Goal: Task Accomplishment & Management: Use online tool/utility

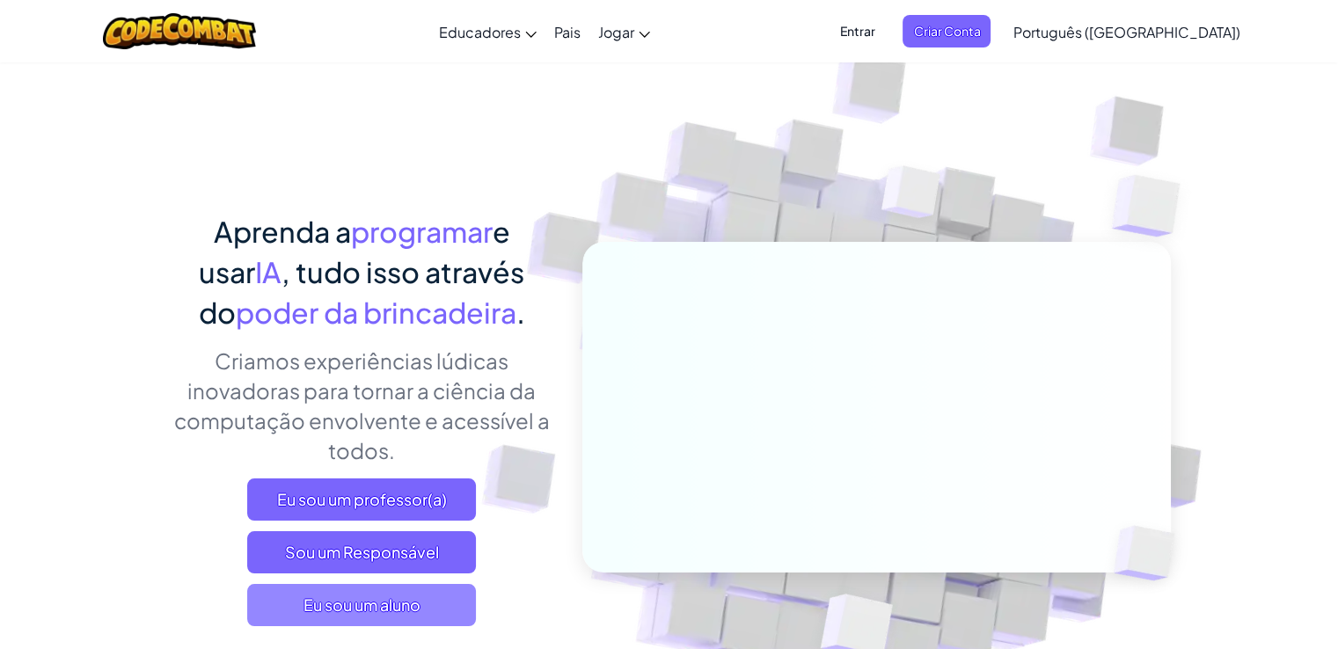
click at [453, 603] on span "Eu sou um aluno" at bounding box center [361, 605] width 229 height 42
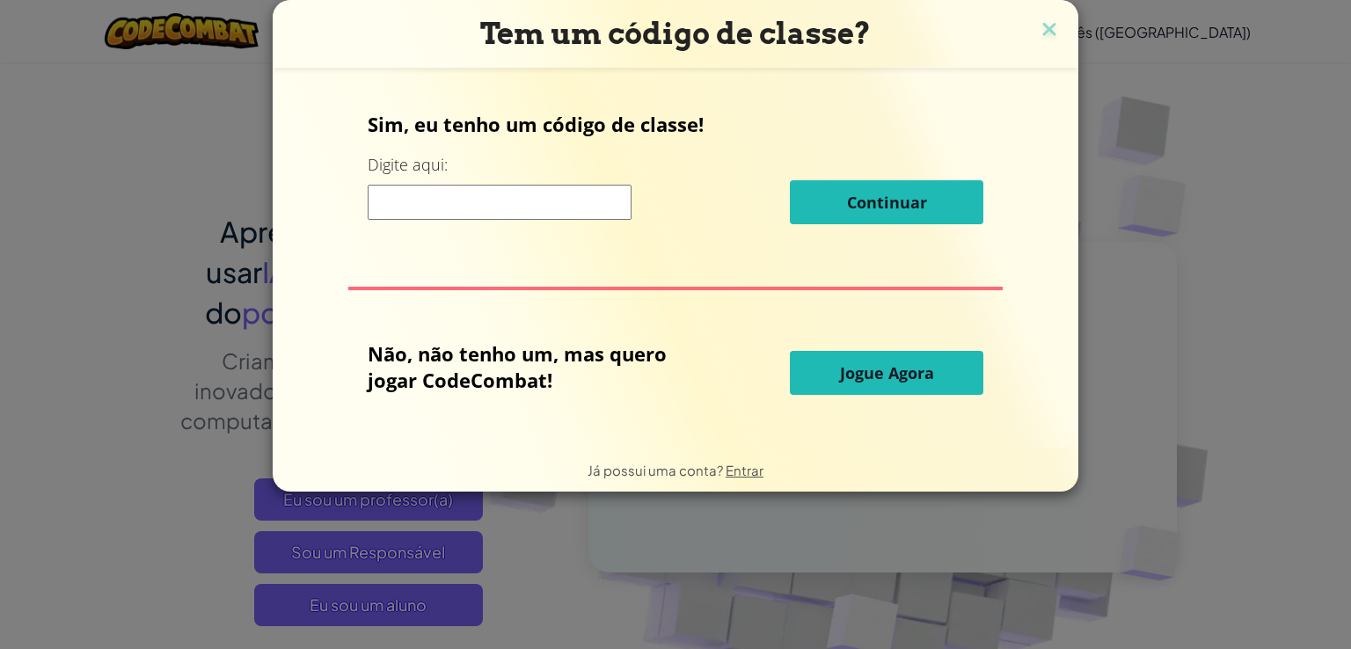
click at [944, 379] on button "Jogue Agora" at bounding box center [886, 373] width 193 height 44
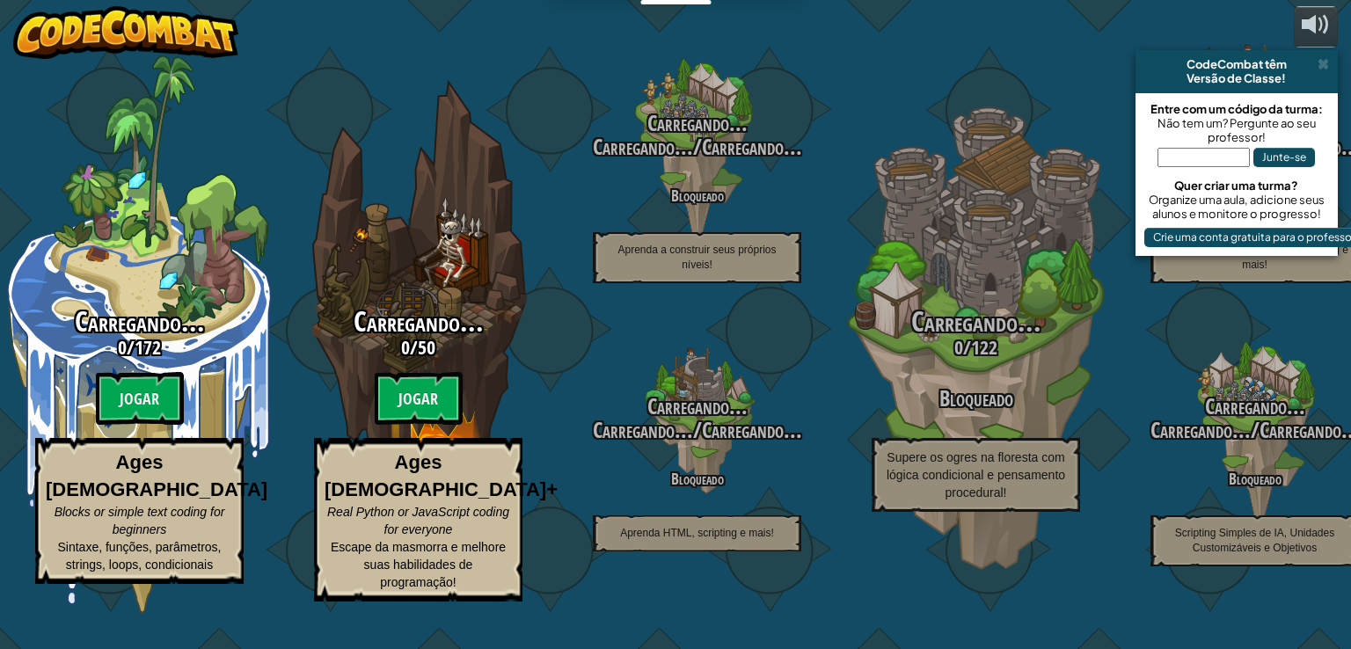
select select "pt-BR"
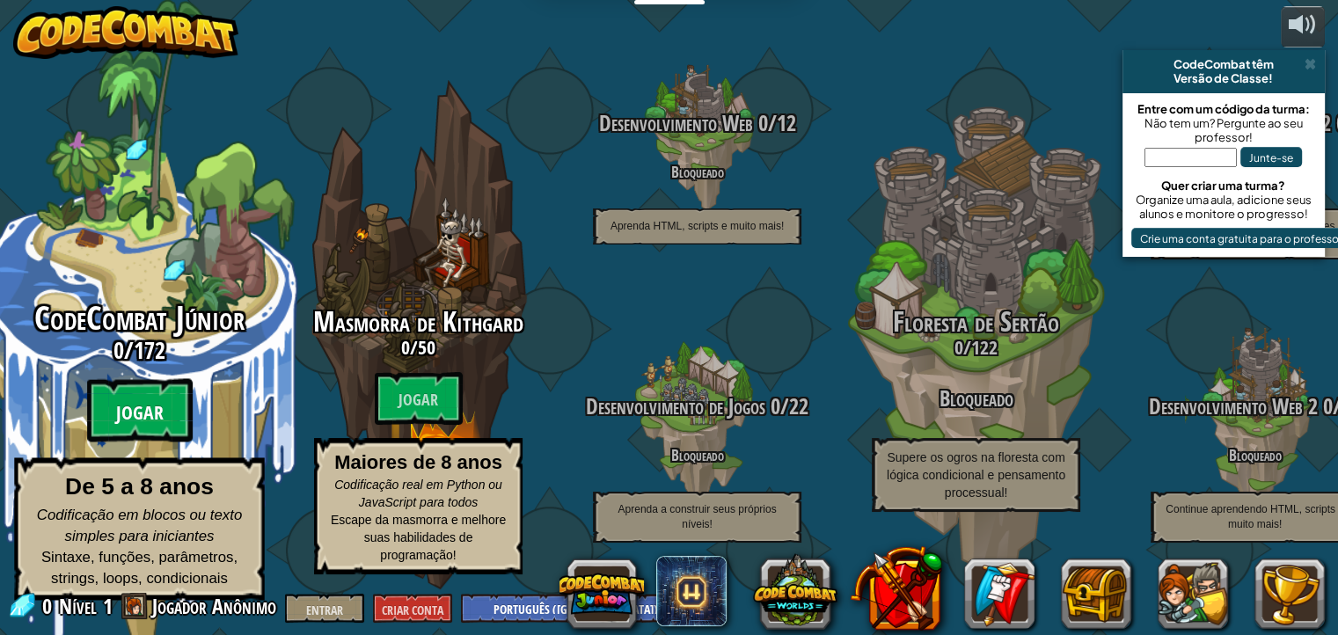
click at [158, 408] on font "Jogar" at bounding box center [139, 413] width 47 height 26
select select "pt-BR"
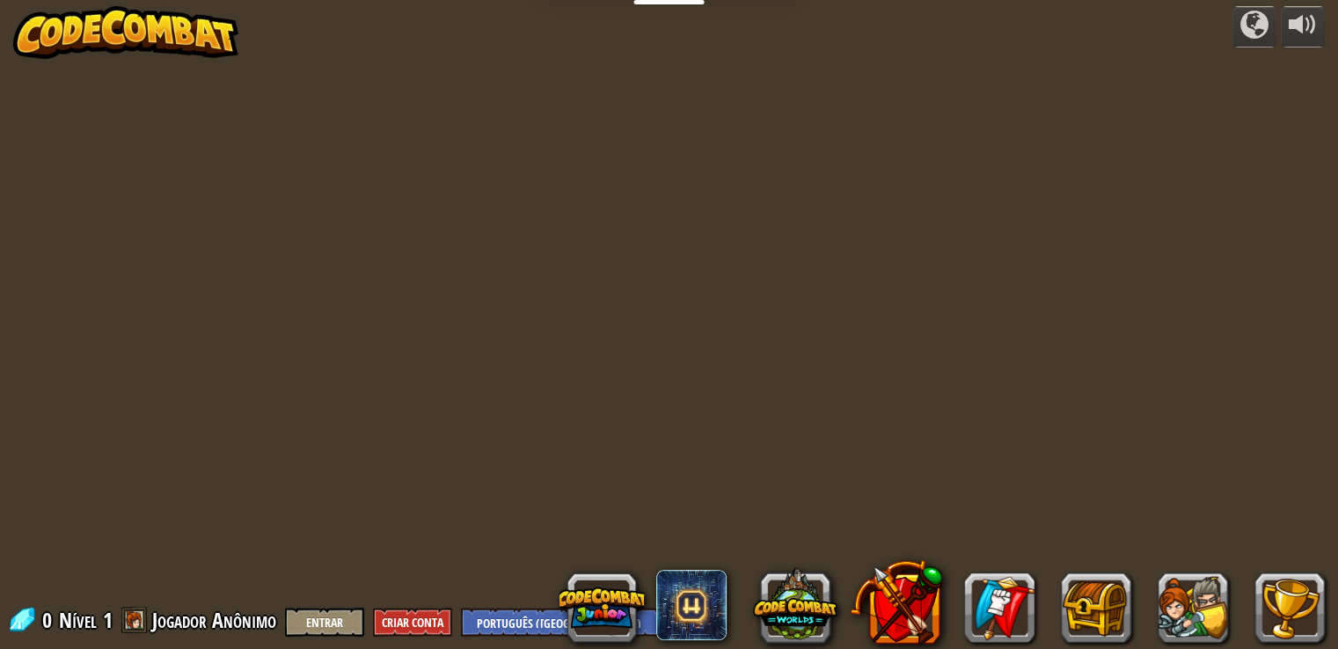
select select "pt-BR"
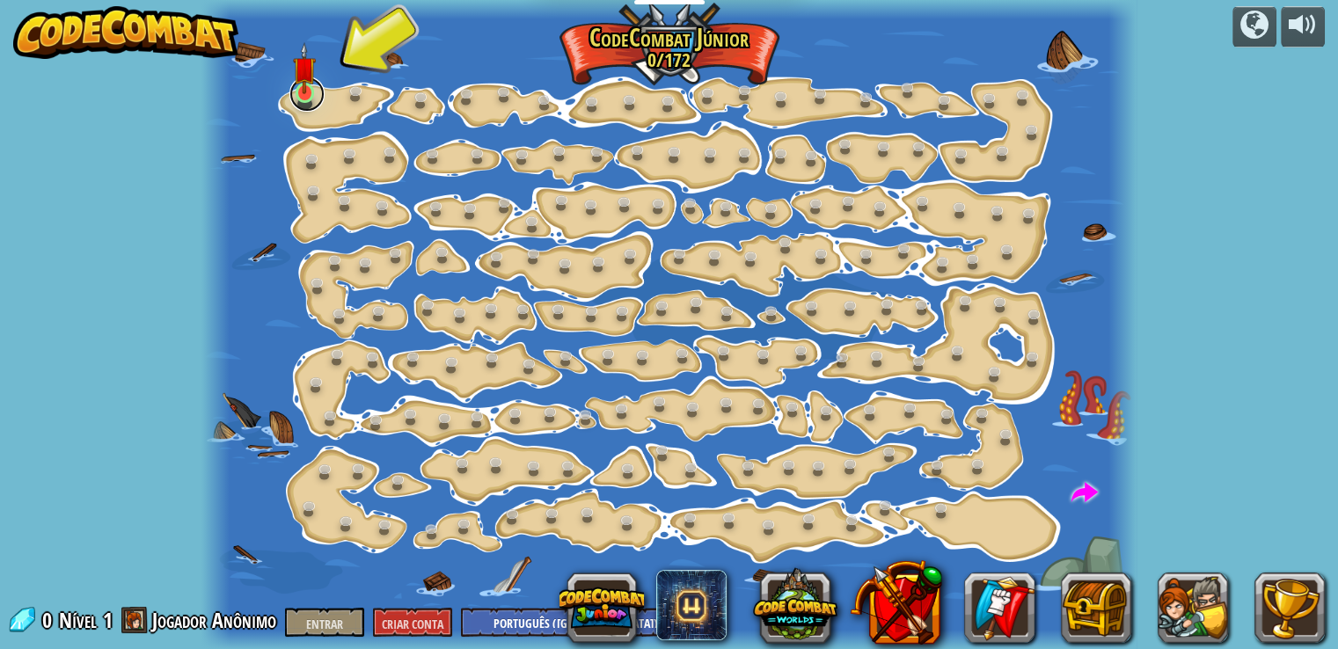
click at [299, 106] on link at bounding box center [306, 94] width 35 height 35
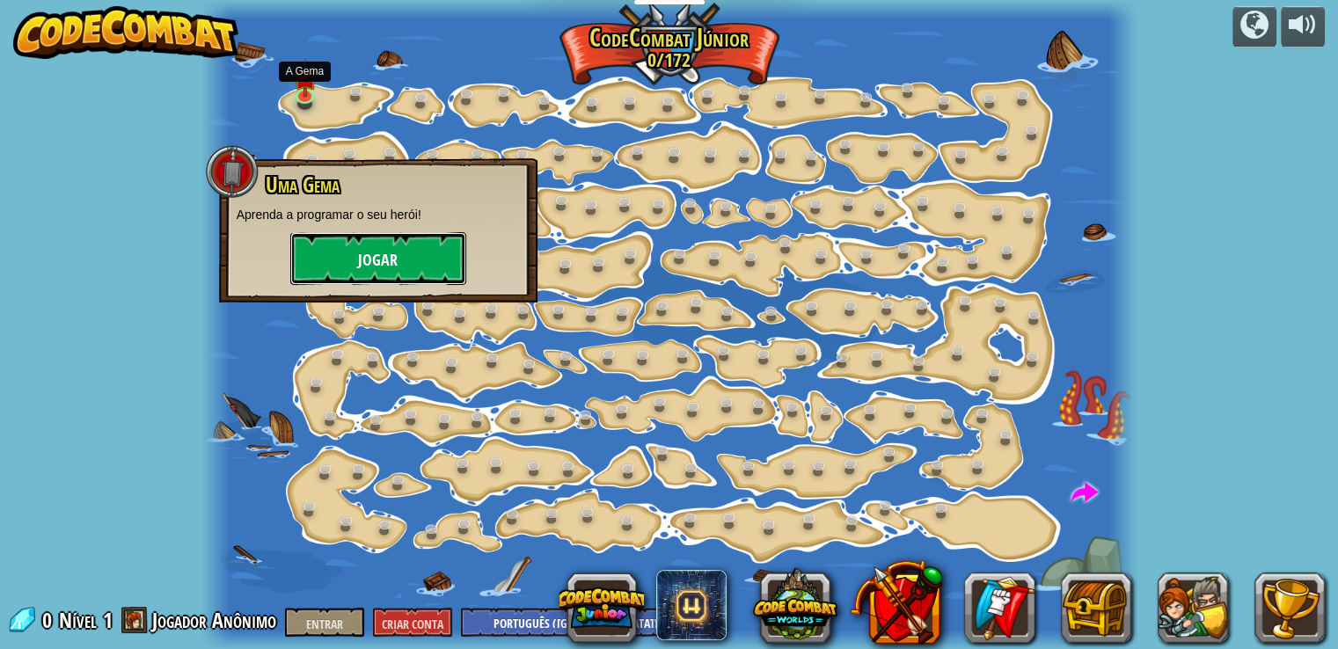
click at [383, 255] on font "Jogar" at bounding box center [378, 261] width 40 height 22
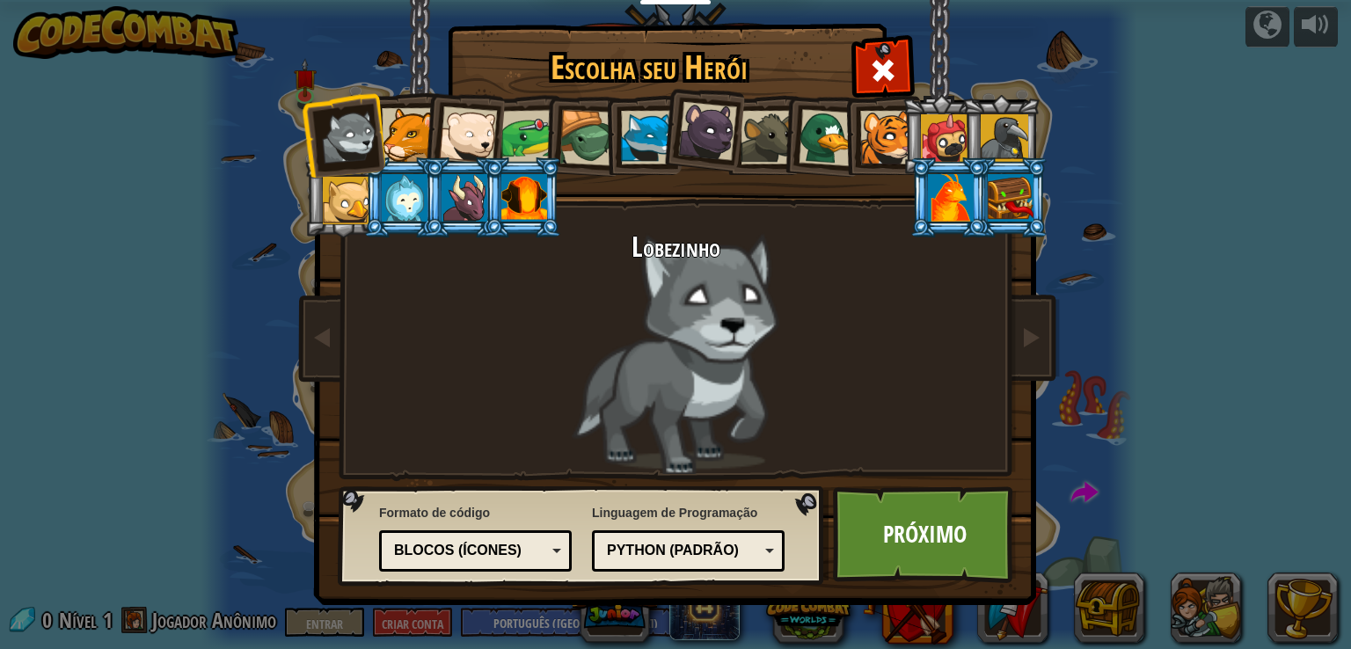
click at [582, 125] on div at bounding box center [587, 138] width 56 height 56
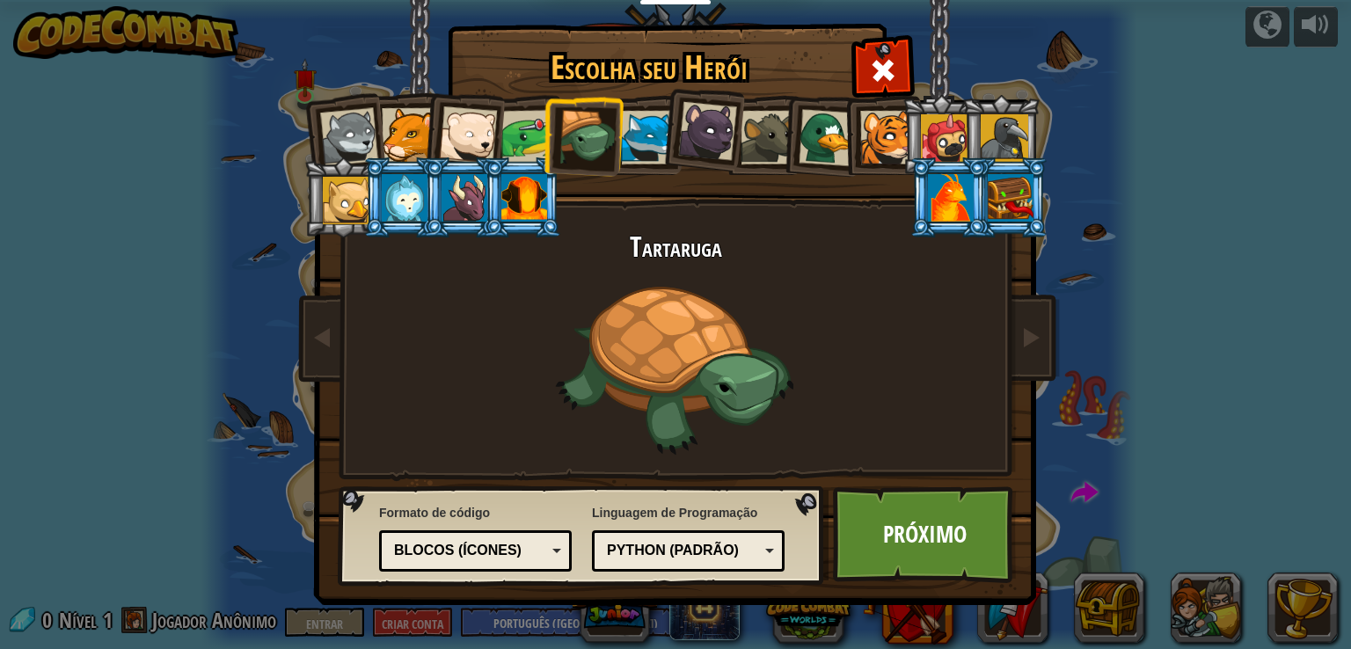
click at [704, 131] on div at bounding box center [707, 131] width 59 height 59
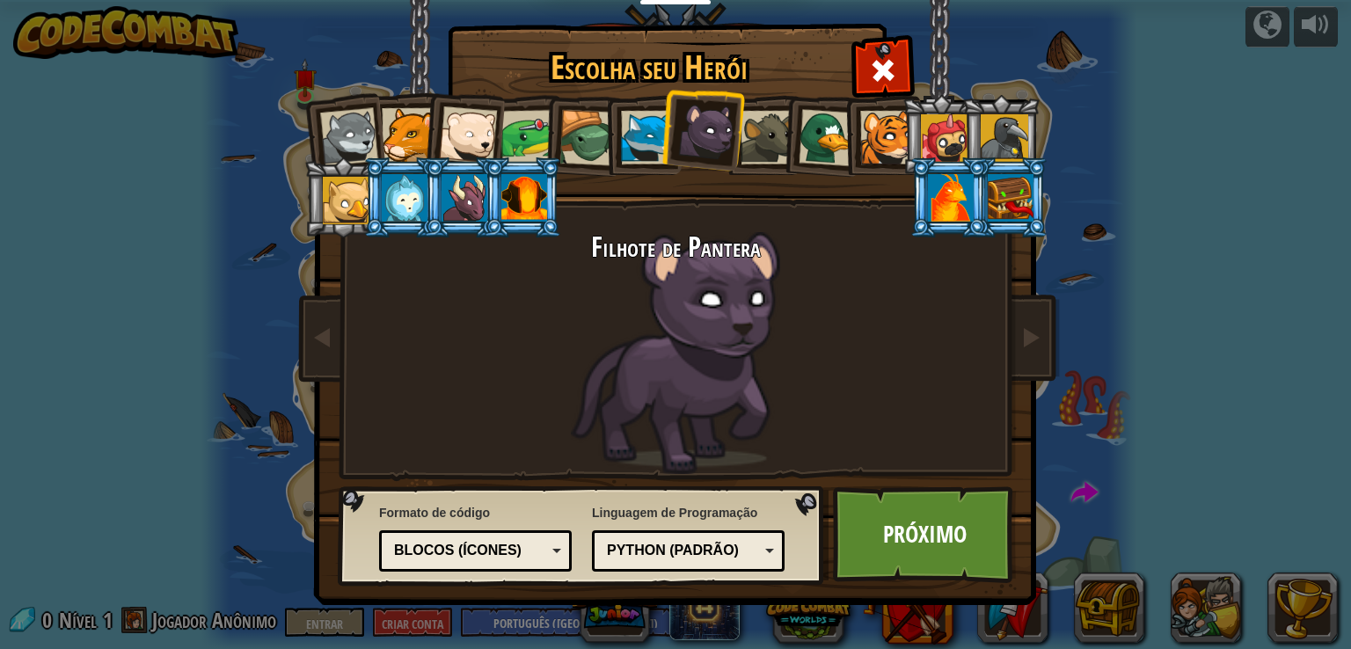
click at [483, 127] on div at bounding box center [468, 135] width 58 height 58
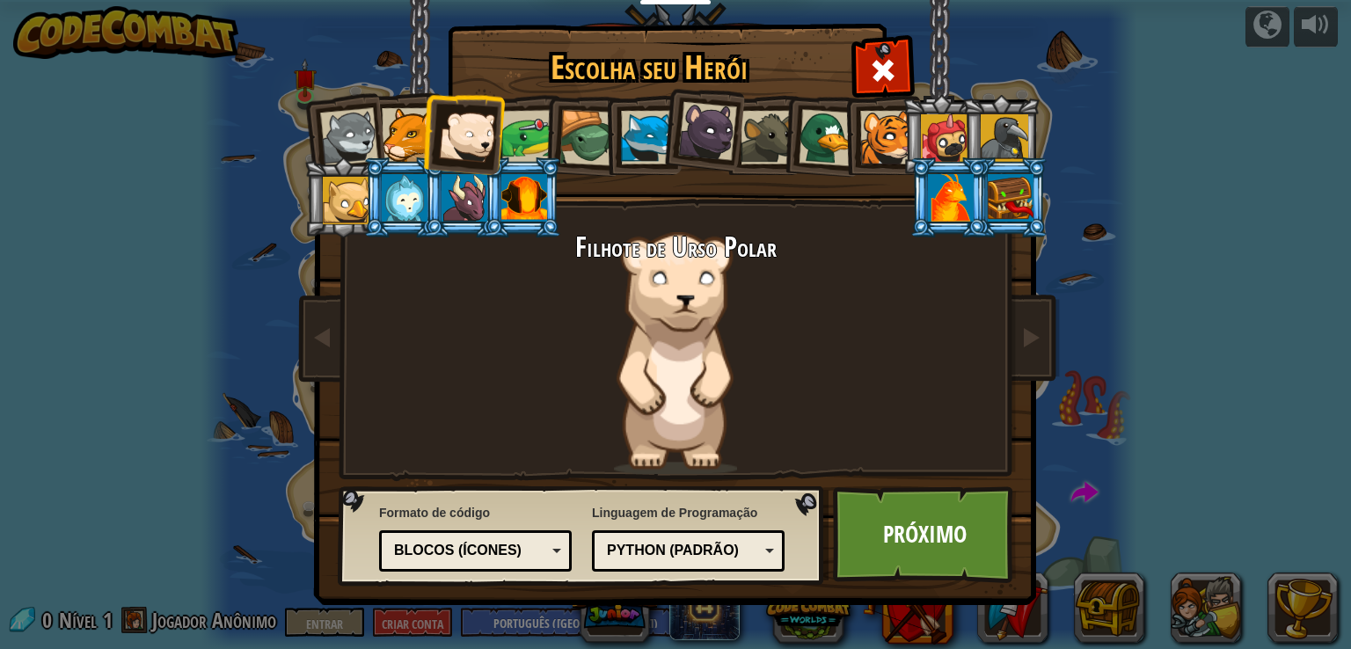
click at [504, 186] on div at bounding box center [524, 197] width 46 height 47
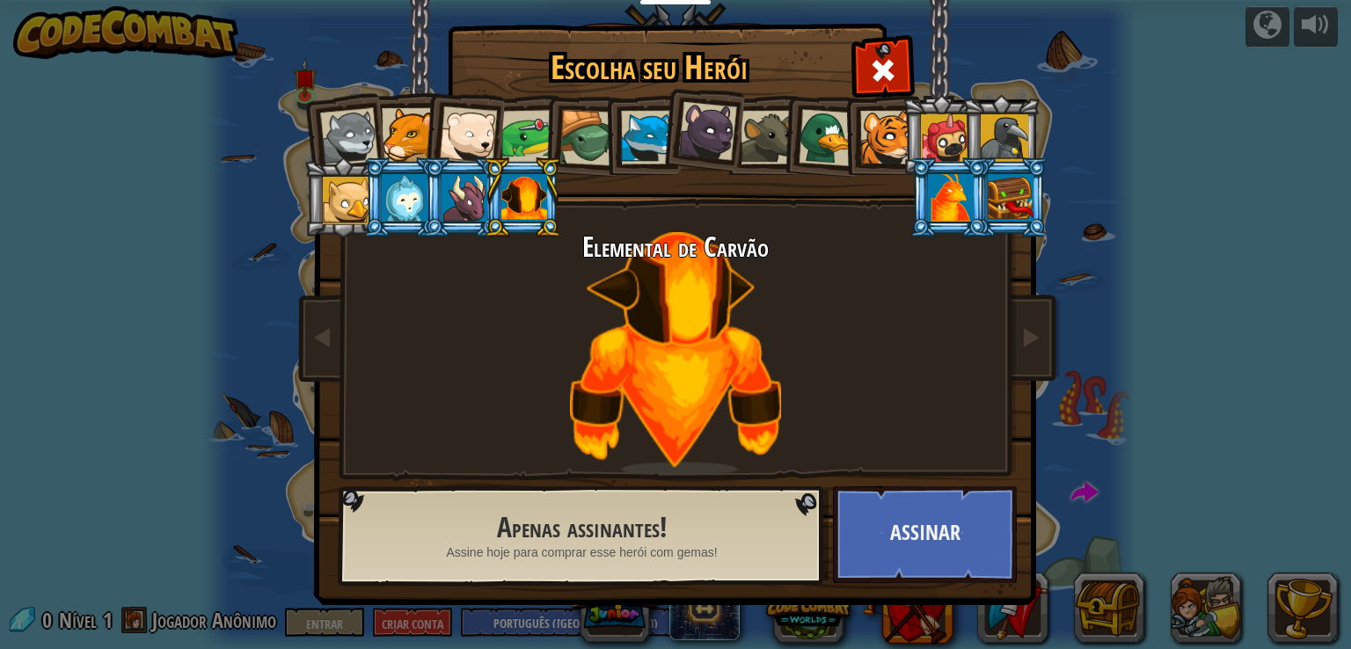
click at [637, 128] on div at bounding box center [648, 138] width 54 height 54
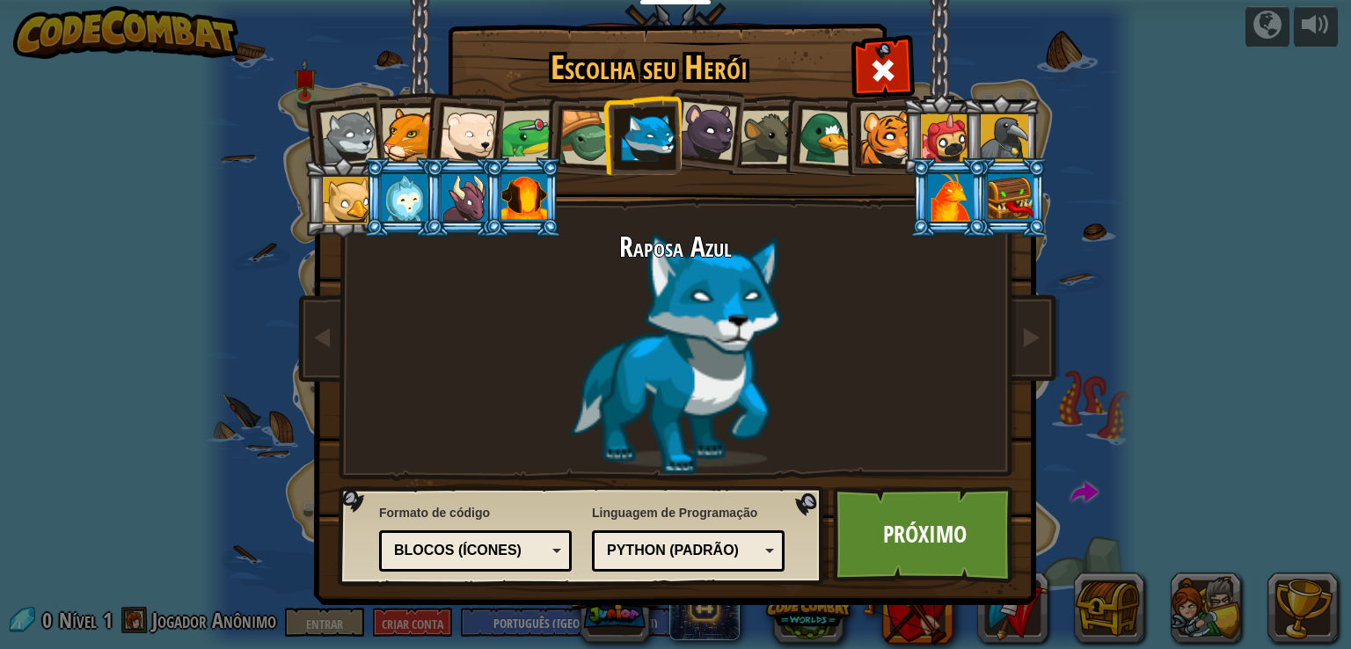
click at [711, 127] on div at bounding box center [707, 131] width 59 height 59
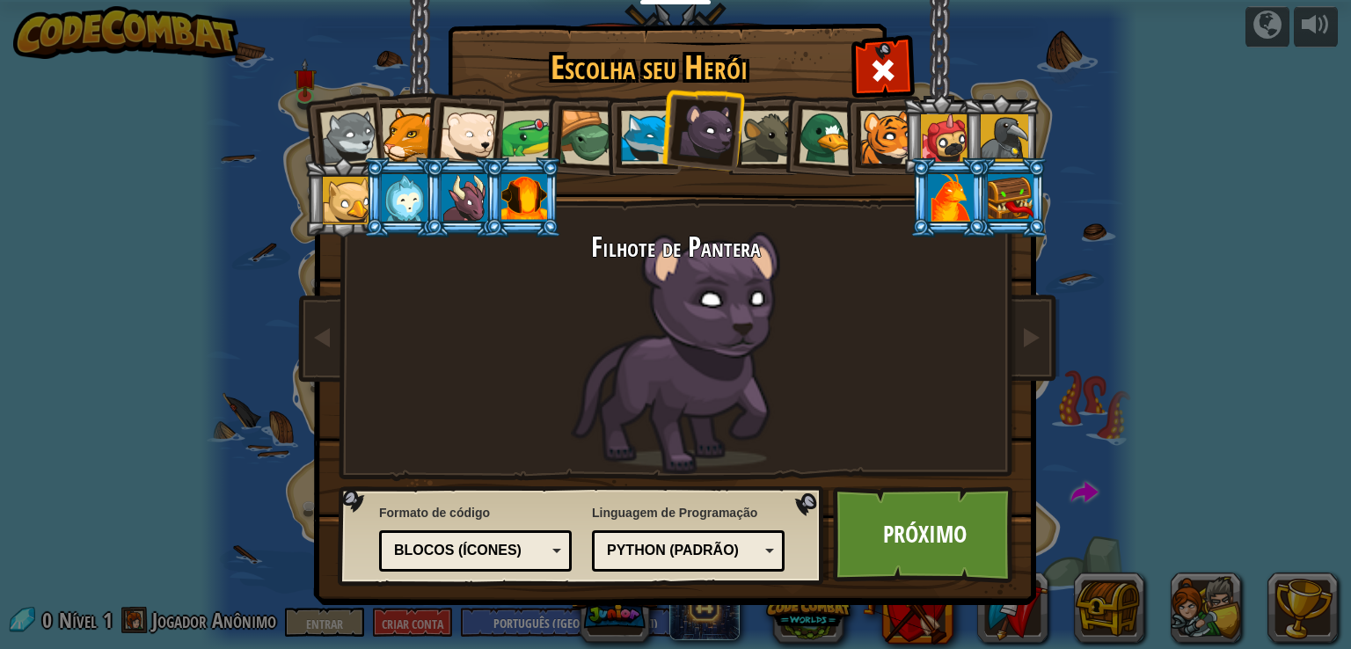
click at [770, 122] on div at bounding box center [767, 138] width 54 height 54
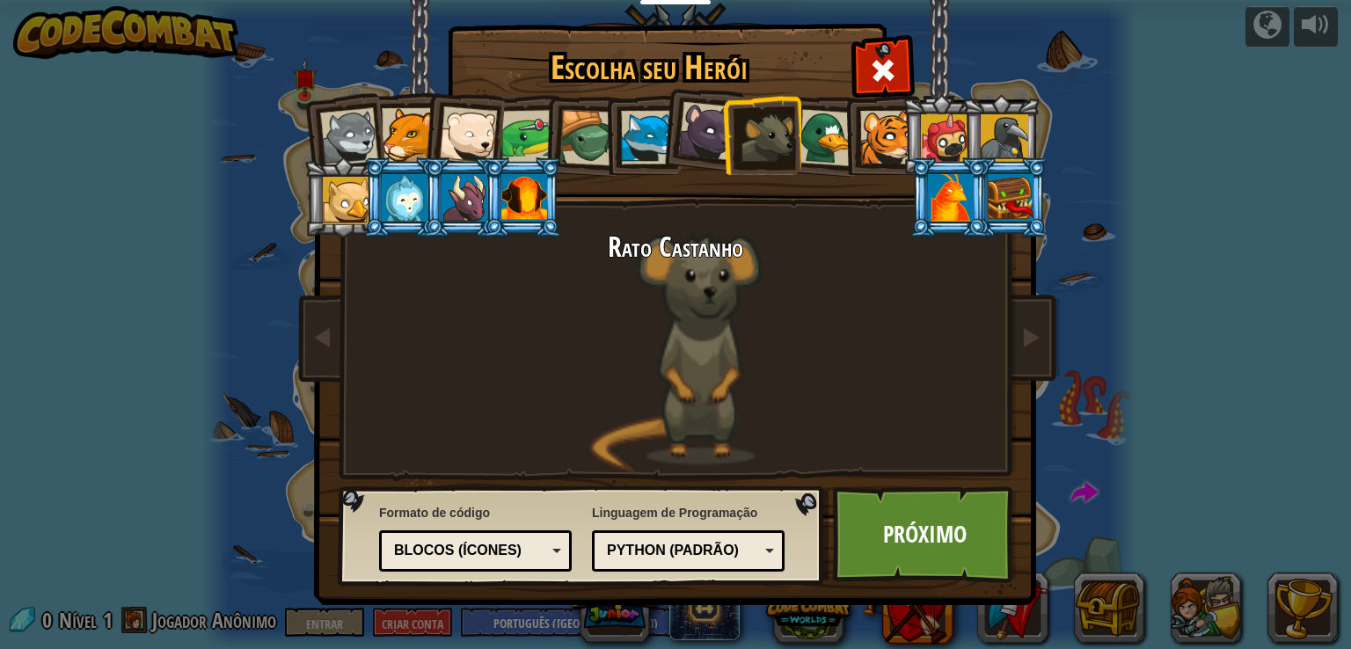
click at [834, 159] on div at bounding box center [827, 137] width 57 height 57
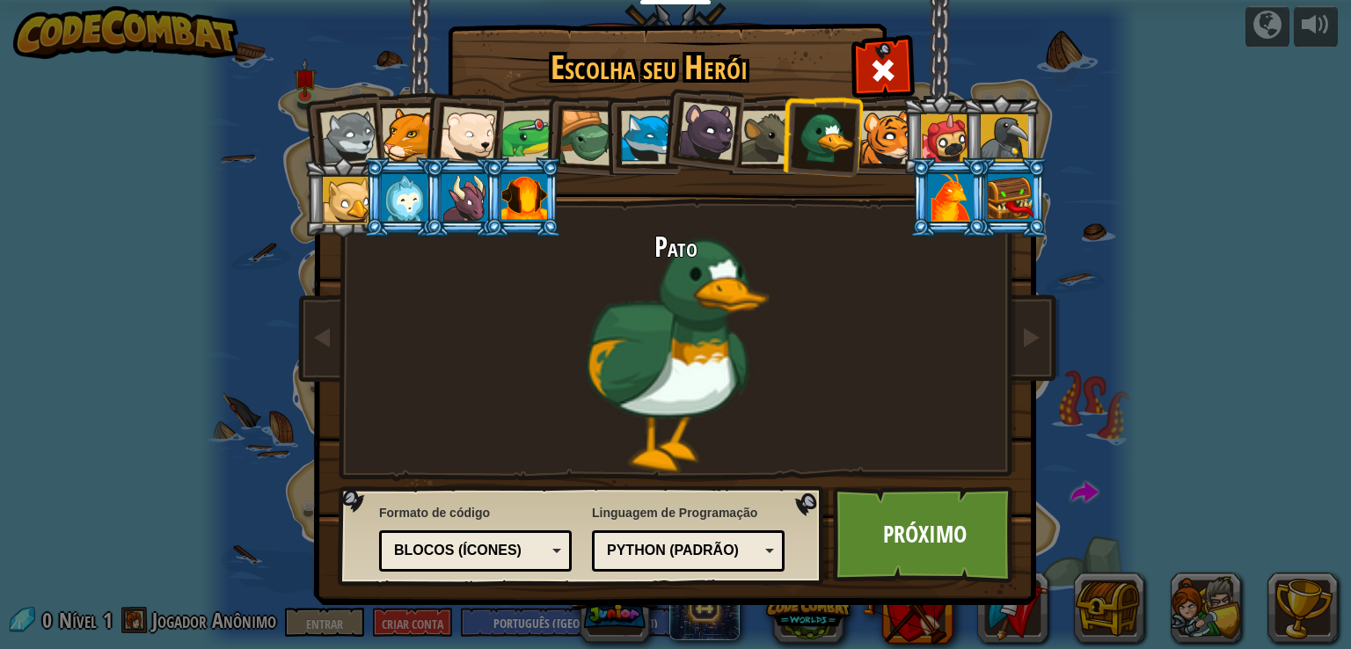
click at [753, 134] on div at bounding box center [767, 138] width 54 height 54
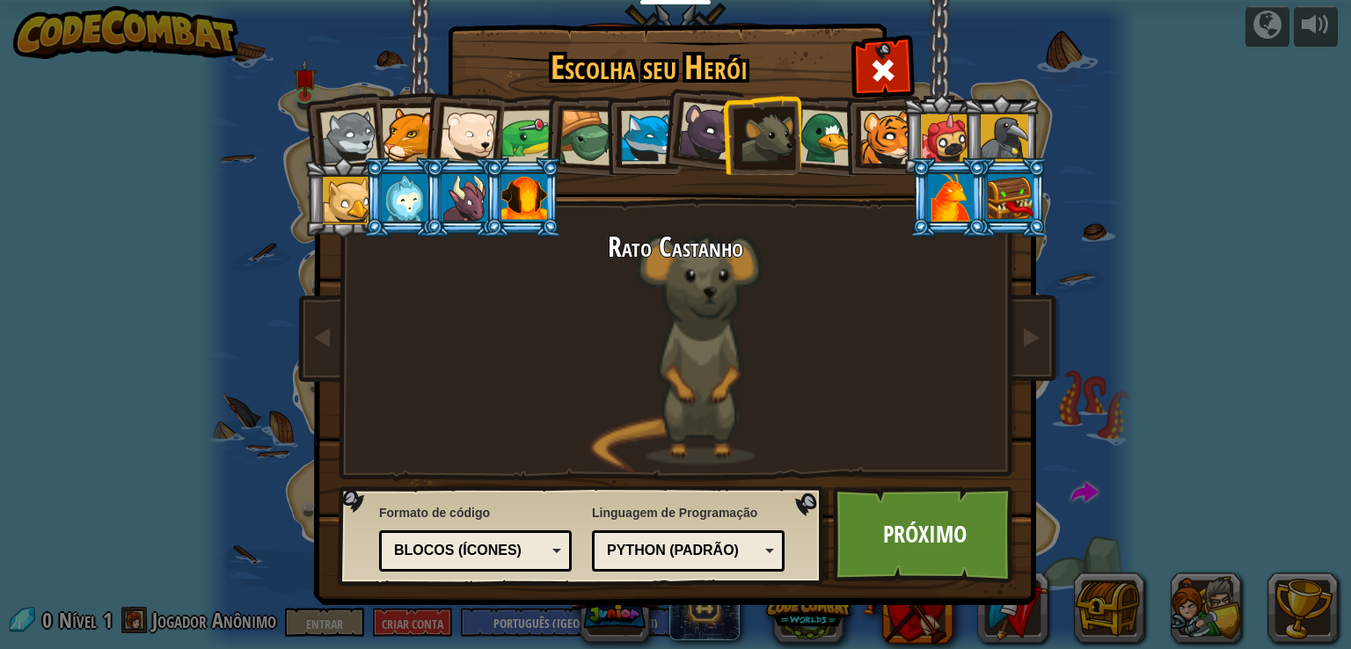
click at [896, 139] on div at bounding box center [887, 138] width 54 height 54
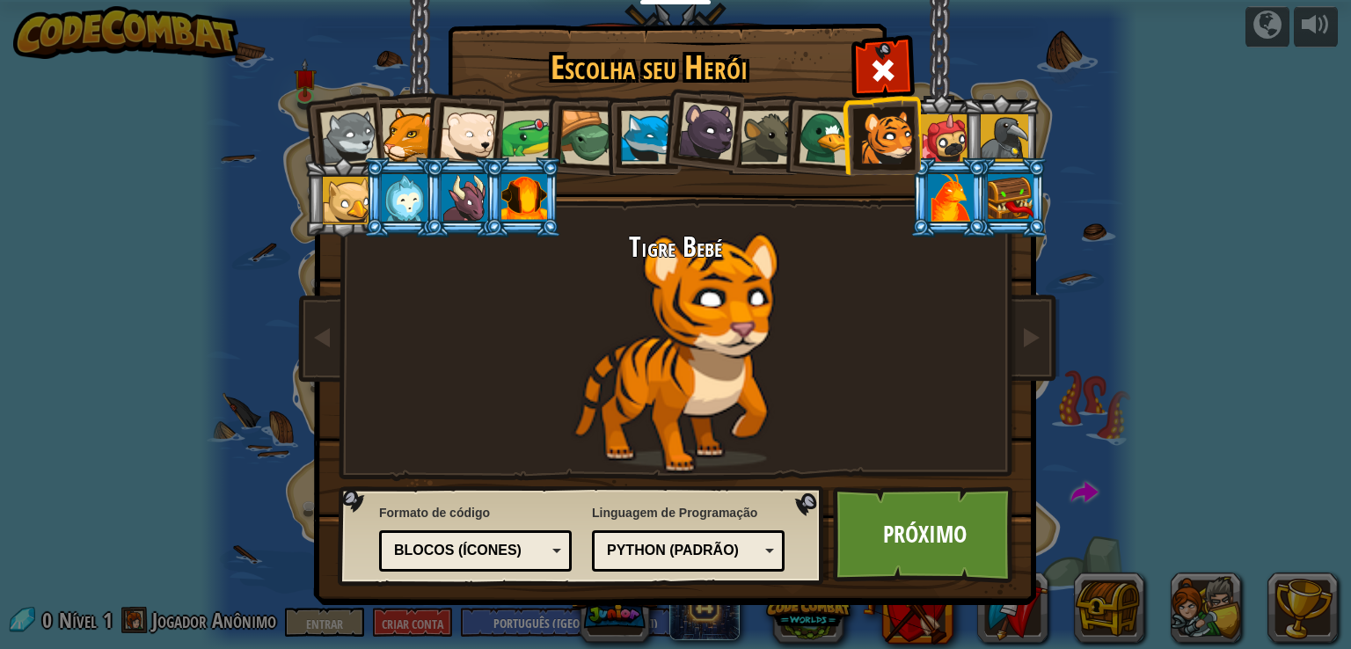
click at [807, 150] on div at bounding box center [827, 137] width 57 height 57
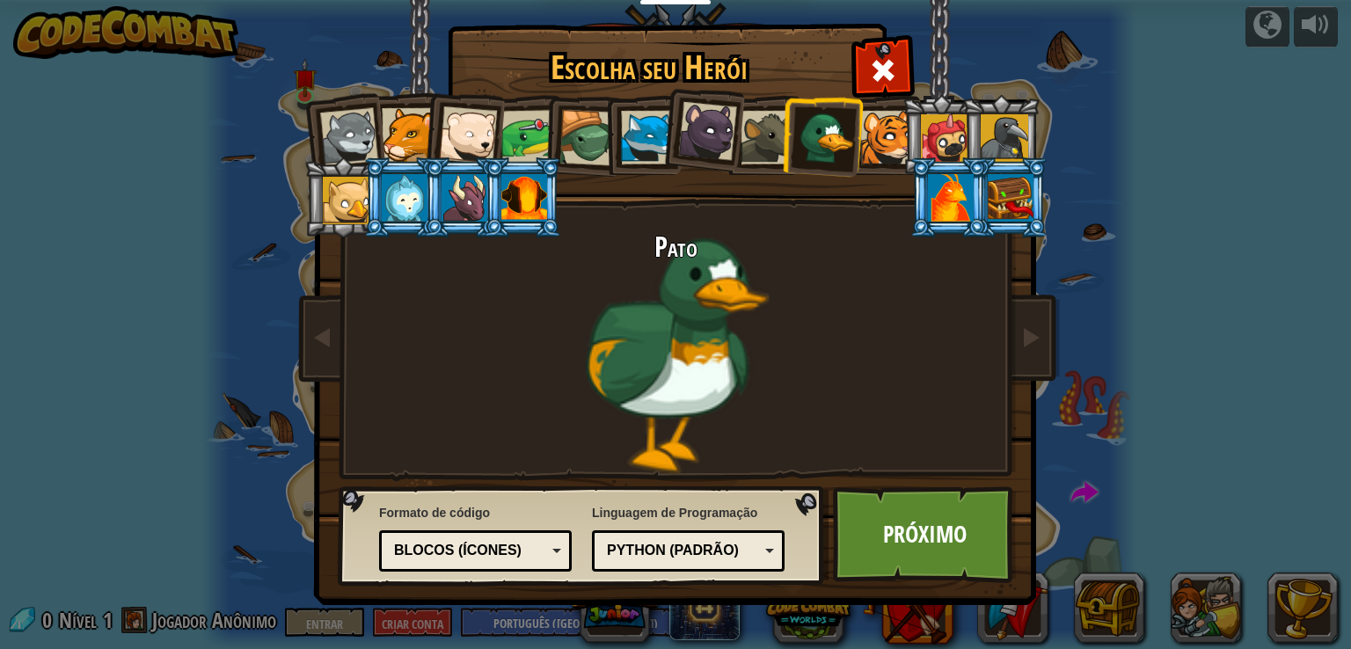
click at [784, 128] on li at bounding box center [821, 134] width 84 height 85
click at [774, 132] on div at bounding box center [767, 138] width 54 height 54
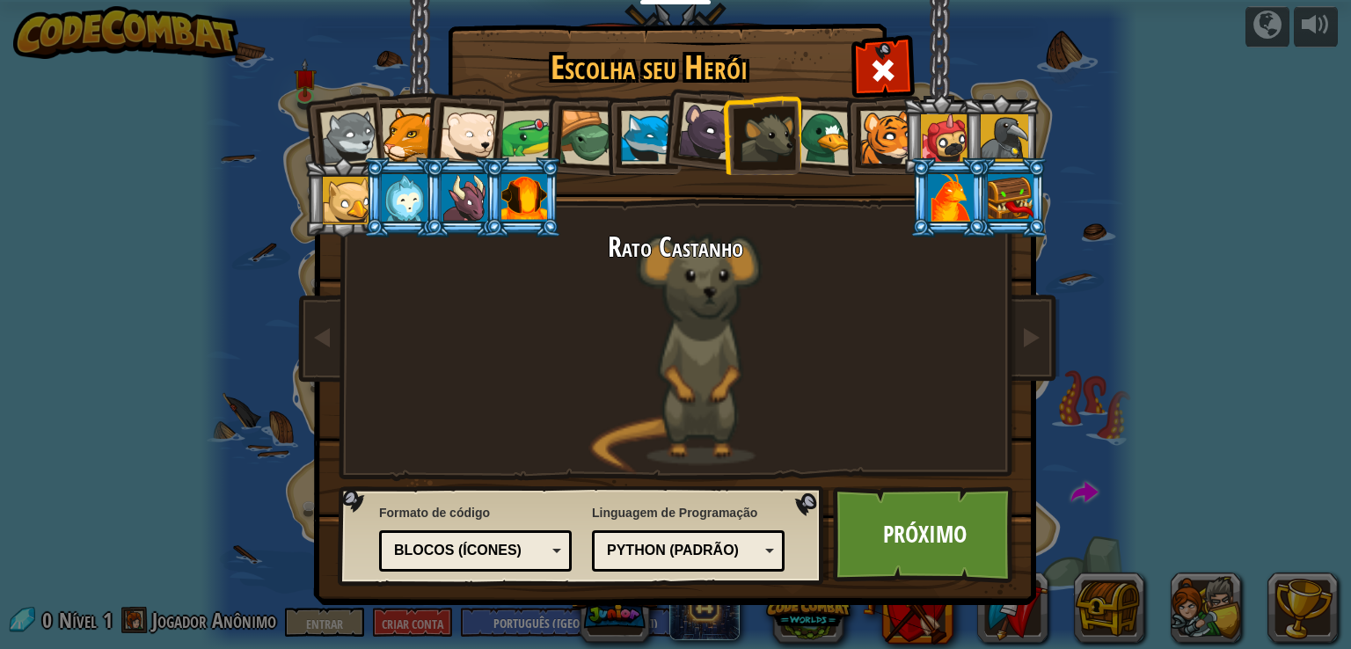
click at [830, 127] on div at bounding box center [827, 137] width 57 height 57
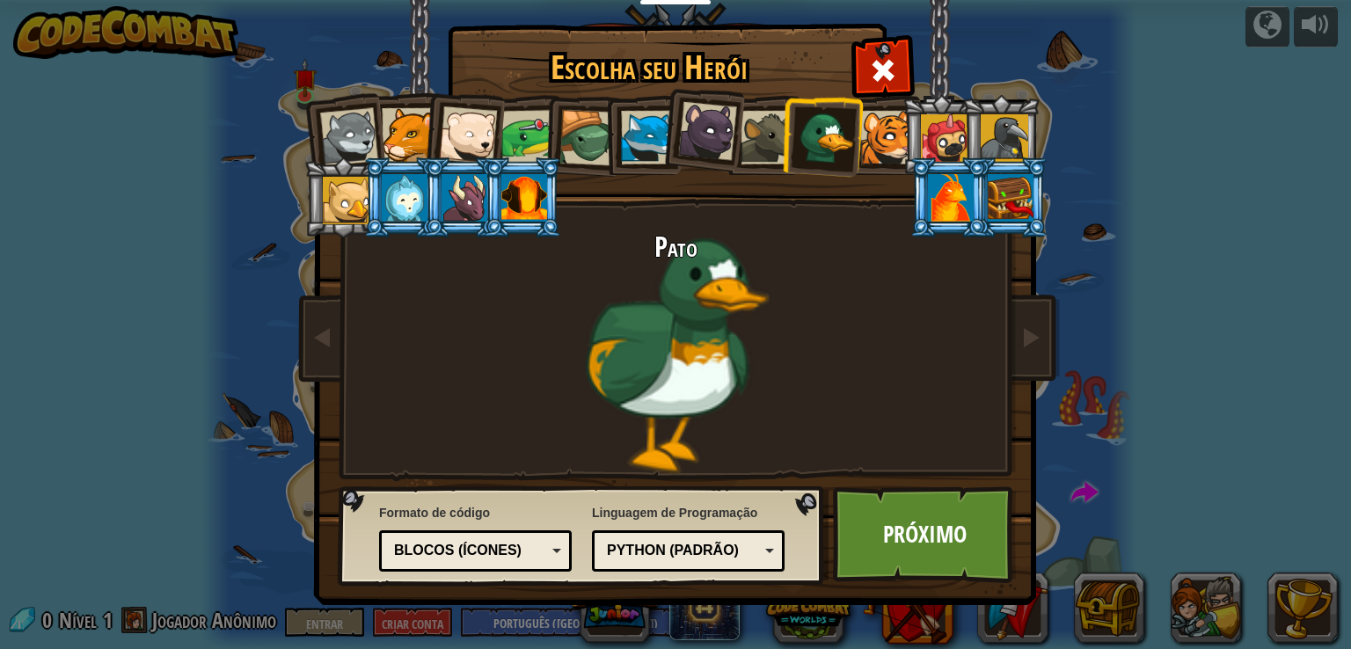
click at [893, 135] on div at bounding box center [887, 138] width 54 height 54
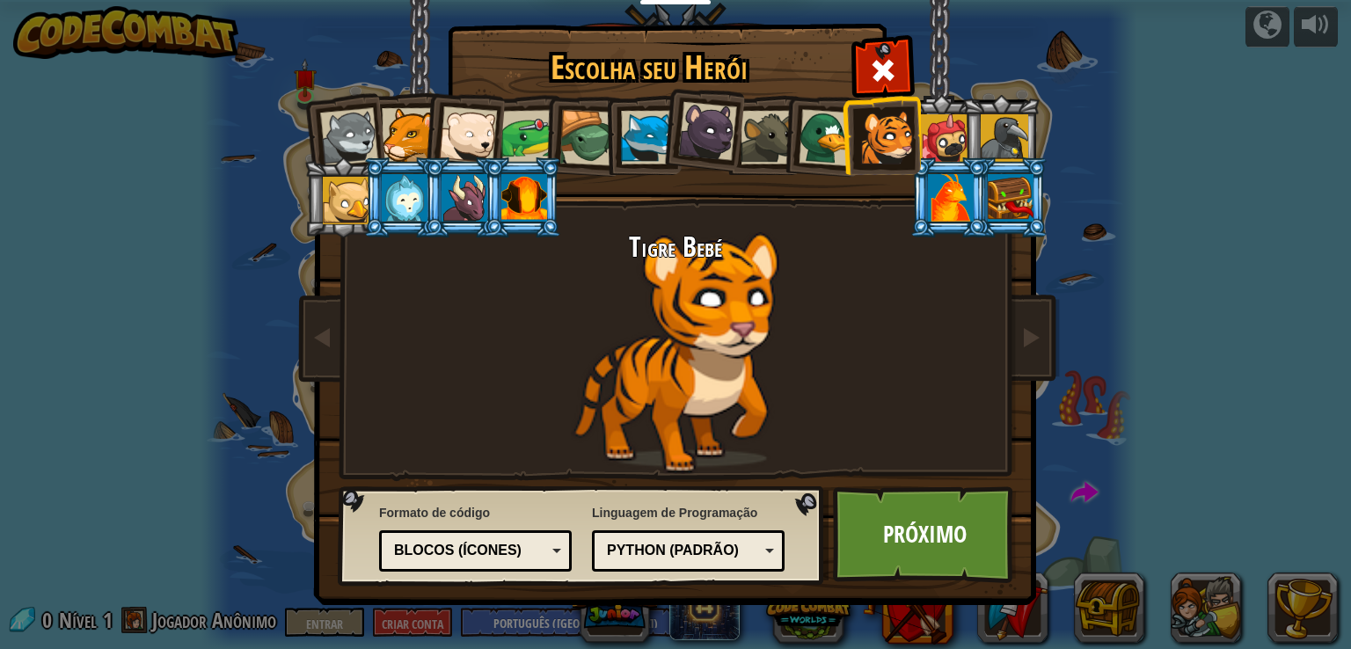
click at [816, 148] on div at bounding box center [827, 137] width 57 height 57
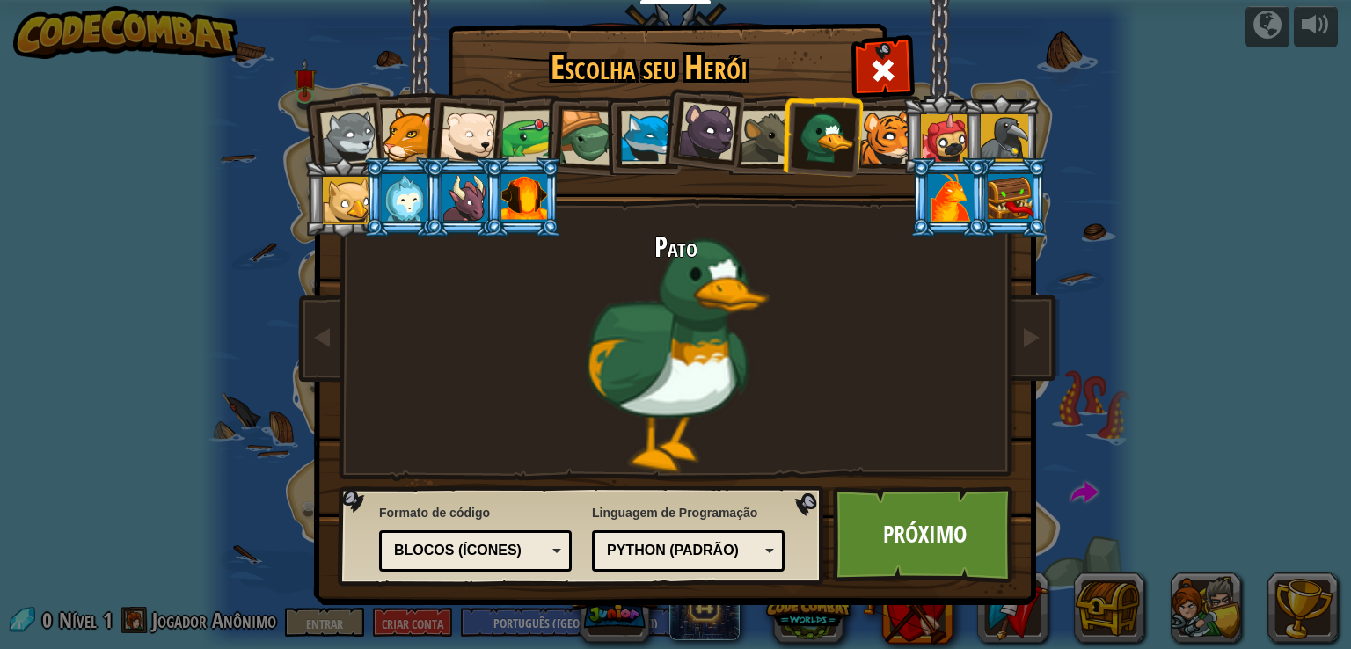
click at [753, 144] on div at bounding box center [767, 138] width 54 height 54
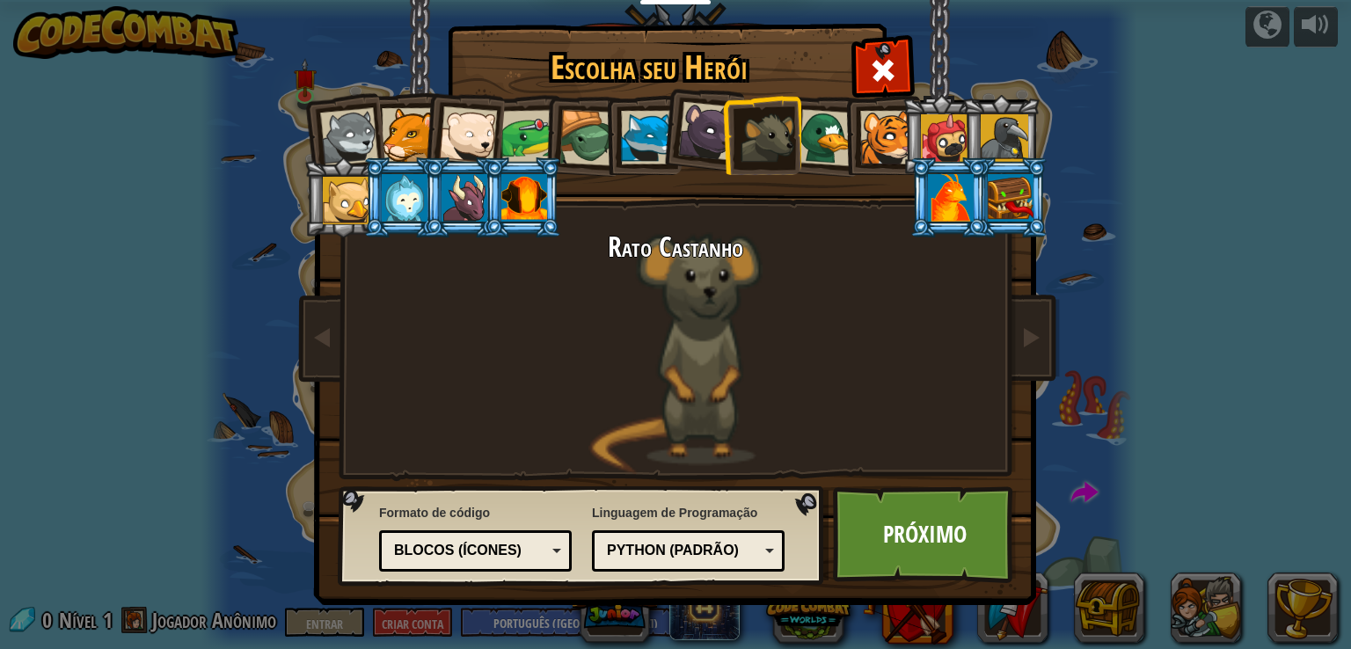
click at [650, 138] on div at bounding box center [648, 138] width 54 height 54
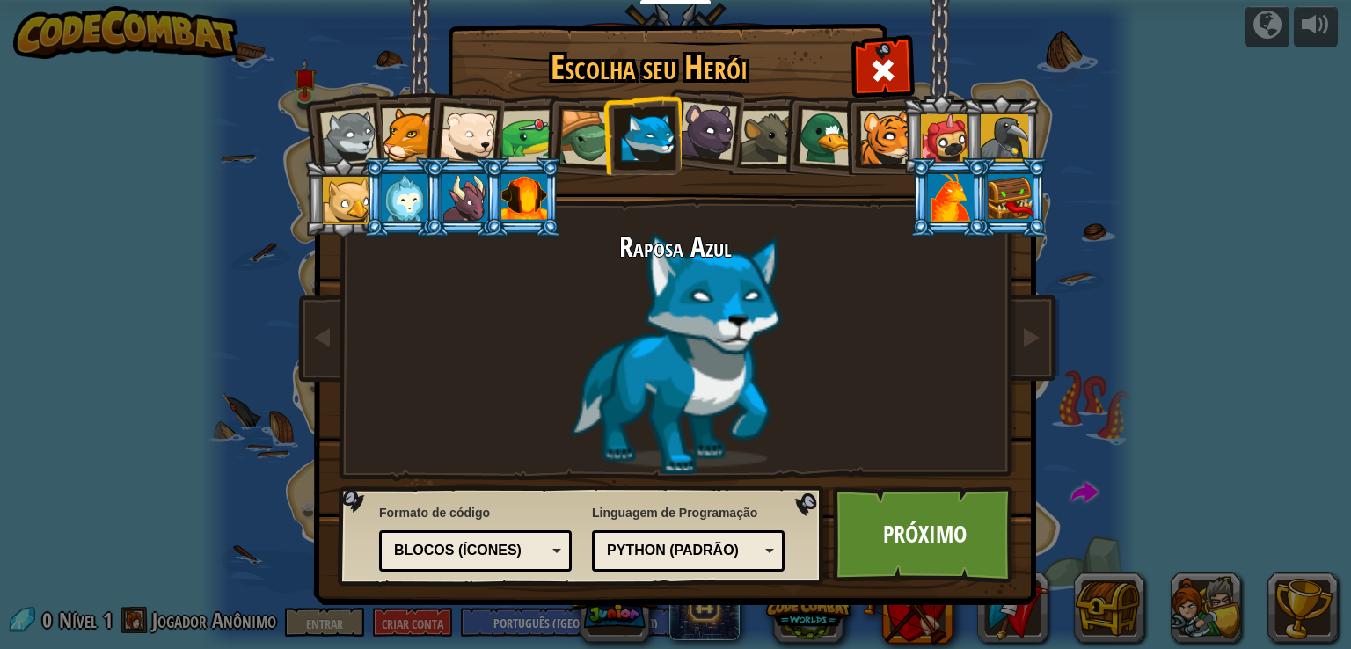
click at [520, 124] on div at bounding box center [528, 137] width 55 height 55
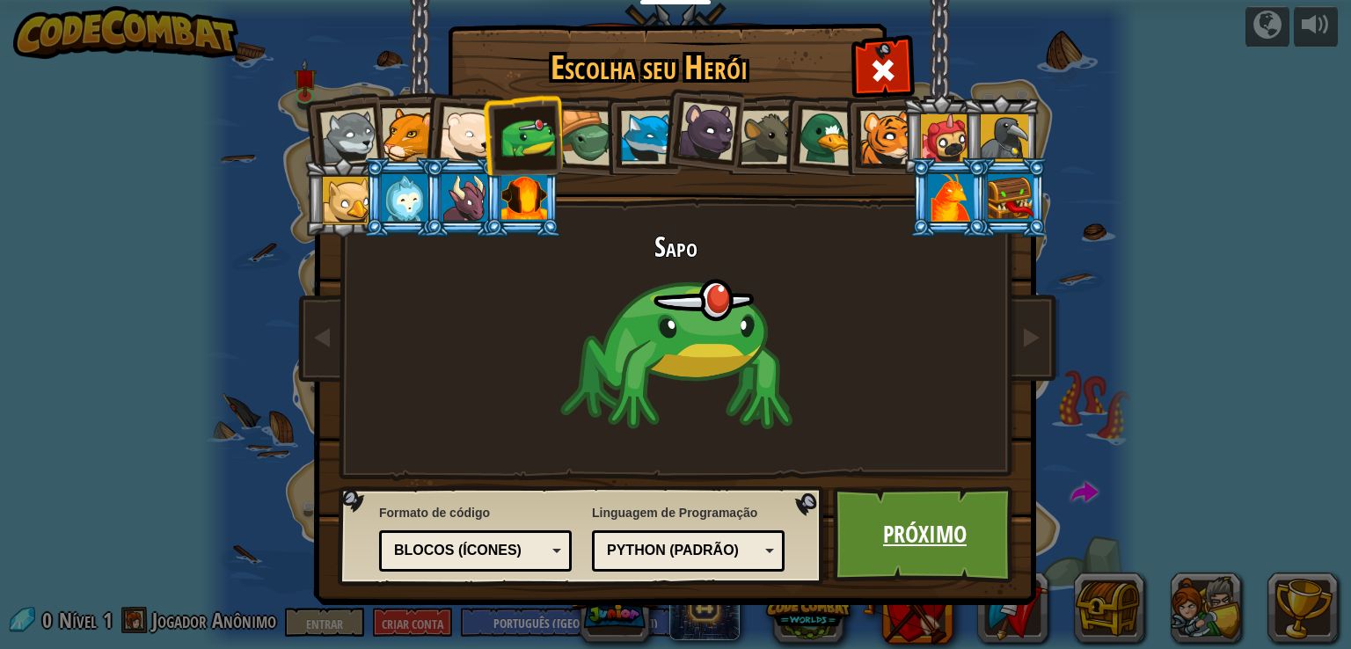
click at [967, 534] on link "Próximo" at bounding box center [925, 534] width 184 height 97
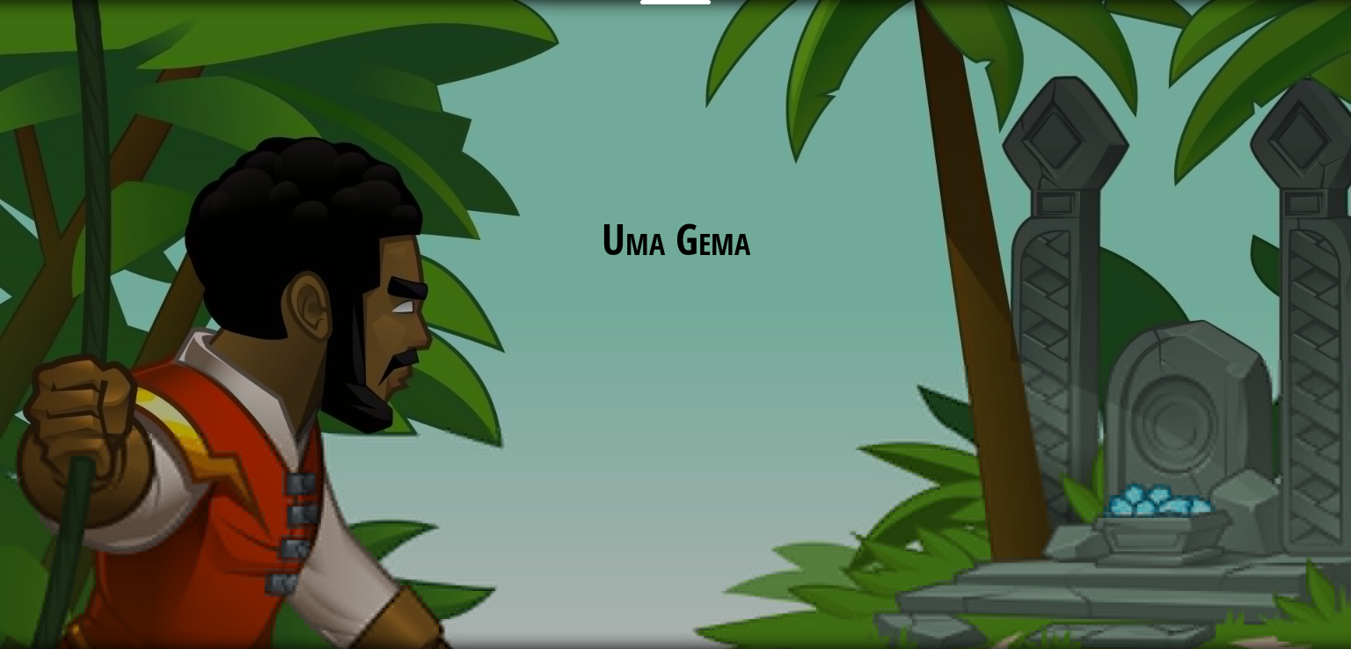
click at [953, 541] on div "Uma Gema Metas Nível inicial Erro ao carregar o servidor Você precisa de uma as…" at bounding box center [675, 324] width 1351 height 649
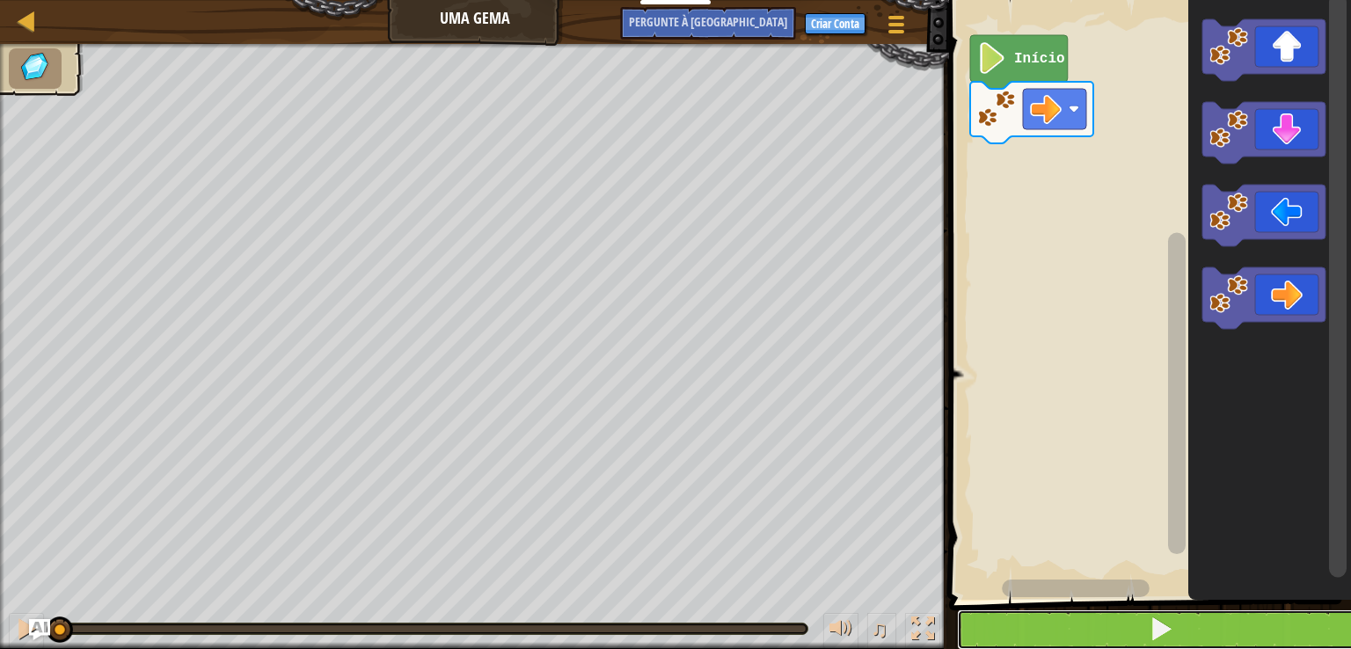
click at [1095, 630] on button at bounding box center [1160, 629] width 407 height 40
click at [1251, 622] on button at bounding box center [1160, 629] width 407 height 40
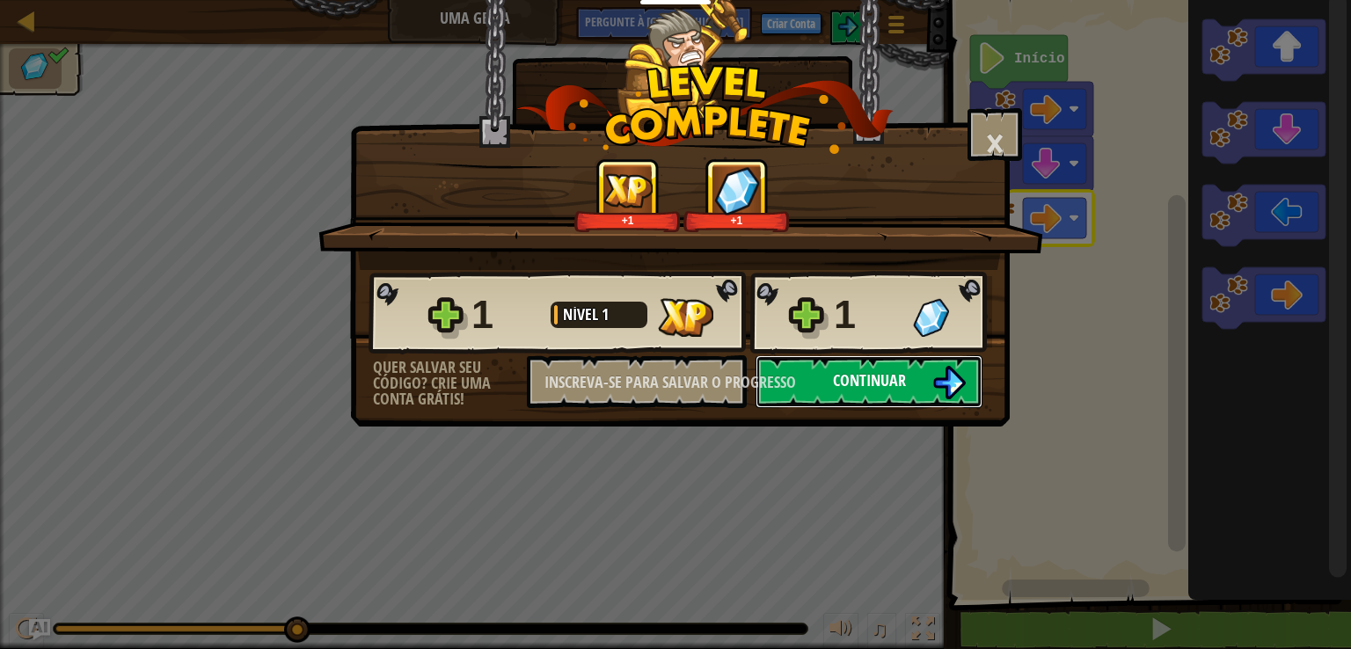
click at [952, 376] on img at bounding box center [948, 382] width 33 height 33
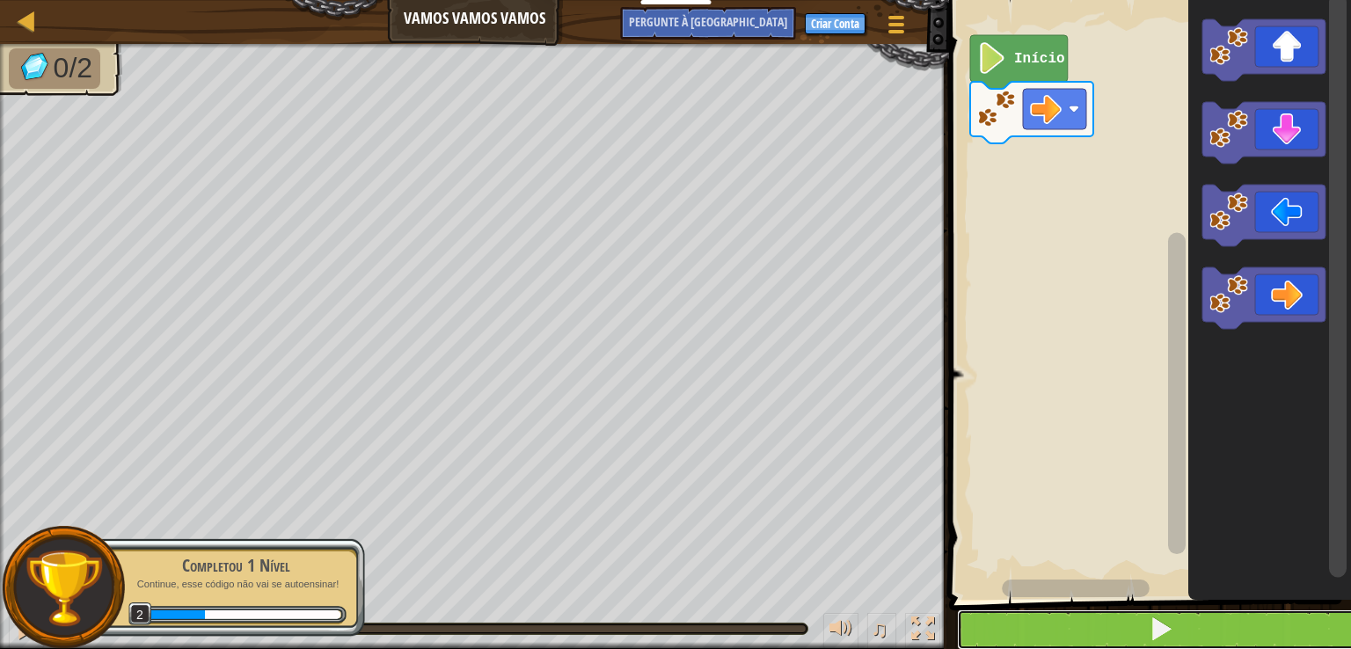
click at [1119, 609] on button at bounding box center [1160, 629] width 407 height 40
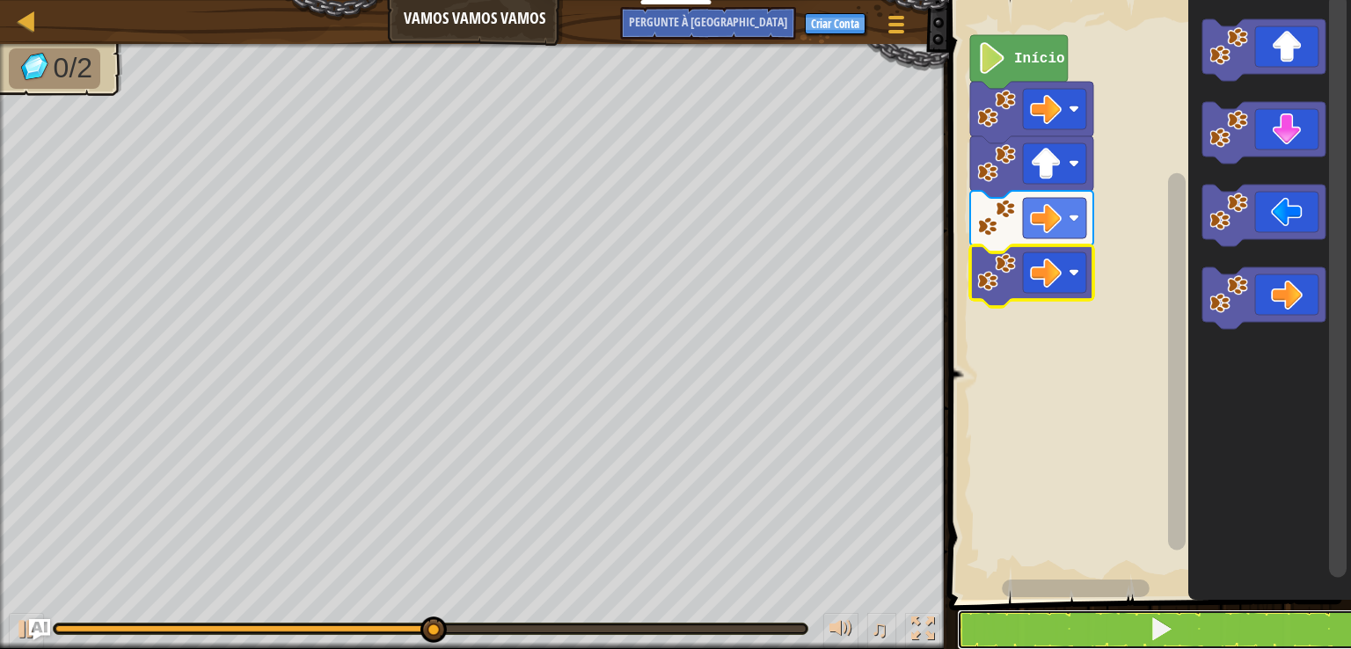
click at [1195, 617] on button at bounding box center [1160, 629] width 407 height 40
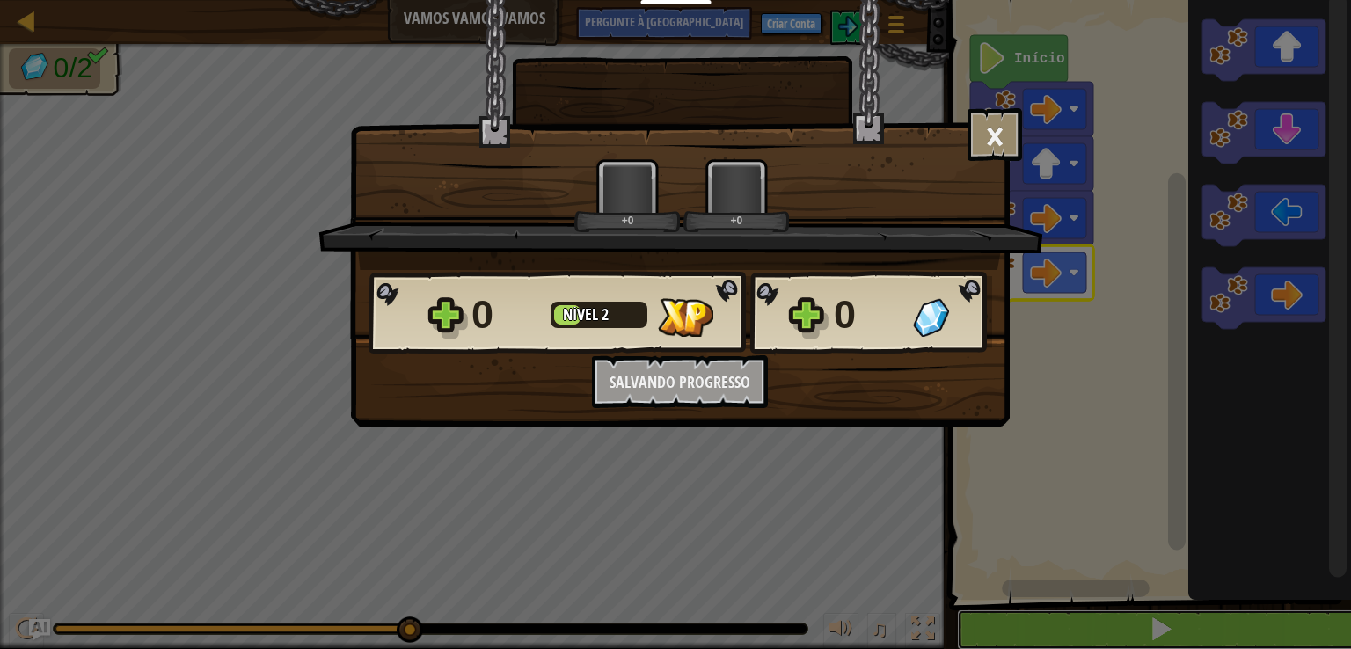
scroll to position [1, 0]
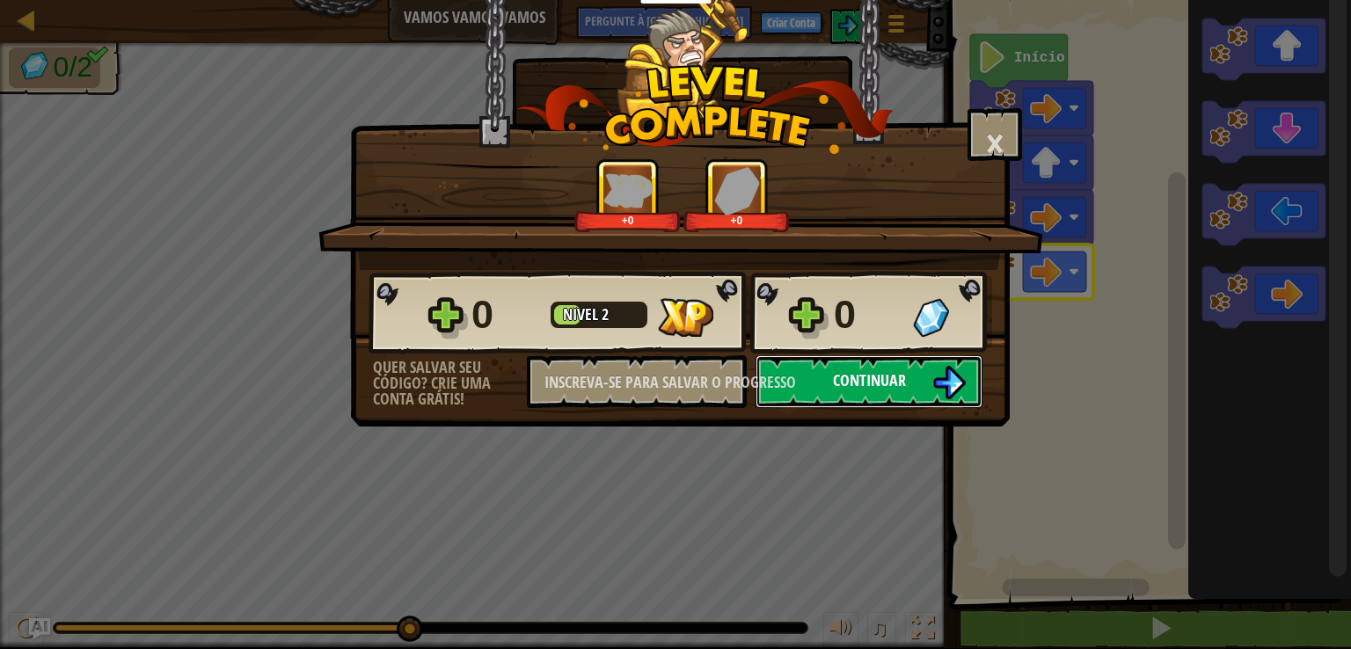
click at [939, 382] on img at bounding box center [948, 382] width 33 height 33
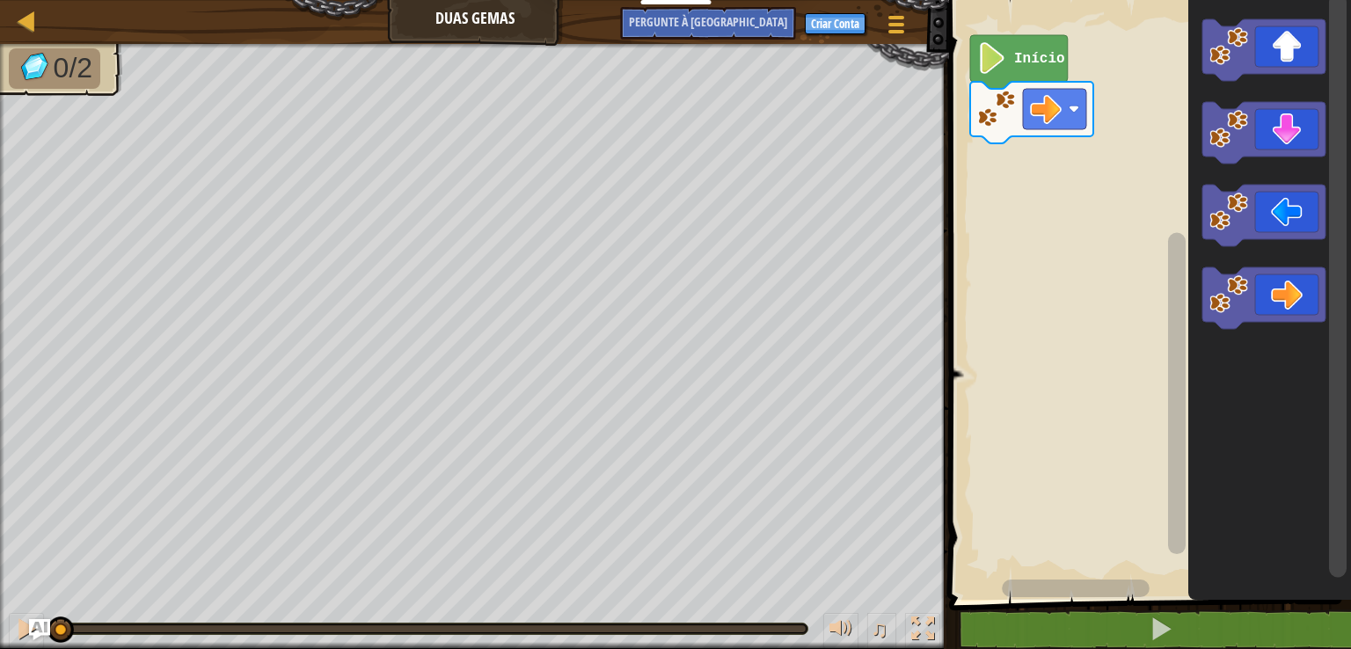
click at [1219, 594] on icon "Espaço de trabalho do Blockly" at bounding box center [1269, 295] width 163 height 609
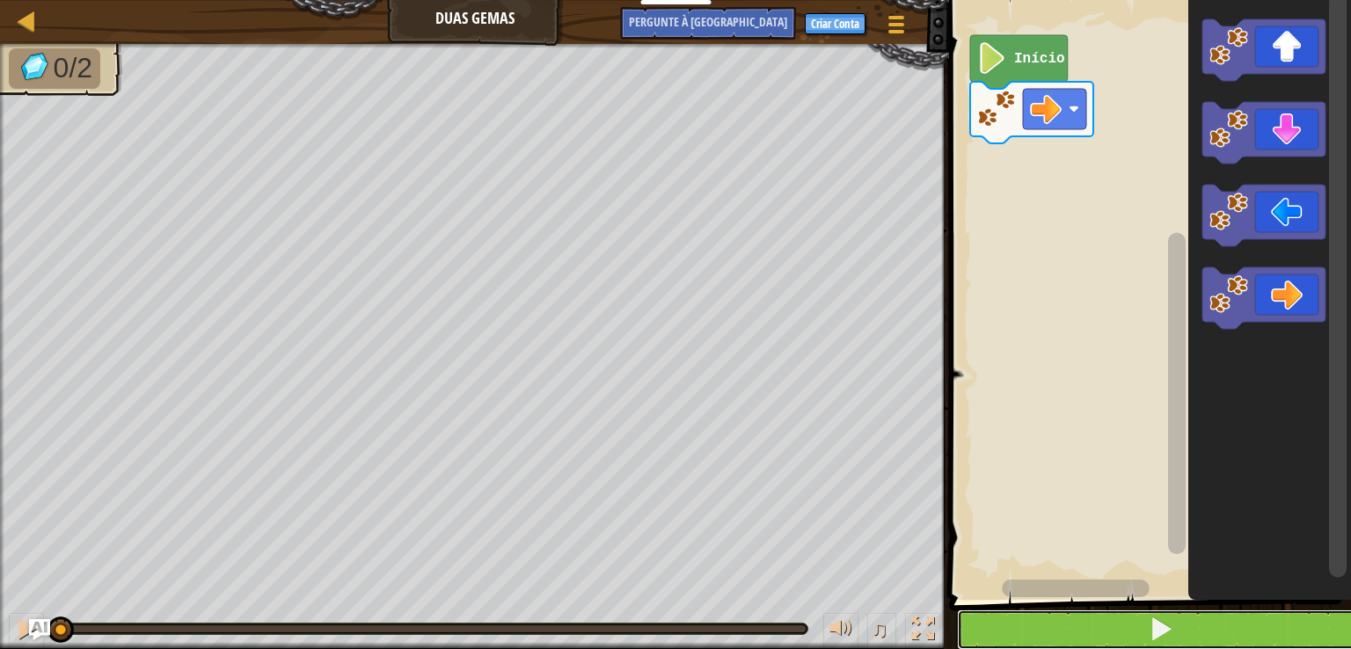
click at [1255, 621] on button at bounding box center [1160, 629] width 407 height 40
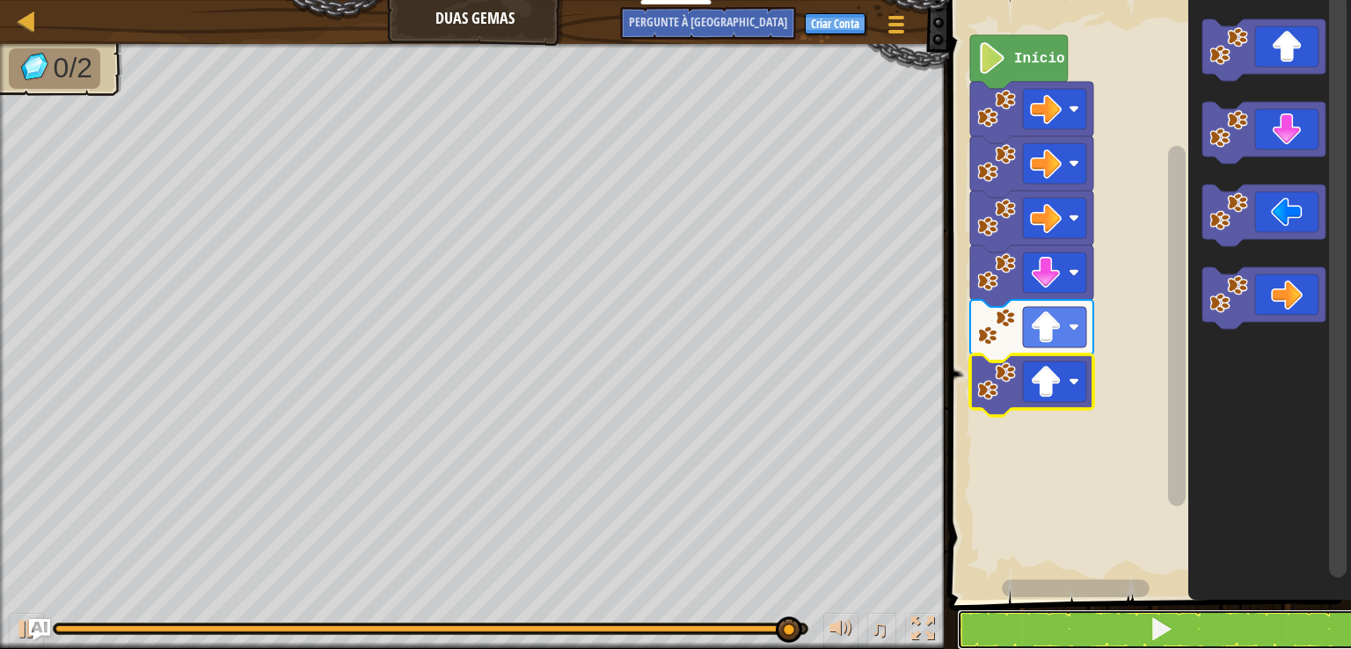
click at [1214, 609] on button at bounding box center [1160, 629] width 407 height 40
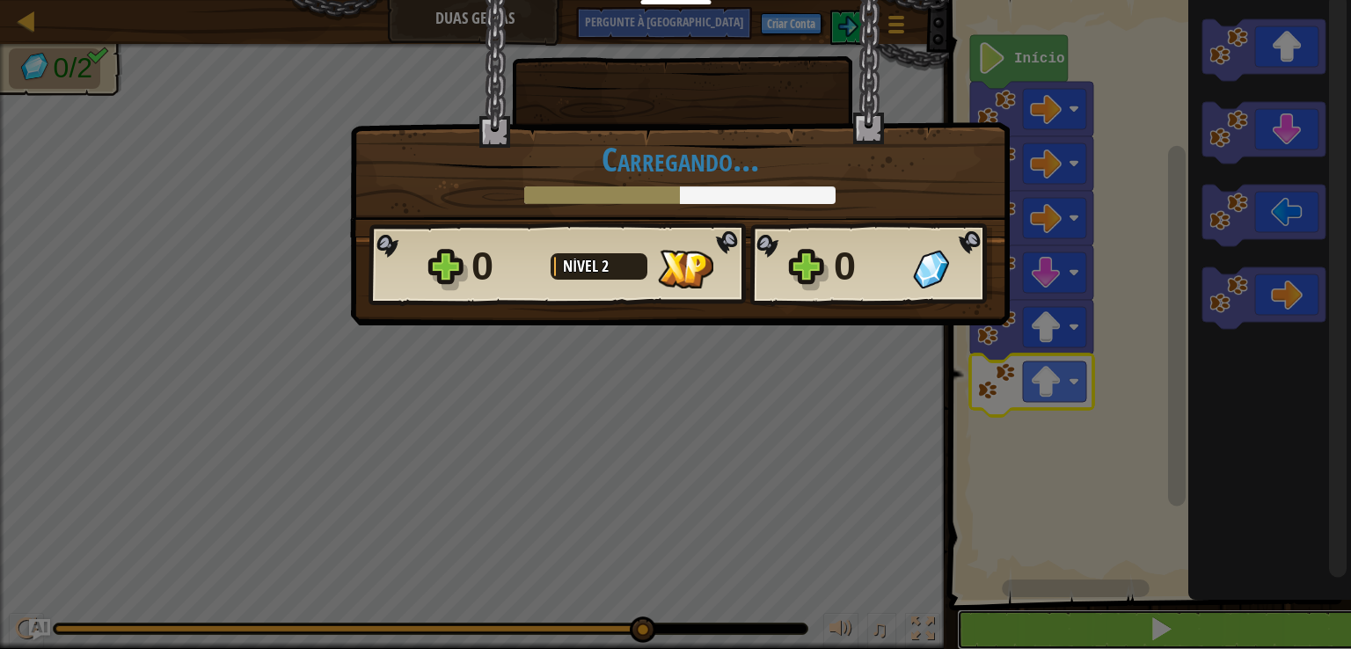
scroll to position [1, 0]
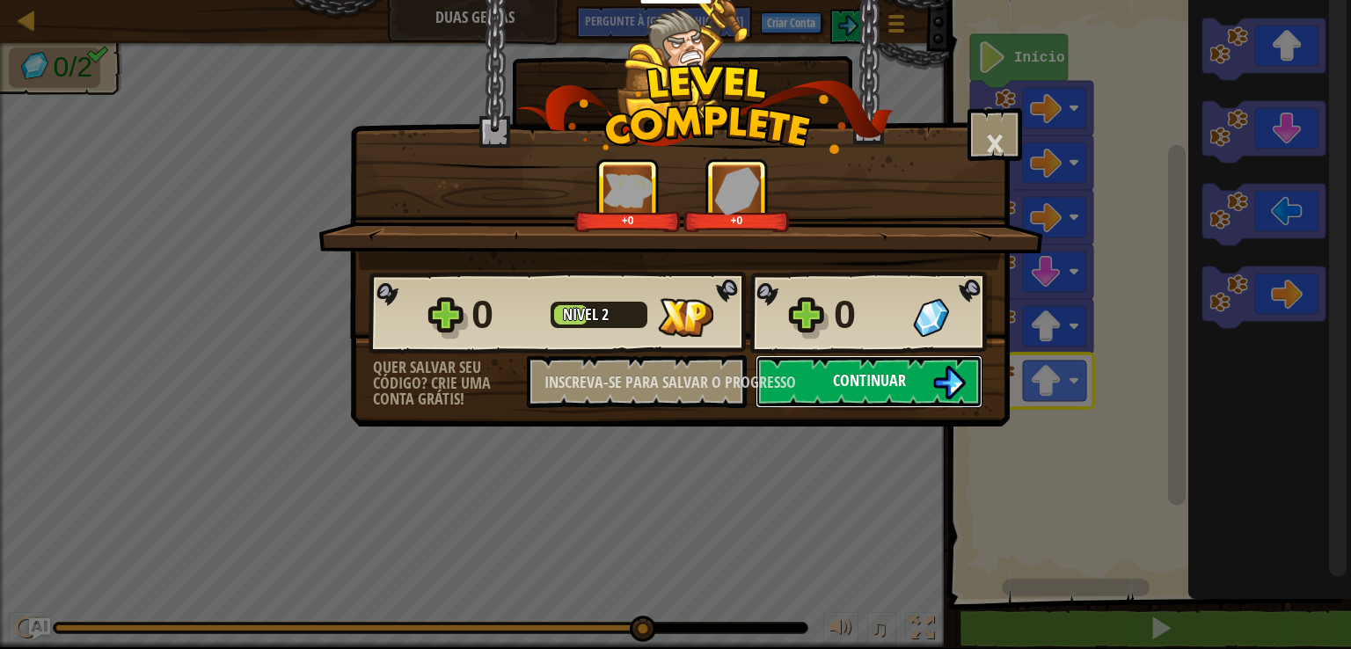
click at [953, 369] on img at bounding box center [948, 382] width 33 height 33
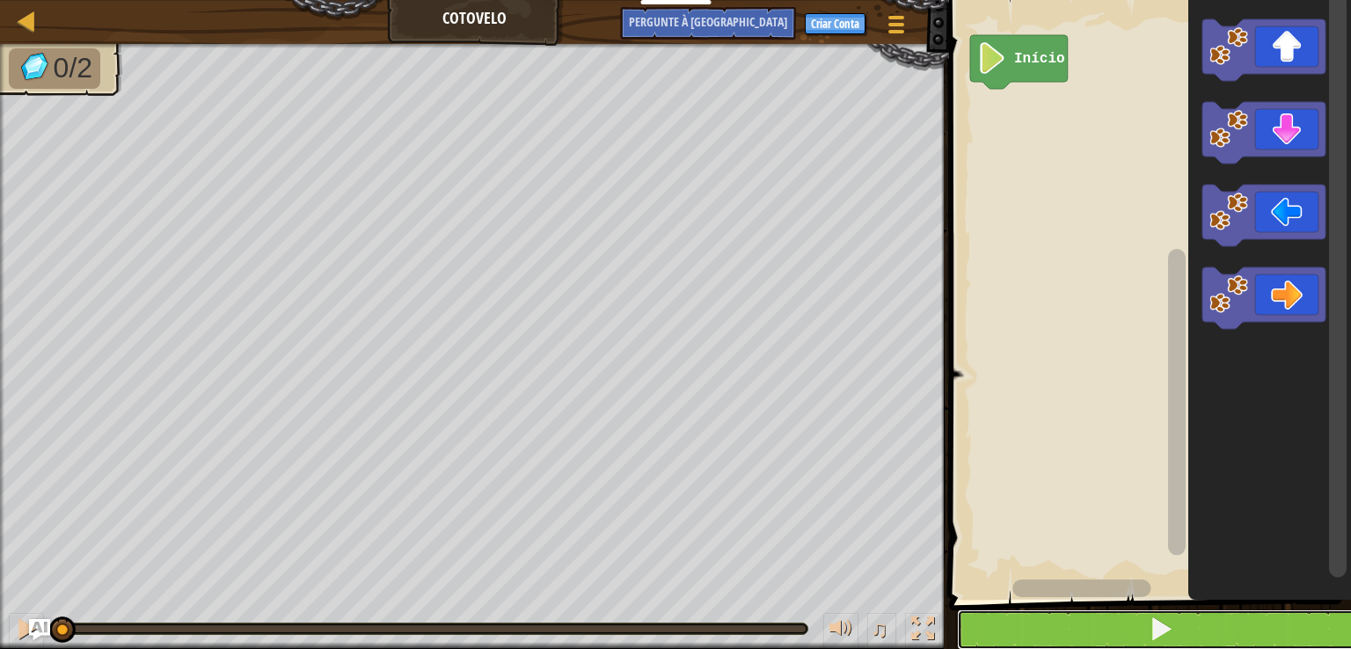
click at [1237, 615] on button at bounding box center [1160, 629] width 407 height 40
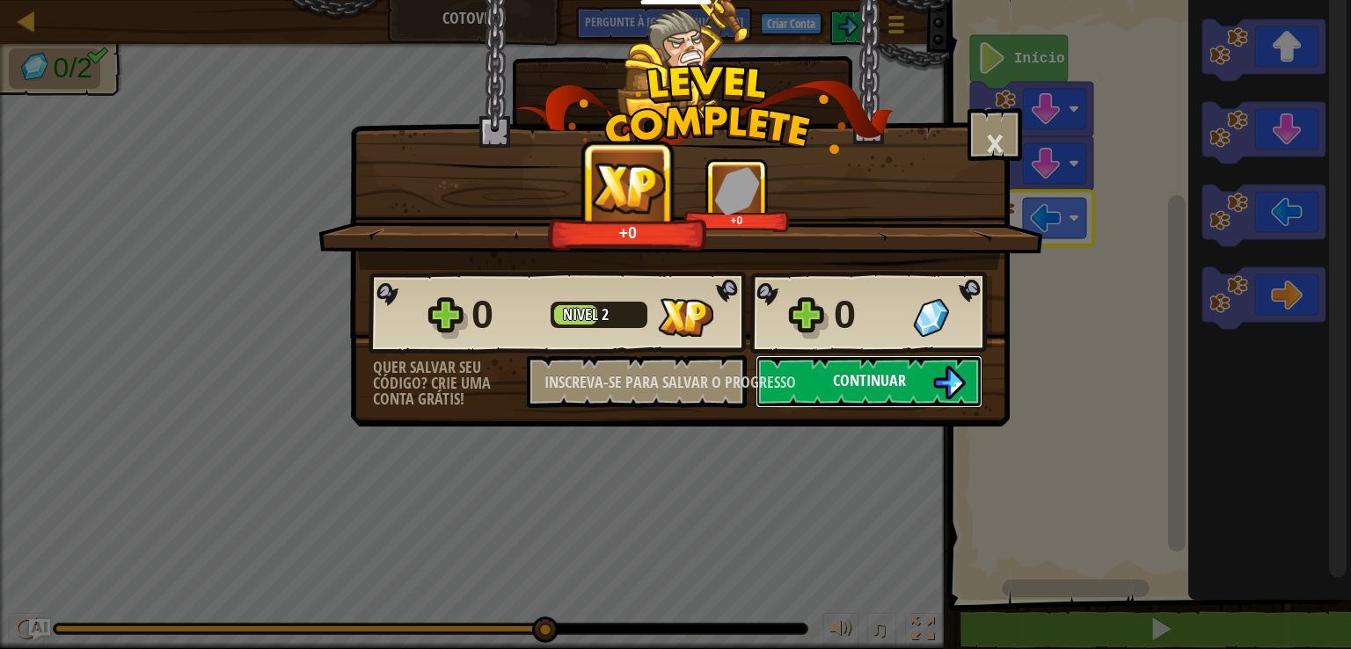
click at [932, 393] on img at bounding box center [948, 382] width 33 height 33
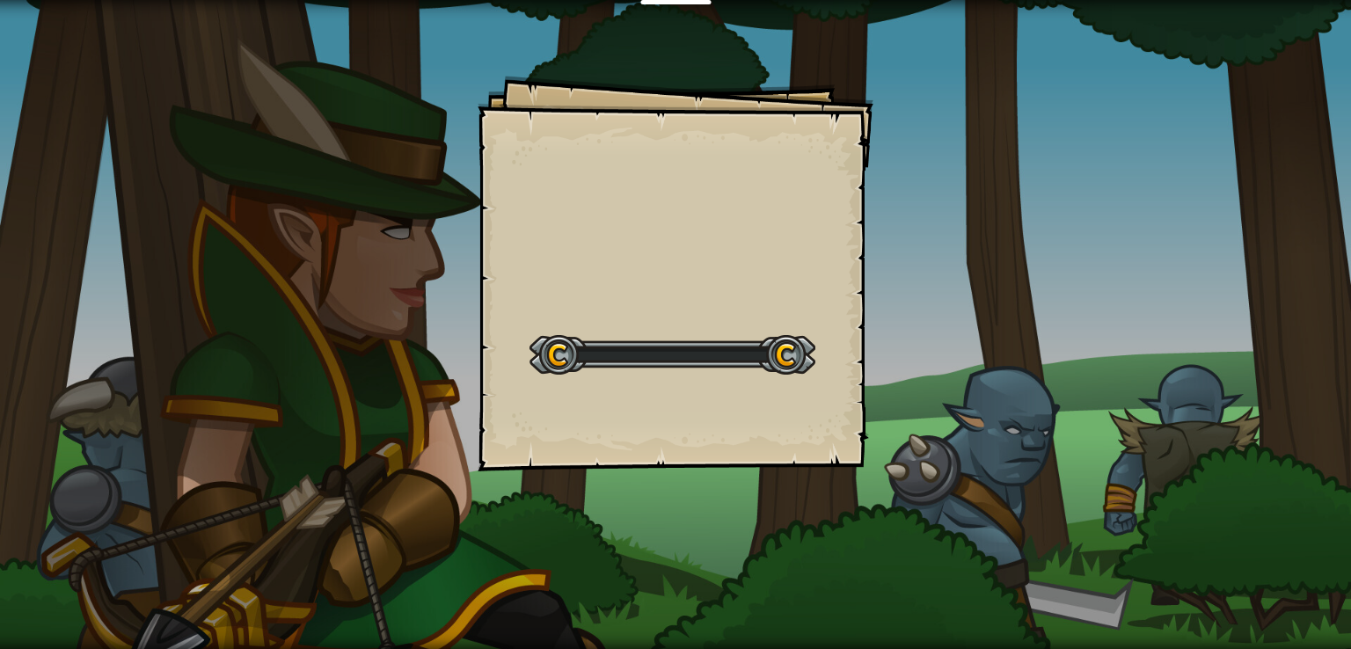
click at [959, 380] on div "Goals Start Level Erro ao carregar do servidor Você precisa de uma assinatura p…" at bounding box center [675, 324] width 1351 height 649
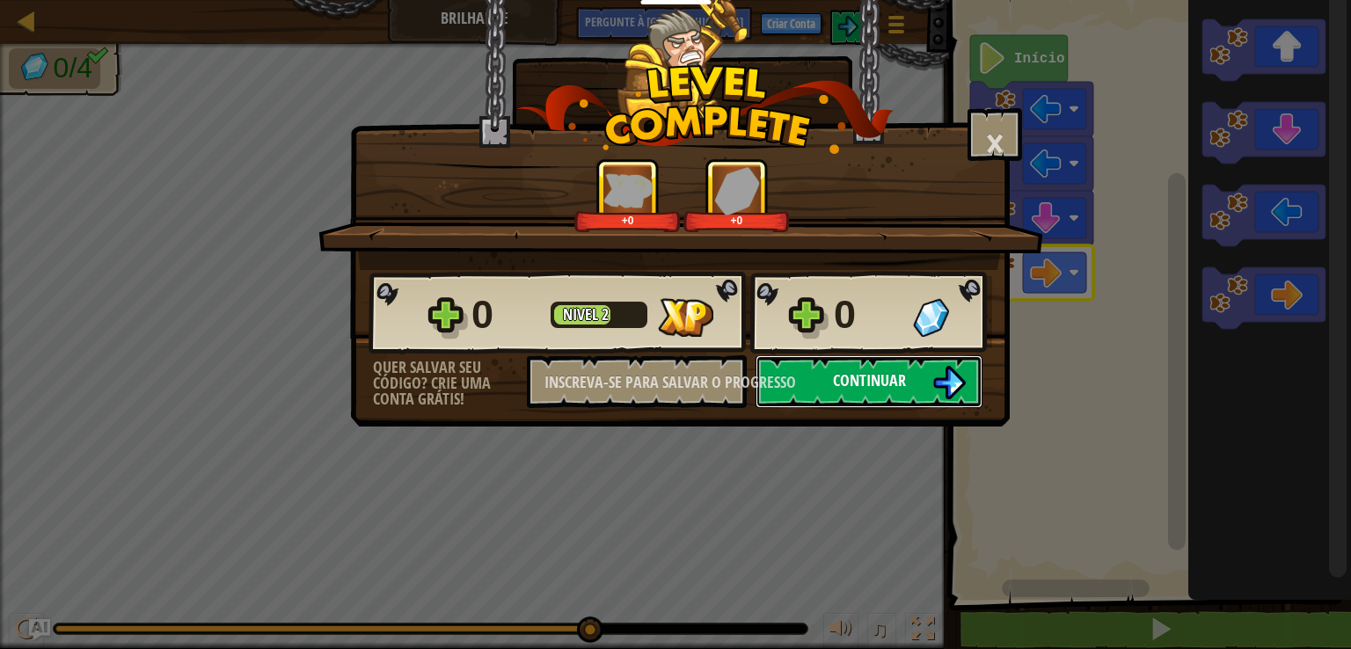
click at [943, 376] on img at bounding box center [948, 382] width 33 height 33
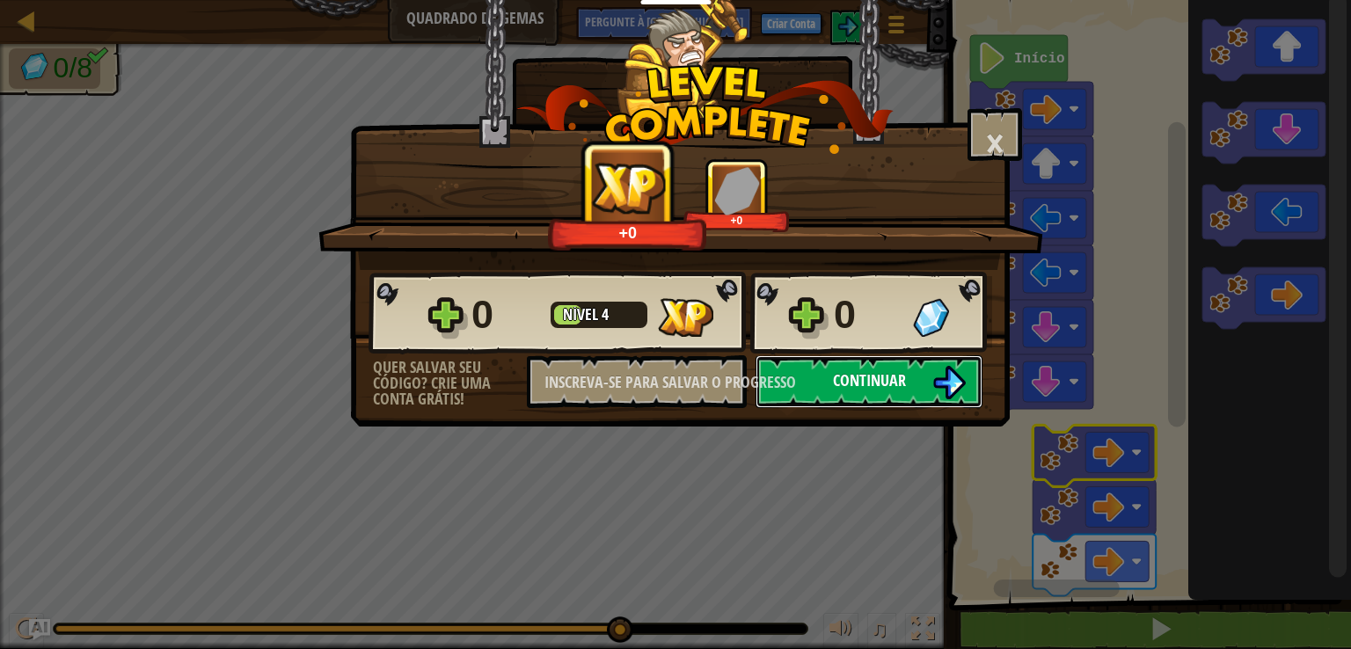
click at [946, 367] on img at bounding box center [948, 382] width 33 height 33
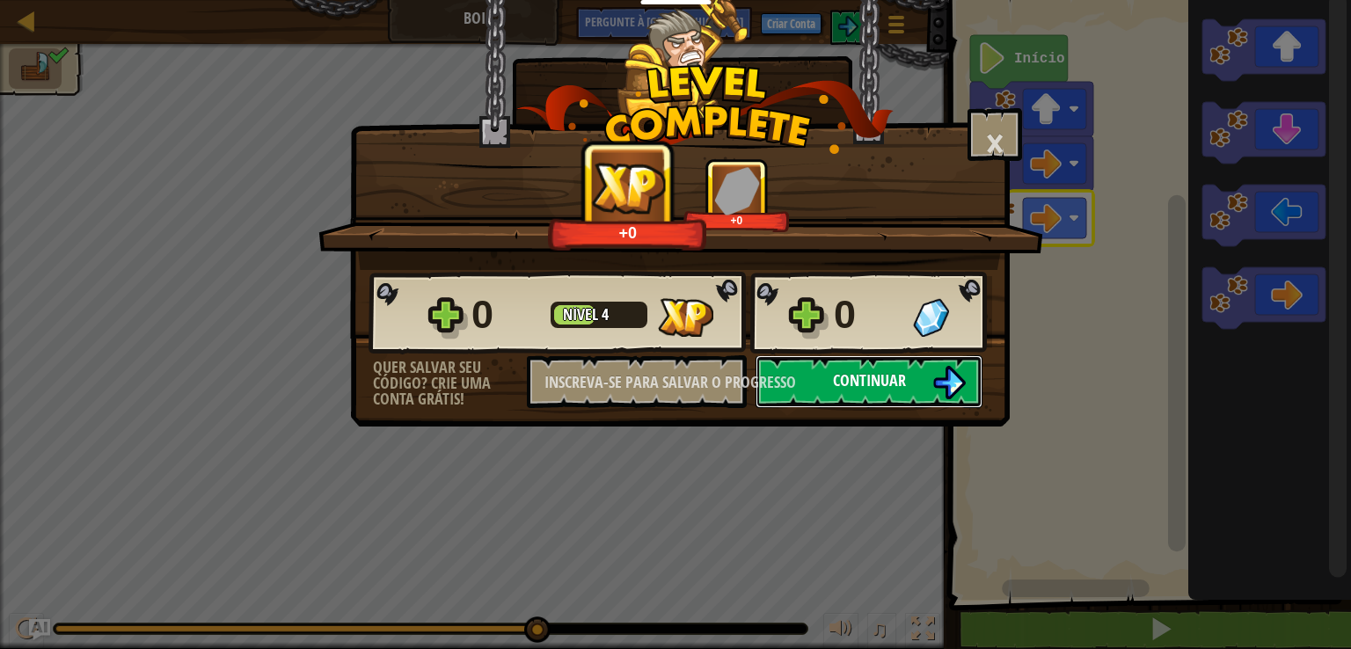
click at [944, 376] on img at bounding box center [948, 382] width 33 height 33
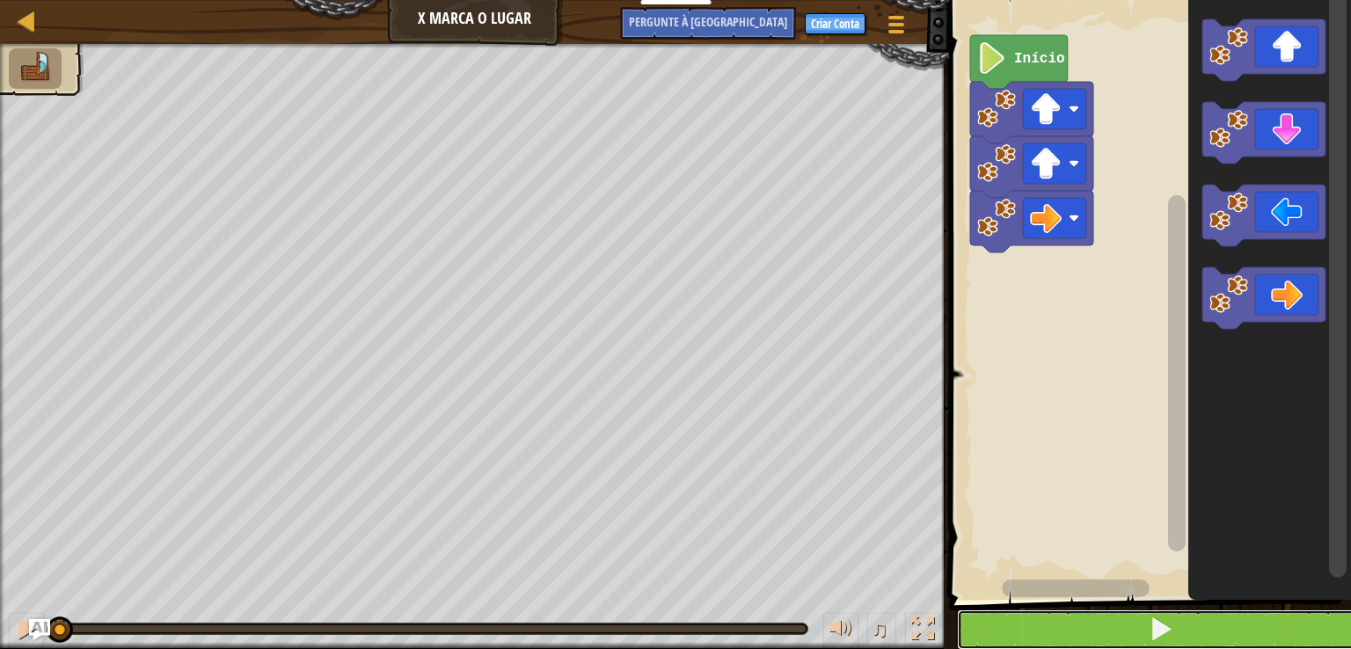
click at [1214, 621] on button at bounding box center [1160, 629] width 407 height 40
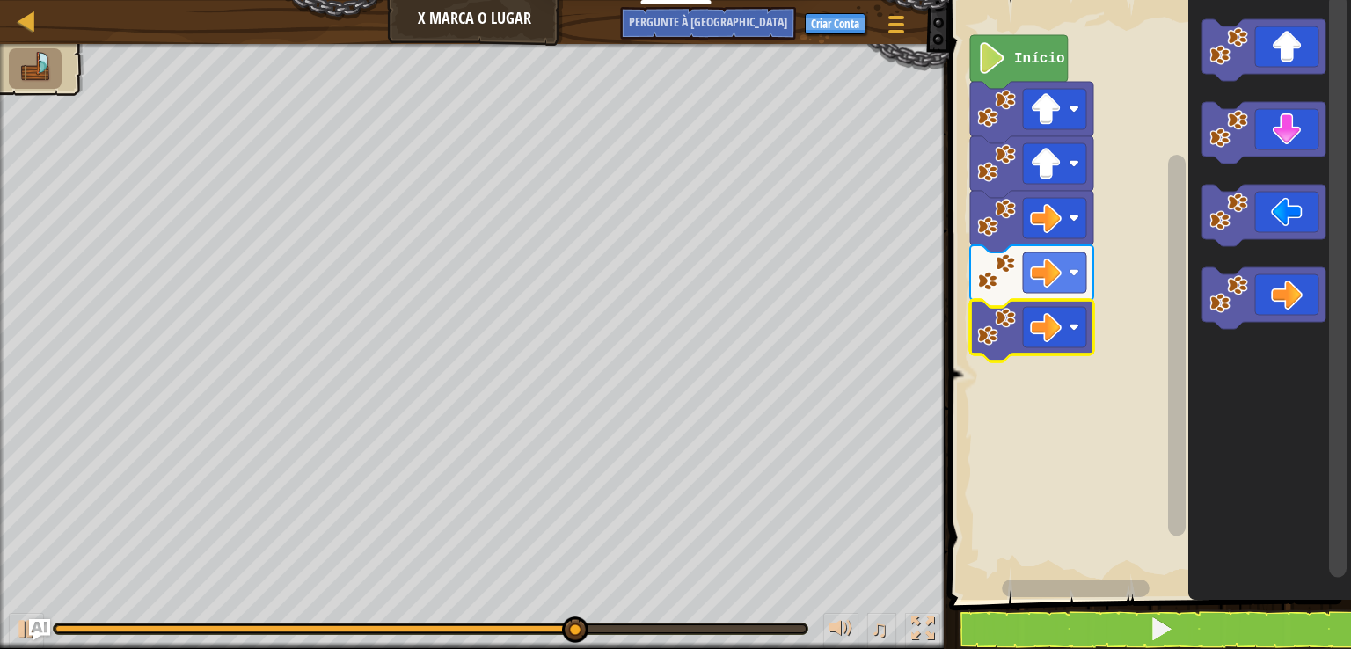
click at [1066, 315] on rect "Espaço de trabalho do Blockly" at bounding box center [1054, 327] width 63 height 40
click at [1189, 409] on icon "Espaço de trabalho do Blockly" at bounding box center [1269, 295] width 163 height 609
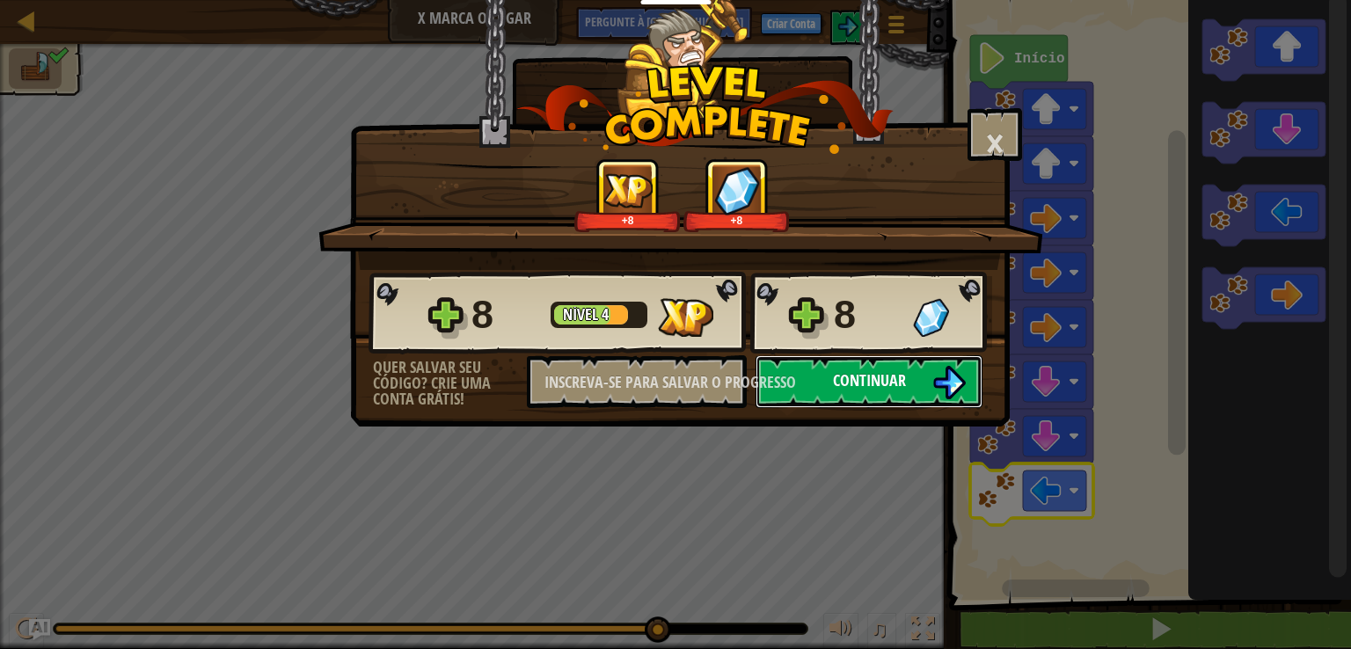
click at [804, 383] on button "Continuar" at bounding box center [868, 381] width 227 height 53
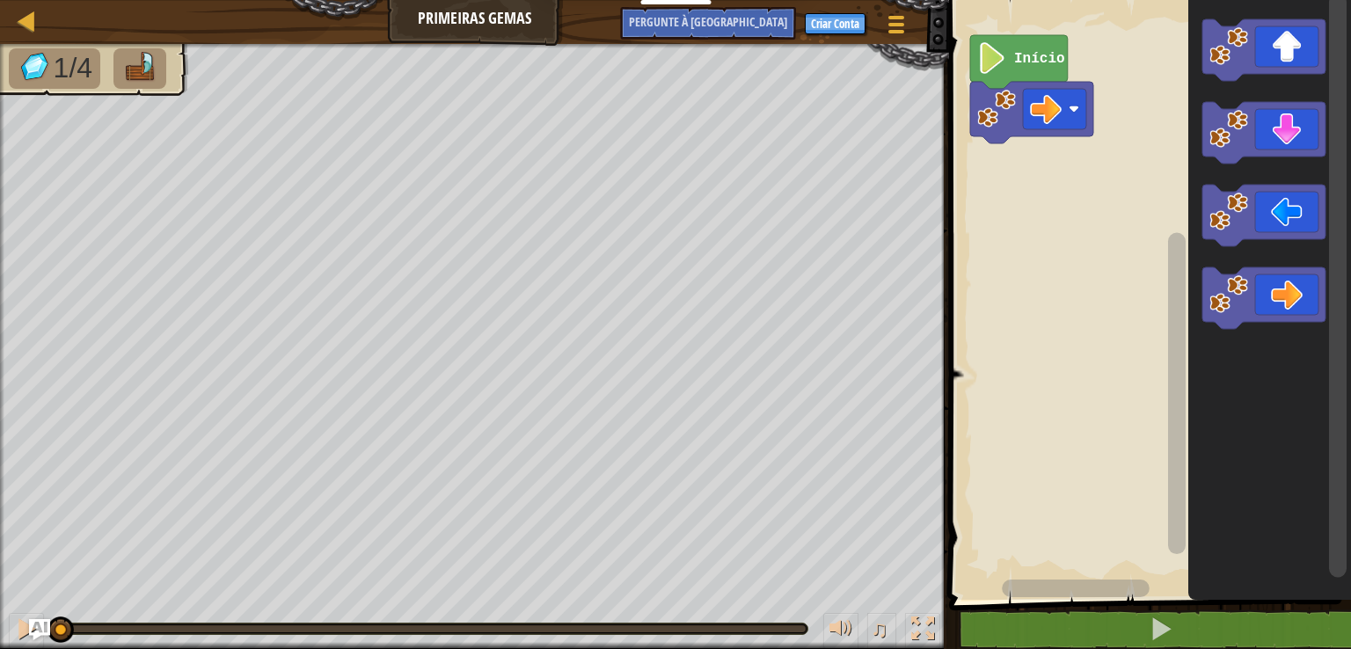
click at [1074, 109] on image "Espaço de trabalho do Blockly" at bounding box center [1073, 109] width 11 height 11
click at [1119, 262] on rect "Espaço de trabalho do Blockly" at bounding box center [1147, 295] width 407 height 609
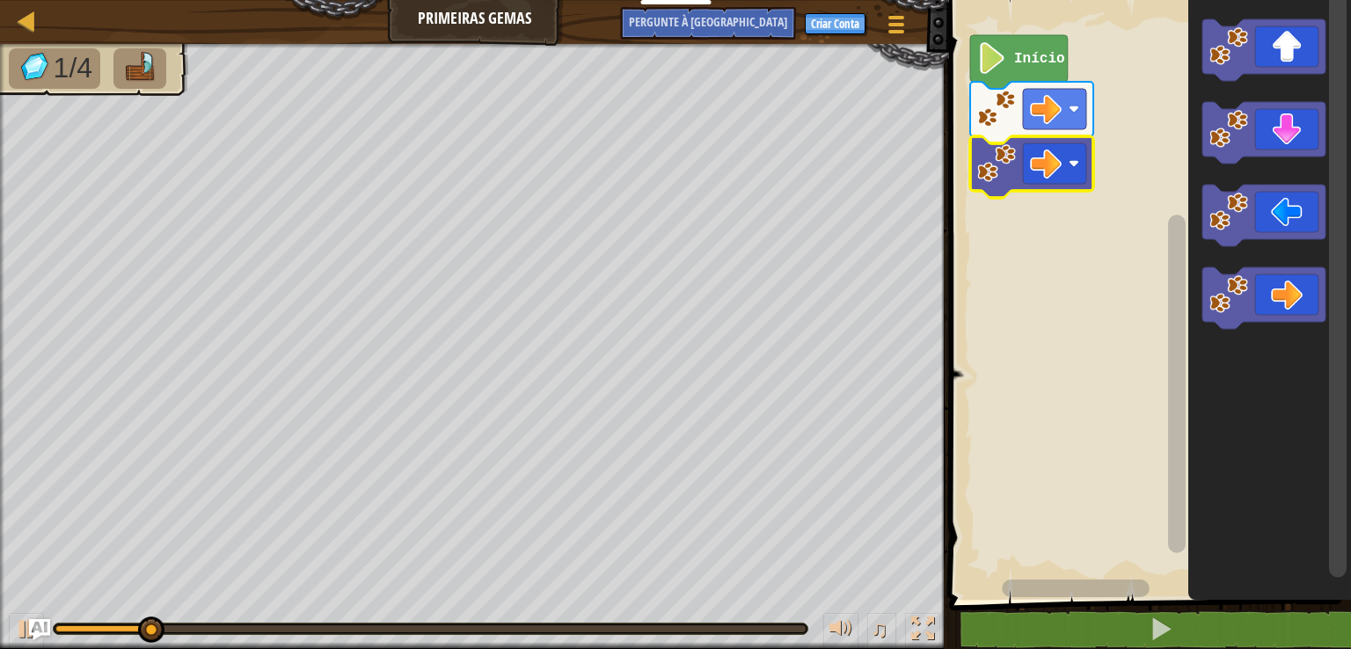
click at [1074, 102] on rect "Espaço de trabalho do Blockly" at bounding box center [1054, 109] width 63 height 40
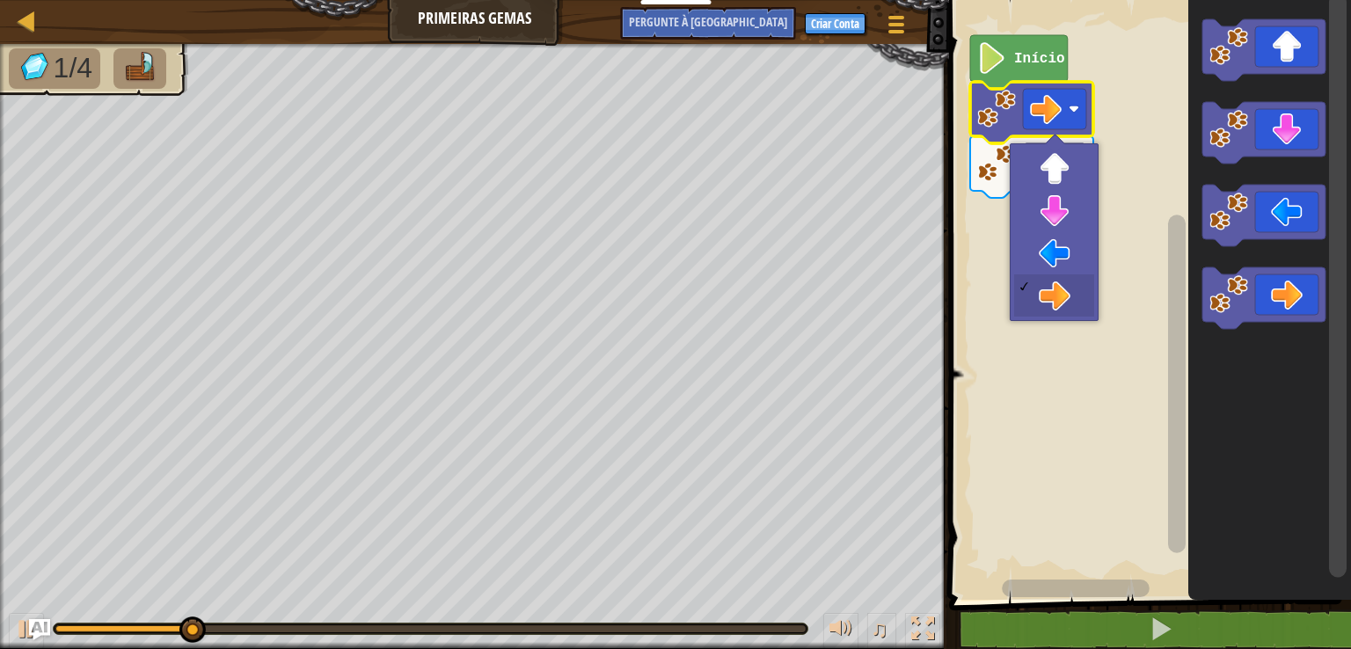
click at [1044, 53] on text "Início" at bounding box center [1039, 59] width 51 height 16
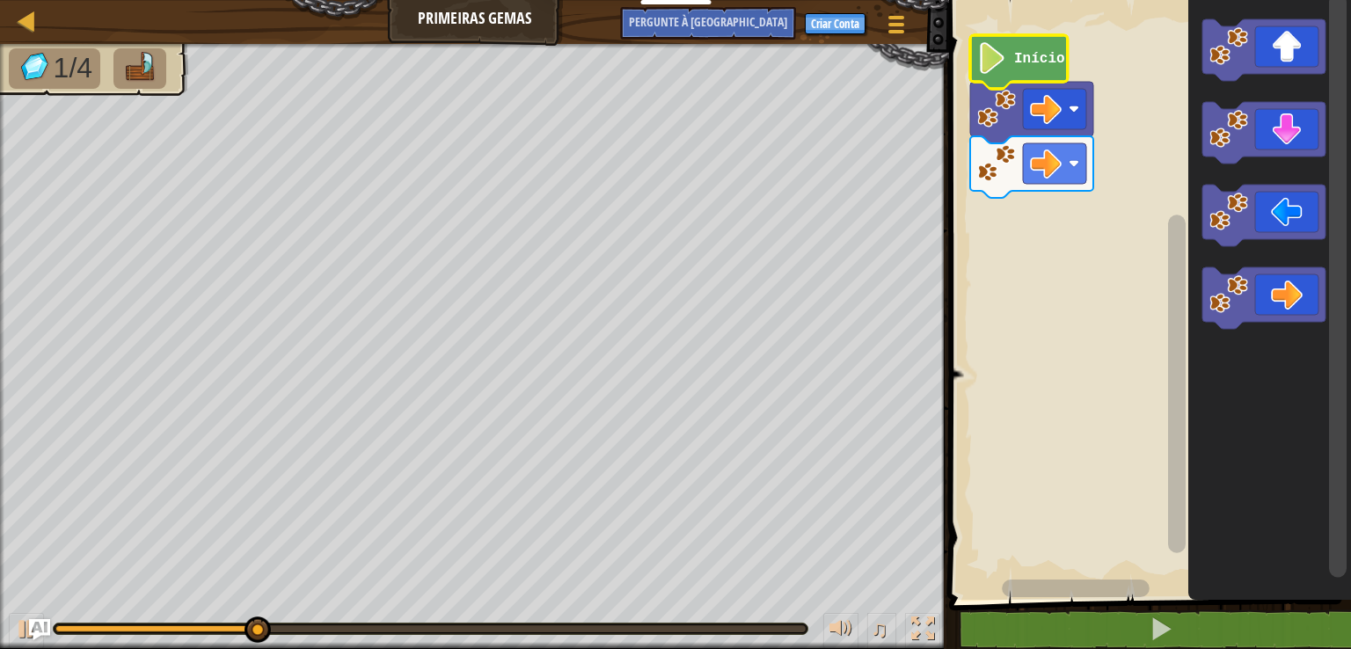
click at [1037, 54] on text "Início" at bounding box center [1039, 59] width 51 height 16
click at [1045, 53] on text "Início" at bounding box center [1039, 59] width 51 height 16
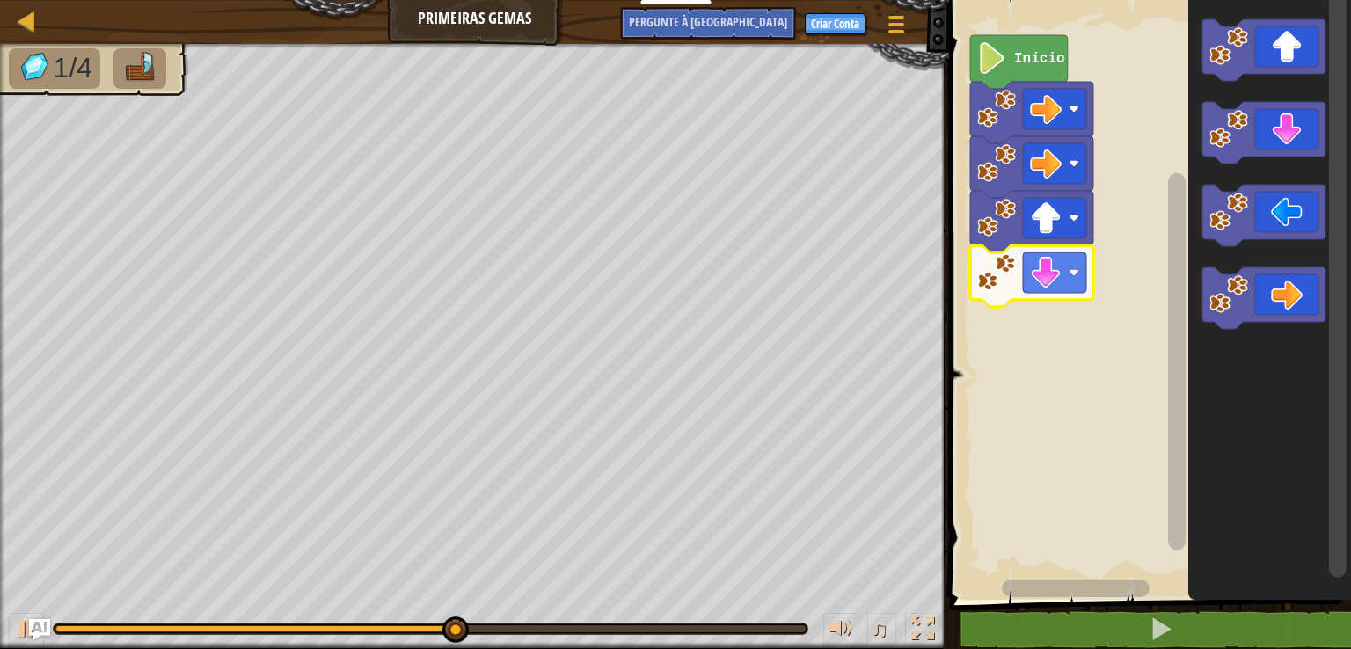
click at [943, 383] on div at bounding box center [942, 324] width 3 height 649
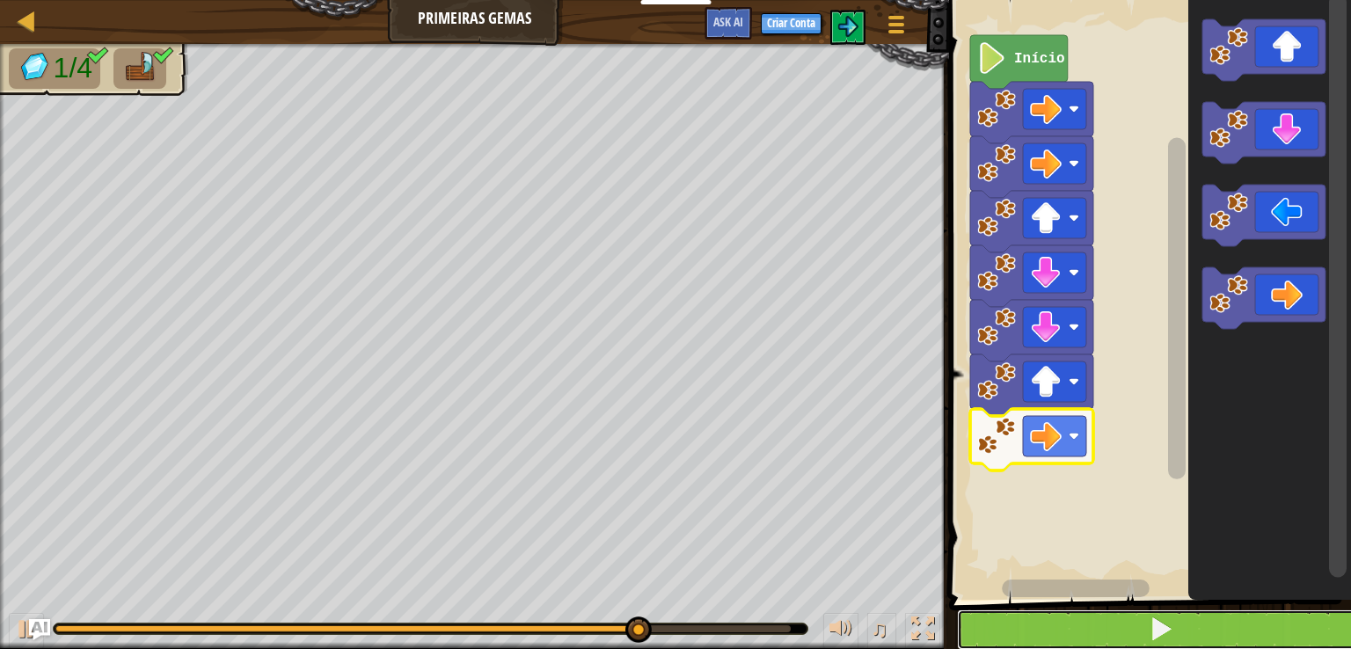
click at [1204, 616] on button at bounding box center [1160, 629] width 407 height 40
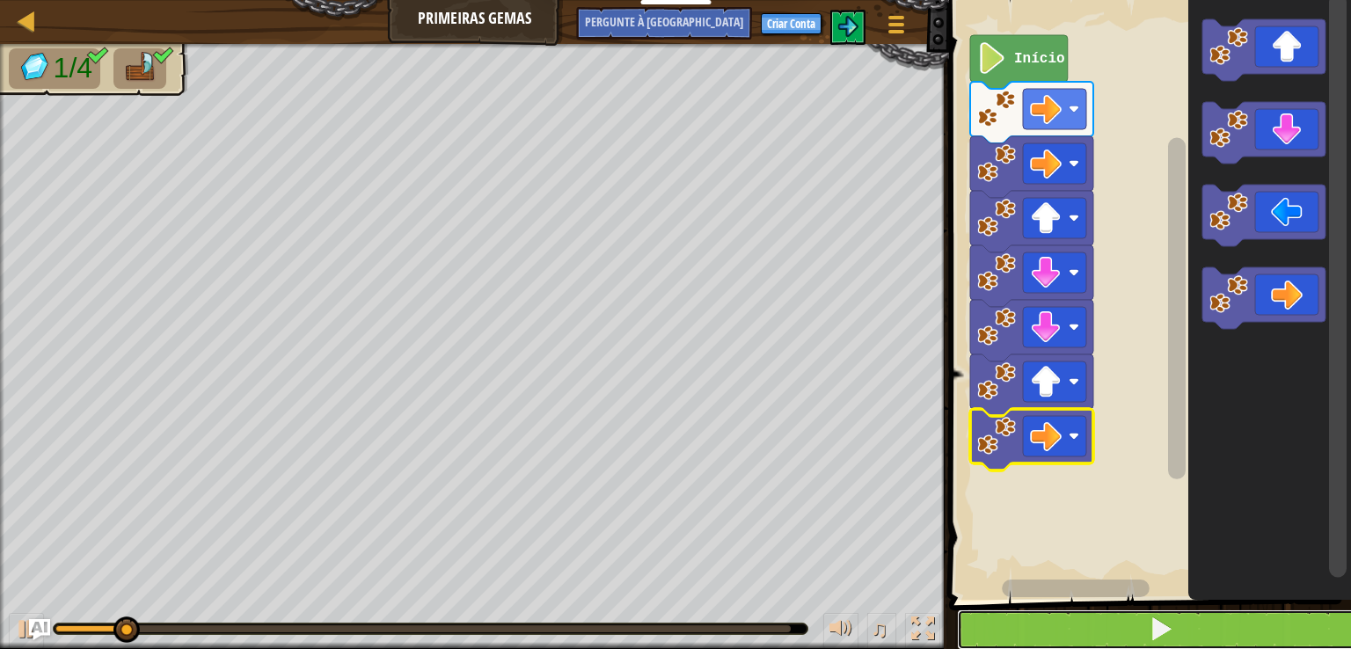
click at [1235, 619] on button at bounding box center [1160, 629] width 407 height 40
click at [1239, 618] on button at bounding box center [1160, 629] width 407 height 40
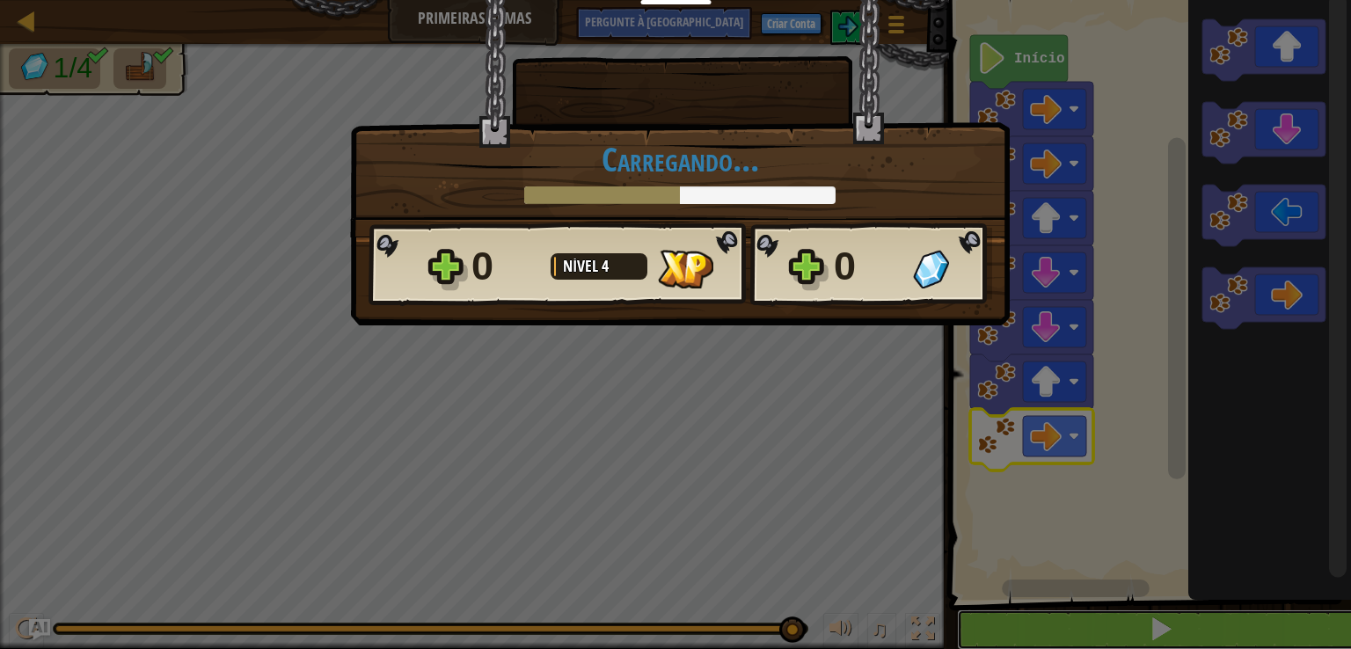
scroll to position [1, 0]
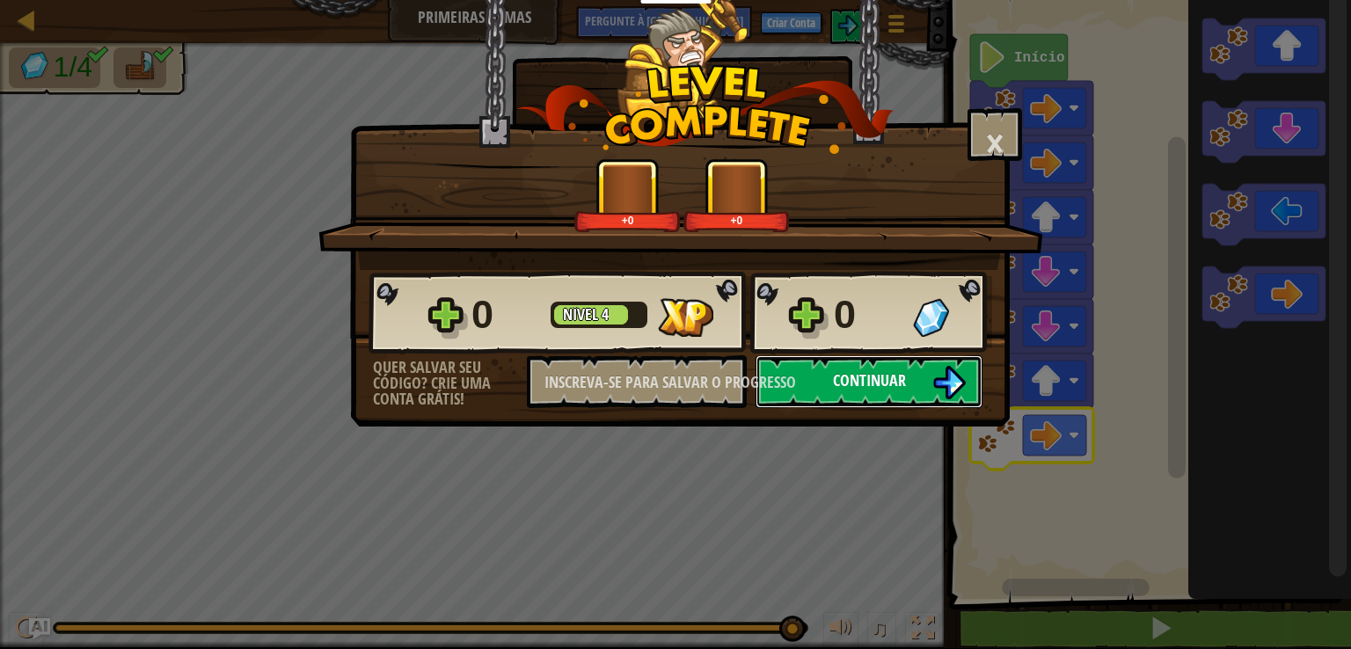
click at [937, 380] on img at bounding box center [948, 382] width 33 height 33
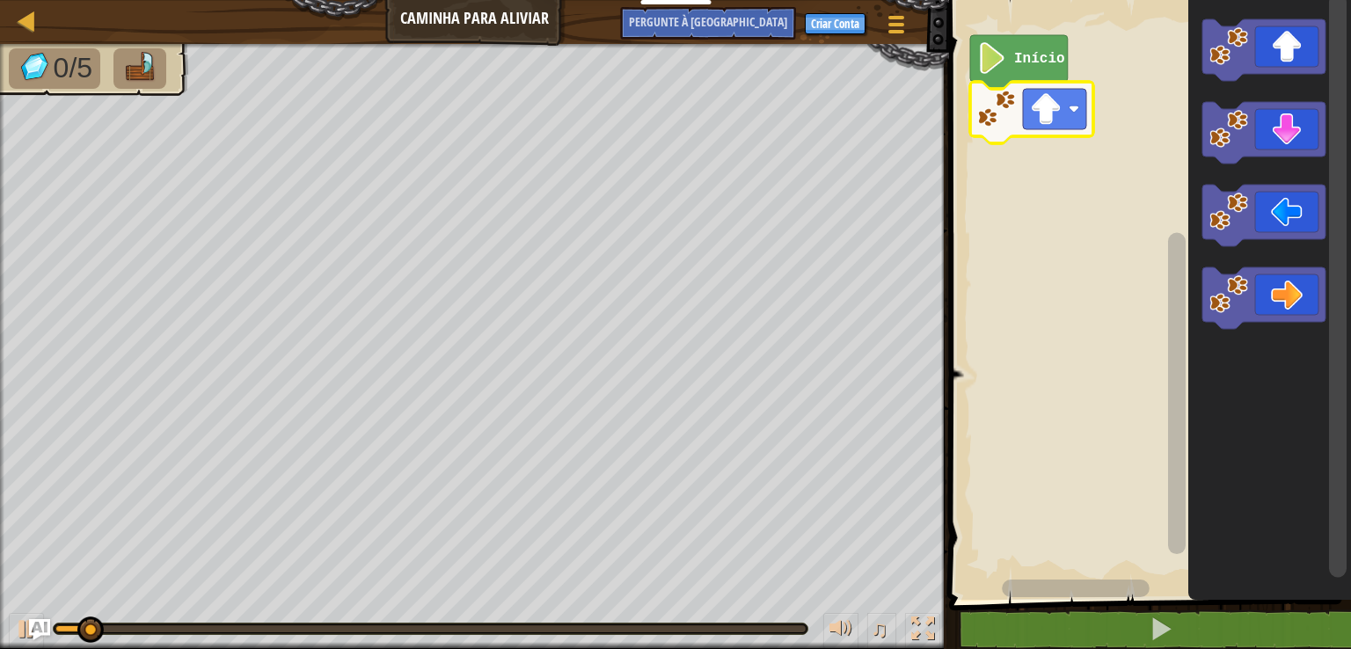
click at [1061, 49] on icon "Espaço de trabalho do Blockly" at bounding box center [1019, 62] width 98 height 54
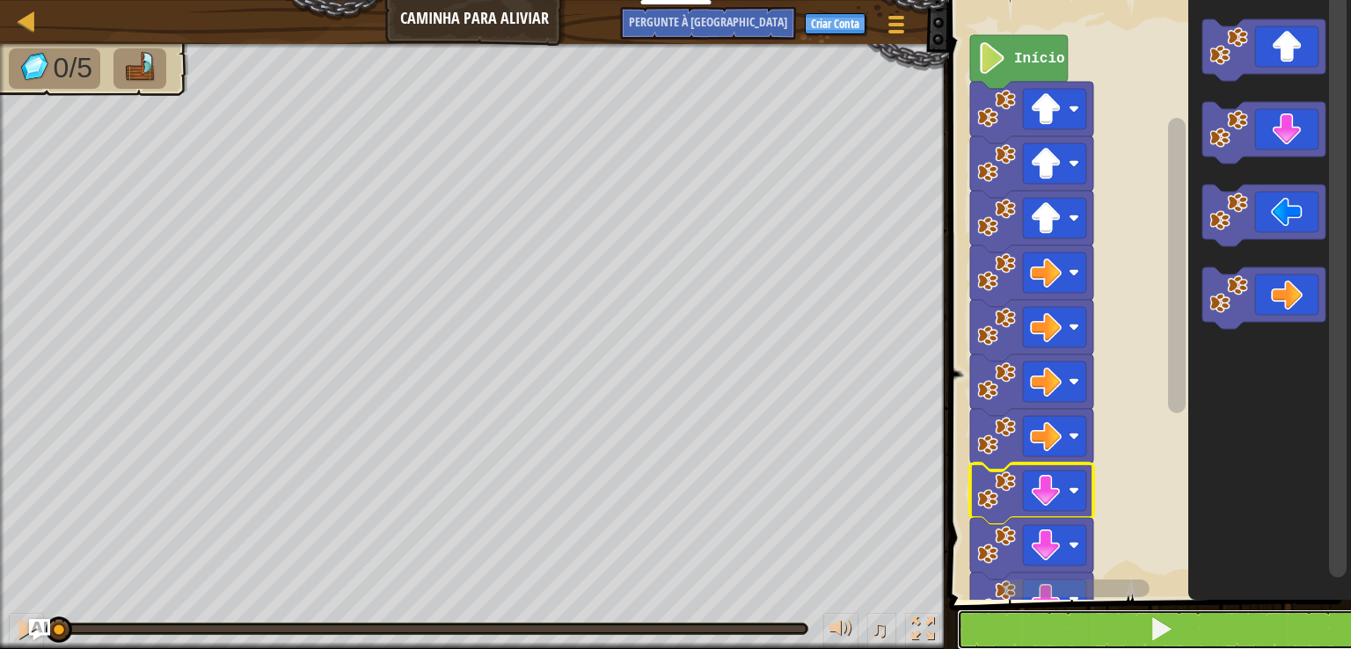
click at [1215, 616] on button at bounding box center [1160, 629] width 407 height 40
click at [1232, 610] on button at bounding box center [1160, 629] width 407 height 40
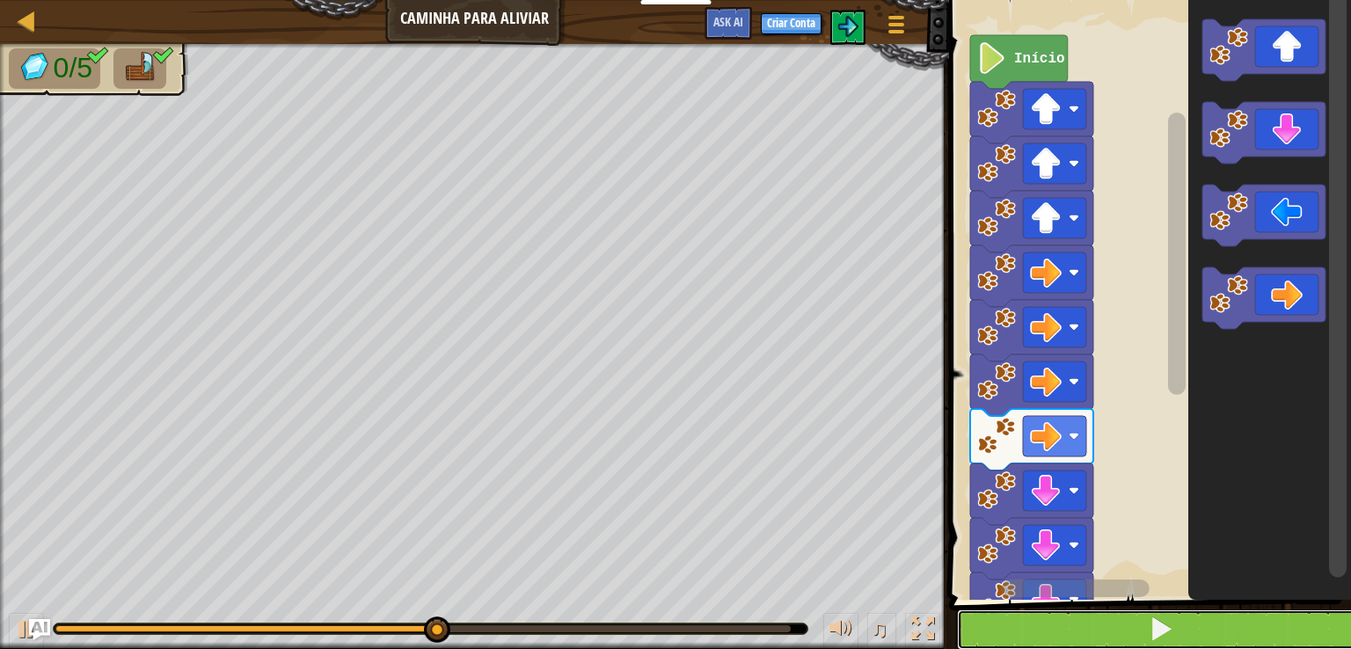
click at [1204, 616] on button at bounding box center [1160, 629] width 407 height 40
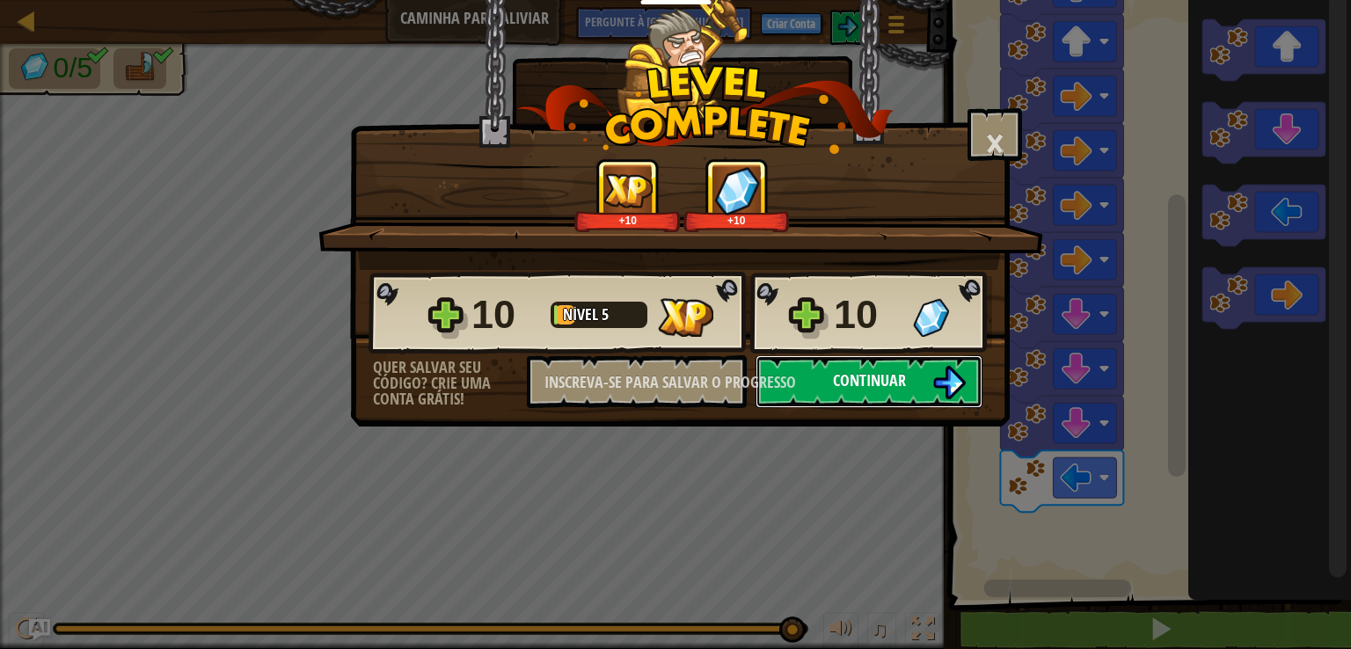
click at [860, 376] on font "Continuar" at bounding box center [869, 380] width 73 height 22
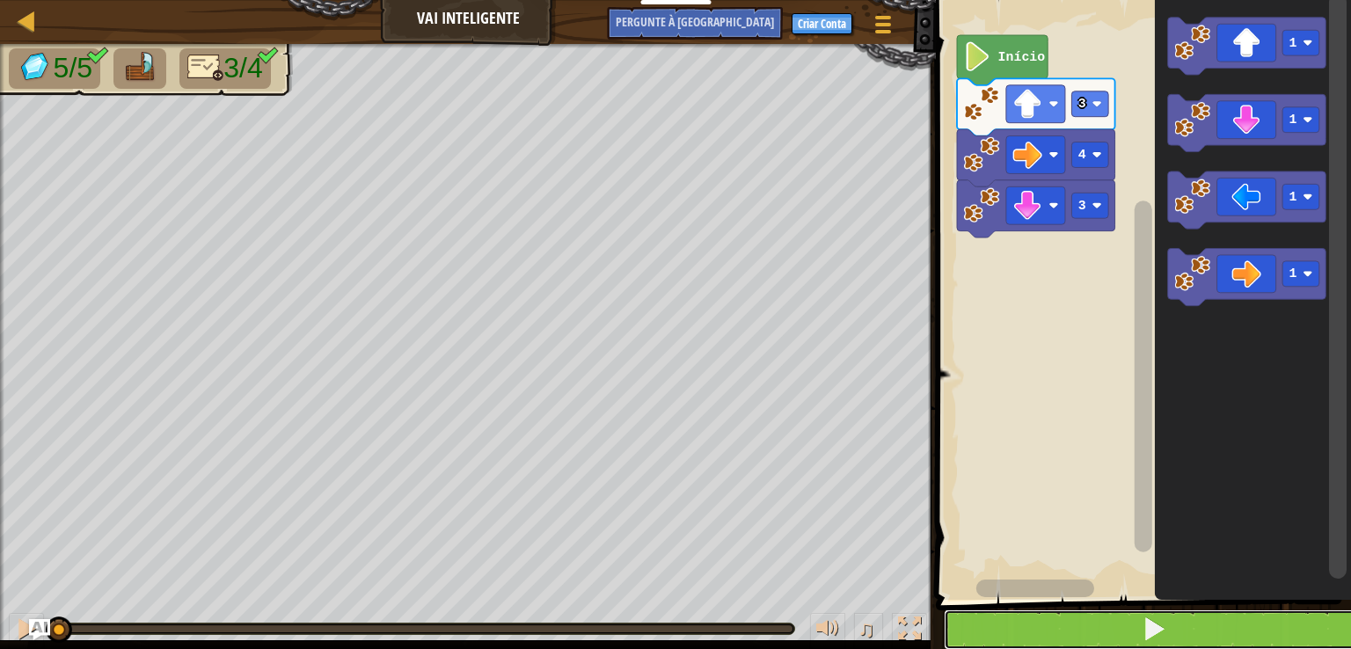
click at [1143, 624] on span at bounding box center [1153, 628] width 25 height 25
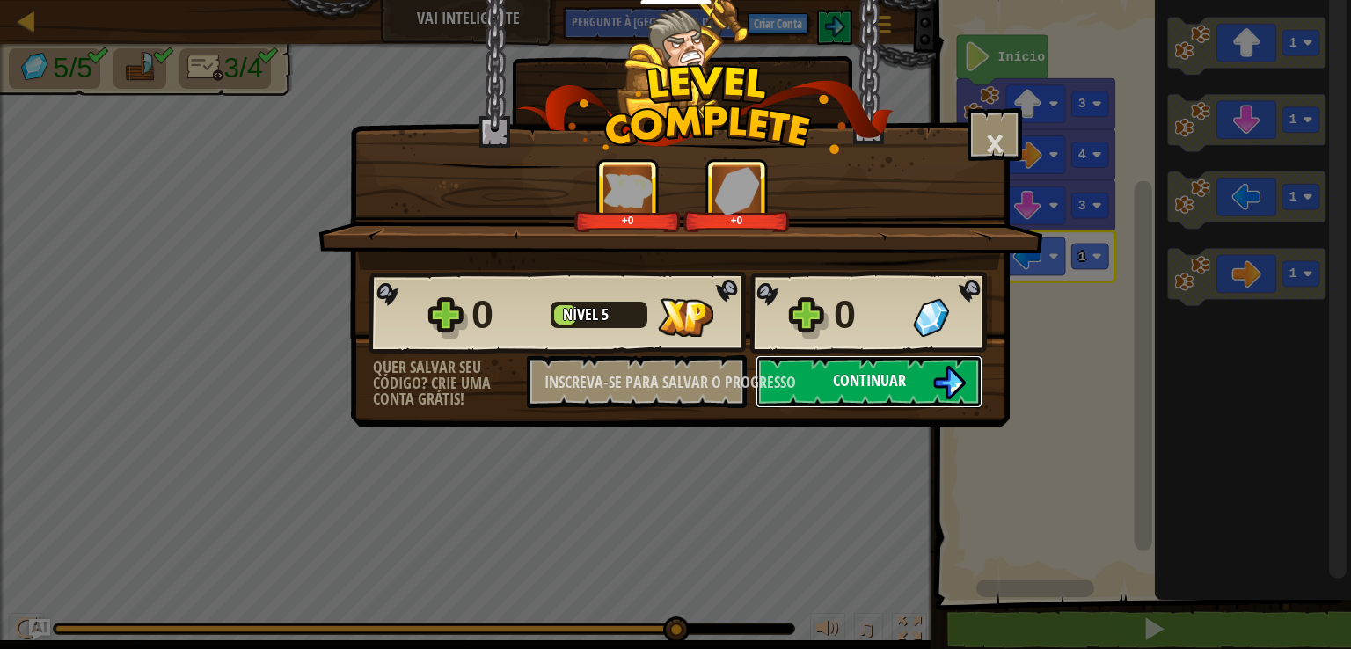
click at [873, 393] on button "Continuar" at bounding box center [868, 381] width 227 height 53
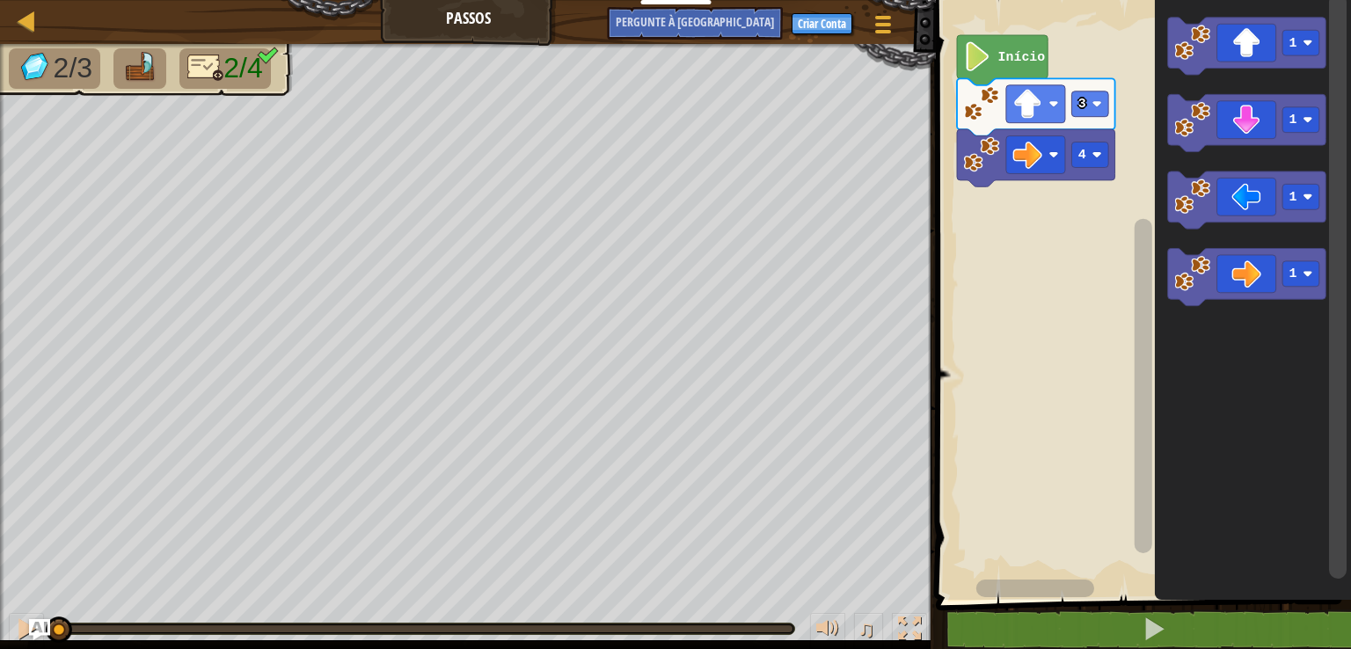
click at [1302, 119] on rect "Espaço de trabalho do Blockly" at bounding box center [1301, 120] width 37 height 26
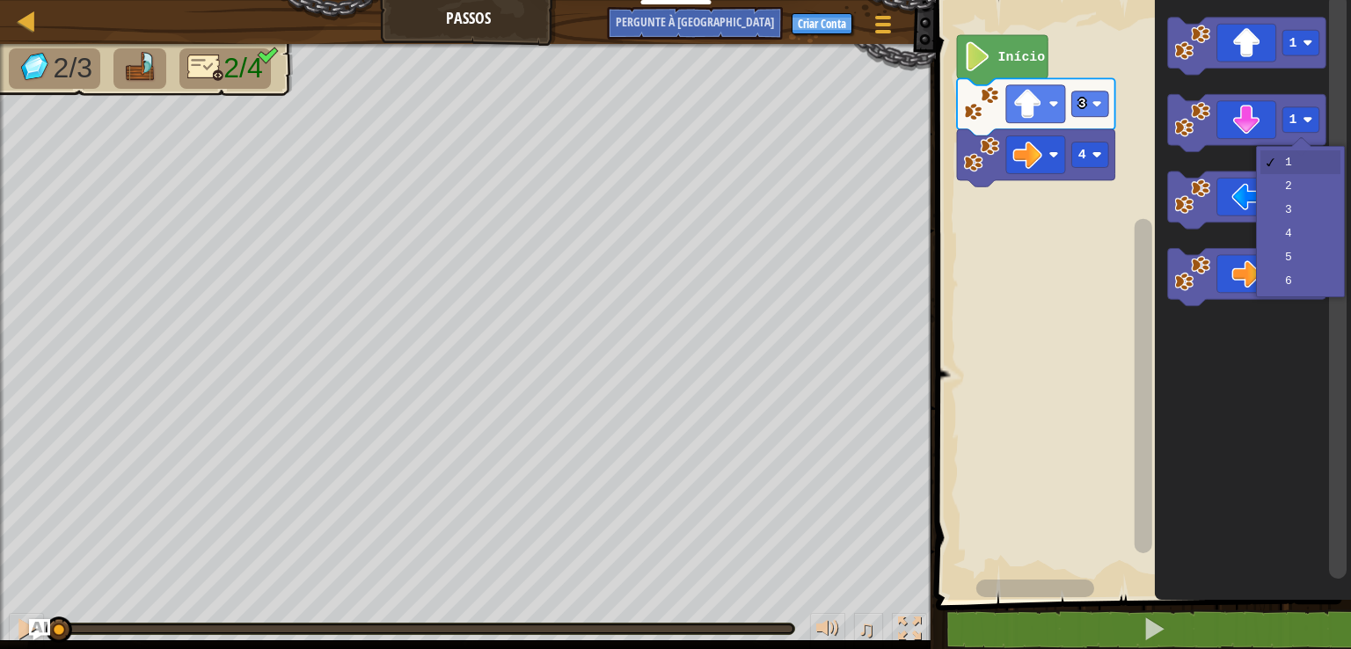
click at [1312, 208] on rect "Espaço de trabalho do Blockly" at bounding box center [1301, 197] width 37 height 26
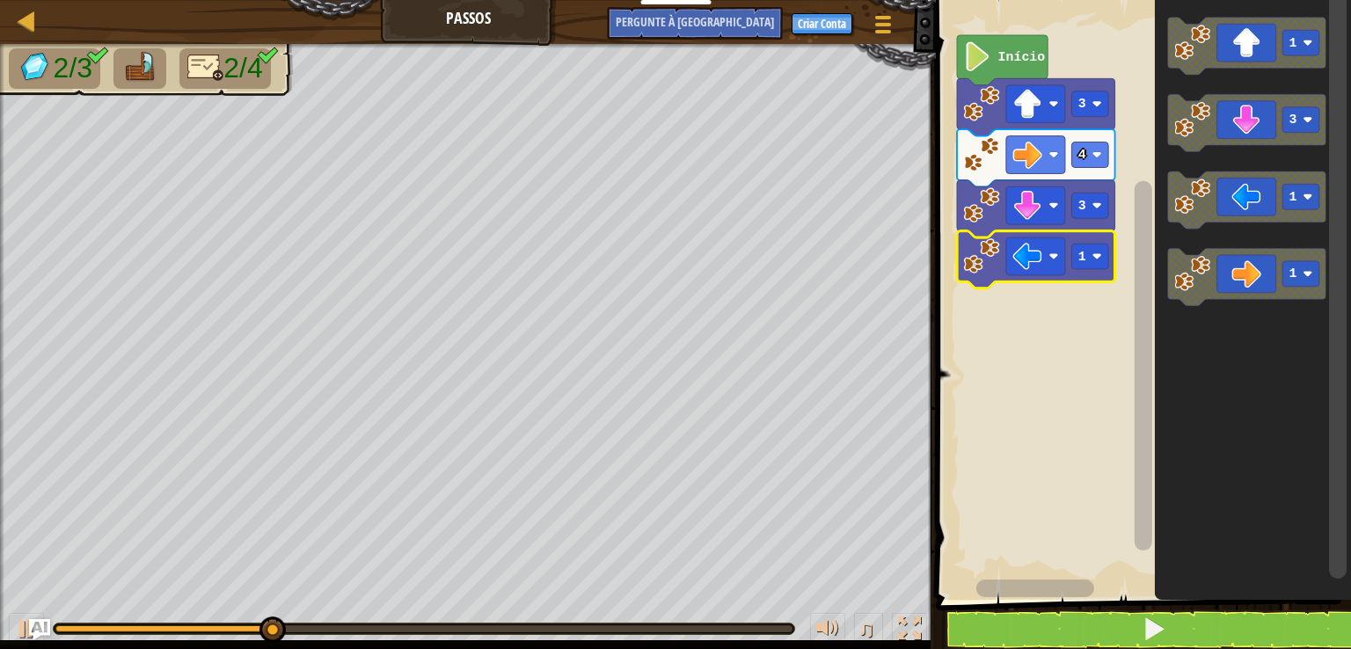
click at [1044, 331] on rect "Espaço de trabalho do Blockly" at bounding box center [1140, 295] width 420 height 609
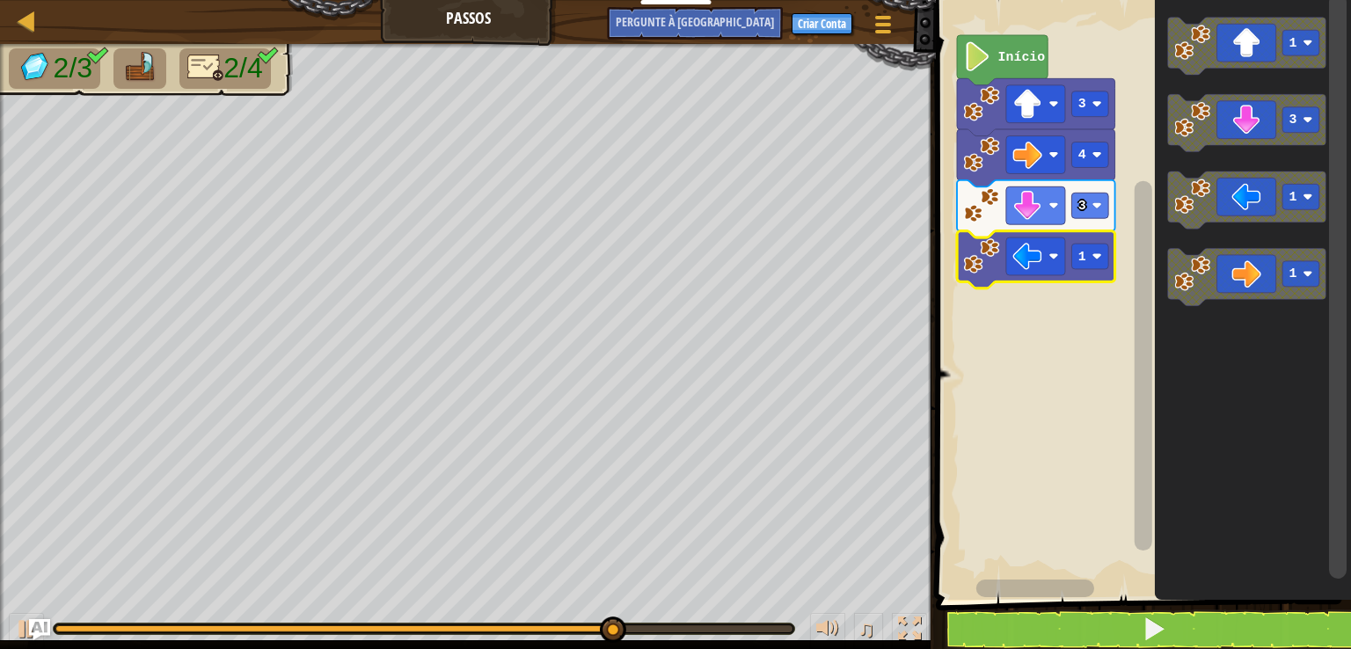
click at [1105, 244] on rect "Espaço de trabalho do Blockly" at bounding box center [1090, 257] width 37 height 26
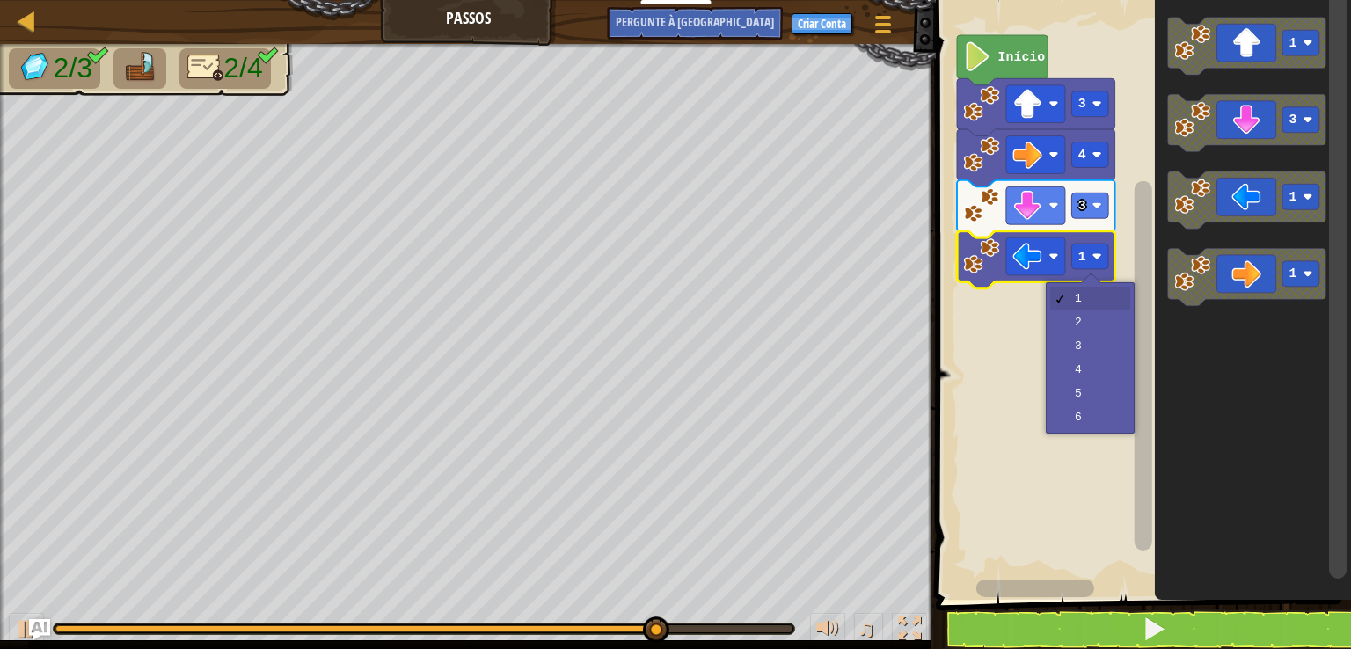
click at [1108, 313] on rect "Espaço de trabalho do Blockly" at bounding box center [1140, 295] width 420 height 609
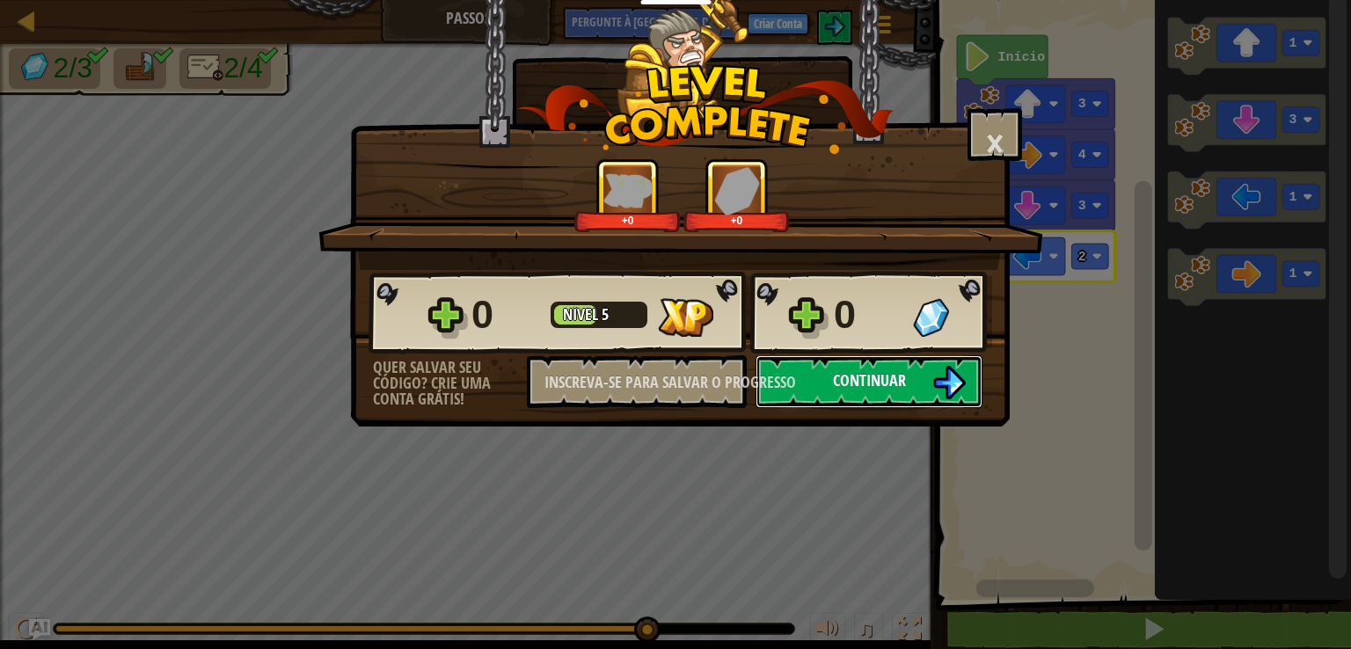
click at [908, 397] on button "Continuar" at bounding box center [868, 381] width 227 height 53
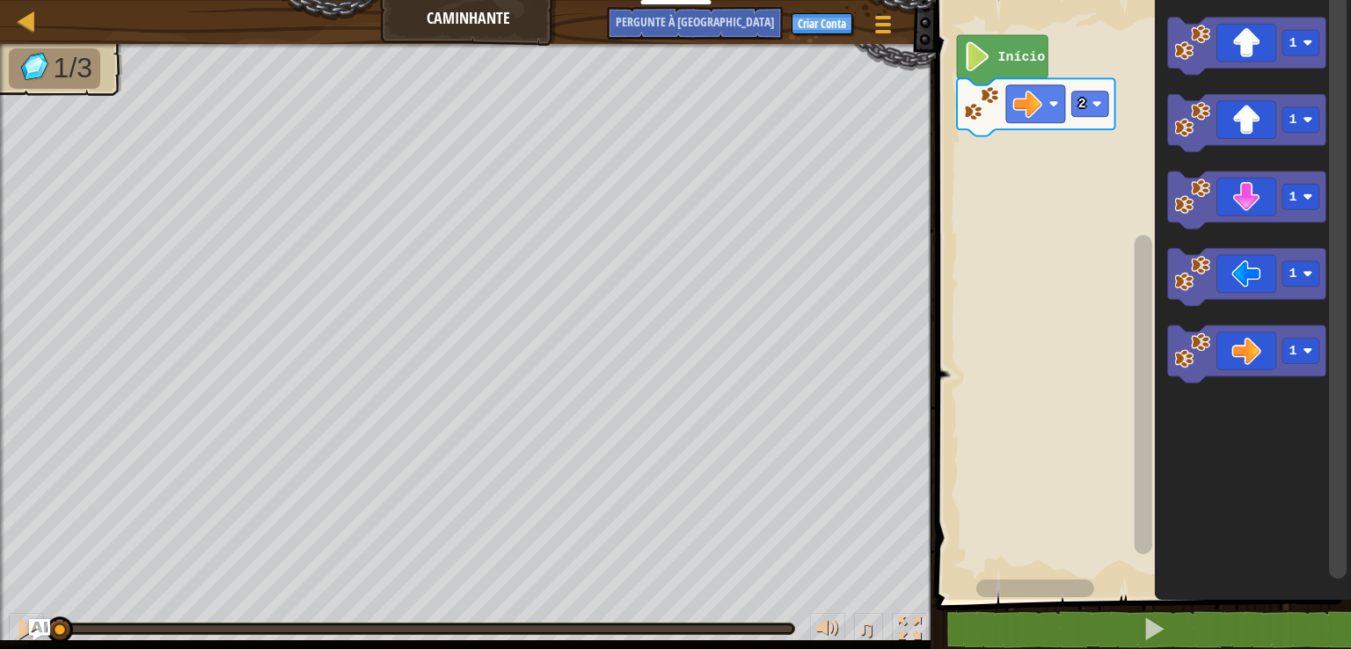
click at [1304, 40] on image "Espaço de trabalho do Blockly" at bounding box center [1308, 43] width 10 height 10
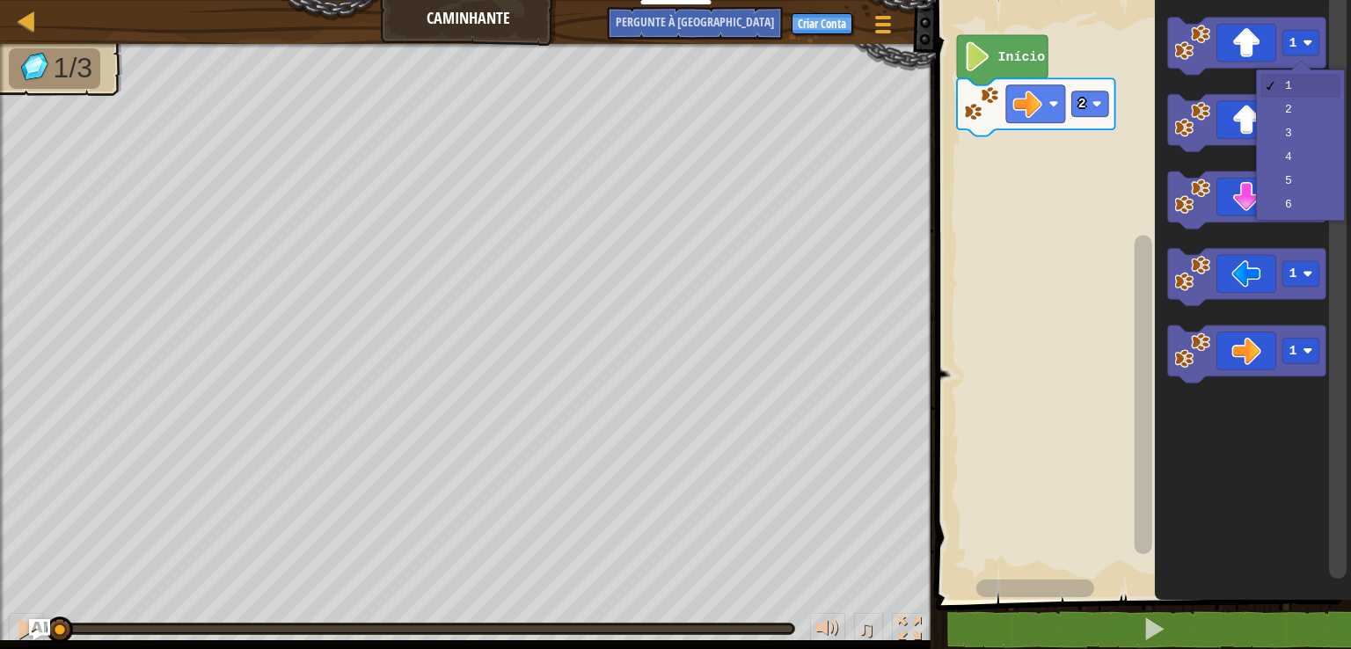
click at [1310, 123] on image "Espaço de trabalho do Blockly" at bounding box center [1308, 120] width 10 height 10
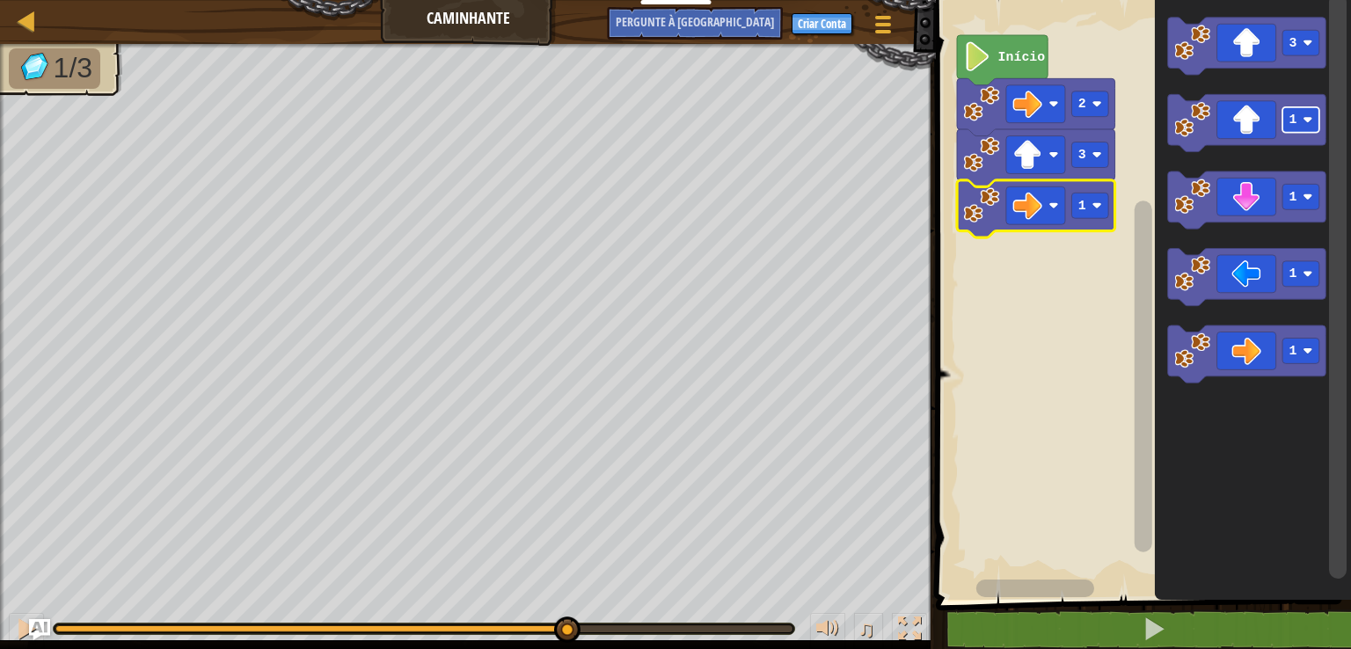
click at [1103, 200] on rect "Espaço de trabalho do Blockly" at bounding box center [1090, 206] width 37 height 26
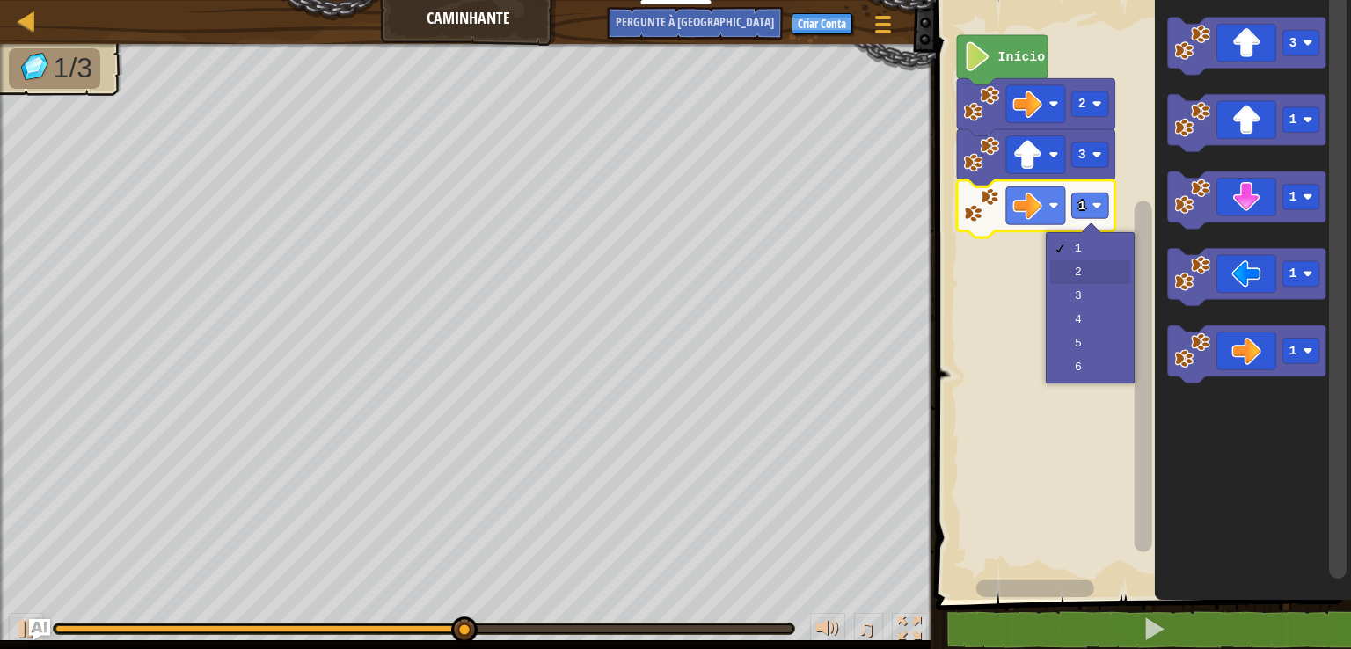
click at [1119, 266] on rect "Espaço de trabalho do Blockly" at bounding box center [1140, 295] width 420 height 609
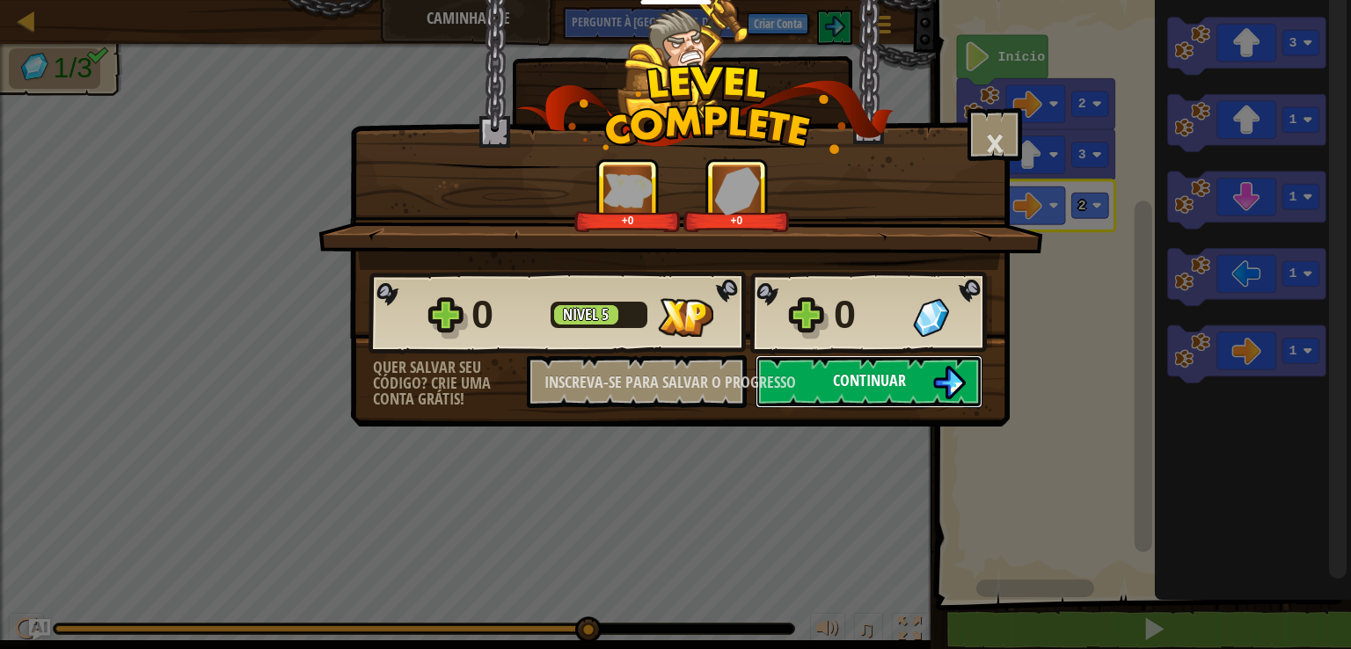
click at [962, 383] on img at bounding box center [948, 382] width 33 height 33
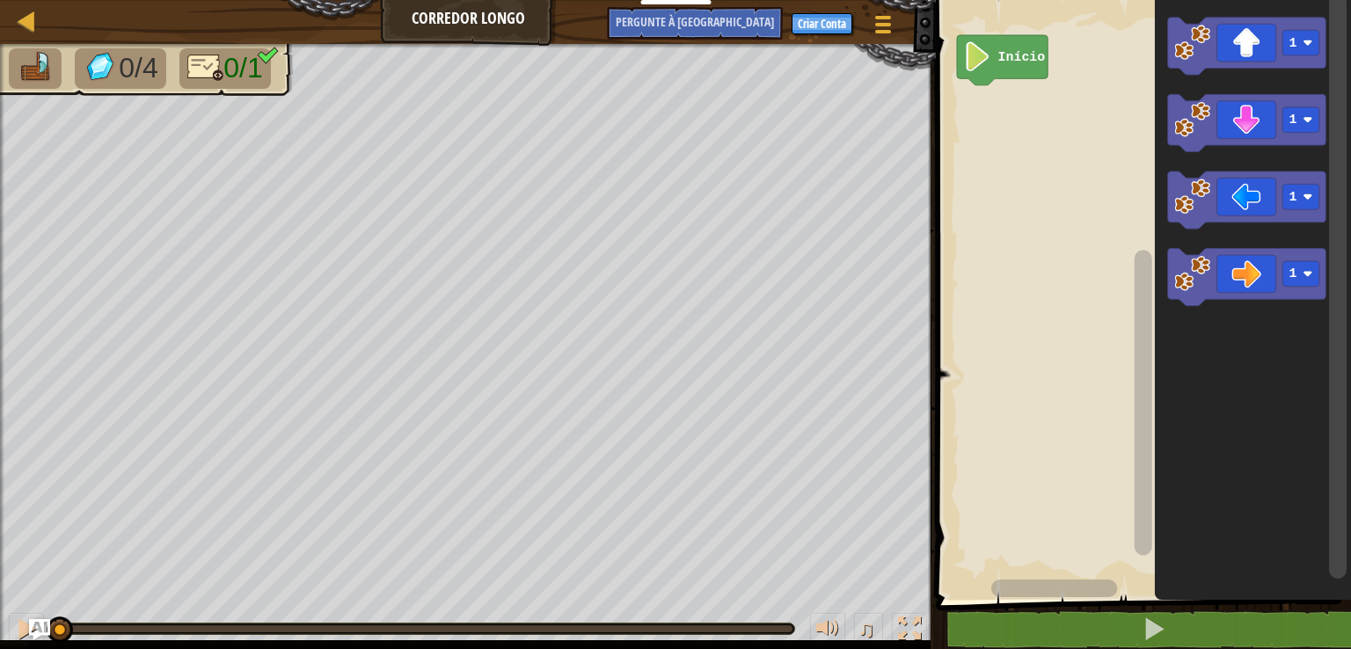
click at [1304, 264] on rect "Espaço de trabalho do Blockly" at bounding box center [1301, 274] width 37 height 26
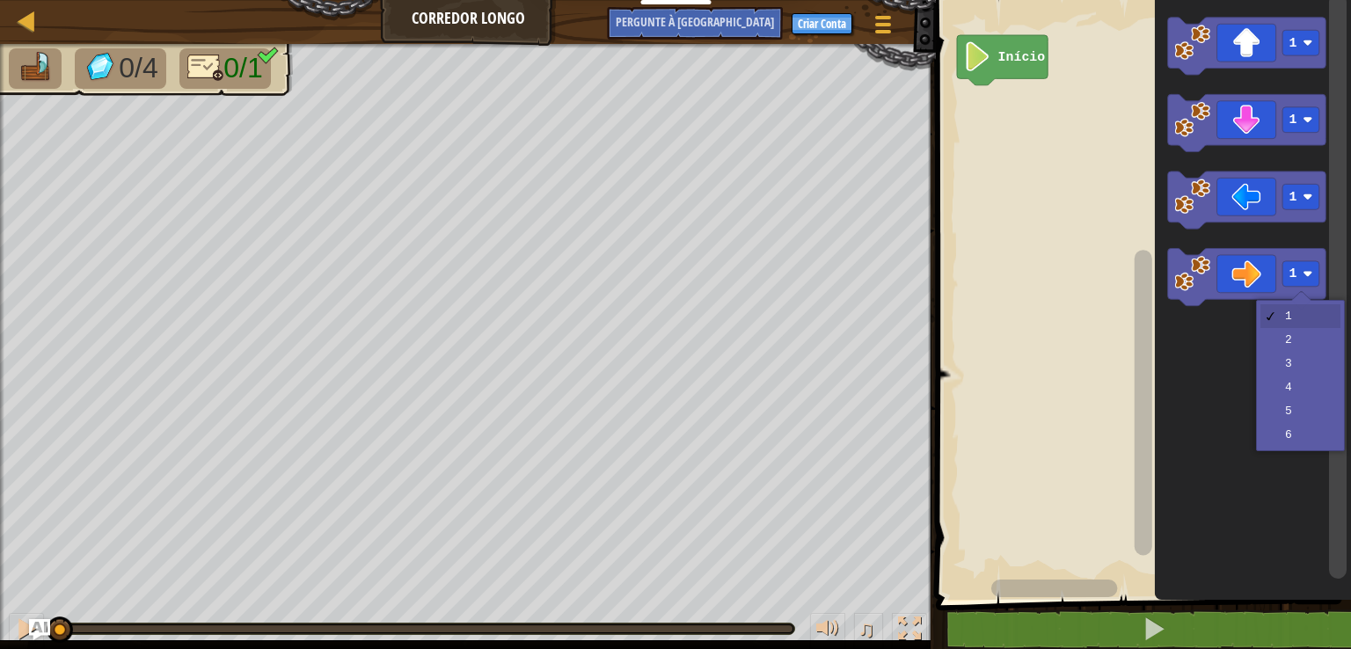
click at [1323, 397] on icon "Espaço de trabalho do Blockly" at bounding box center [1253, 295] width 196 height 609
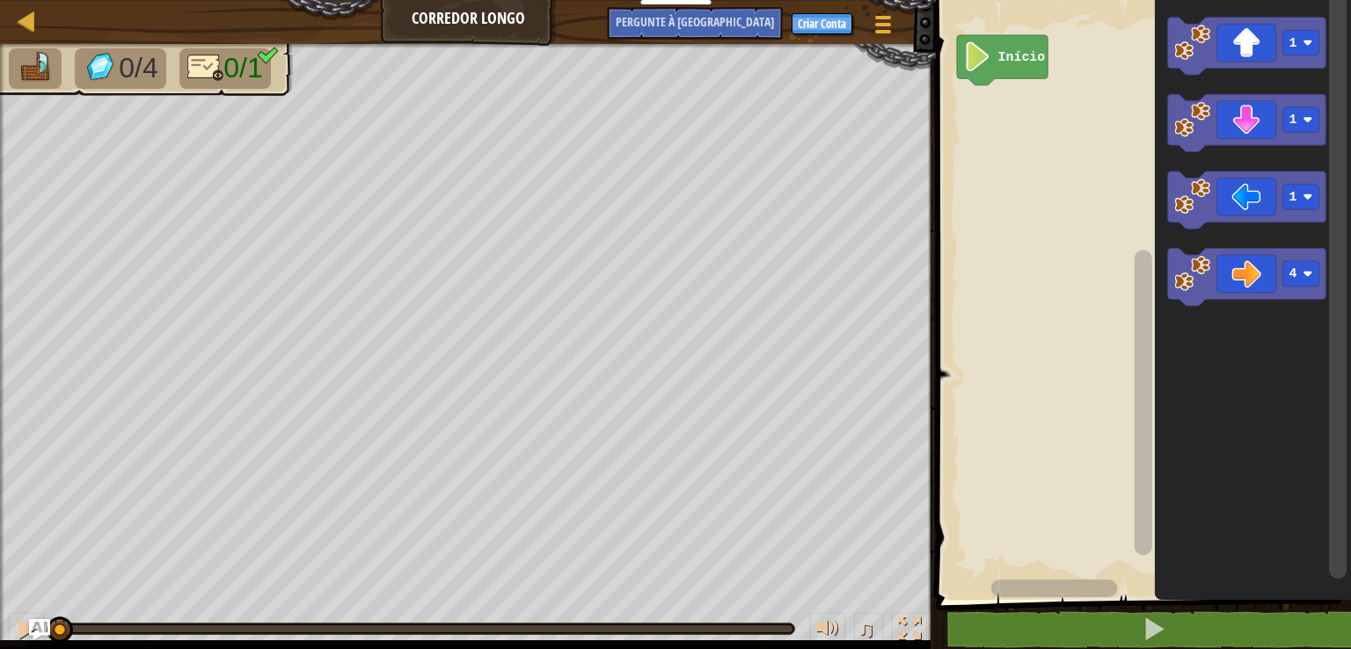
click at [1305, 266] on rect "Espaço de trabalho do Blockly" at bounding box center [1301, 274] width 37 height 26
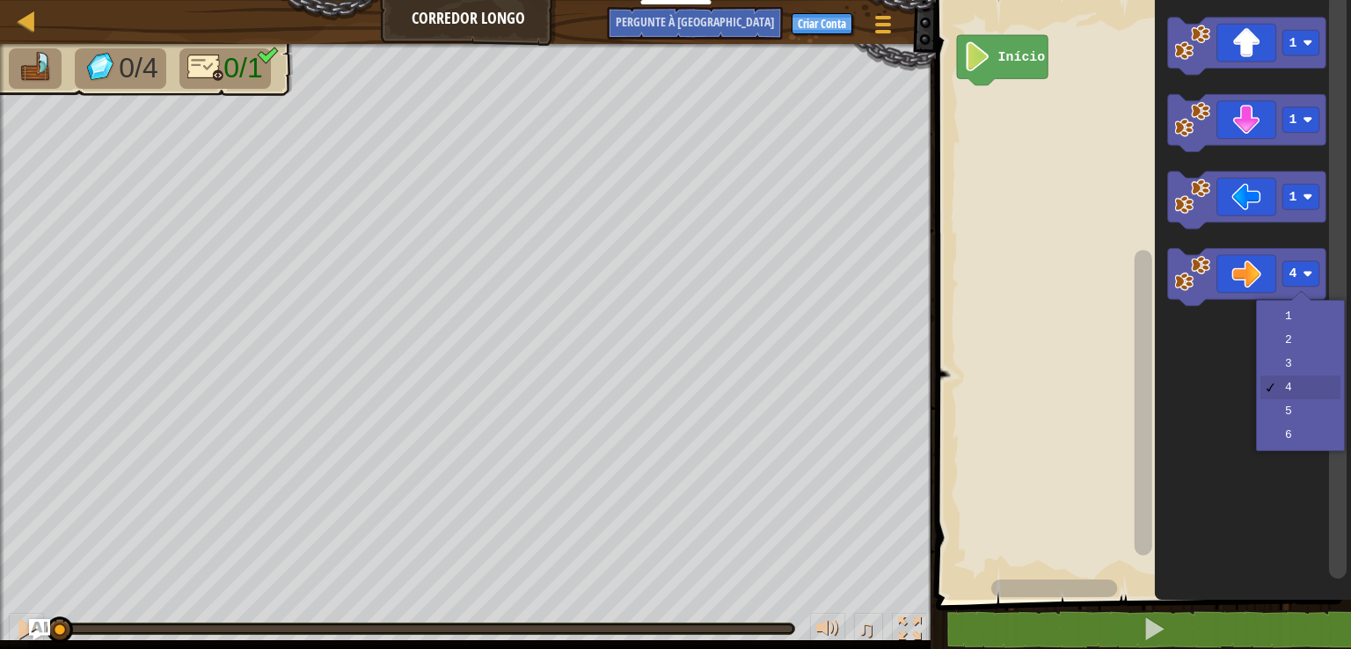
click at [1308, 406] on icon "Espaço de trabalho do Blockly" at bounding box center [1253, 295] width 196 height 609
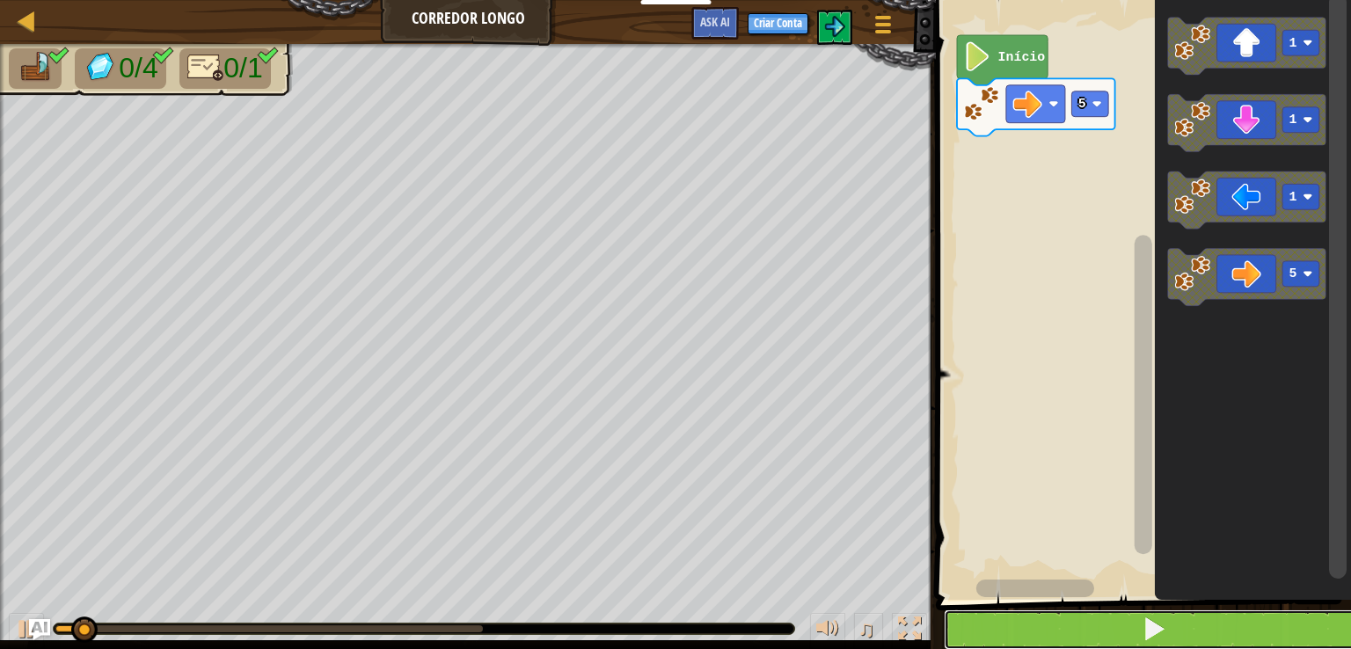
click at [1245, 616] on button at bounding box center [1154, 629] width 420 height 40
click at [1272, 630] on button at bounding box center [1154, 629] width 420 height 40
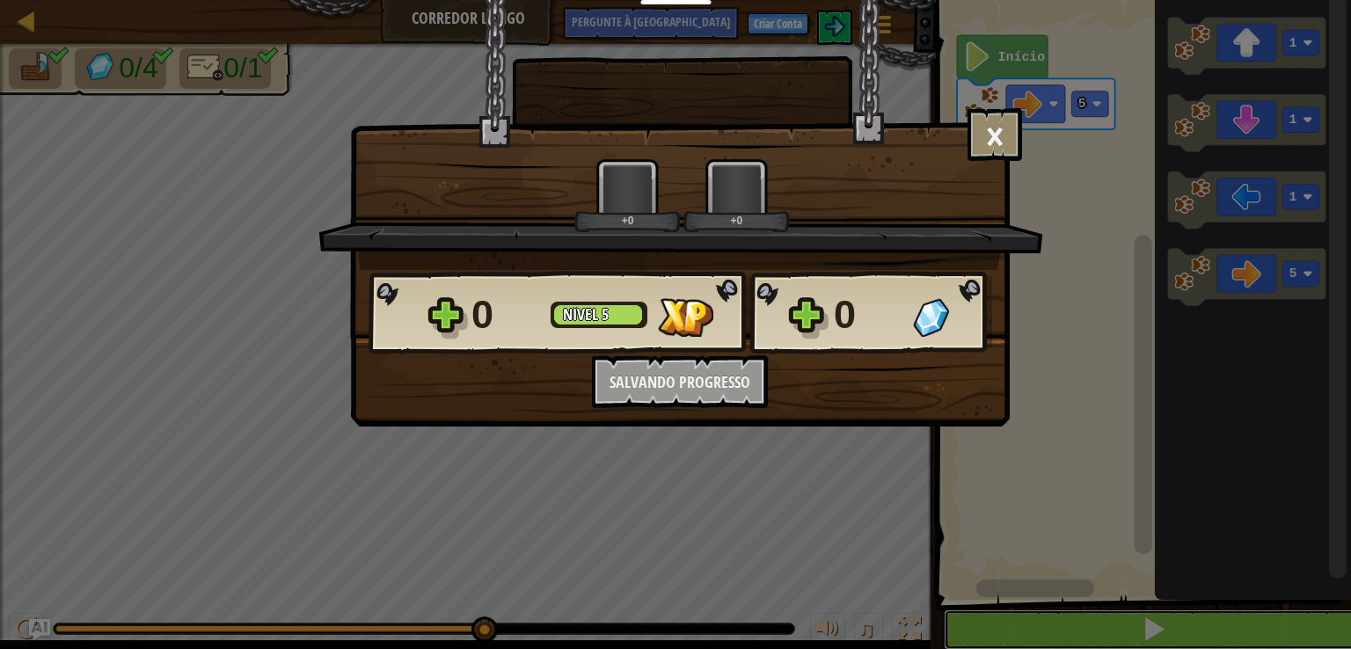
scroll to position [1, 0]
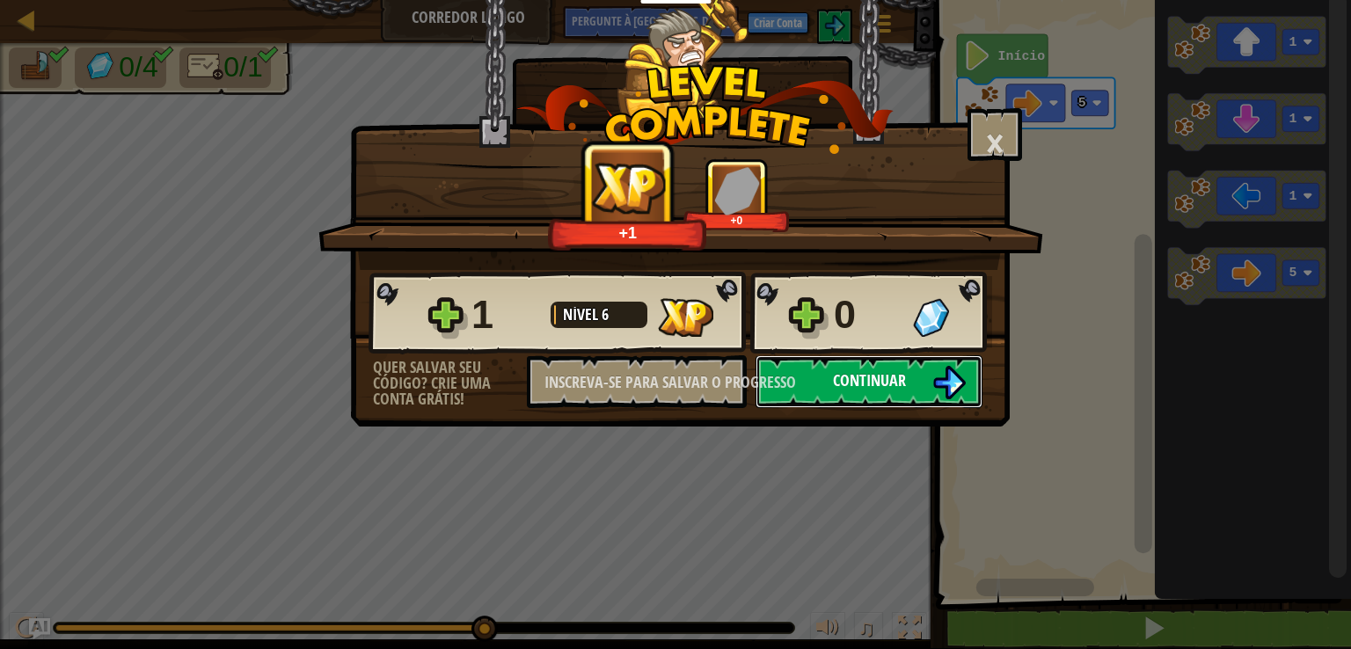
click at [943, 379] on img at bounding box center [948, 382] width 33 height 33
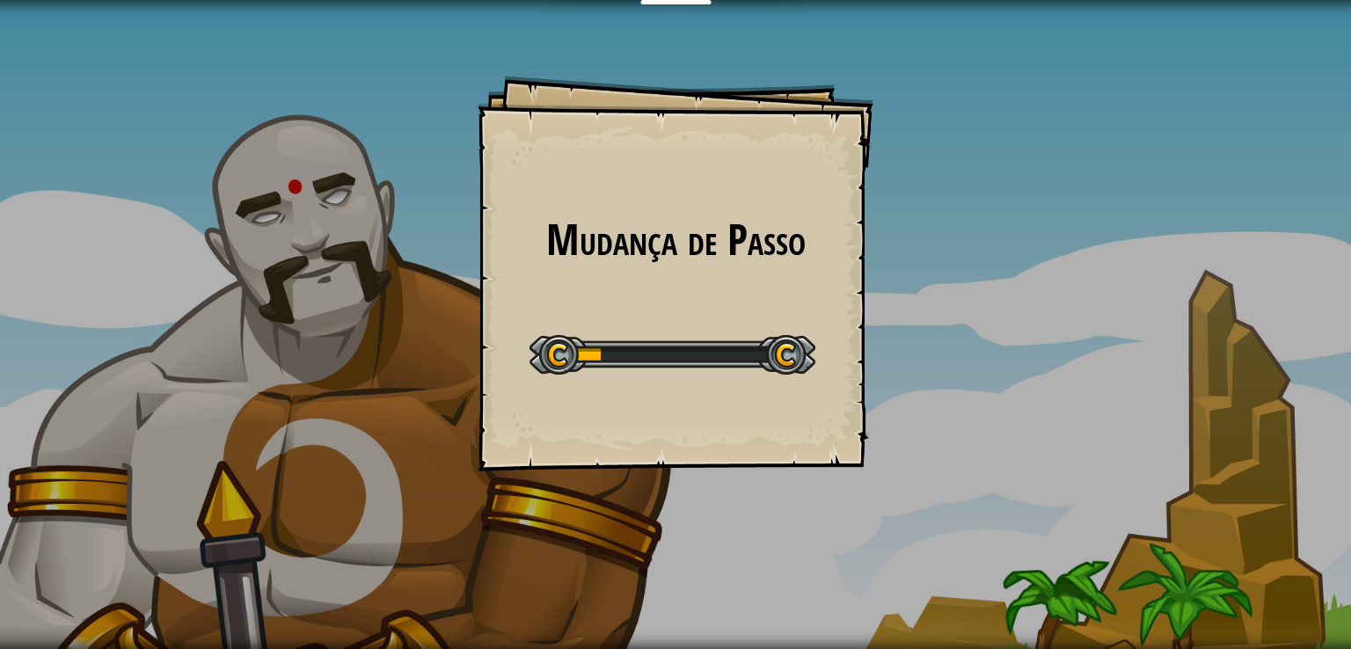
click at [1100, 472] on div "Mudança de Passo Goals Start Level Erro ao carregar o servidor Você precisa de …" at bounding box center [675, 324] width 1351 height 649
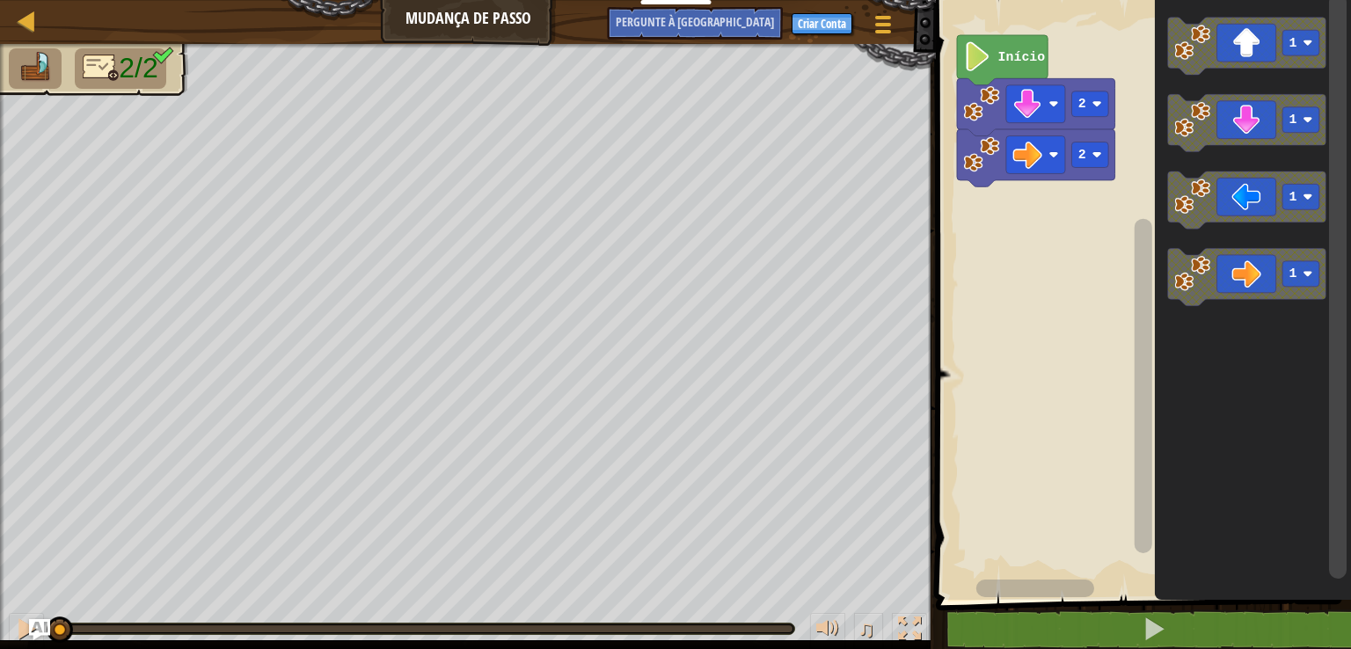
click at [1098, 154] on image "Espaço de trabalho do Blockly" at bounding box center [1097, 155] width 10 height 10
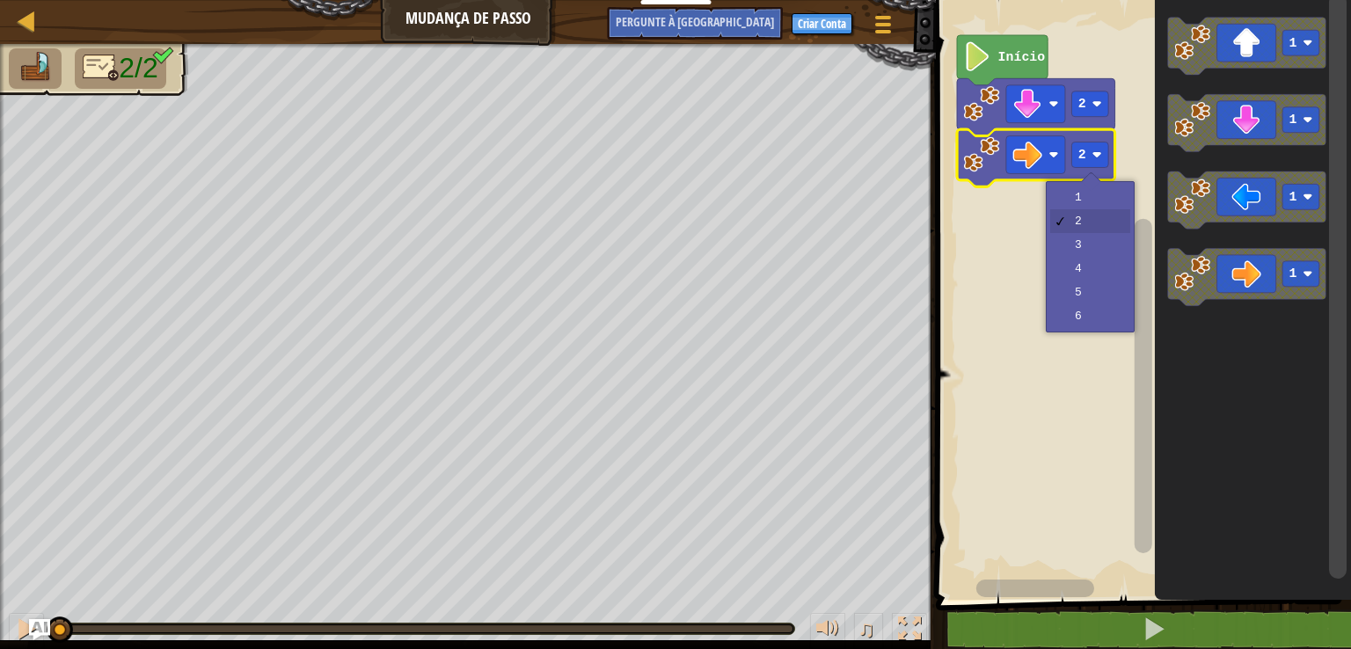
click at [1112, 285] on rect "Espaço de trabalho do Blockly" at bounding box center [1140, 295] width 420 height 609
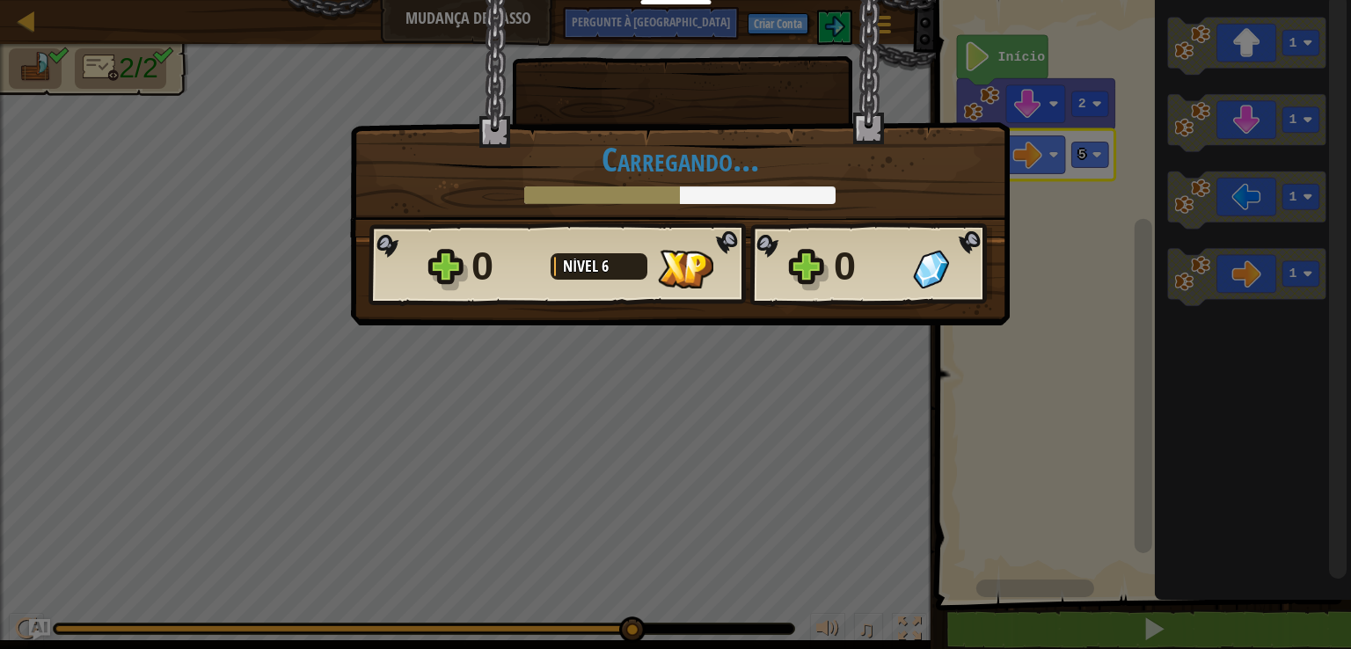
click at [1231, 619] on div "× Este nível foi divertido? [GEOGRAPHIC_DATA]... Splines reticuladas... [GEOGRA…" at bounding box center [675, 324] width 1351 height 649
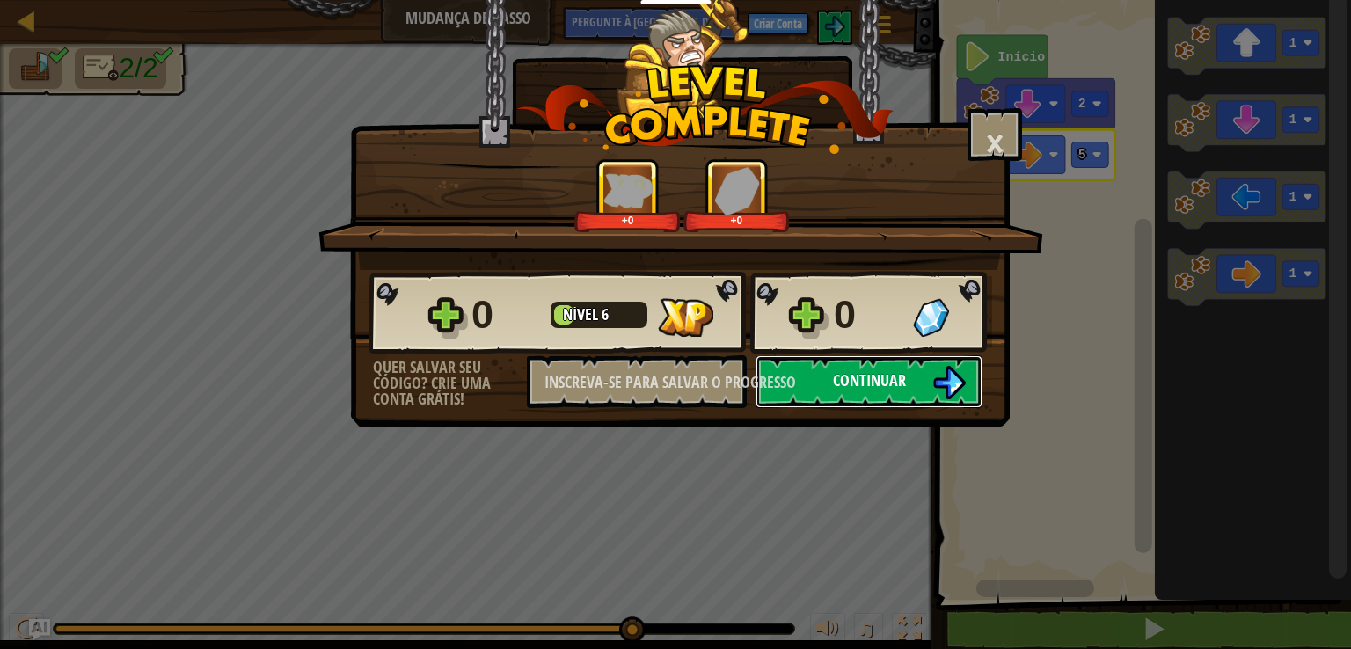
click at [967, 376] on button "Continuar" at bounding box center [868, 381] width 227 height 53
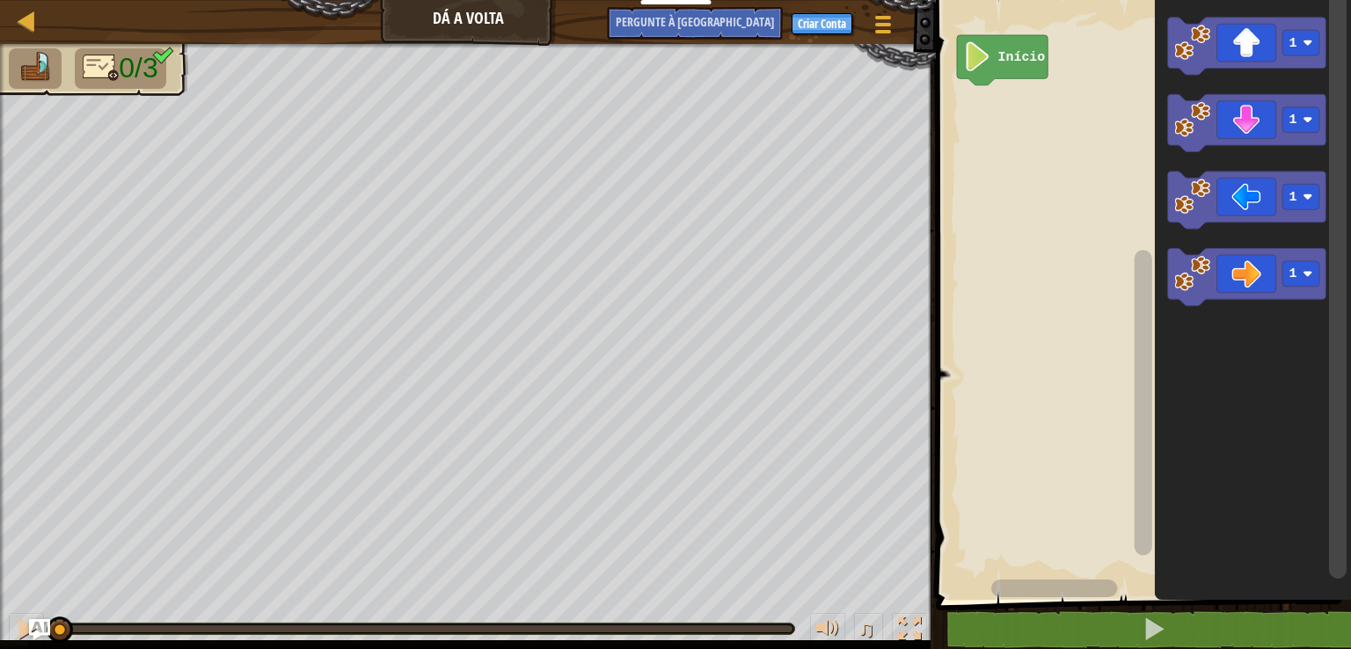
click at [1310, 42] on image "Espaço de trabalho do Blockly" at bounding box center [1308, 43] width 10 height 10
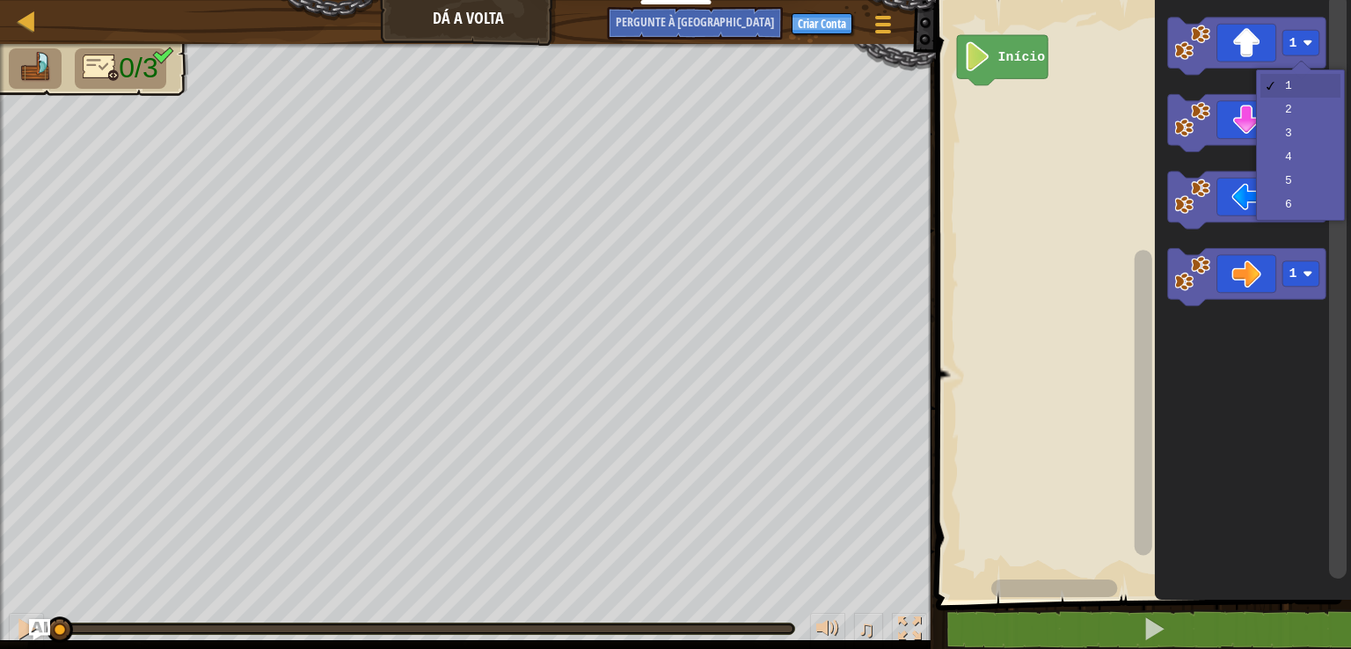
click at [1310, 111] on rect "Espaço de trabalho do Blockly" at bounding box center [1301, 120] width 37 height 26
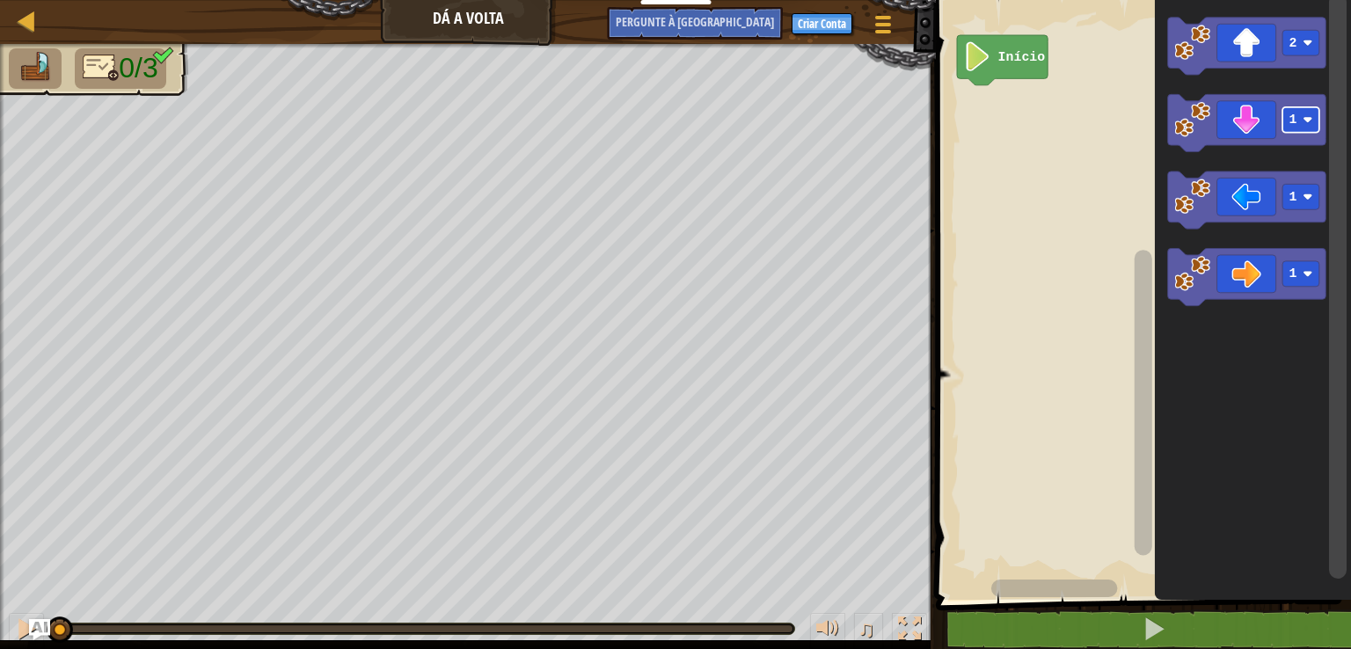
click at [1323, 265] on icon "Espaço de trabalho do Blockly" at bounding box center [1247, 276] width 158 height 57
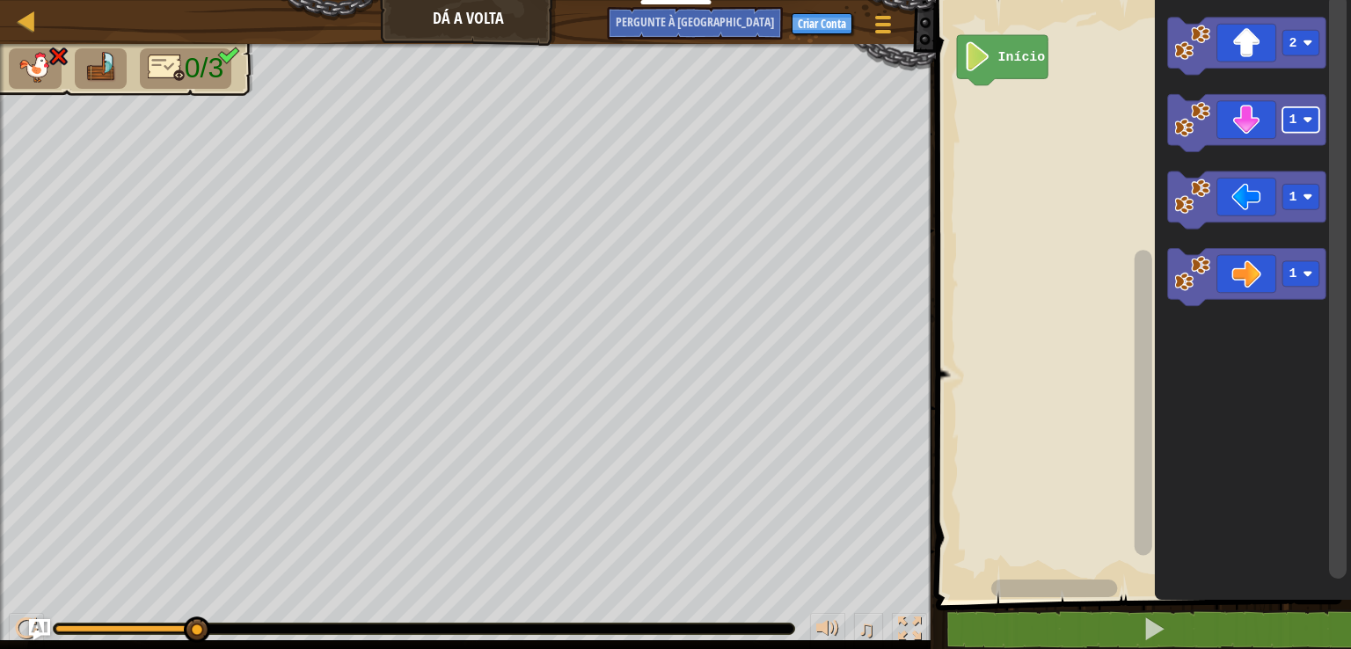
click at [1304, 275] on image "Espaço de trabalho do Blockly" at bounding box center [1308, 274] width 10 height 10
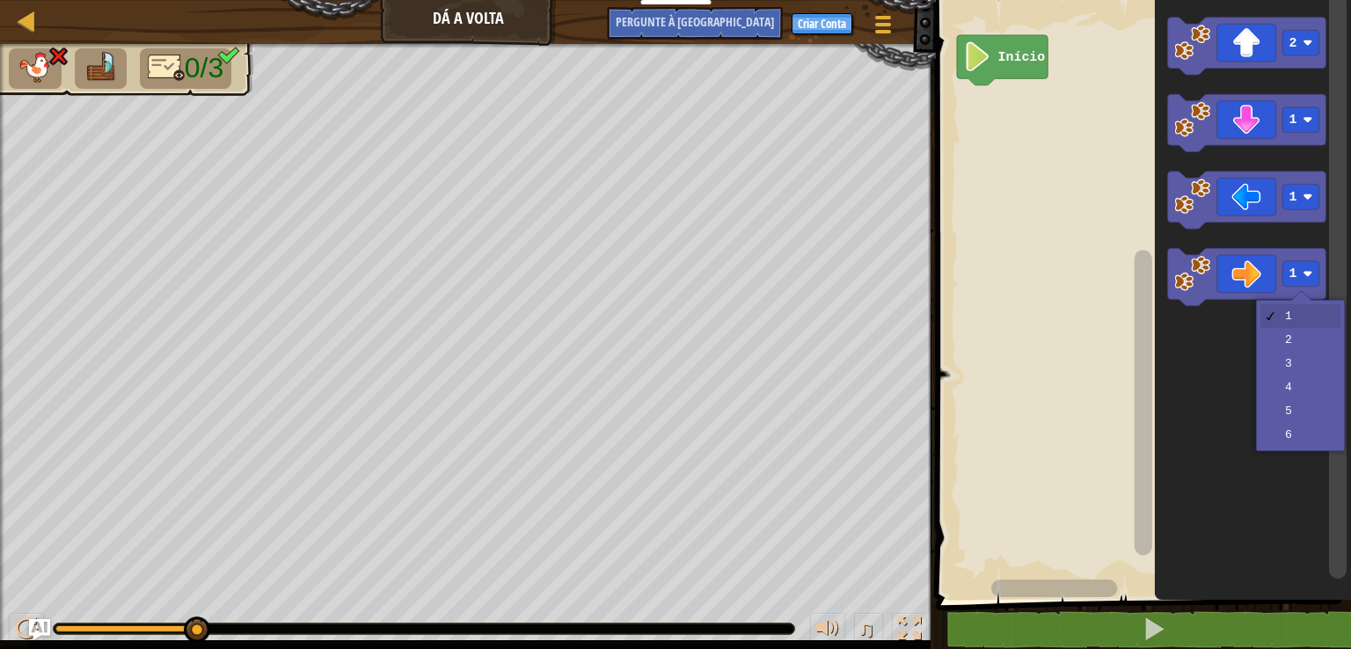
click at [1336, 359] on rect "Espaço de trabalho do Blockly" at bounding box center [1338, 287] width 18 height 586
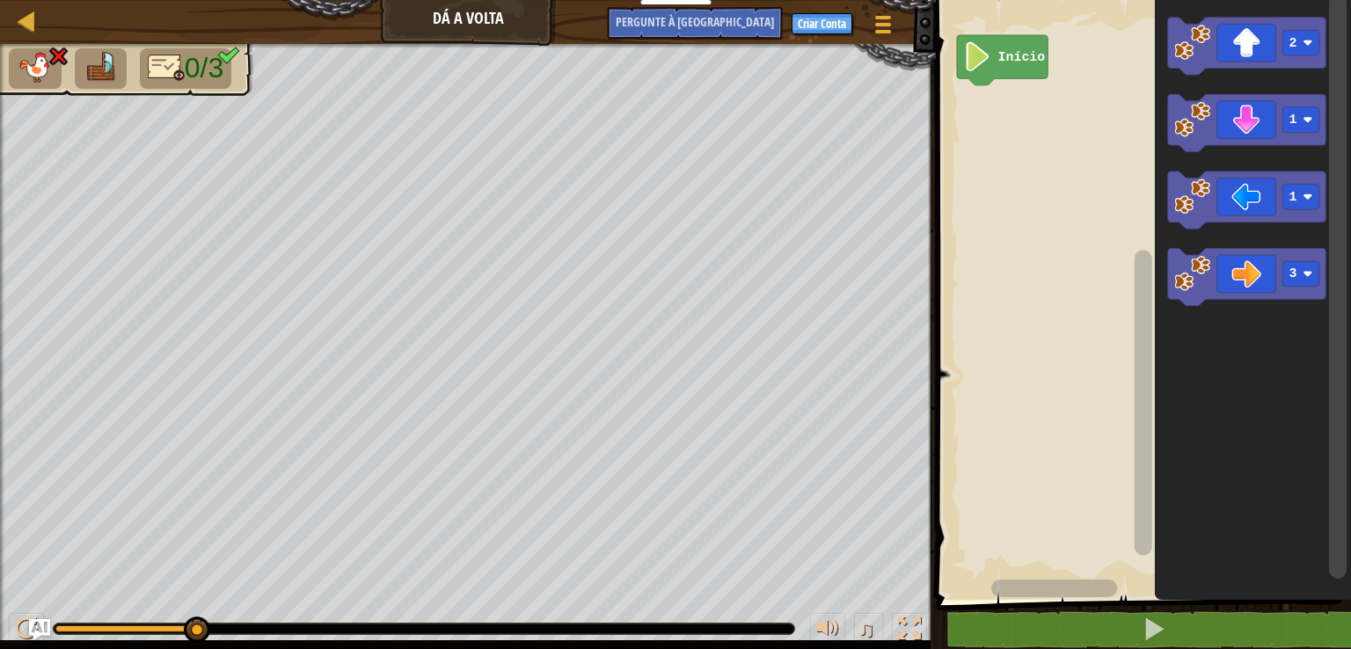
click at [1308, 120] on image "Espaço de trabalho do Blockly" at bounding box center [1308, 120] width 10 height 10
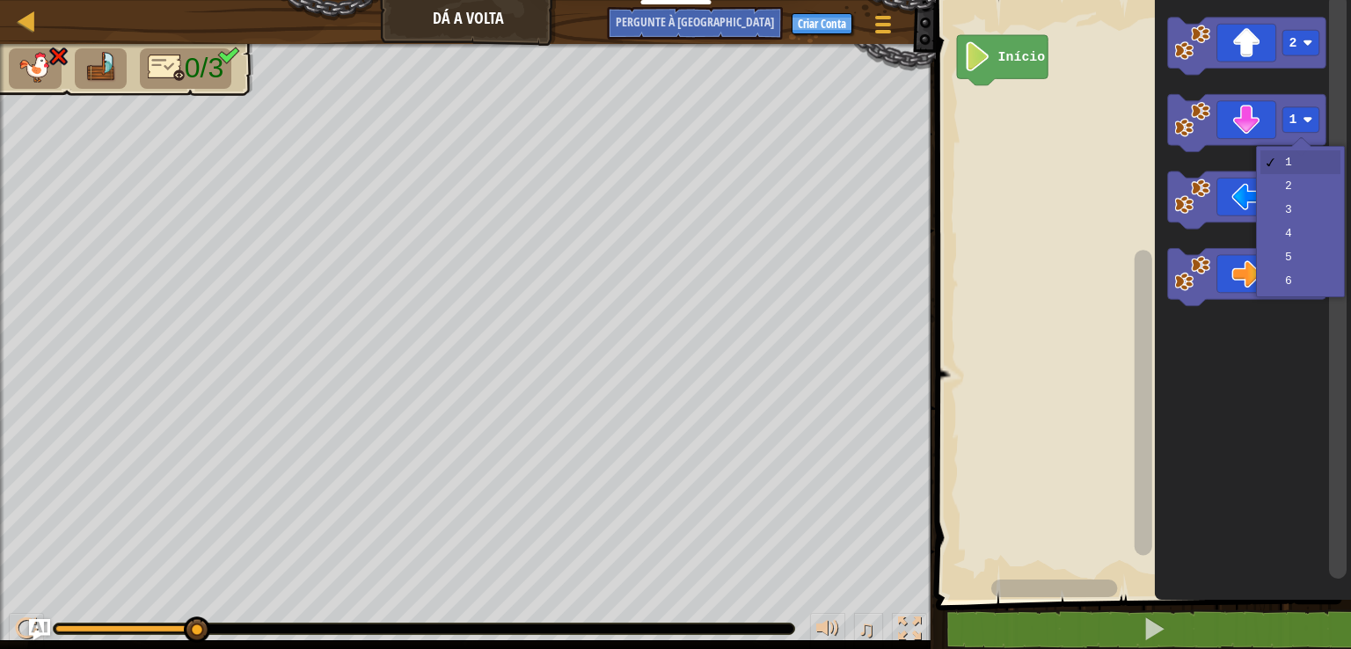
click at [1310, 182] on icon "Espaço de trabalho do Blockly" at bounding box center [1247, 199] width 158 height 57
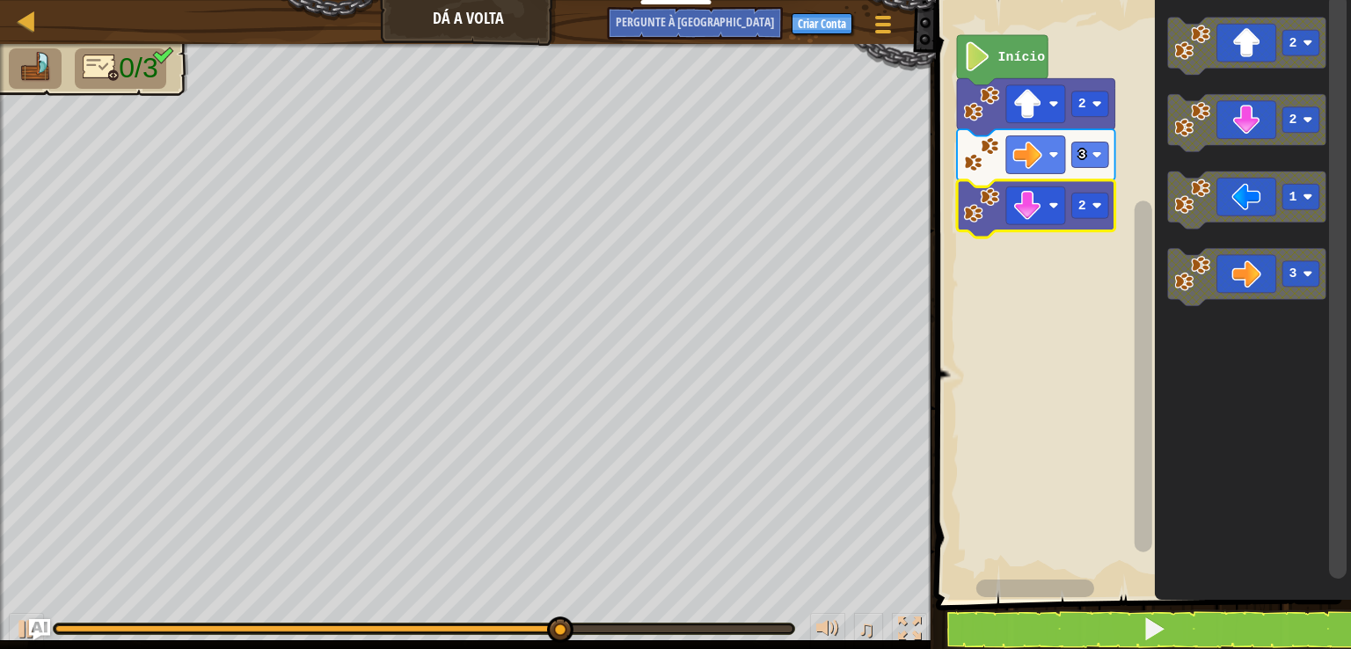
click at [1087, 272] on rect "Espaço de trabalho do Blockly" at bounding box center [1140, 295] width 420 height 609
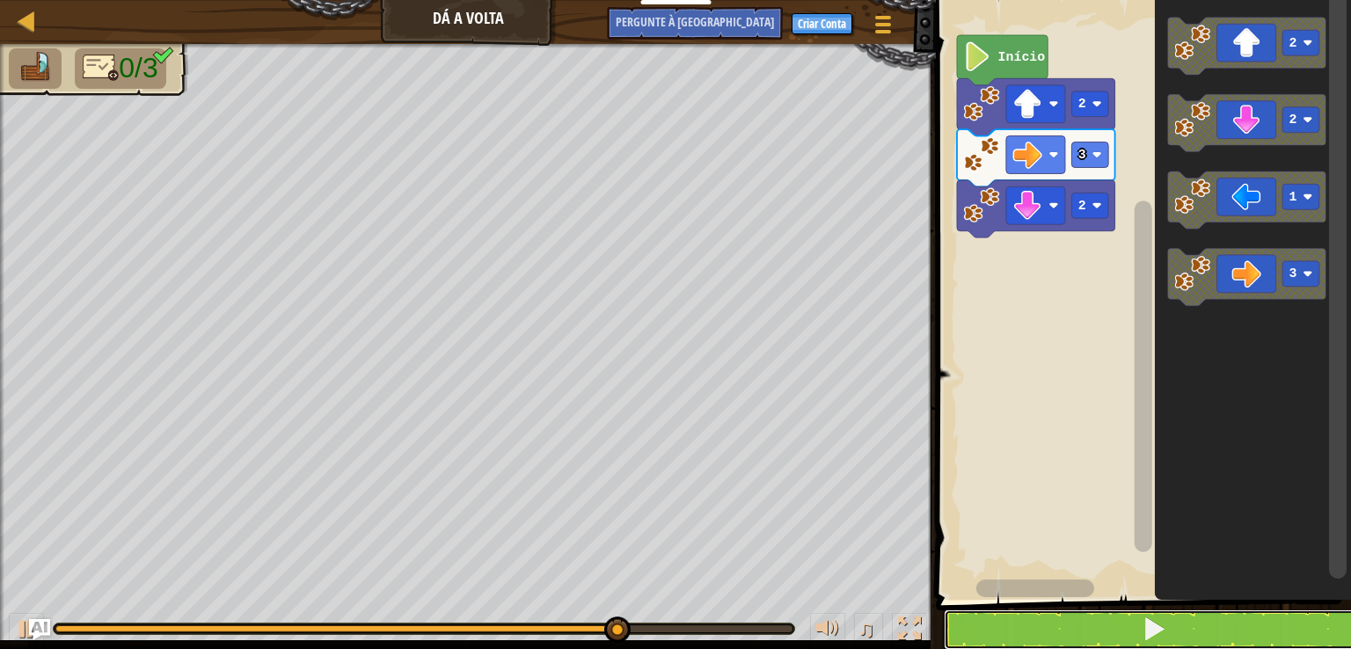
click at [1240, 616] on button at bounding box center [1154, 629] width 420 height 40
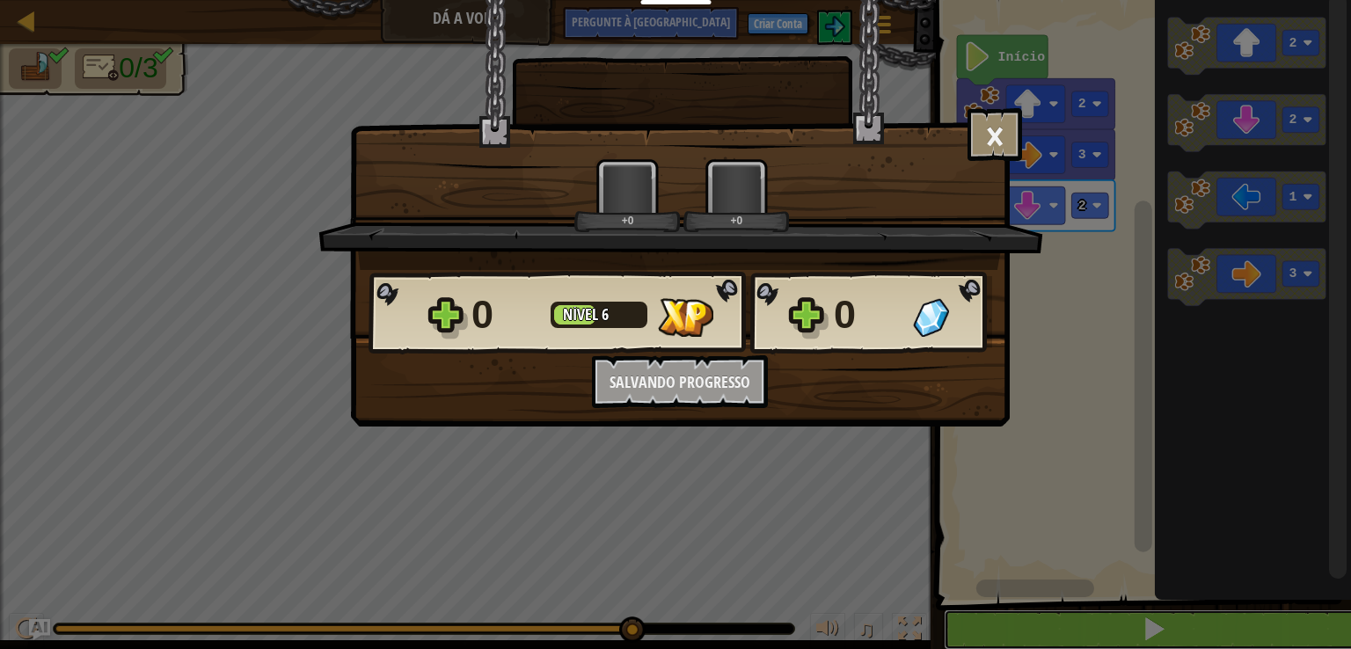
scroll to position [1, 0]
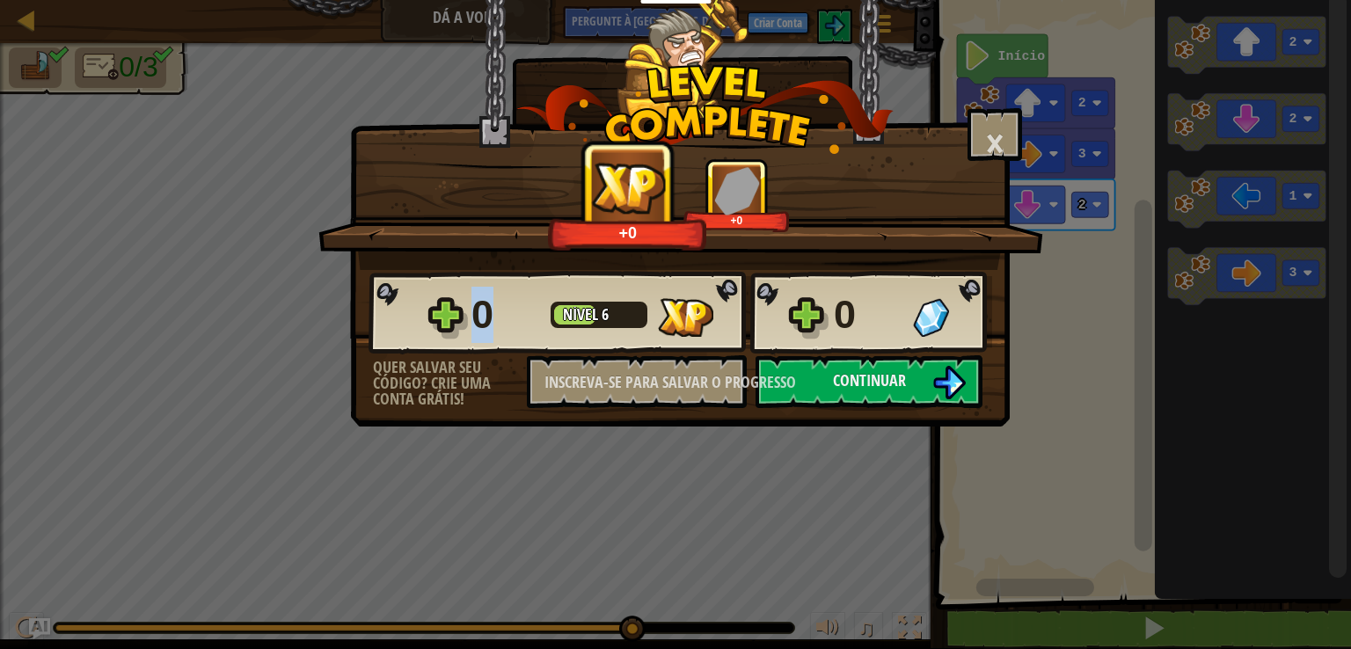
click at [895, 503] on div "× Este nível foi divertido? +0 +0 Splines reticuladas... 0 Nível 6 0 Quer salva…" at bounding box center [675, 324] width 1351 height 649
click at [937, 368] on img at bounding box center [948, 382] width 33 height 33
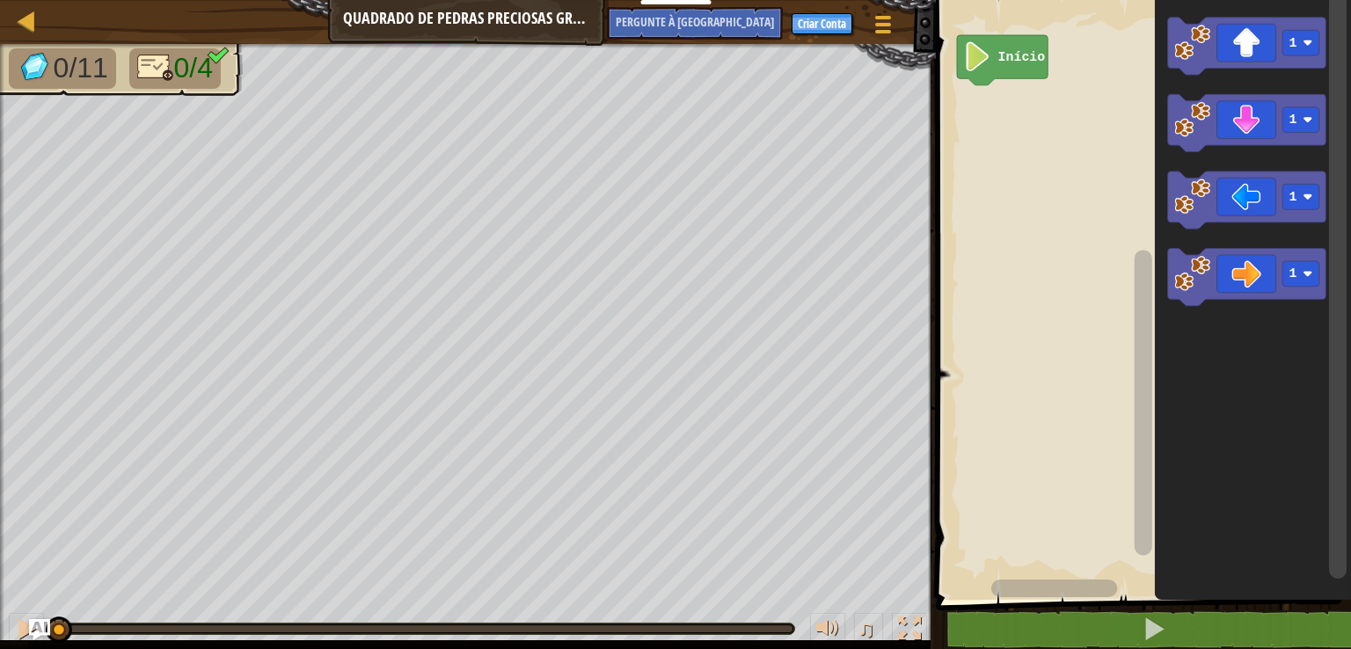
click at [1308, 273] on image "Espaço de trabalho do Blockly" at bounding box center [1308, 274] width 10 height 10
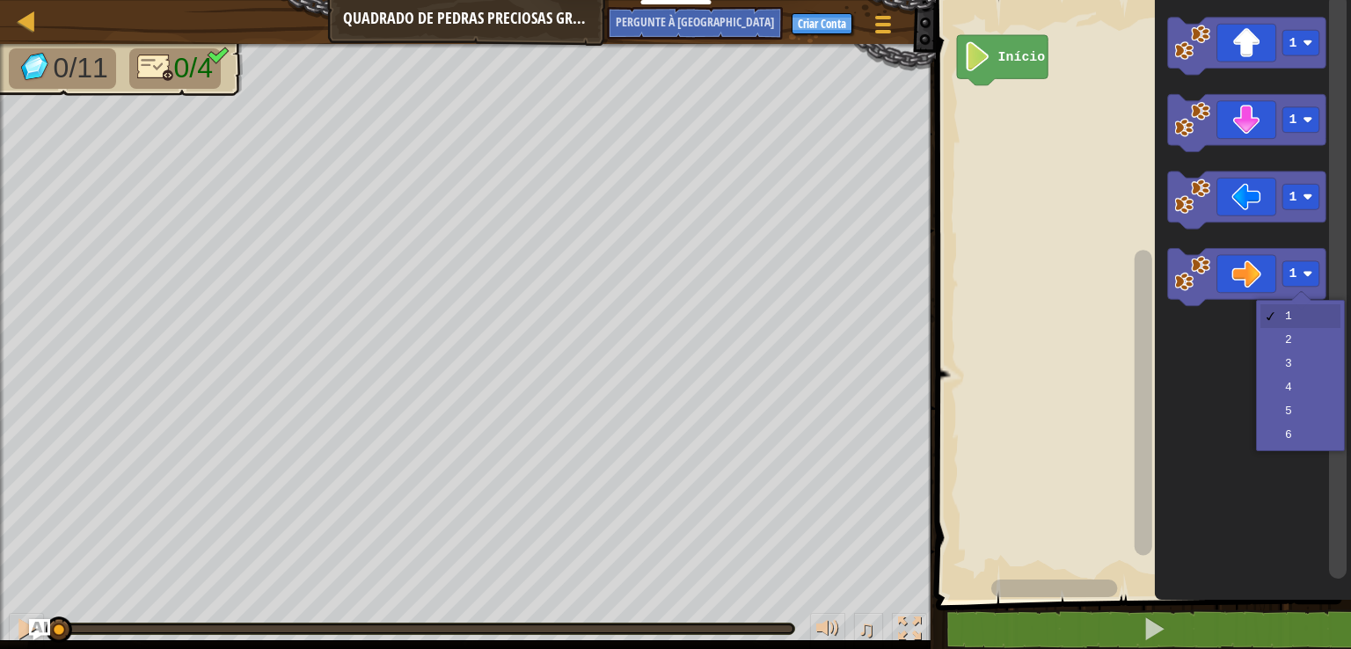
click at [1311, 360] on icon "Espaço de trabalho do Blockly" at bounding box center [1253, 295] width 196 height 609
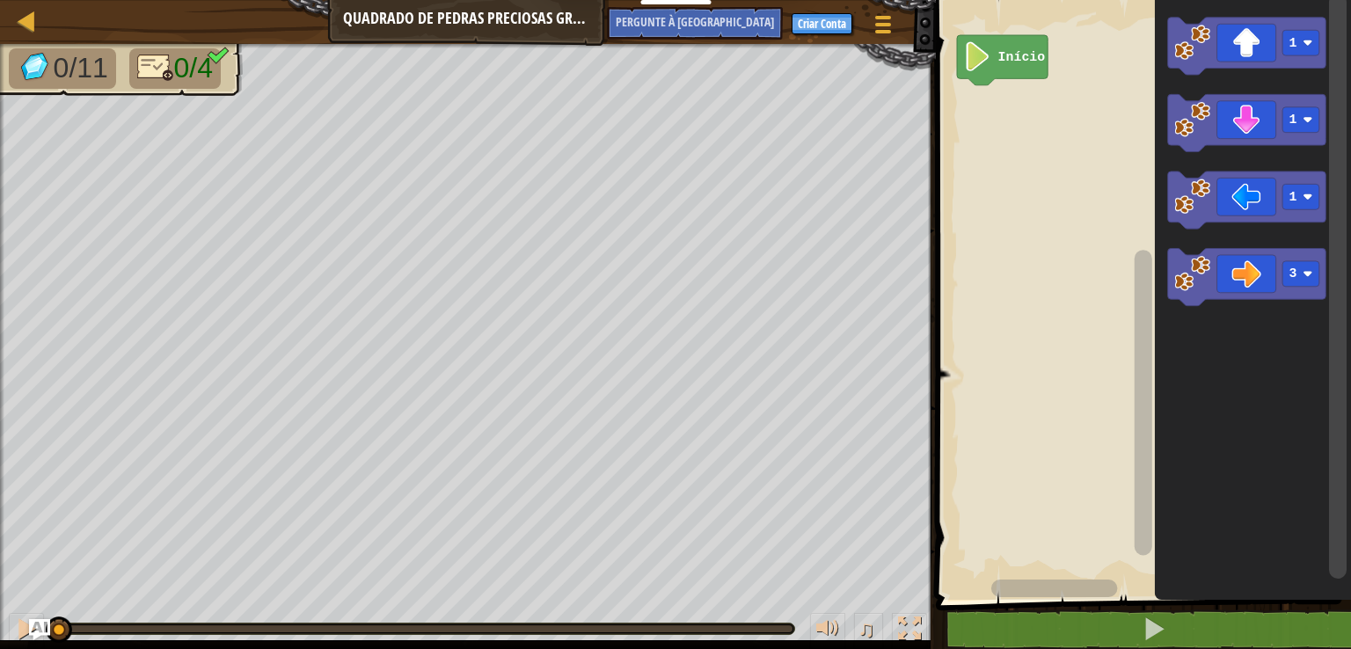
click at [1299, 42] on rect "Espaço de trabalho do Blockly" at bounding box center [1301, 43] width 37 height 26
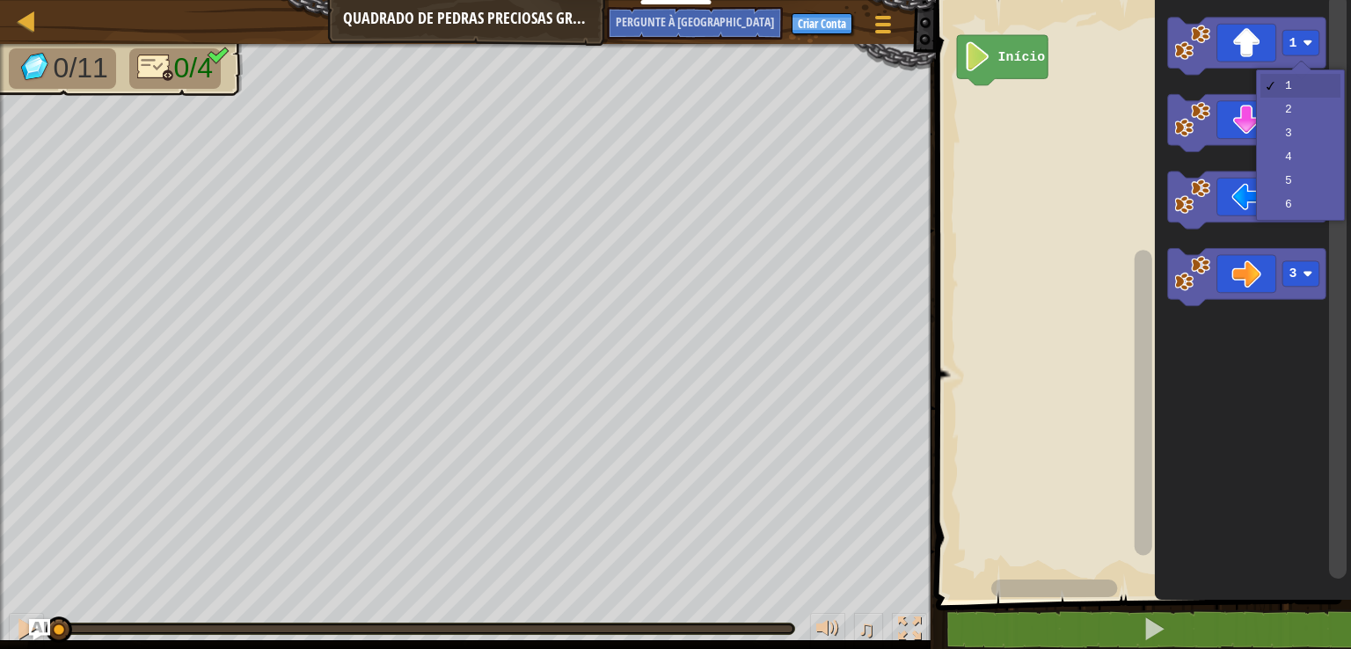
click at [1326, 128] on icon "Espaço de trabalho do Blockly" at bounding box center [1247, 122] width 158 height 57
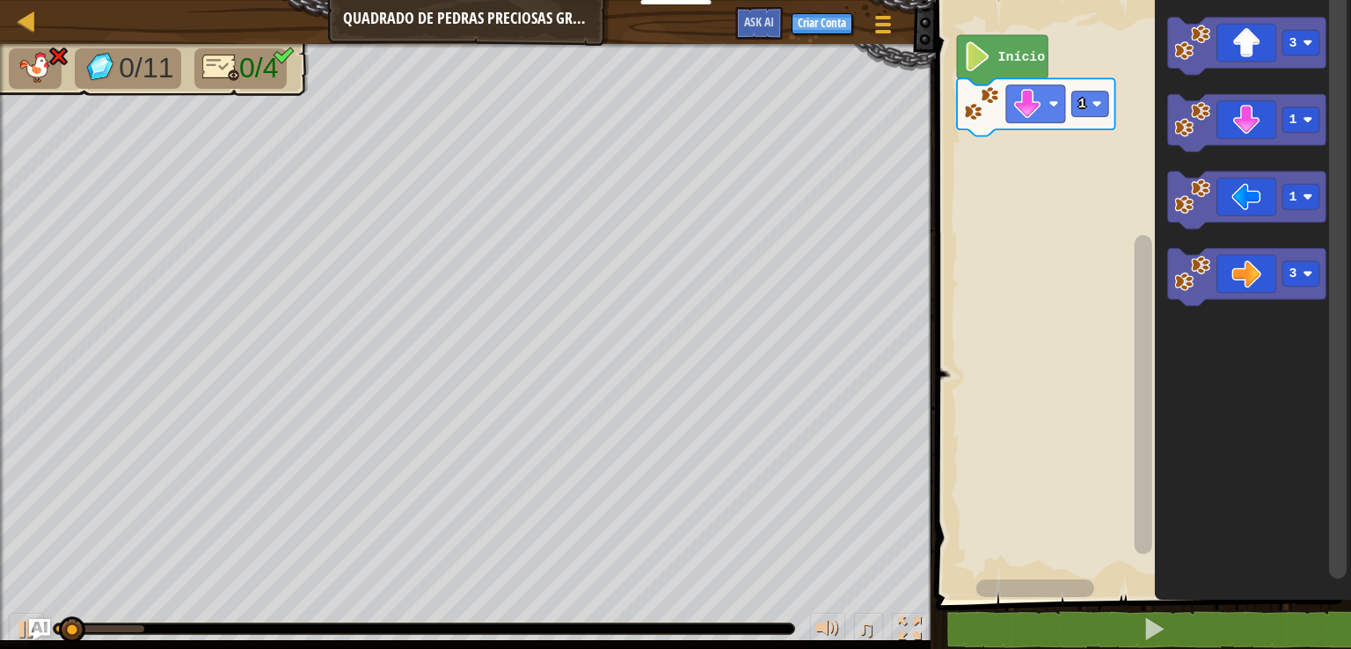
click at [1102, 111] on rect "Espaço de trabalho do Blockly" at bounding box center [1090, 104] width 37 height 26
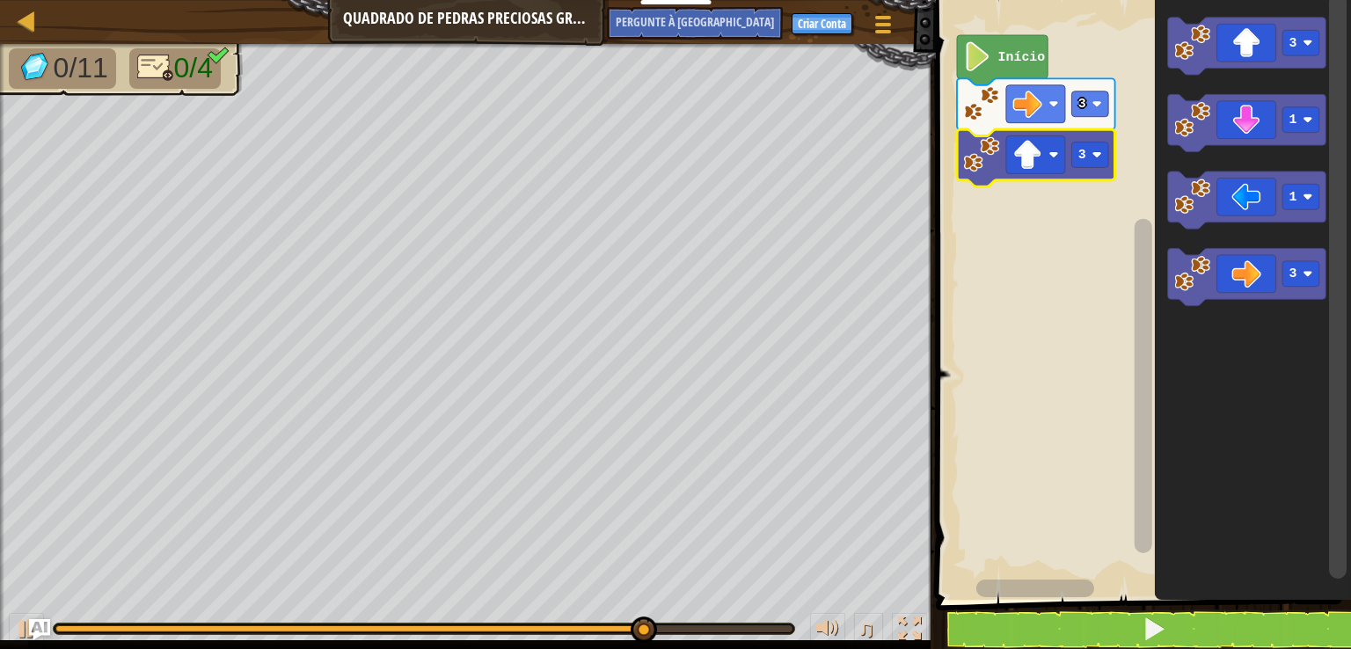
click at [939, 171] on rect "Espaço de trabalho do Blockly" at bounding box center [1140, 295] width 420 height 609
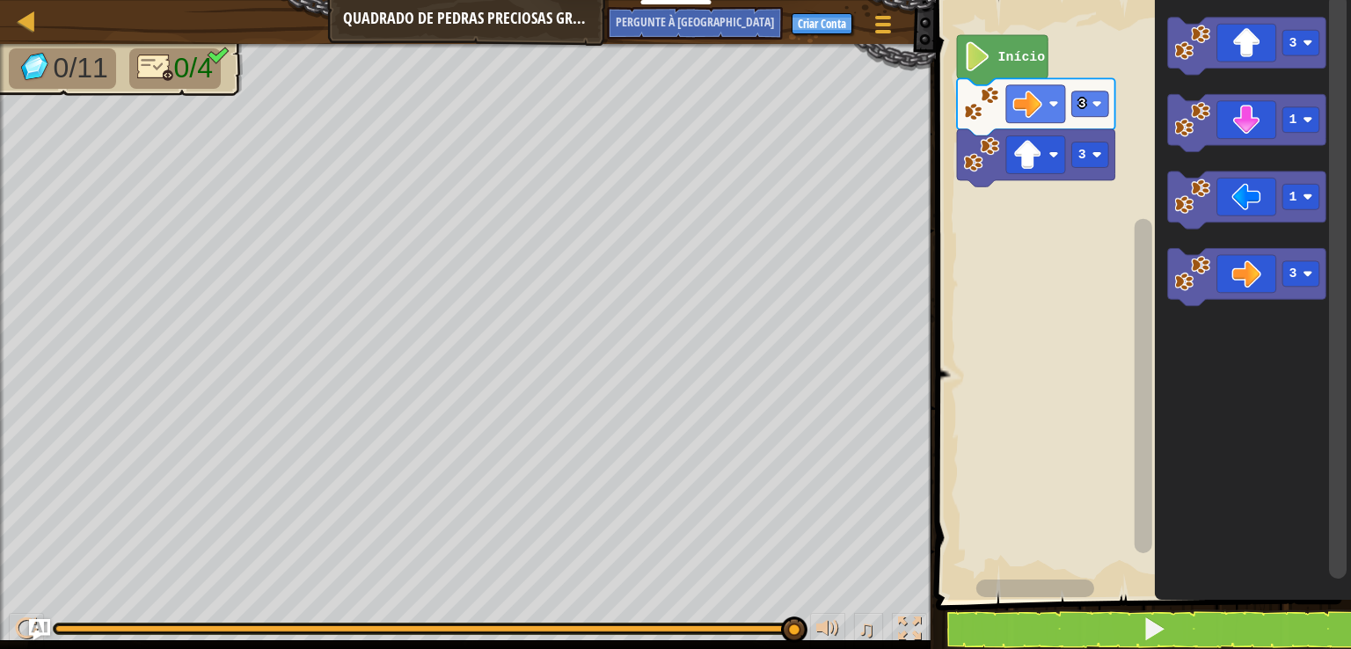
click at [1316, 184] on rect "Espaço de trabalho do Blockly" at bounding box center [1301, 197] width 37 height 26
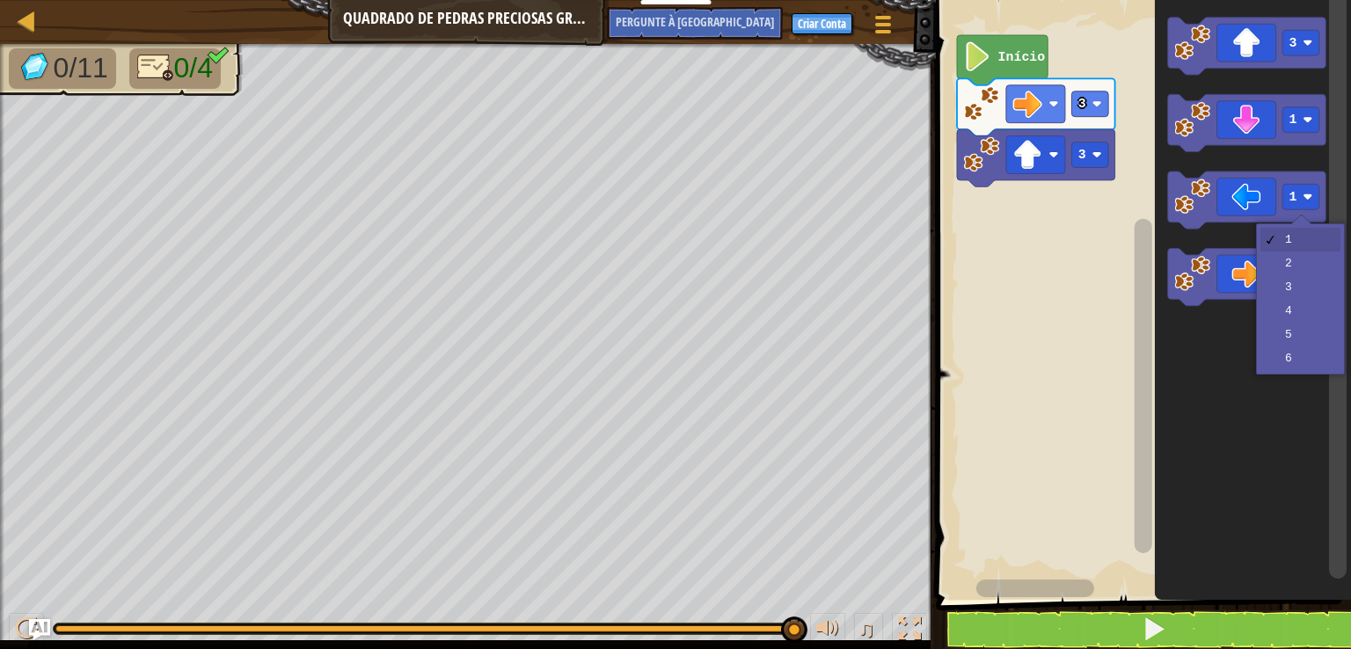
click at [1328, 284] on rect "Espaço de trabalho do Blockly" at bounding box center [1338, 296] width 22 height 604
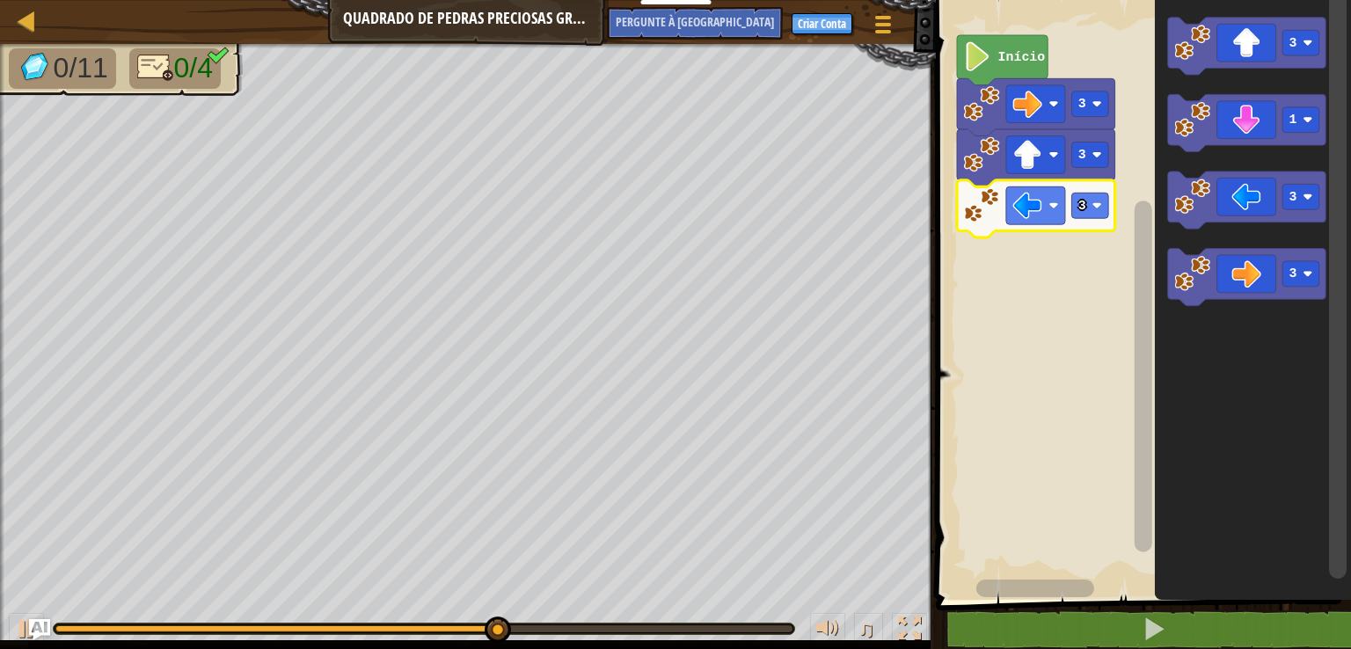
click at [1334, 113] on rect "Espaço de trabalho do Blockly" at bounding box center [1338, 287] width 18 height 586
click at [1304, 120] on image "Espaço de trabalho do Blockly" at bounding box center [1308, 120] width 10 height 10
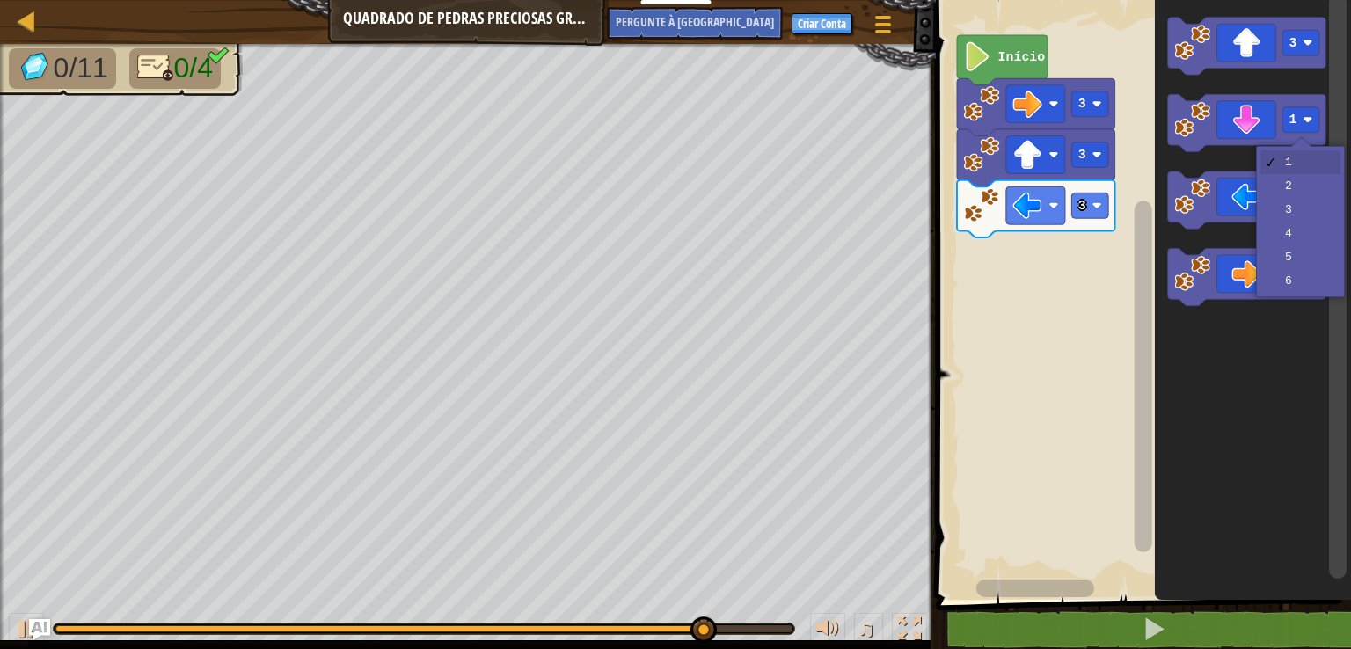
click at [1337, 201] on div "1 2 3 4 5 6" at bounding box center [1300, 221] width 89 height 151
click at [1323, 207] on icon "Espaço de trabalho do Blockly" at bounding box center [1247, 199] width 158 height 57
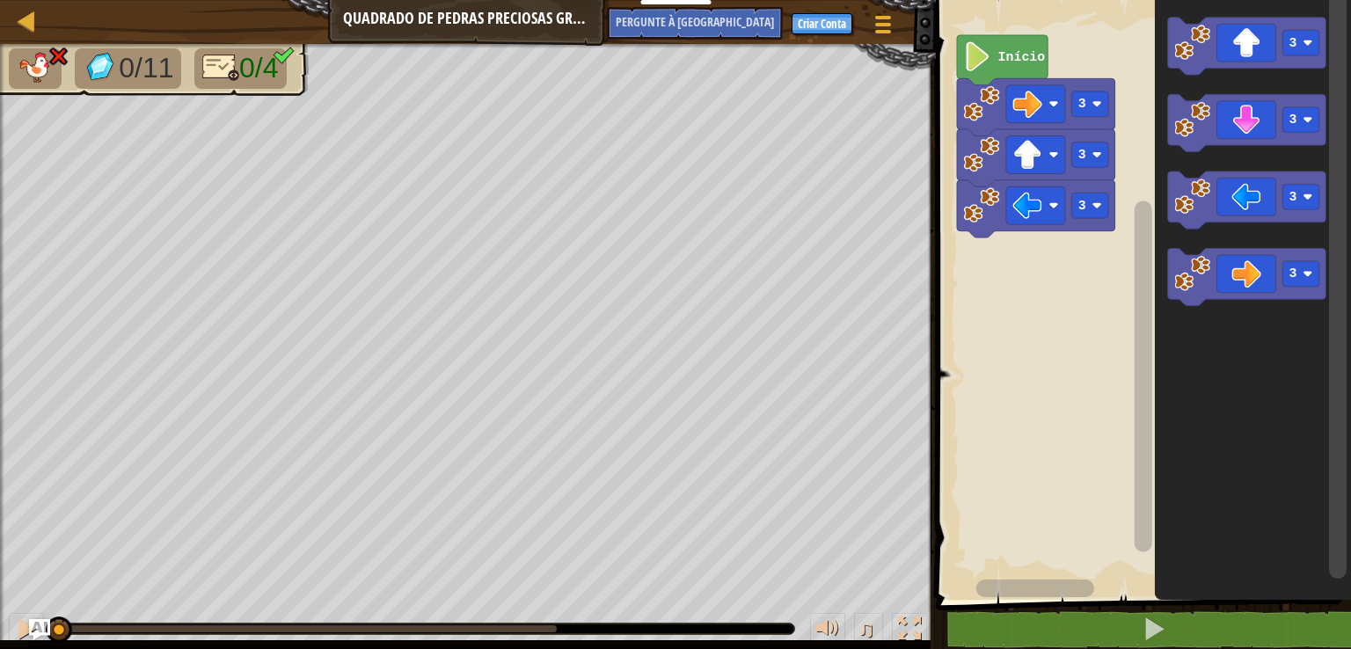
click at [1319, 118] on rect "Espaço de trabalho do Blockly" at bounding box center [1301, 120] width 37 height 26
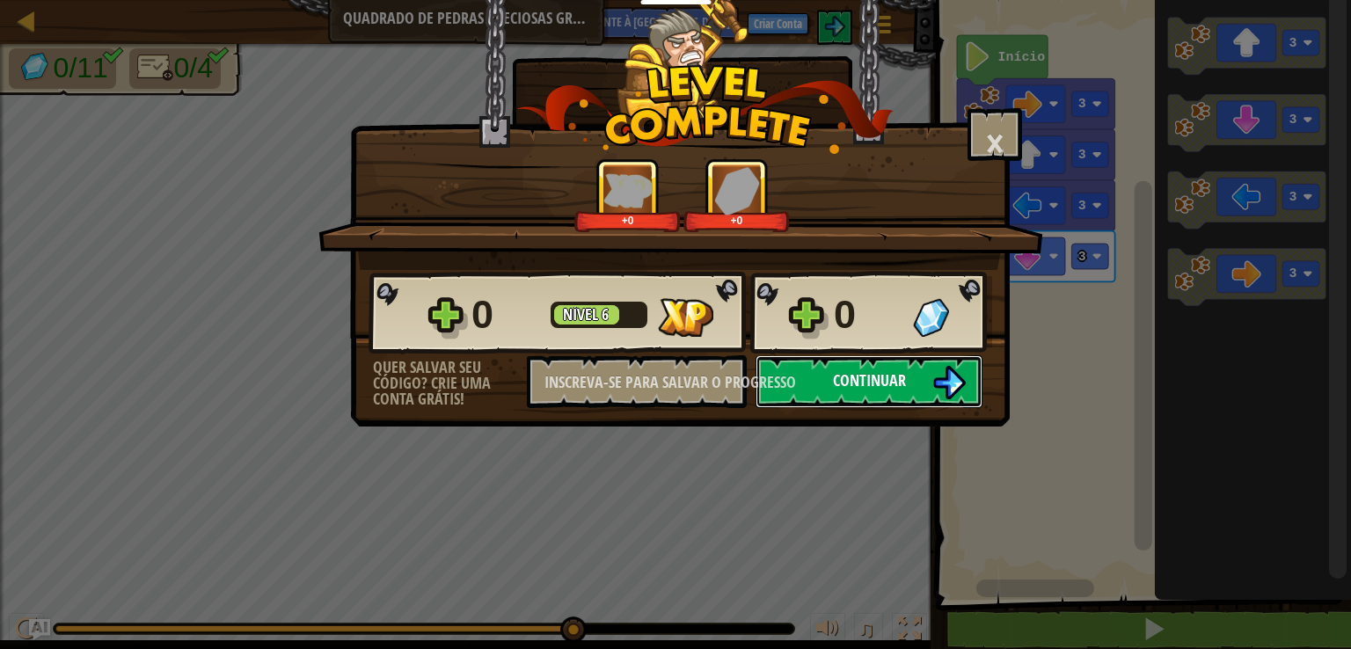
click at [920, 377] on button "Continuar" at bounding box center [868, 381] width 227 height 53
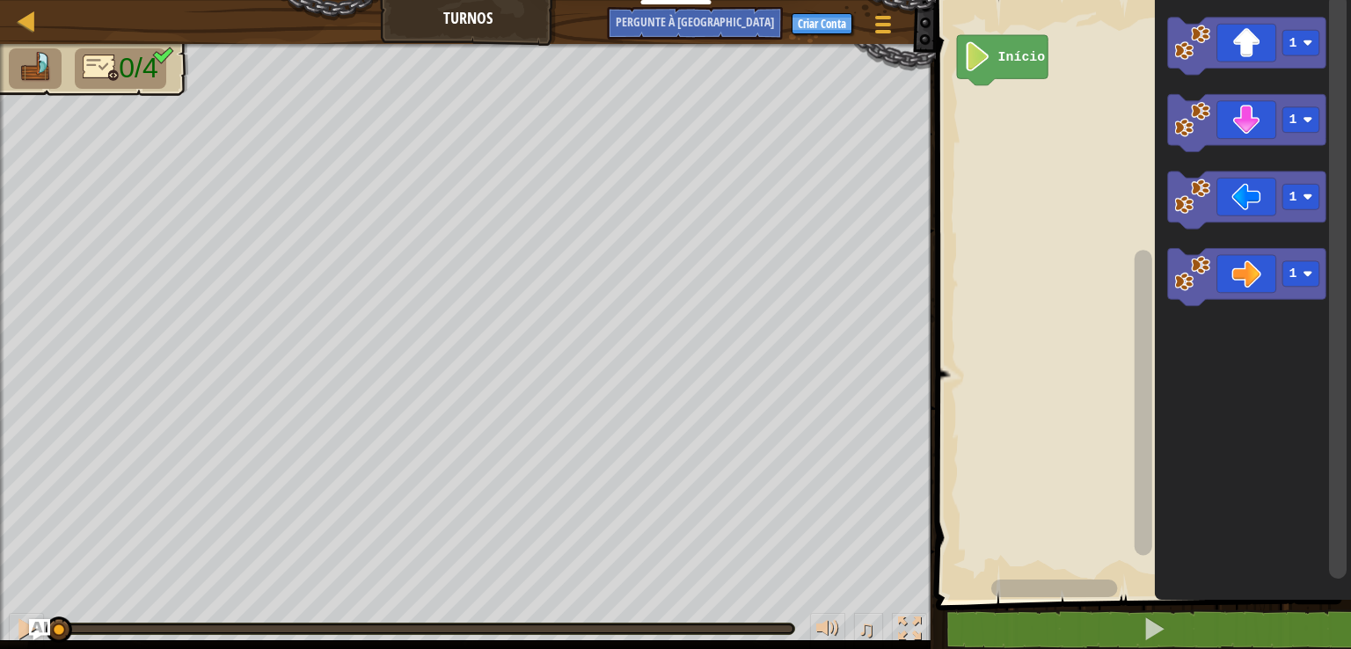
click at [1337, 199] on rect "Espaço de trabalho do Blockly" at bounding box center [1338, 287] width 18 height 586
click at [1308, 201] on image "Espaço de trabalho do Blockly" at bounding box center [1308, 197] width 10 height 10
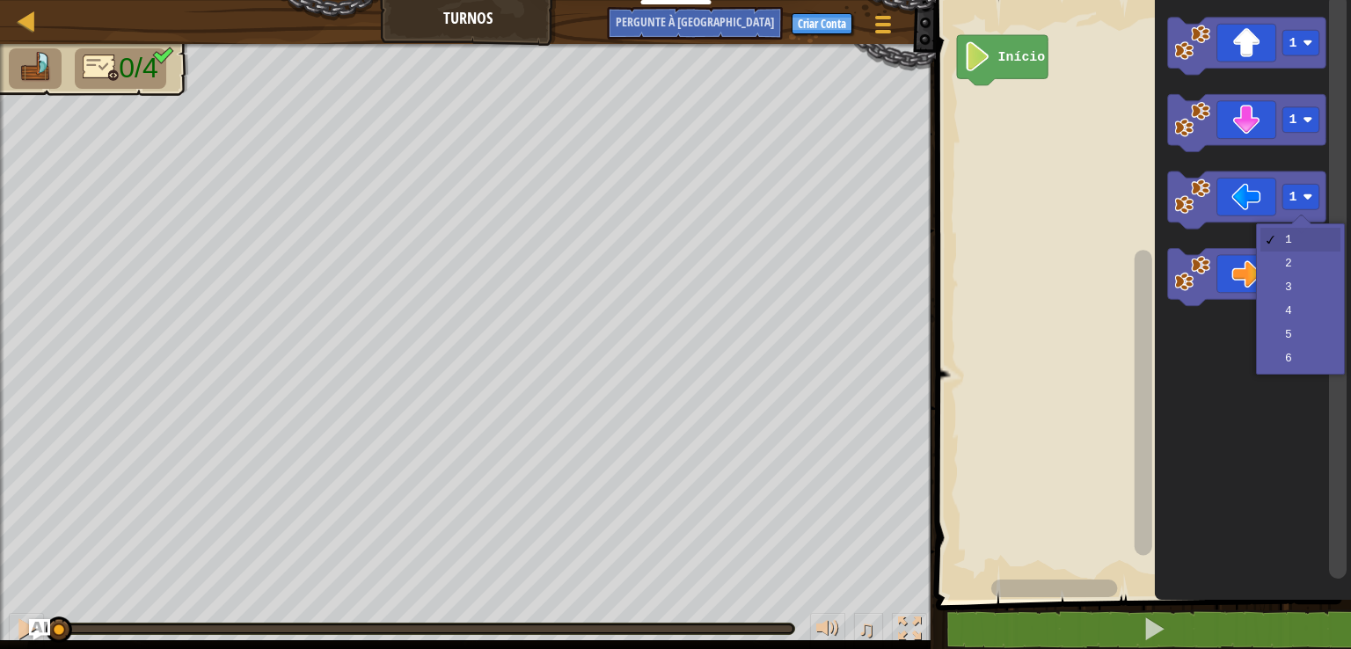
click at [1324, 264] on icon "Espaço de trabalho do Blockly" at bounding box center [1247, 276] width 158 height 57
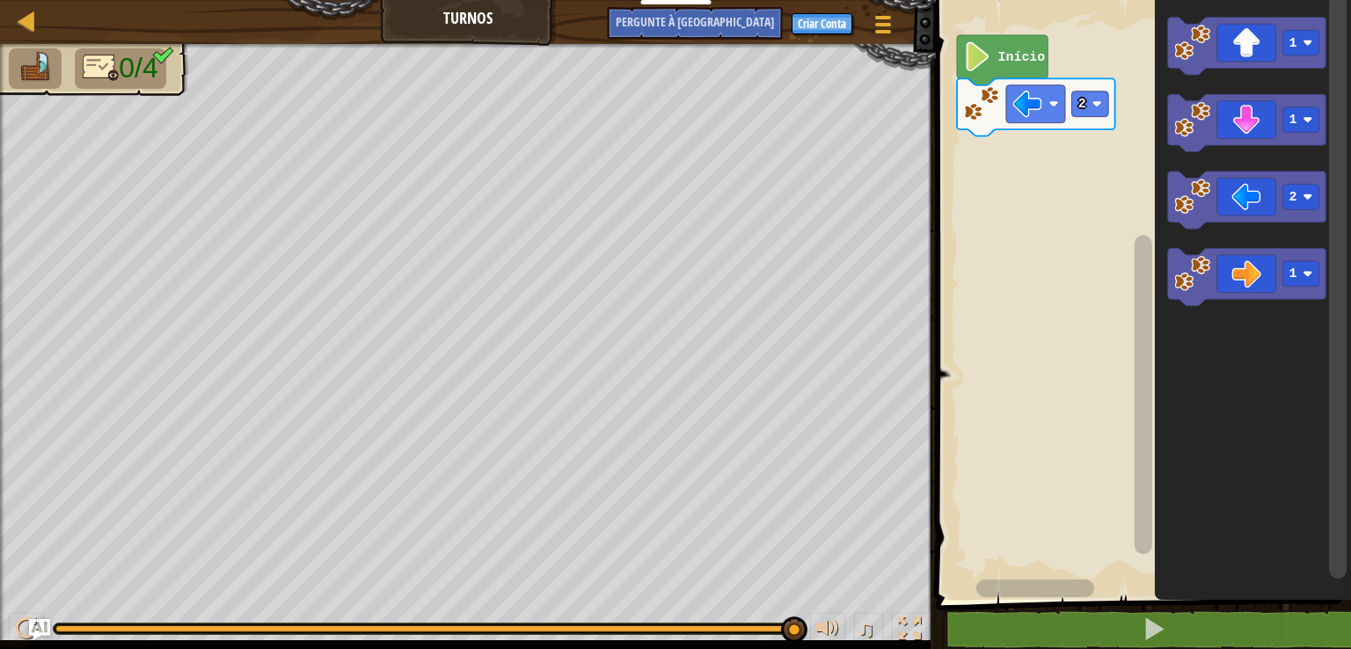
click at [1337, 116] on rect "Espaço de trabalho do Blockly" at bounding box center [1338, 287] width 18 height 586
click at [1303, 112] on rect "Espaço de trabalho do Blockly" at bounding box center [1301, 120] width 37 height 26
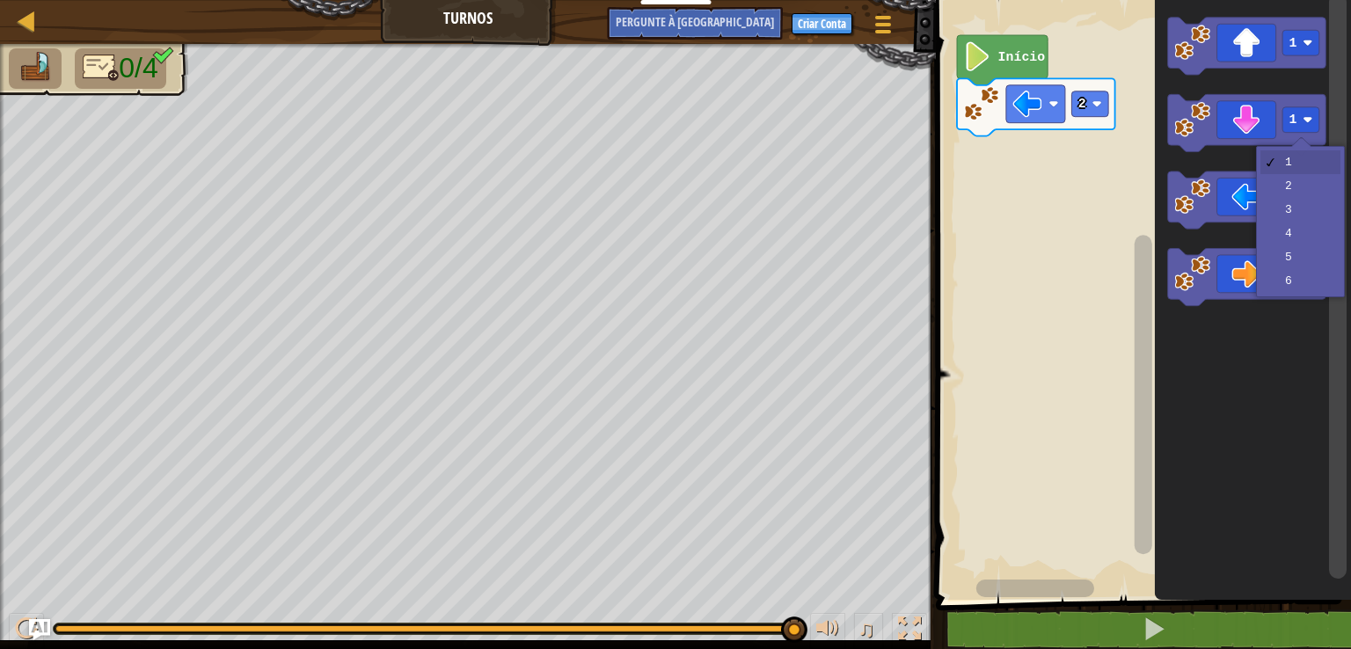
click at [1337, 173] on div "1 2 3 4 5 6" at bounding box center [1300, 221] width 89 height 151
click at [1308, 186] on rect "Espaço de trabalho do Blockly" at bounding box center [1301, 197] width 37 height 26
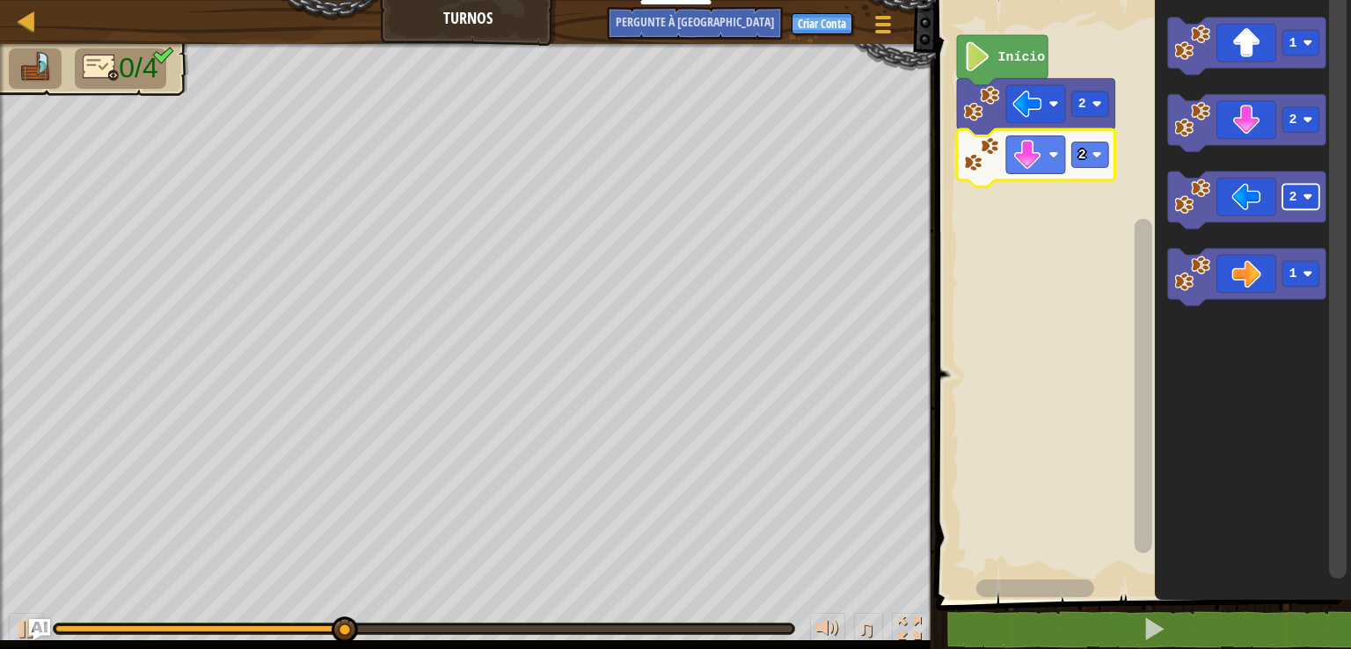
click at [1313, 267] on rect "Espaço de trabalho do Blockly" at bounding box center [1301, 274] width 37 height 26
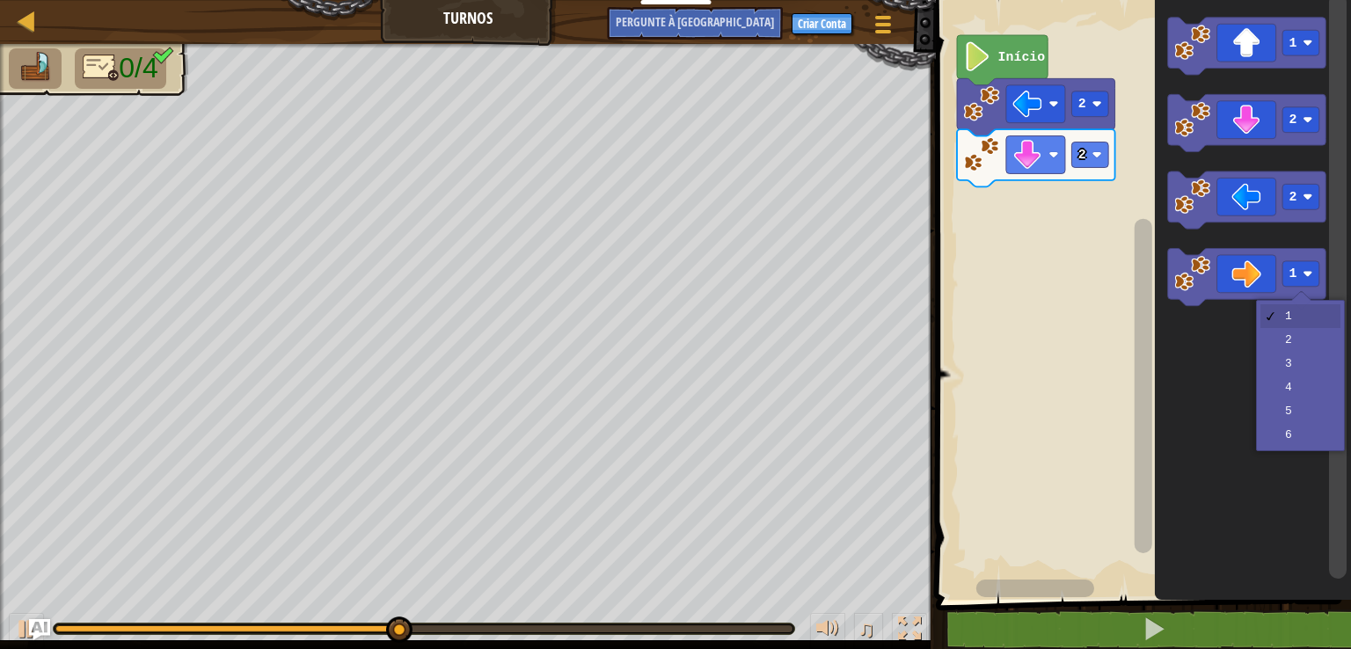
click at [1330, 385] on rect "Espaço de trabalho do Blockly" at bounding box center [1338, 287] width 18 height 586
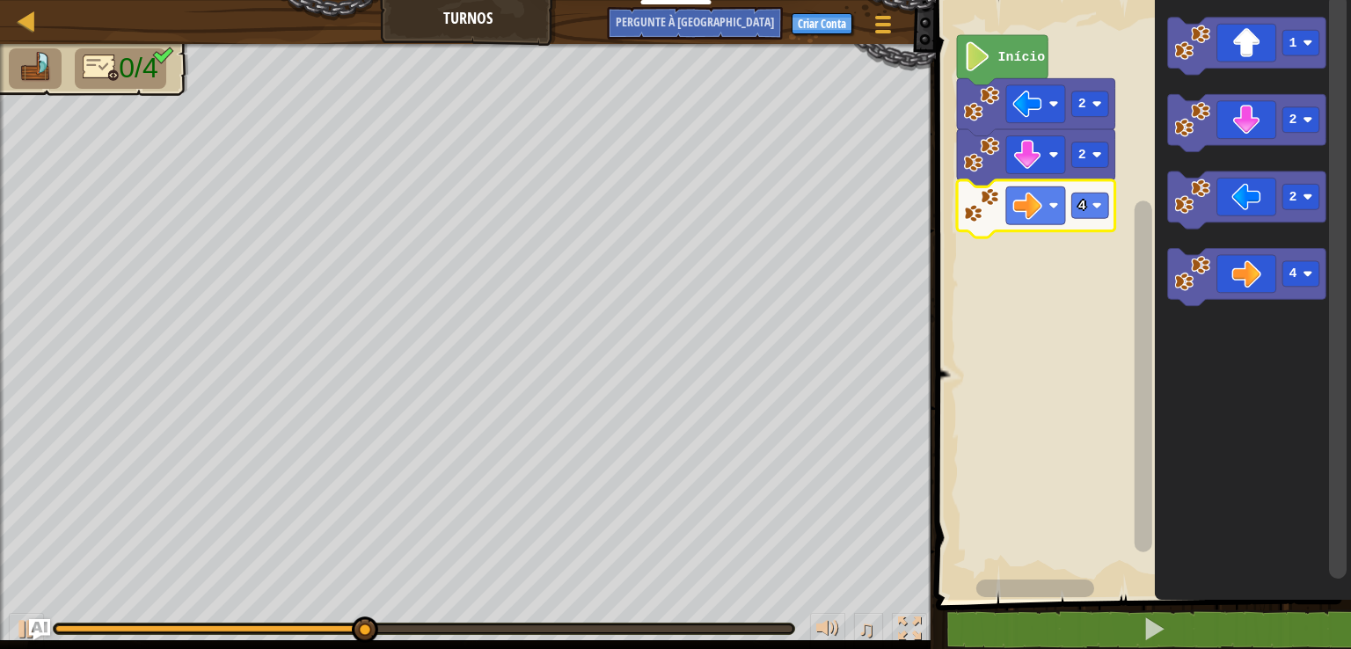
click at [1308, 42] on image "Espaço de trabalho do Blockly" at bounding box center [1308, 43] width 10 height 10
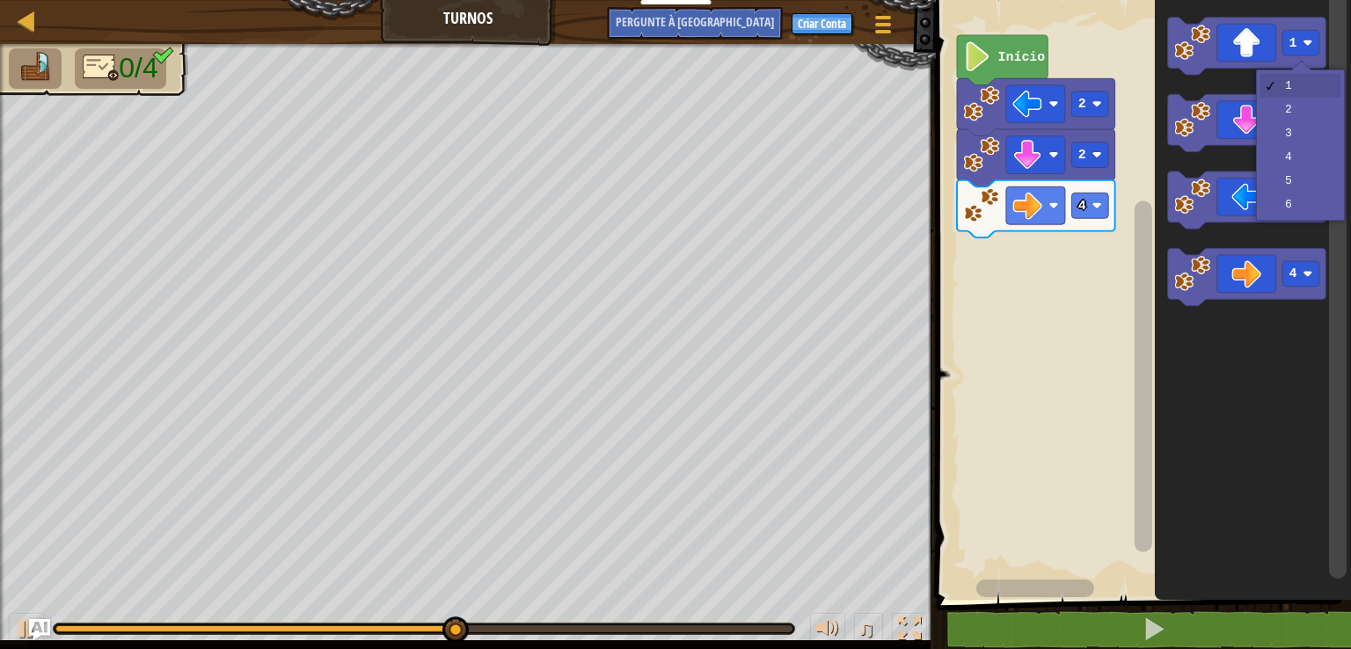
click at [1337, 124] on div "1 2 3 4 5 6" at bounding box center [1300, 144] width 89 height 151
click at [1336, 128] on rect "Espaço de trabalho do Blockly" at bounding box center [1338, 287] width 18 height 586
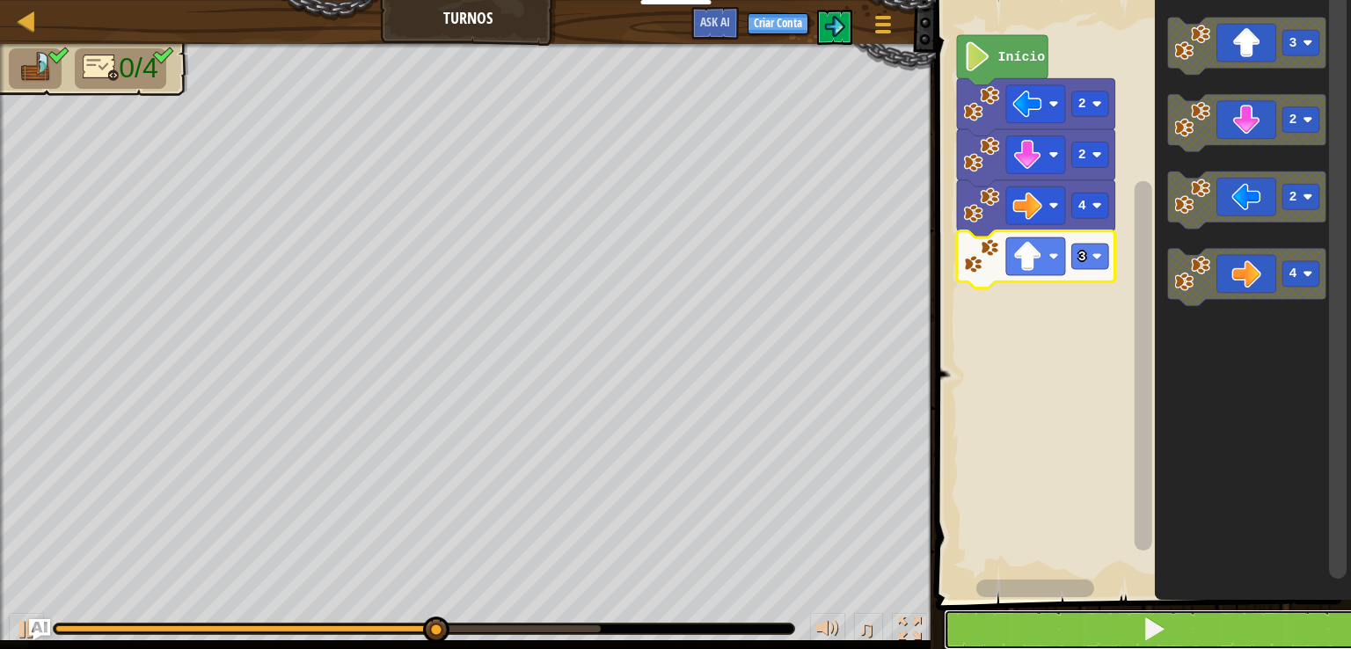
click at [1256, 609] on button at bounding box center [1154, 629] width 420 height 40
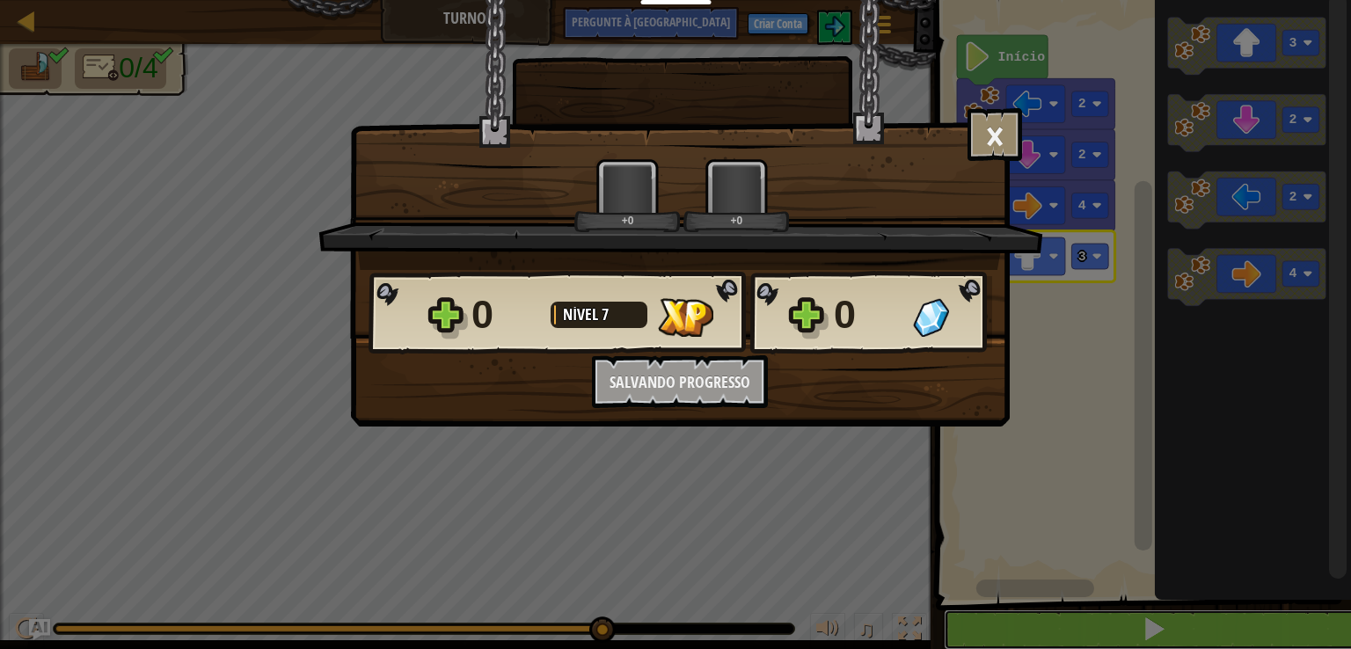
scroll to position [1, 0]
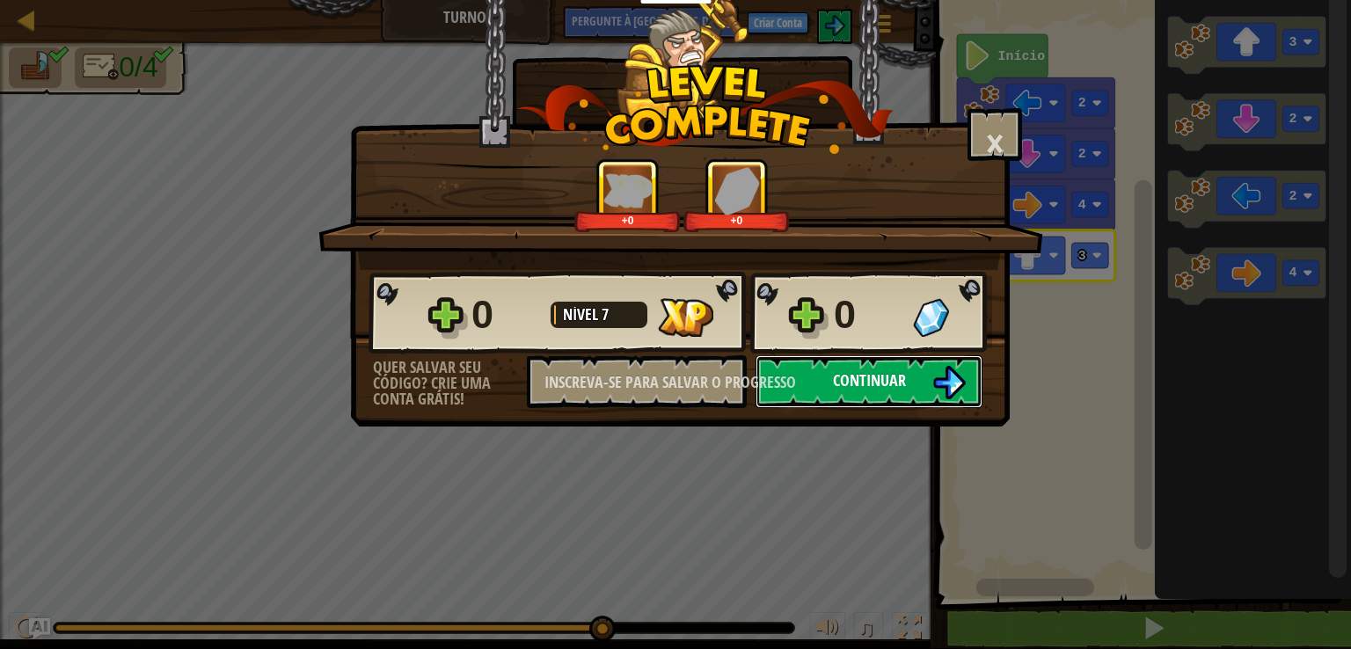
click at [971, 367] on button "Continuar" at bounding box center [868, 381] width 227 height 53
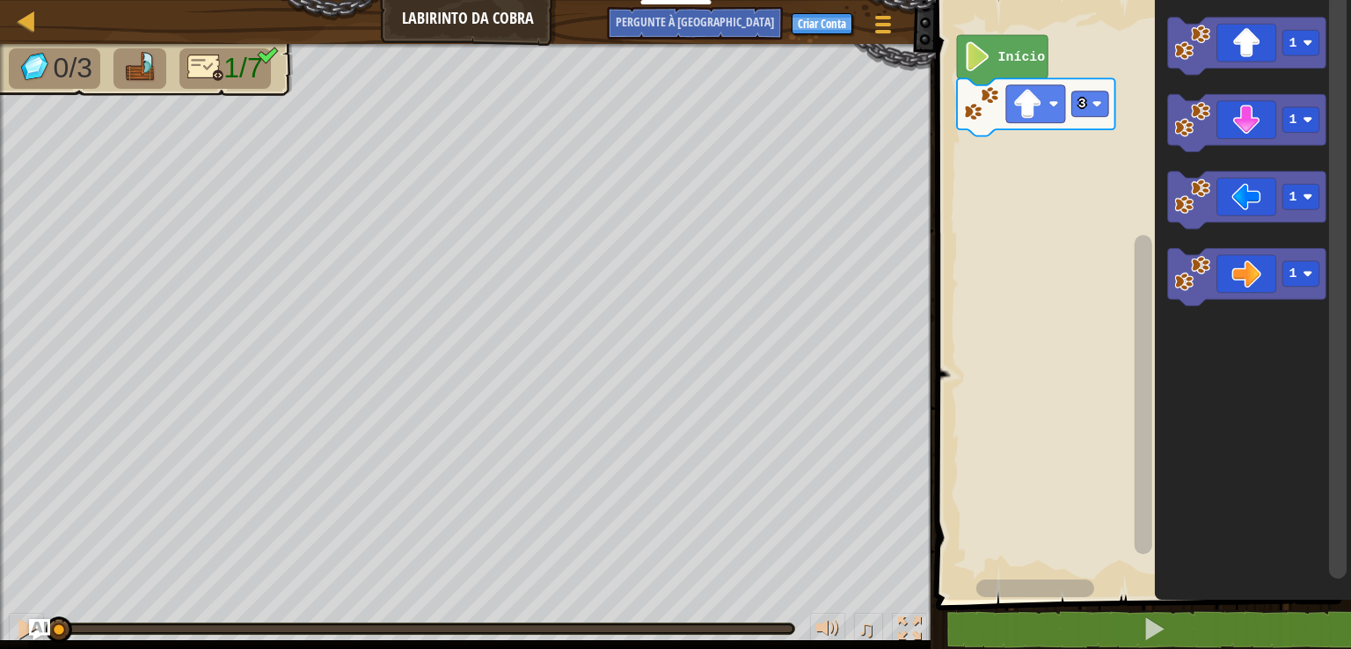
click at [1308, 42] on image "Espaço de trabalho do Blockly" at bounding box center [1308, 43] width 10 height 10
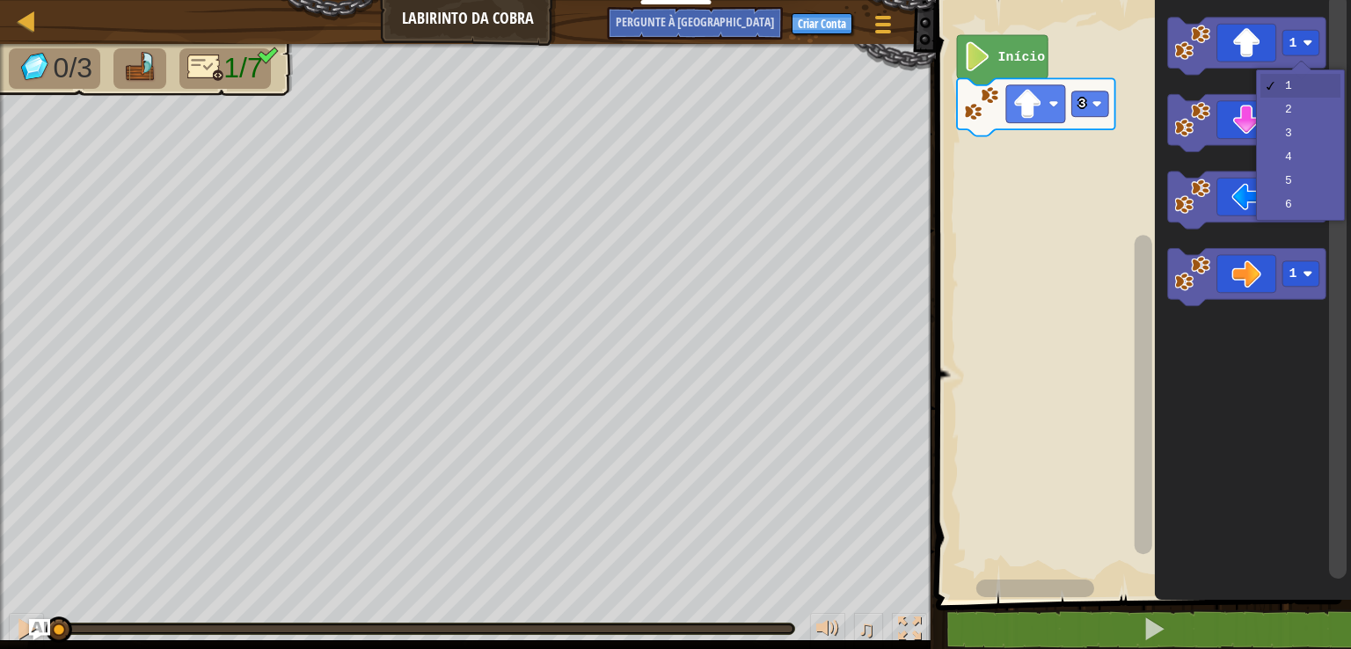
click at [1149, 310] on rect "Espaço de trabalho do Blockly" at bounding box center [1143, 394] width 18 height 319
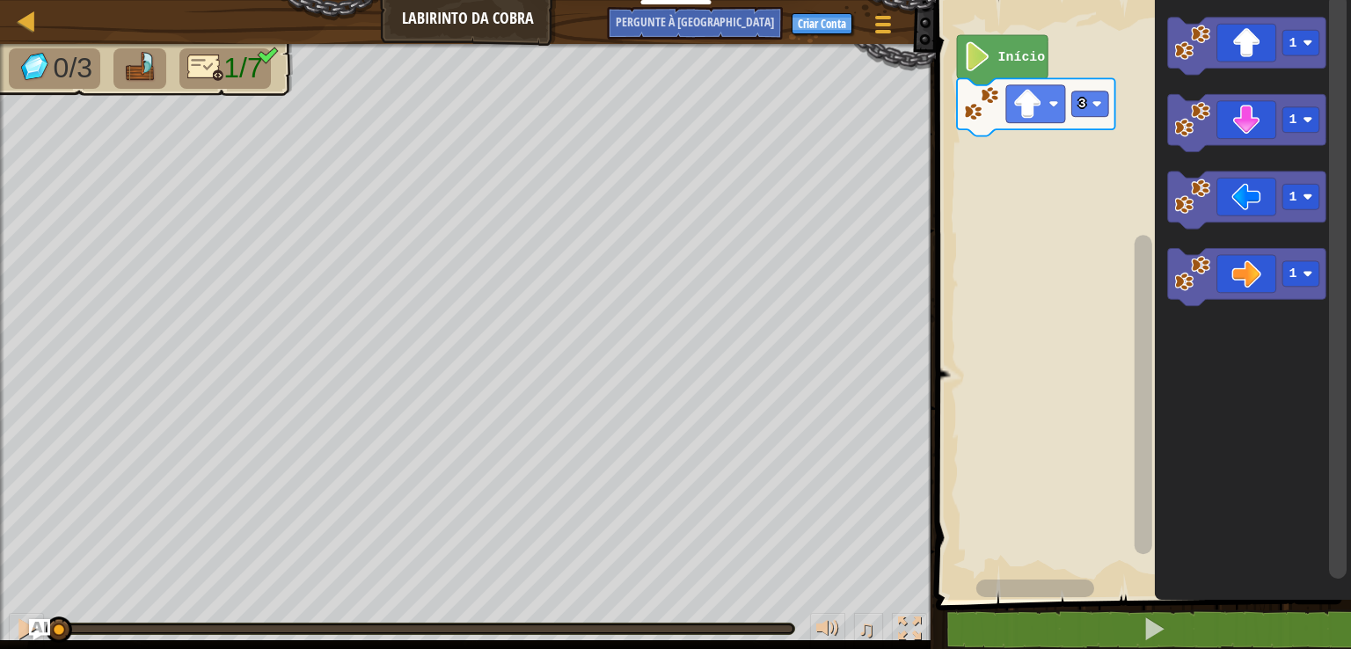
click at [1310, 272] on image "Espaço de trabalho do Blockly" at bounding box center [1308, 274] width 10 height 10
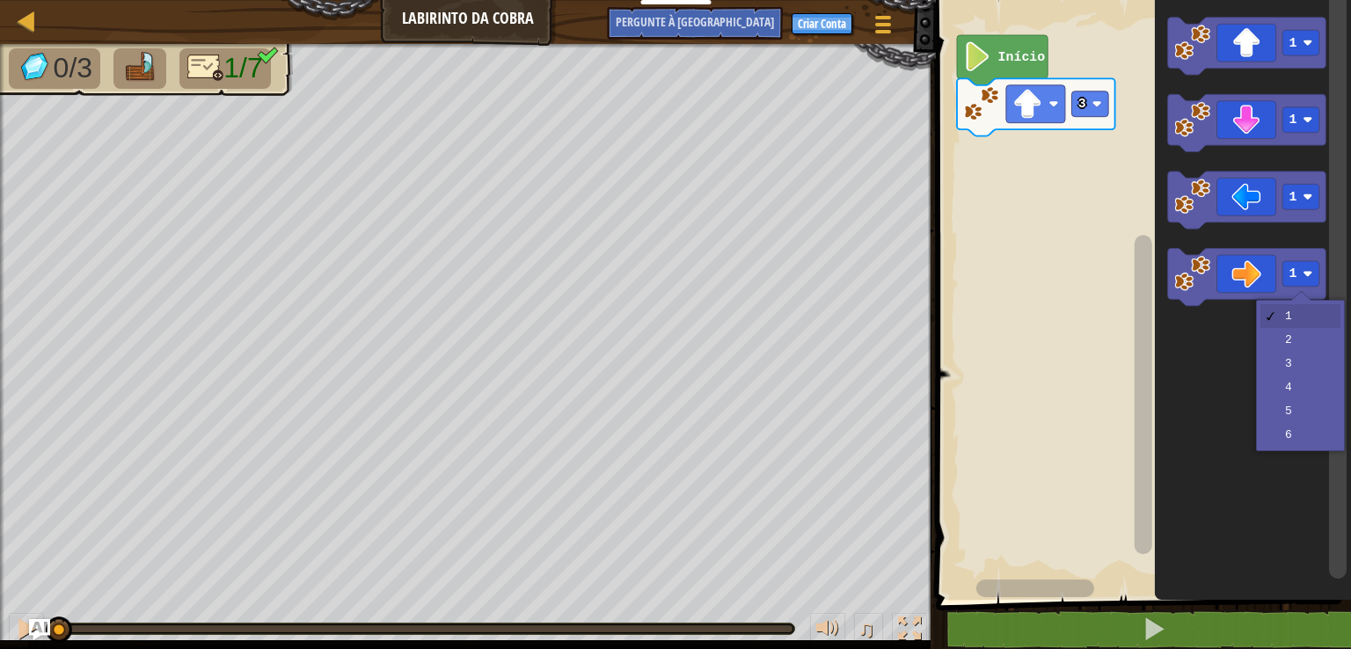
click at [1313, 334] on icon "Espaço de trabalho do Blockly" at bounding box center [1253, 295] width 196 height 609
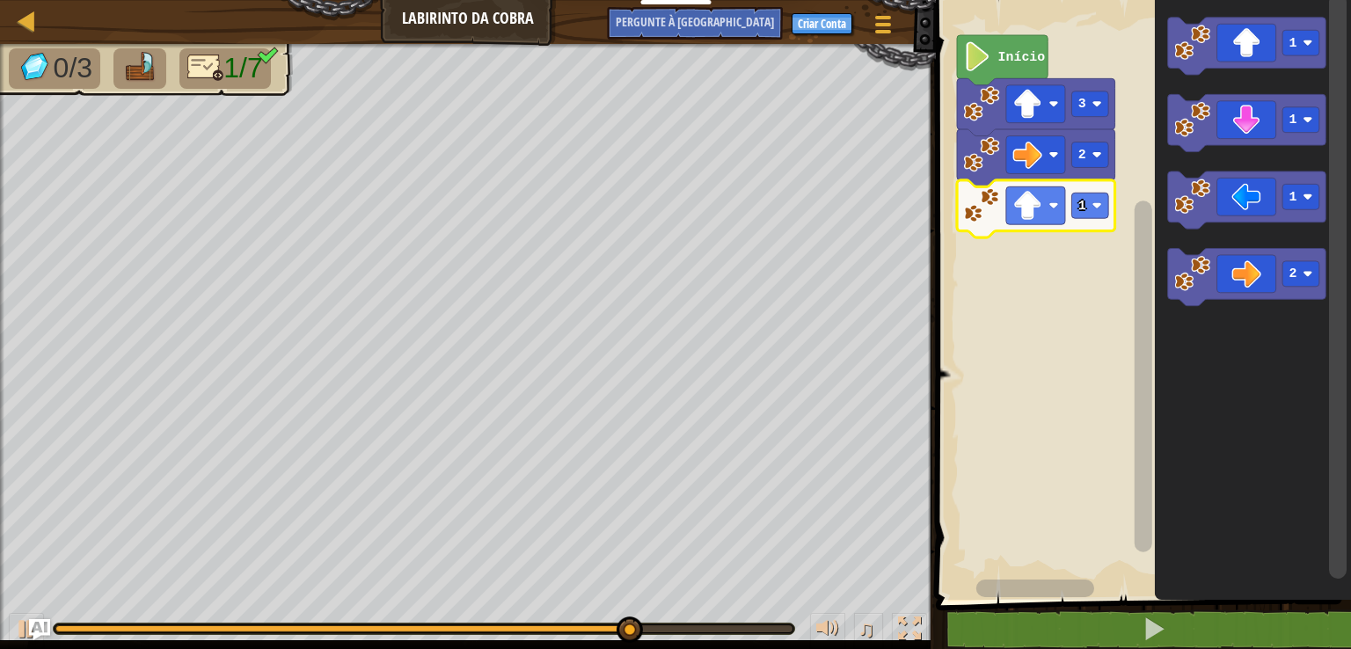
click at [1308, 268] on rect "Espaço de trabalho do Blockly" at bounding box center [1301, 274] width 37 height 26
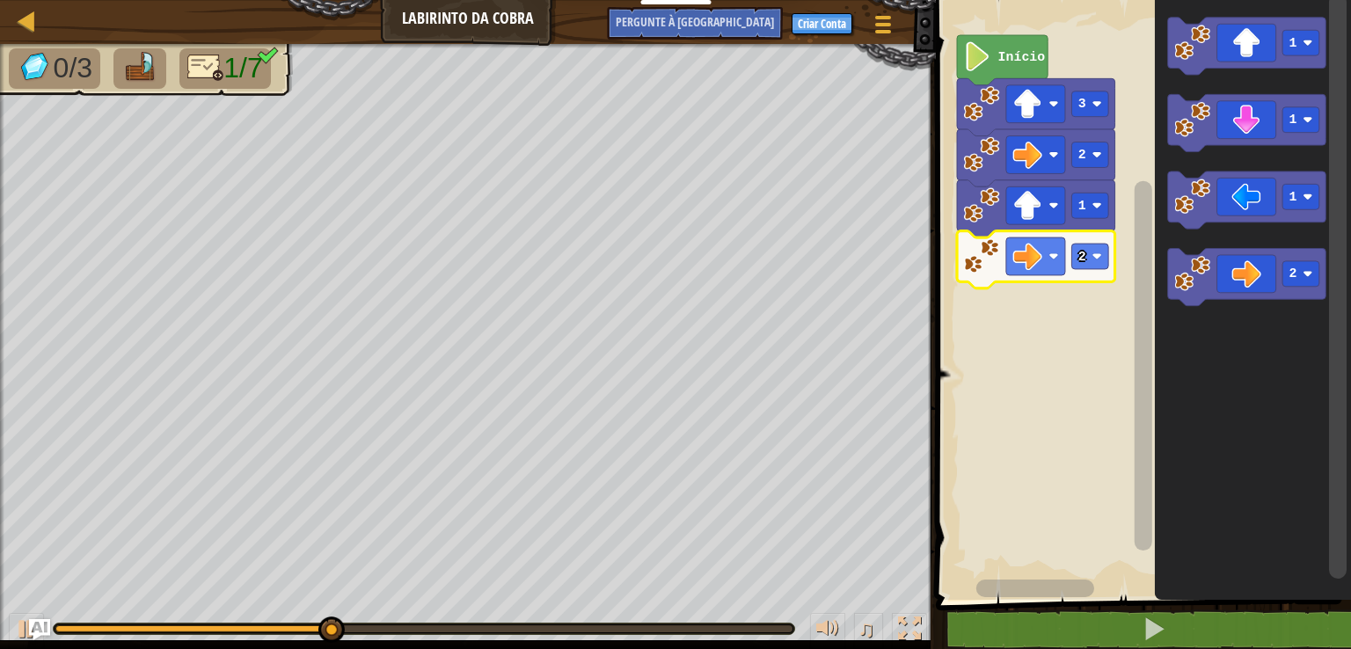
click at [1312, 120] on image "Espaço de trabalho do Blockly" at bounding box center [1308, 120] width 10 height 10
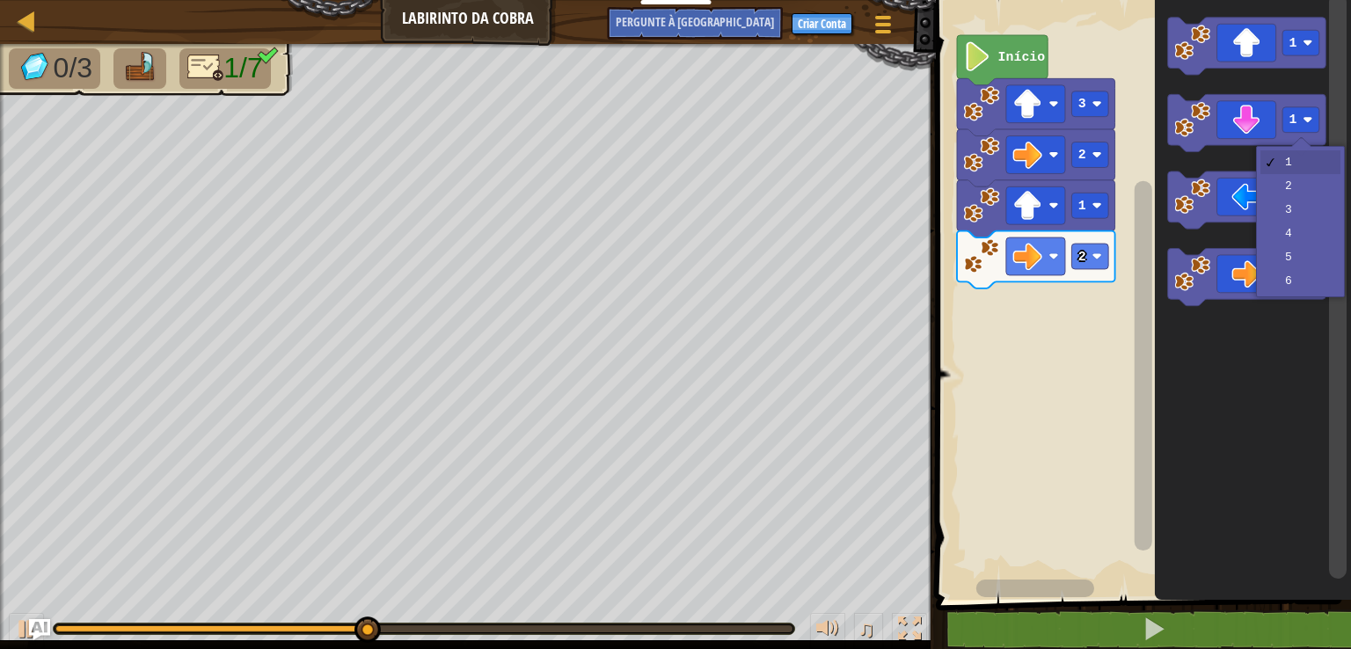
click at [1328, 173] on rect "Espaço de trabalho do Blockly" at bounding box center [1338, 296] width 22 height 604
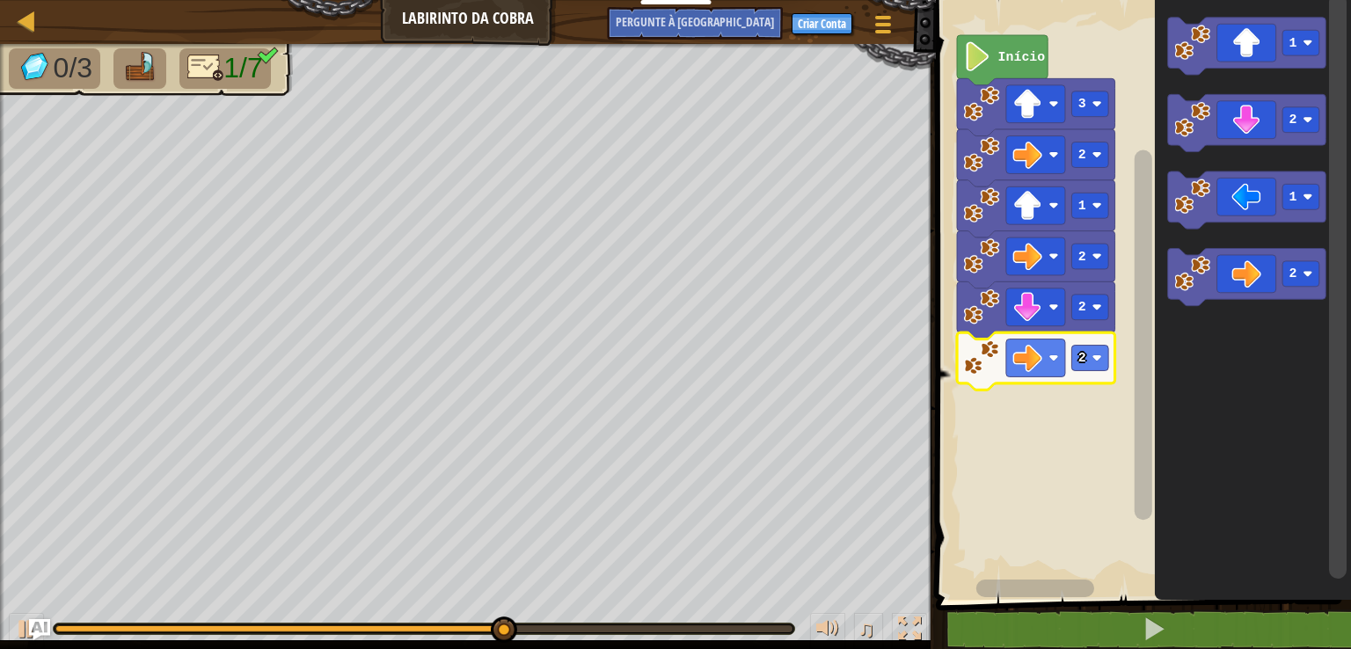
click at [1310, 39] on image "Espaço de trabalho do Blockly" at bounding box center [1308, 43] width 10 height 10
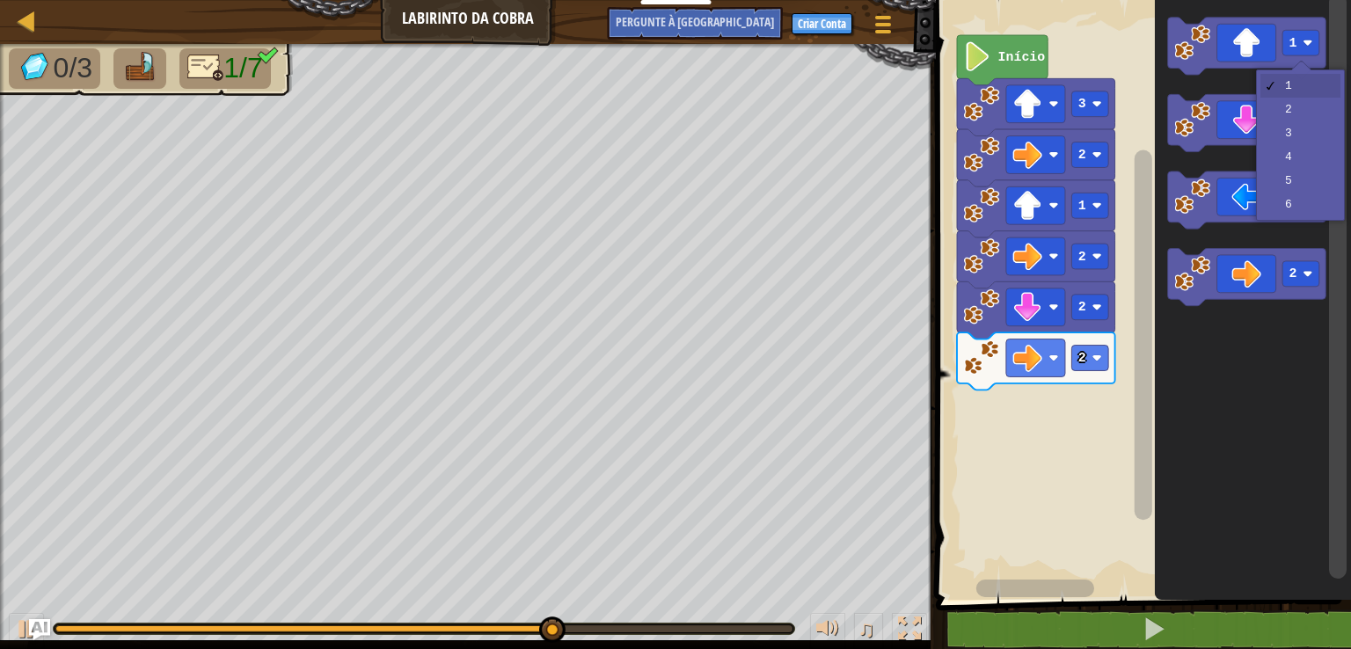
click at [1323, 127] on icon "Espaço de trabalho do Blockly" at bounding box center [1247, 122] width 158 height 57
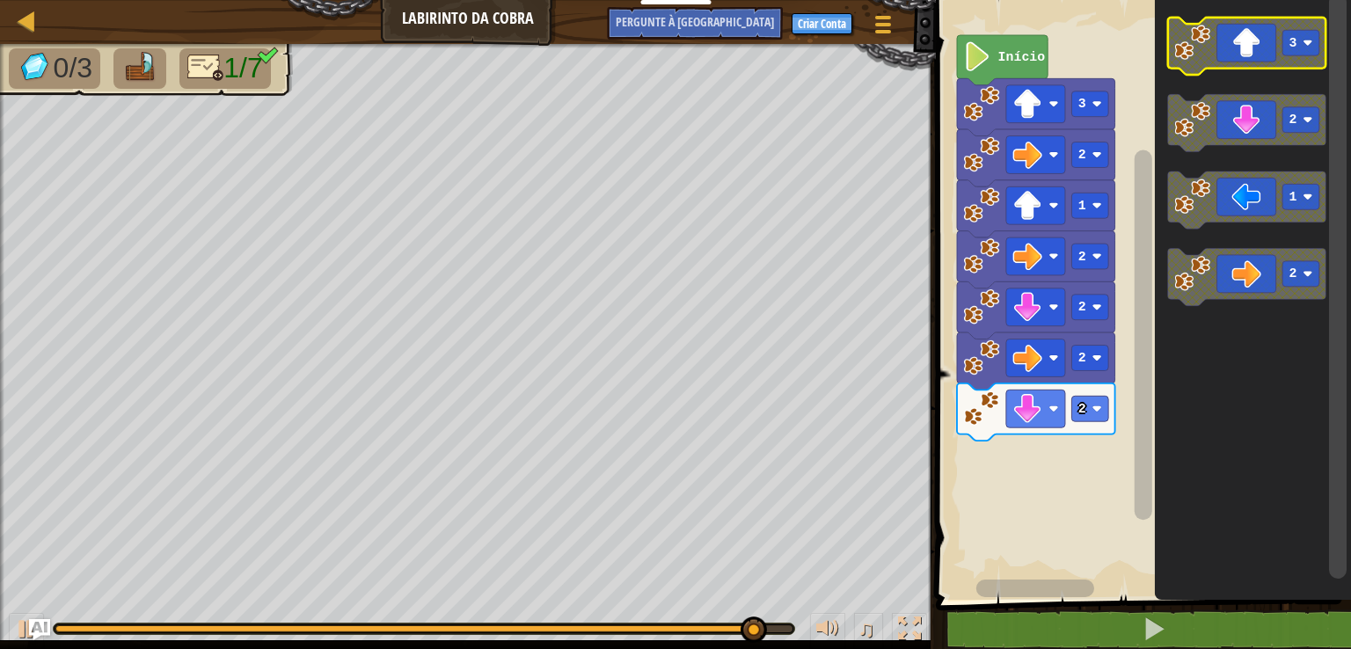
click at [1260, 35] on icon "Espaço de trabalho do Blockly" at bounding box center [1247, 46] width 158 height 57
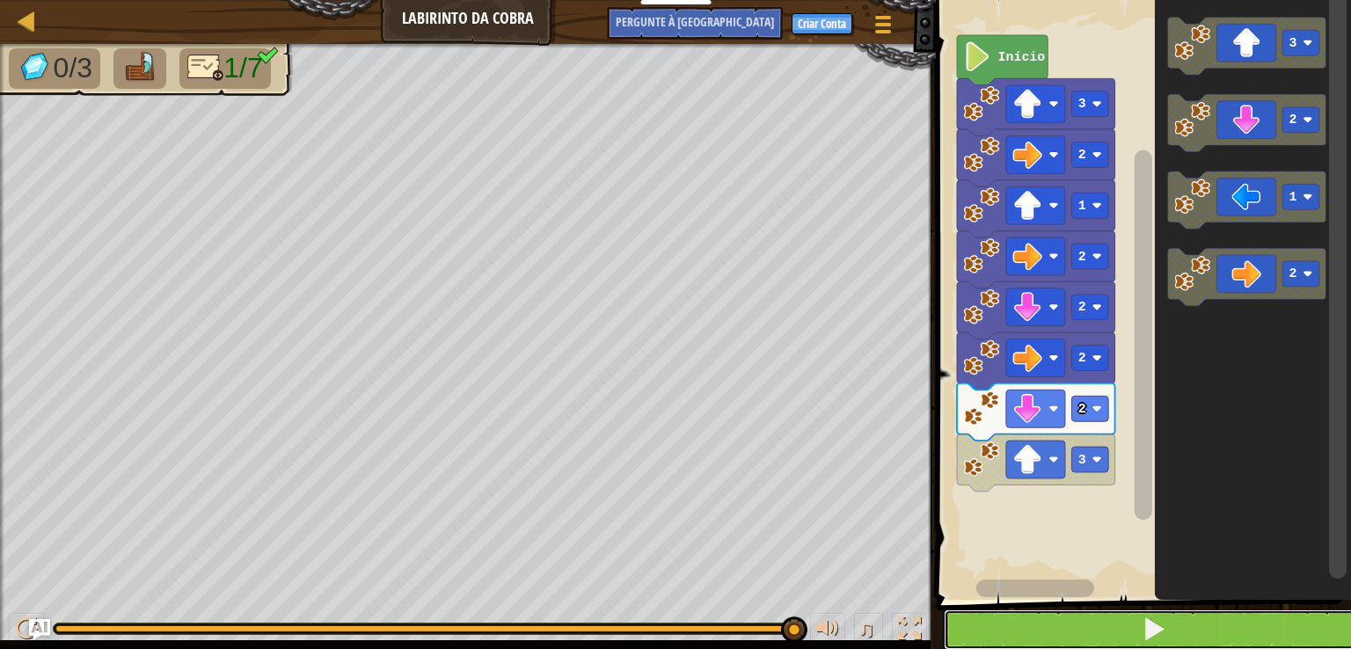
click at [1249, 615] on button at bounding box center [1154, 629] width 420 height 40
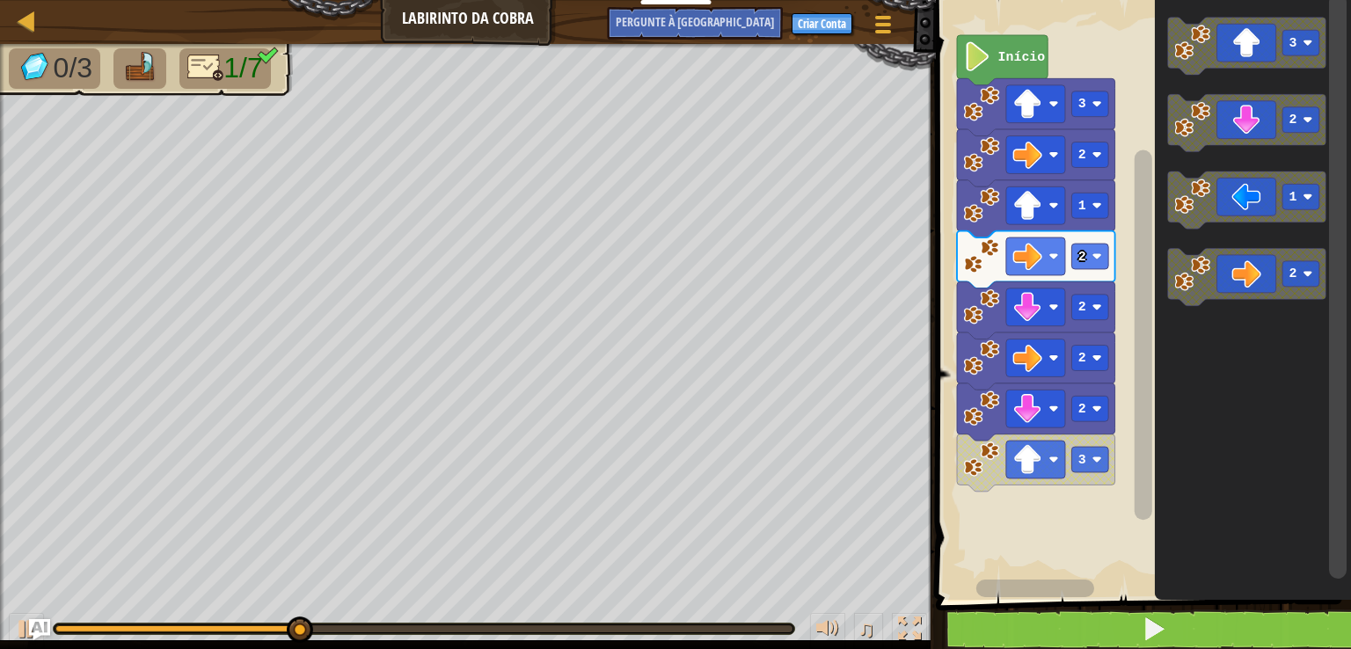
click at [1112, 460] on icon "Espaço de trabalho do Blockly" at bounding box center [1036, 462] width 158 height 57
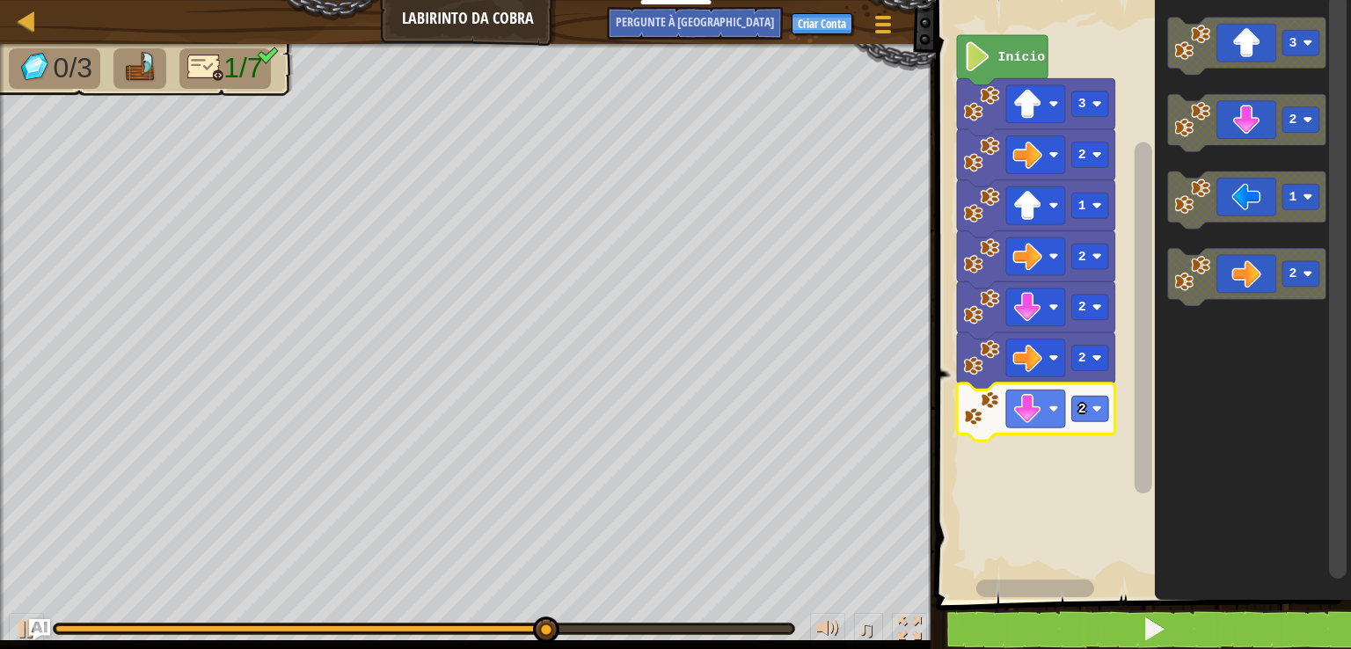
click at [1108, 408] on rect "Espaço de trabalho do Blockly" at bounding box center [1090, 409] width 37 height 26
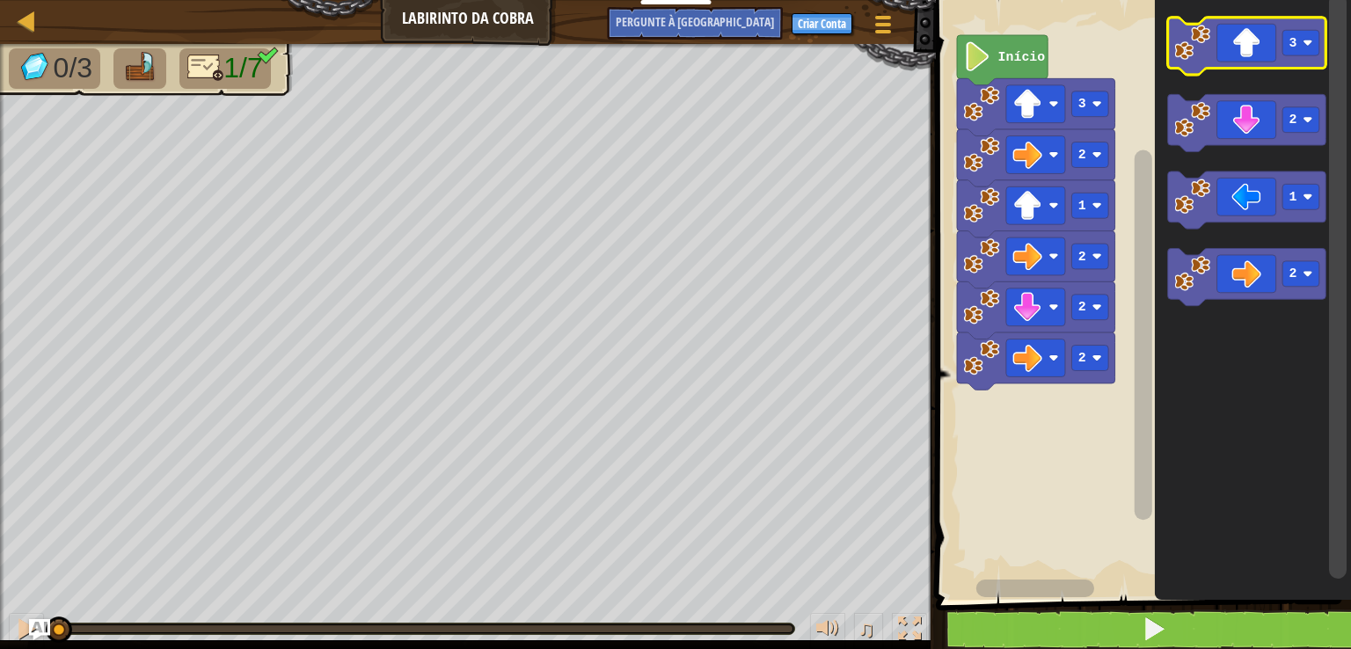
click at [1258, 40] on icon "Espaço de trabalho do Blockly" at bounding box center [1247, 46] width 158 height 57
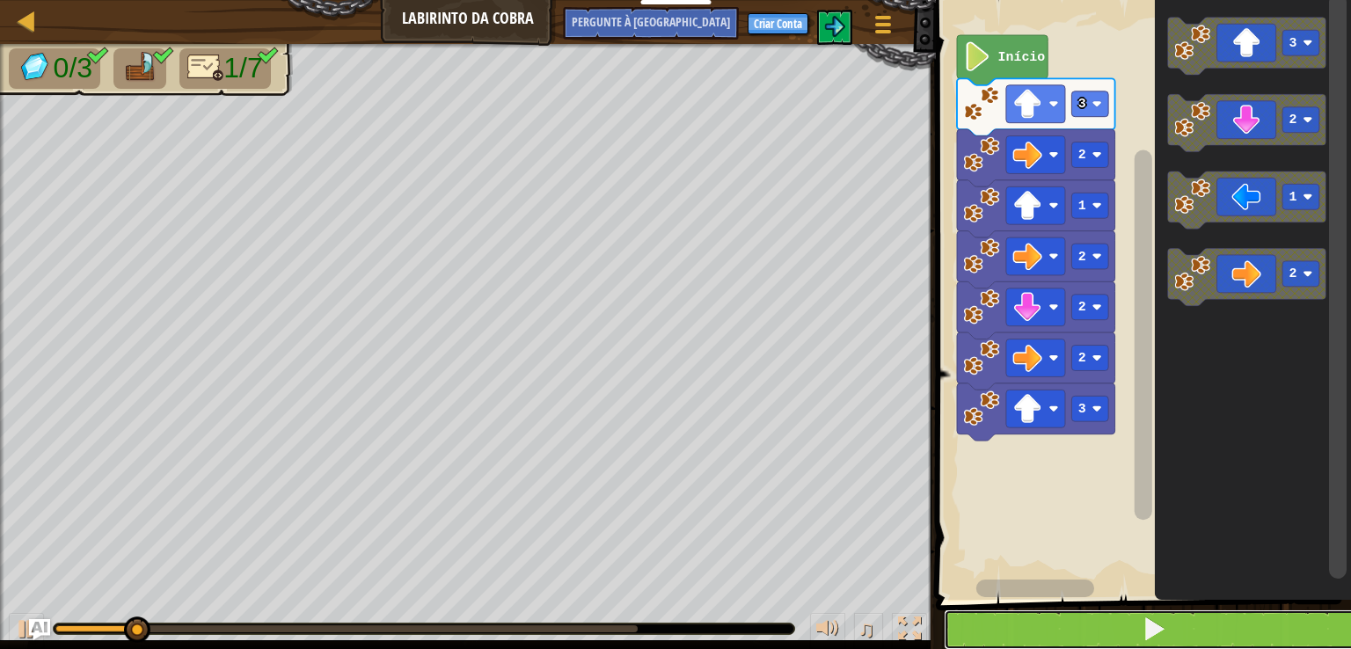
click at [1189, 622] on button at bounding box center [1154, 629] width 420 height 40
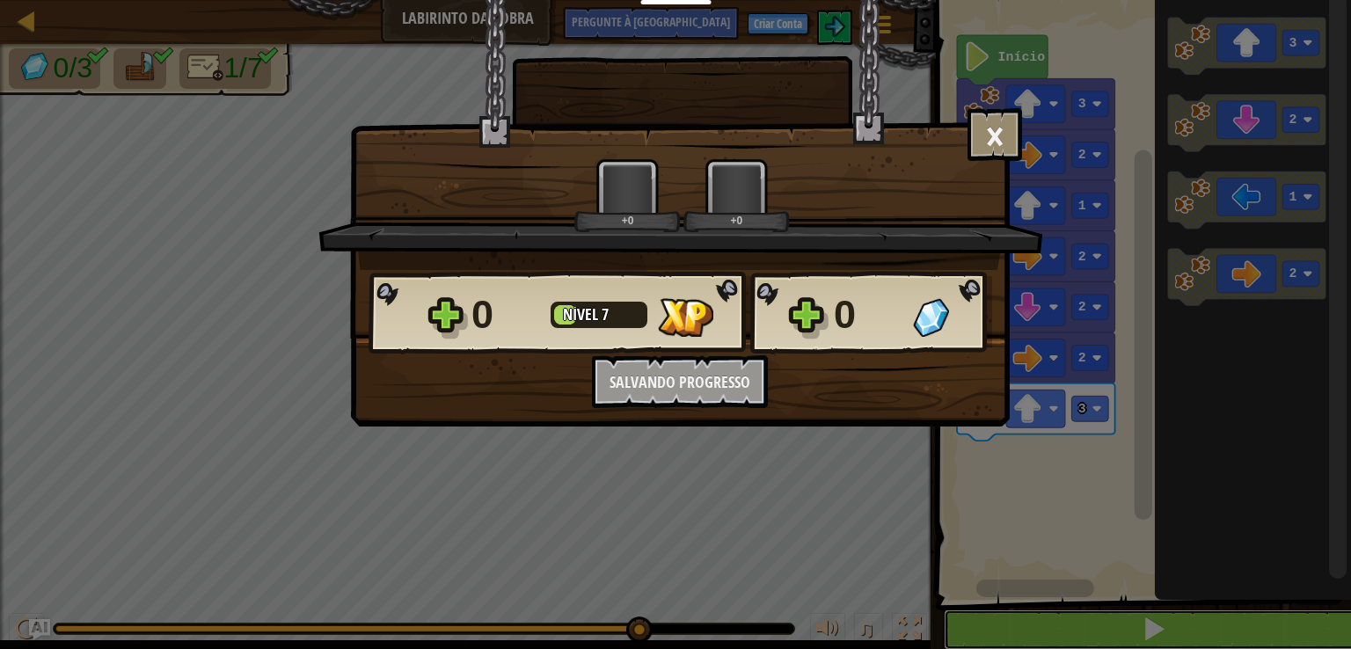
scroll to position [1, 0]
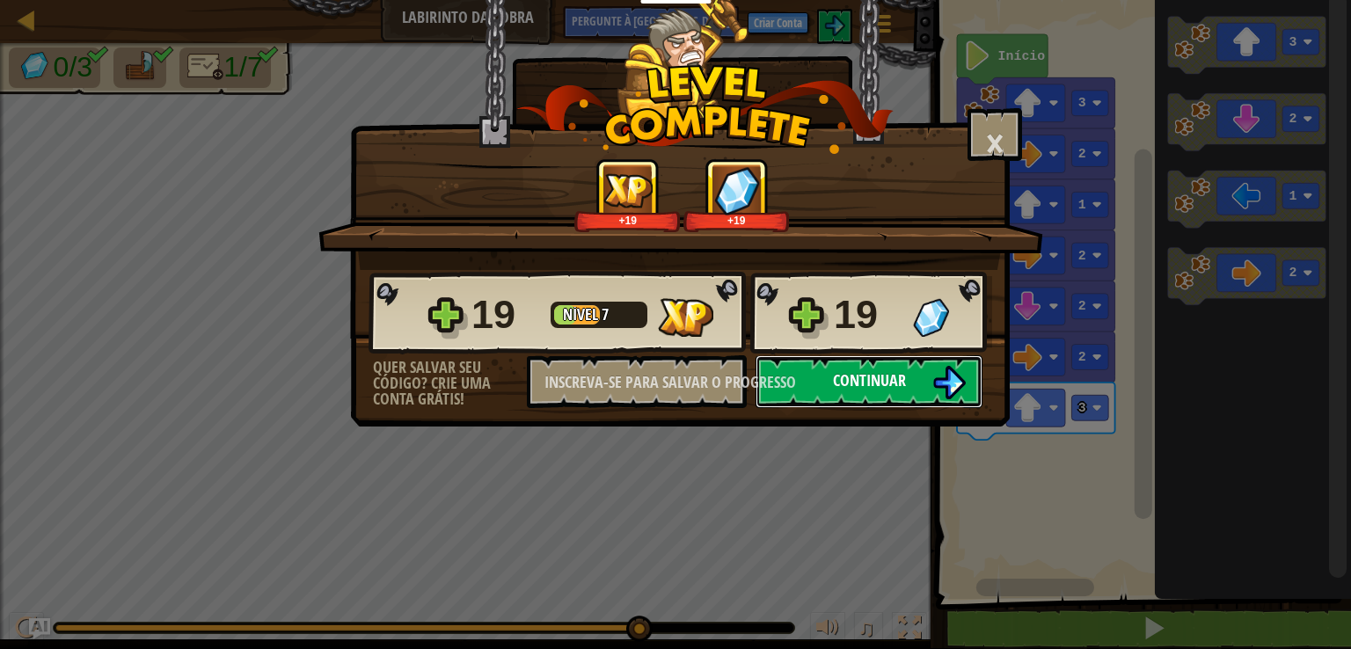
click at [978, 387] on button "Continuar" at bounding box center [868, 381] width 227 height 53
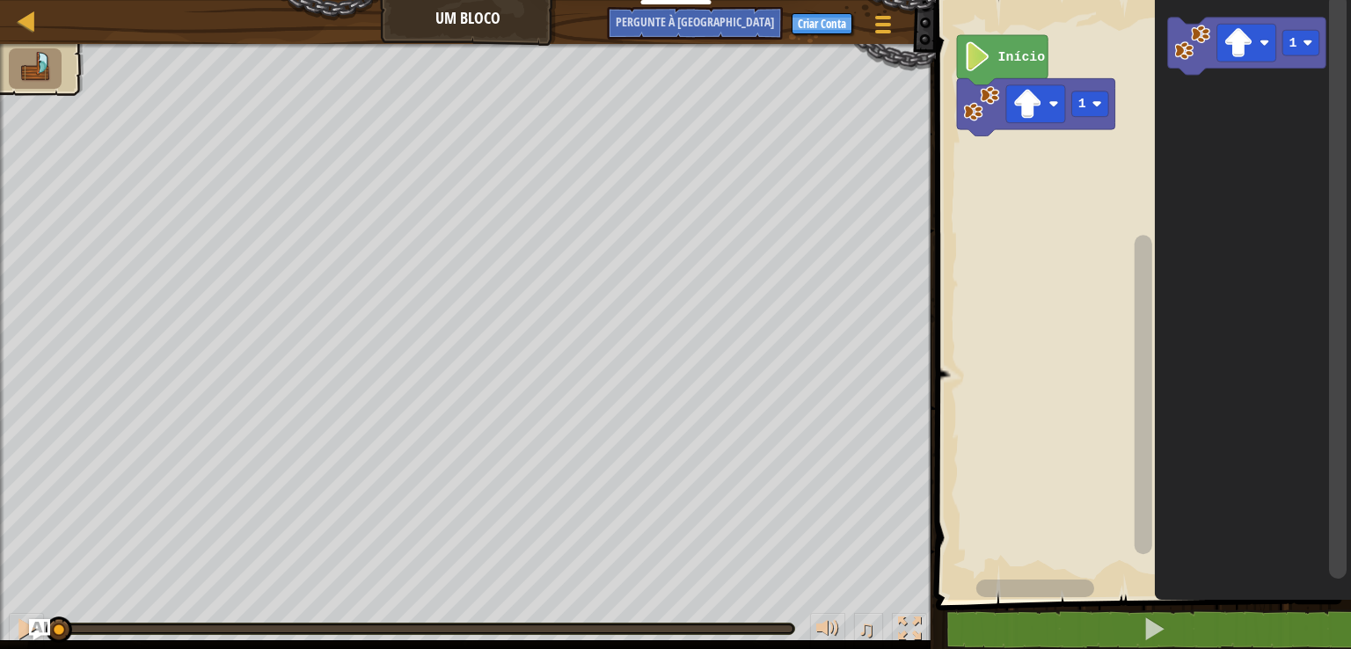
click at [1097, 106] on image "Espaço de trabalho do Blockly" at bounding box center [1097, 104] width 10 height 10
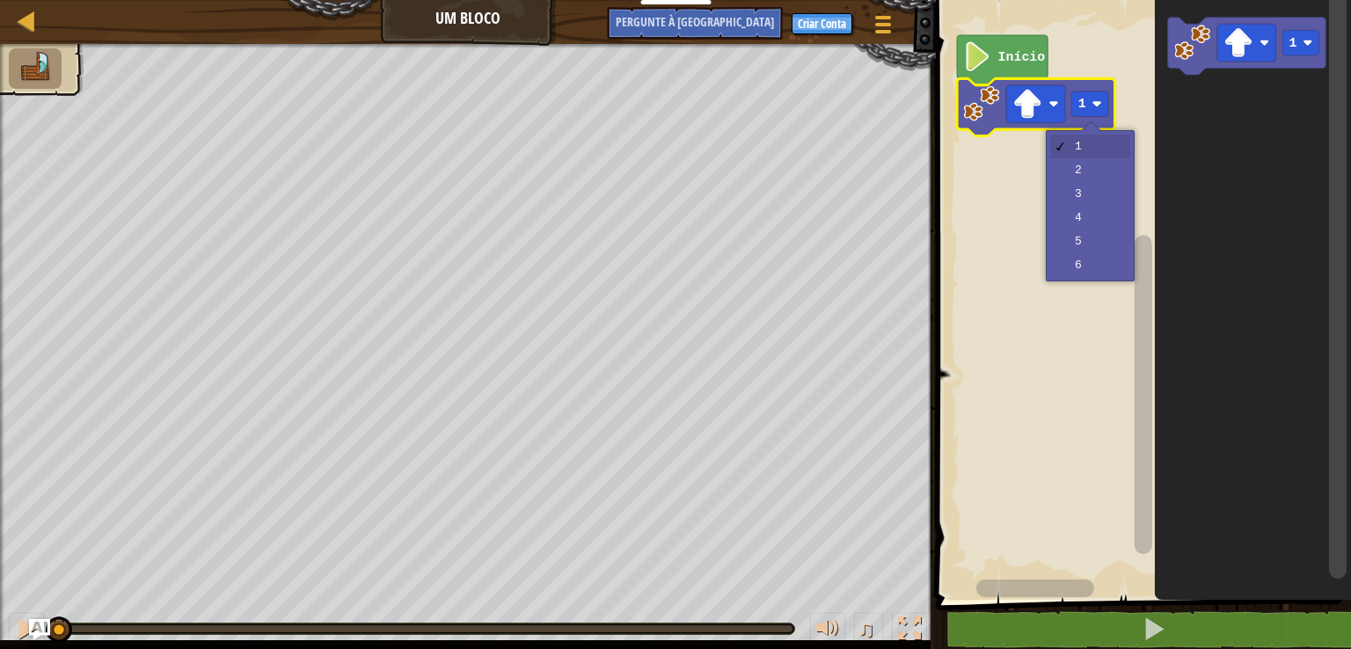
click at [1108, 166] on rect "Espaço de trabalho do Blockly" at bounding box center [1140, 295] width 420 height 609
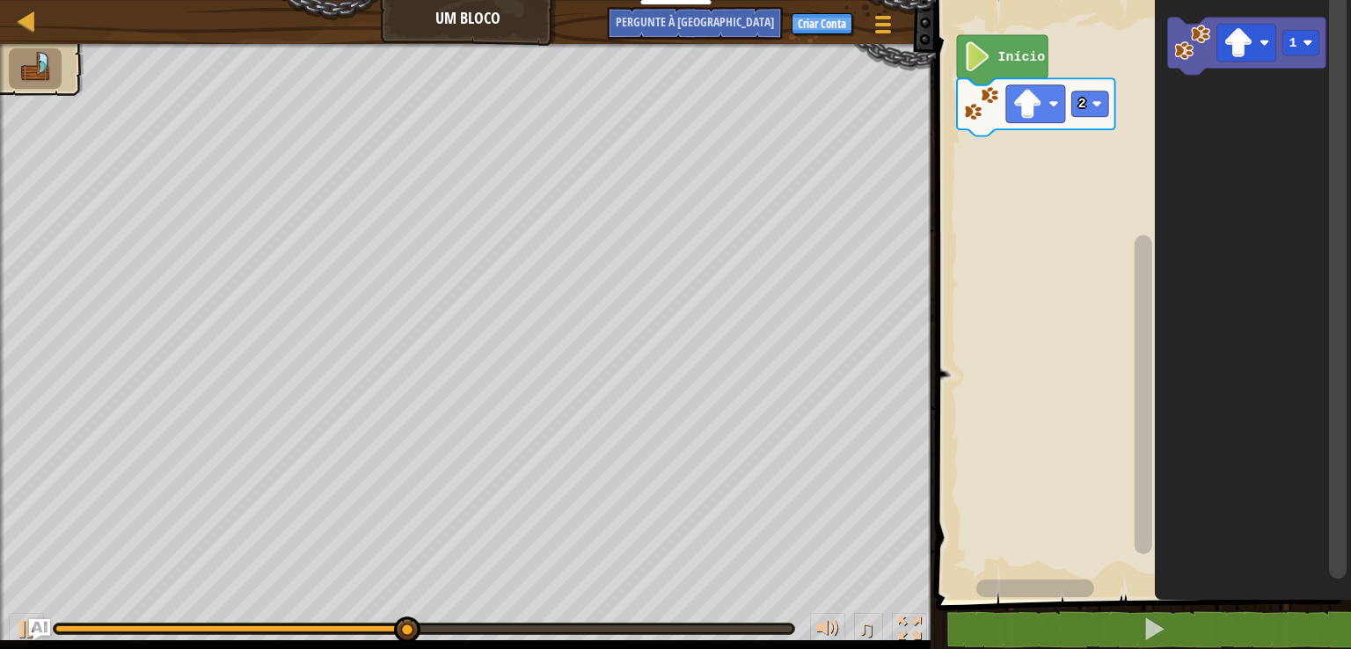
click at [529, 626] on div at bounding box center [423, 628] width 737 height 7
click at [554, 630] on div "0:09.0 Agora: 0:06.8 Máximo: 0:14.0" at bounding box center [423, 628] width 737 height 7
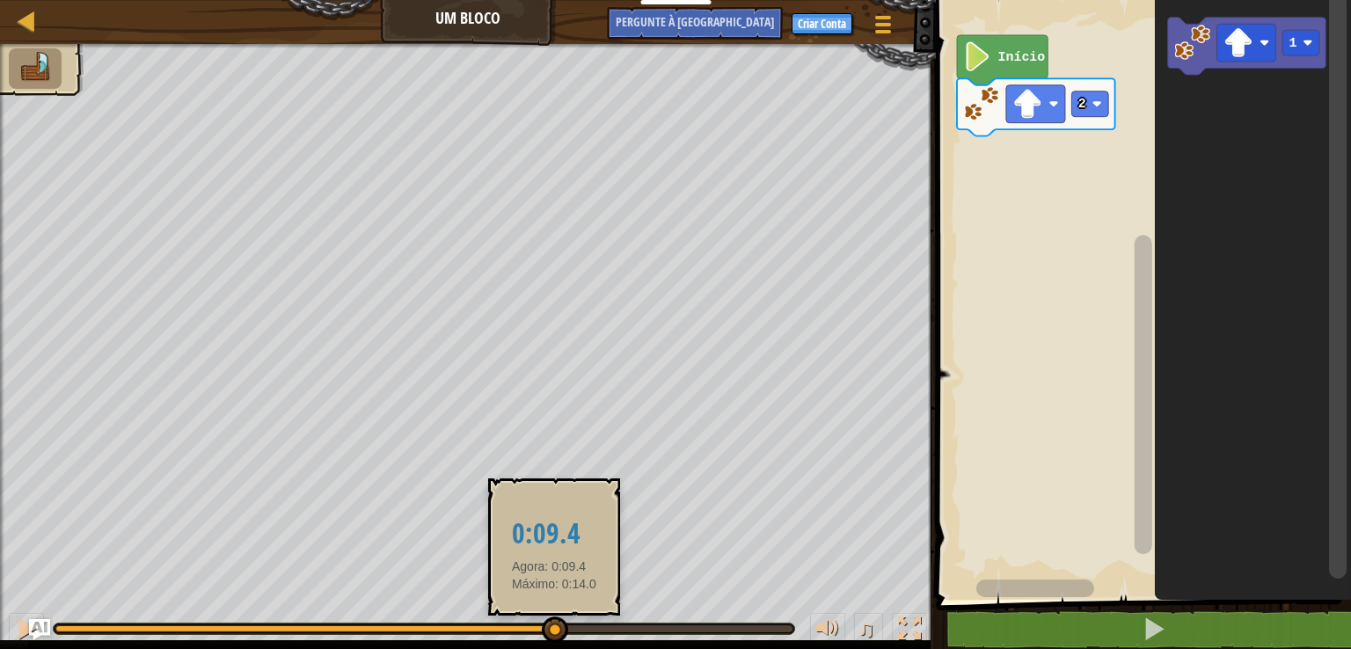
click at [612, 627] on div at bounding box center [423, 628] width 737 height 7
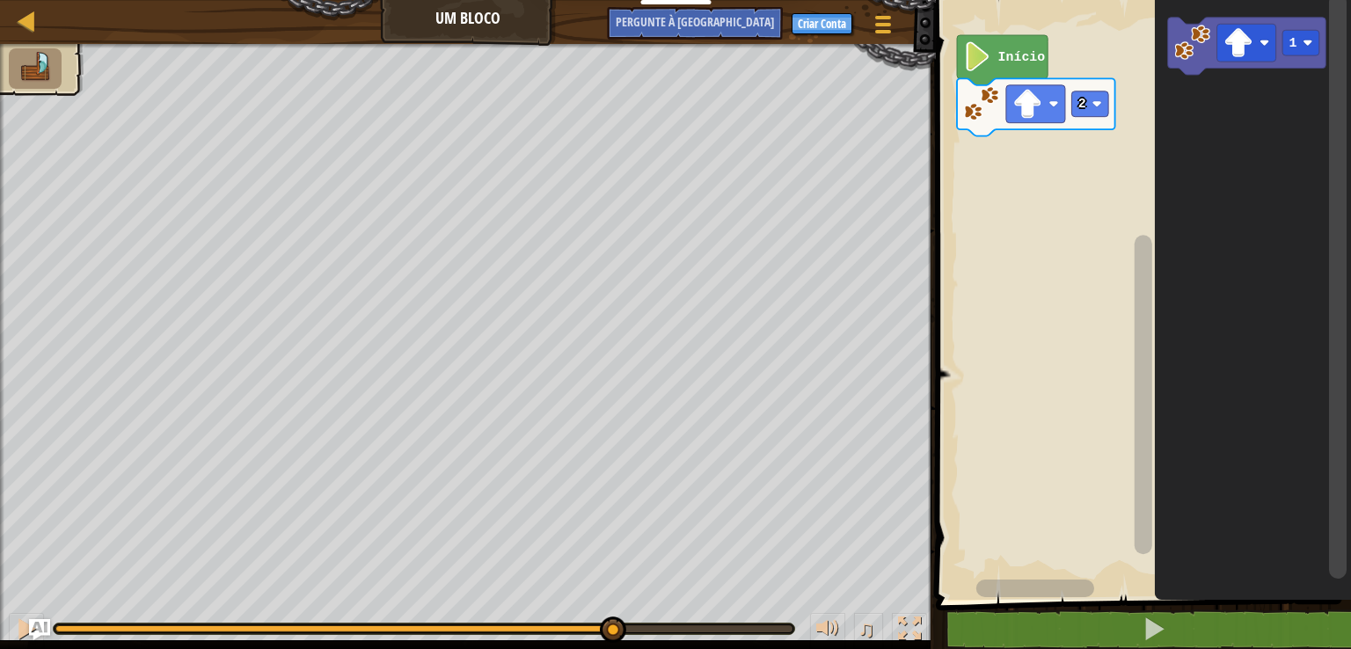
click at [42, 56] on img at bounding box center [35, 67] width 37 height 31
click at [51, 84] on li at bounding box center [35, 68] width 53 height 40
click at [1100, 113] on rect "Espaço de trabalho do Blockly" at bounding box center [1090, 104] width 37 height 26
click at [1192, 317] on icon "Espaço de trabalho do Blockly" at bounding box center [1253, 295] width 196 height 609
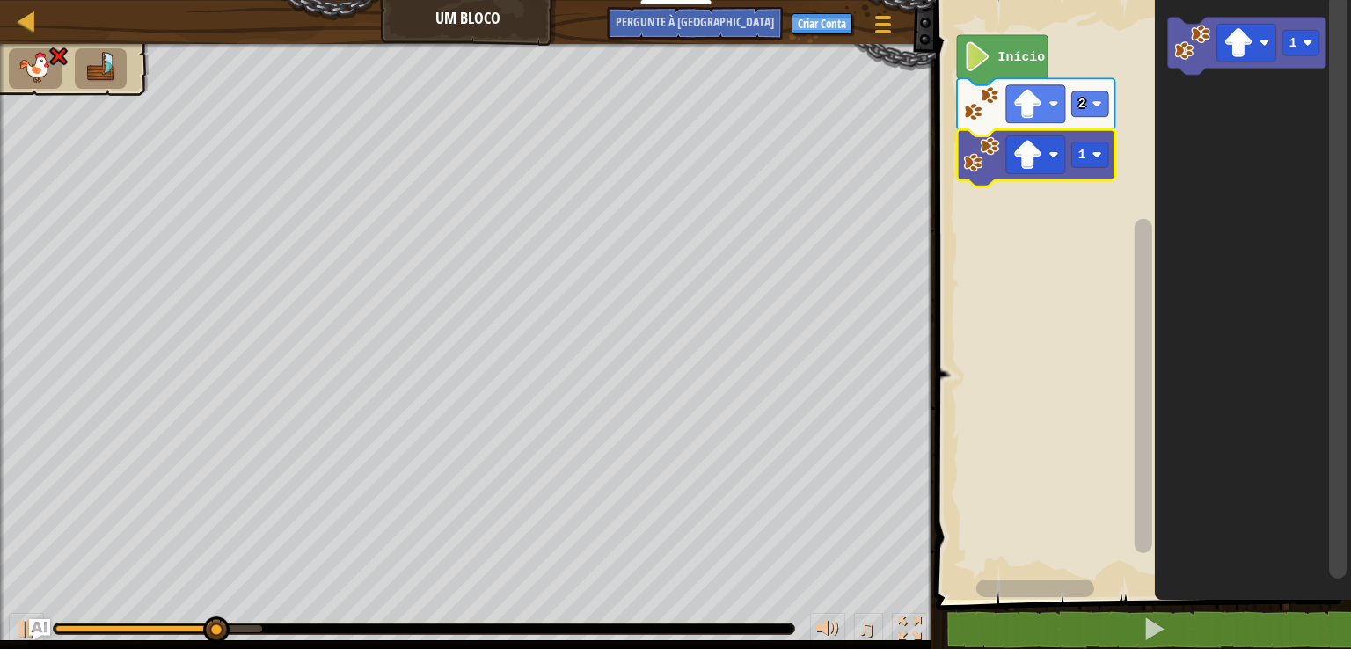
click at [1094, 152] on image "Espaço de trabalho do Blockly" at bounding box center [1097, 155] width 10 height 10
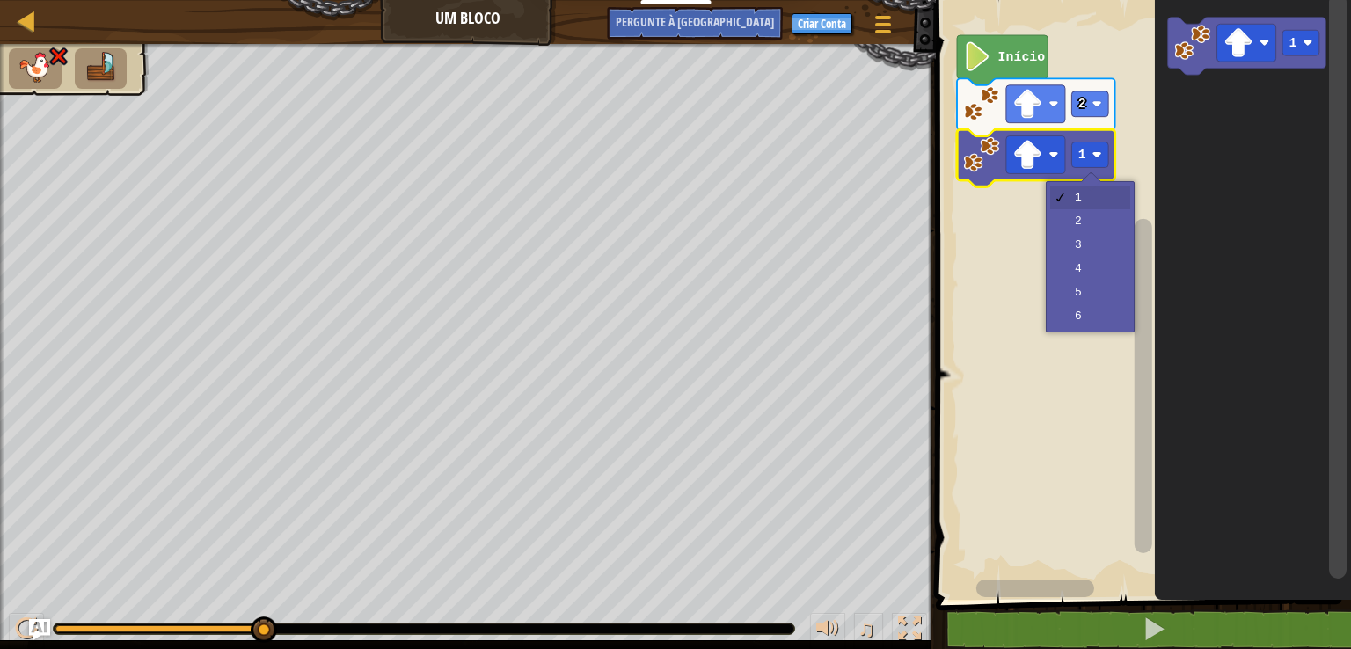
click at [1027, 156] on image "Espaço de trabalho do Blockly" at bounding box center [1028, 155] width 30 height 30
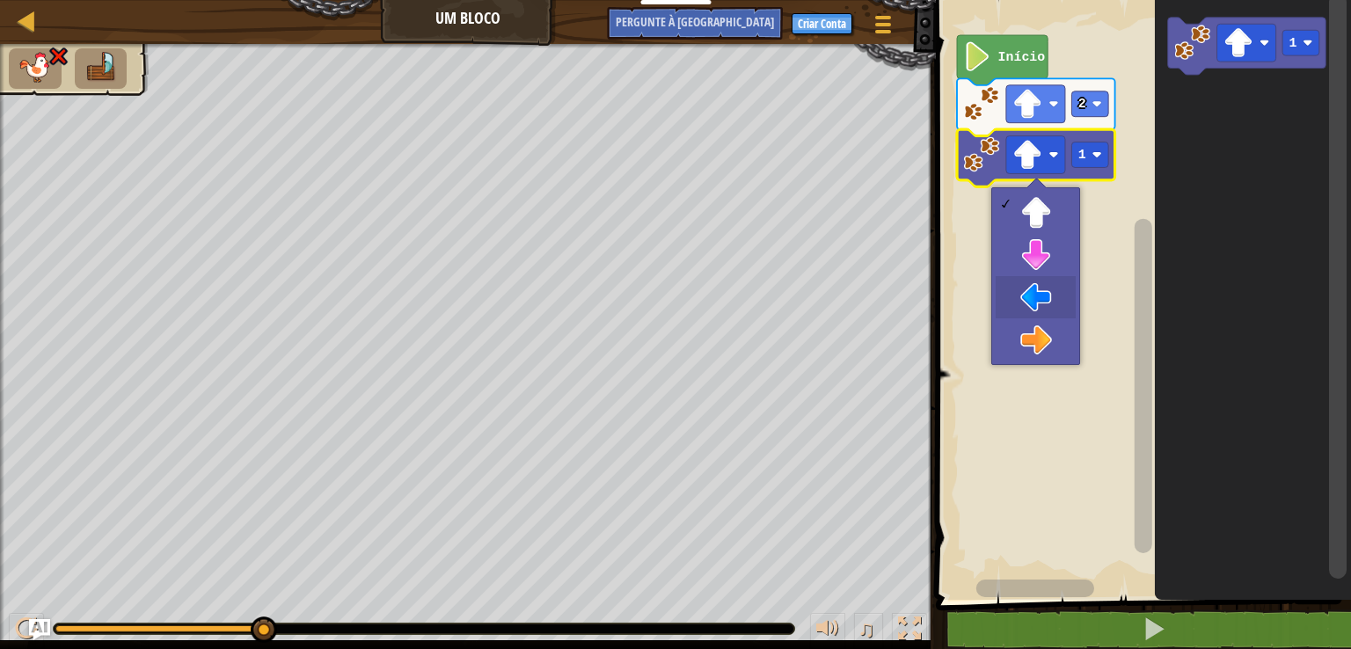
click at [1062, 295] on rect "Espaço de trabalho do Blockly" at bounding box center [1140, 295] width 420 height 609
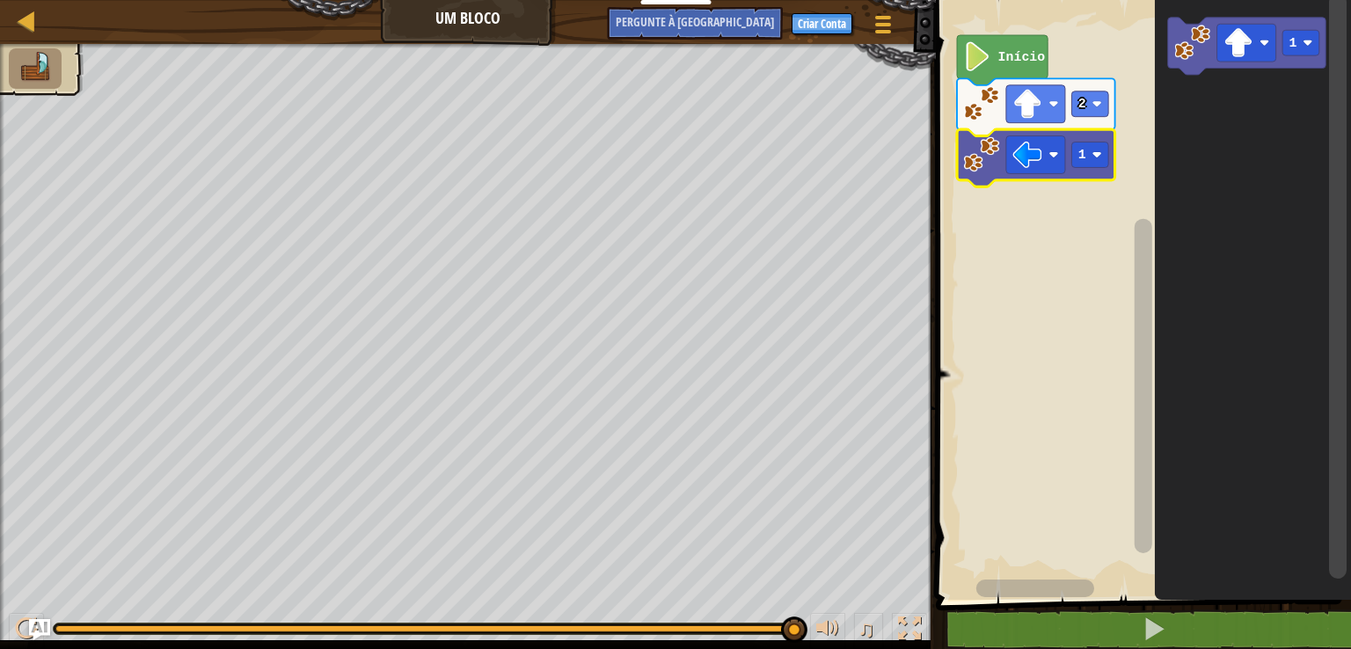
click at [1100, 156] on image "Espaço de trabalho do Blockly" at bounding box center [1097, 155] width 10 height 10
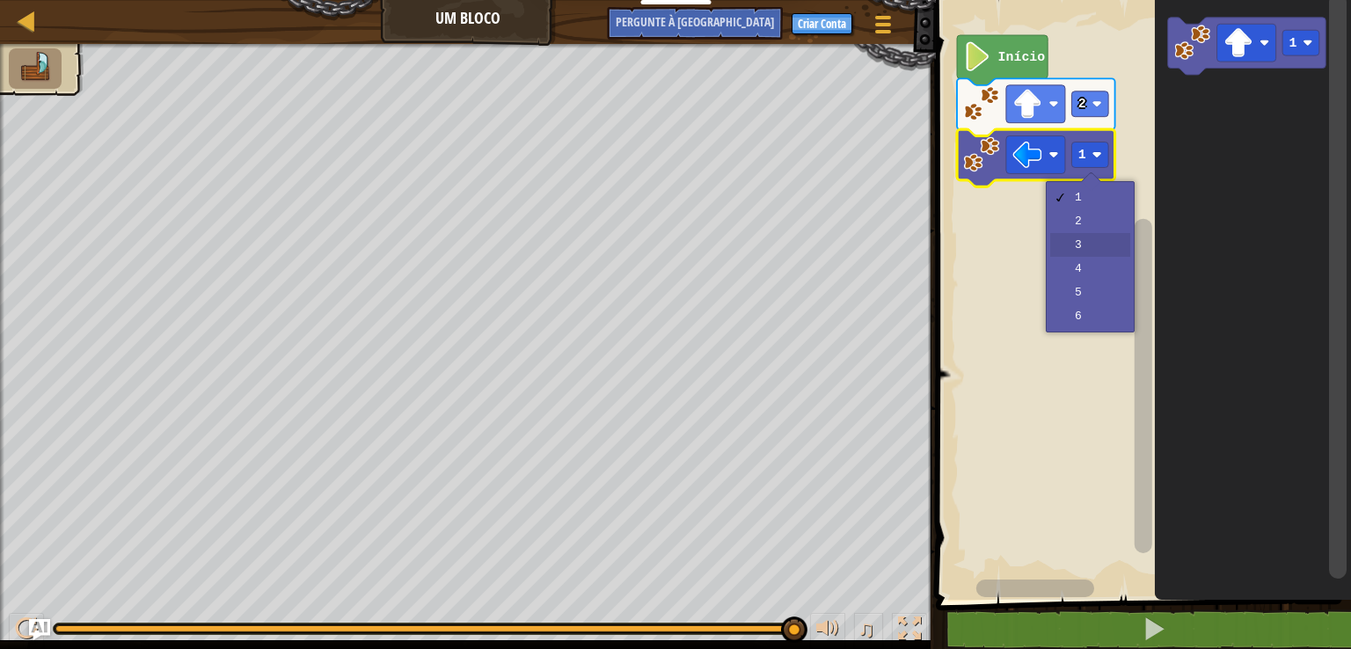
click at [1114, 243] on rect "Espaço de trabalho do Blockly" at bounding box center [1140, 295] width 420 height 609
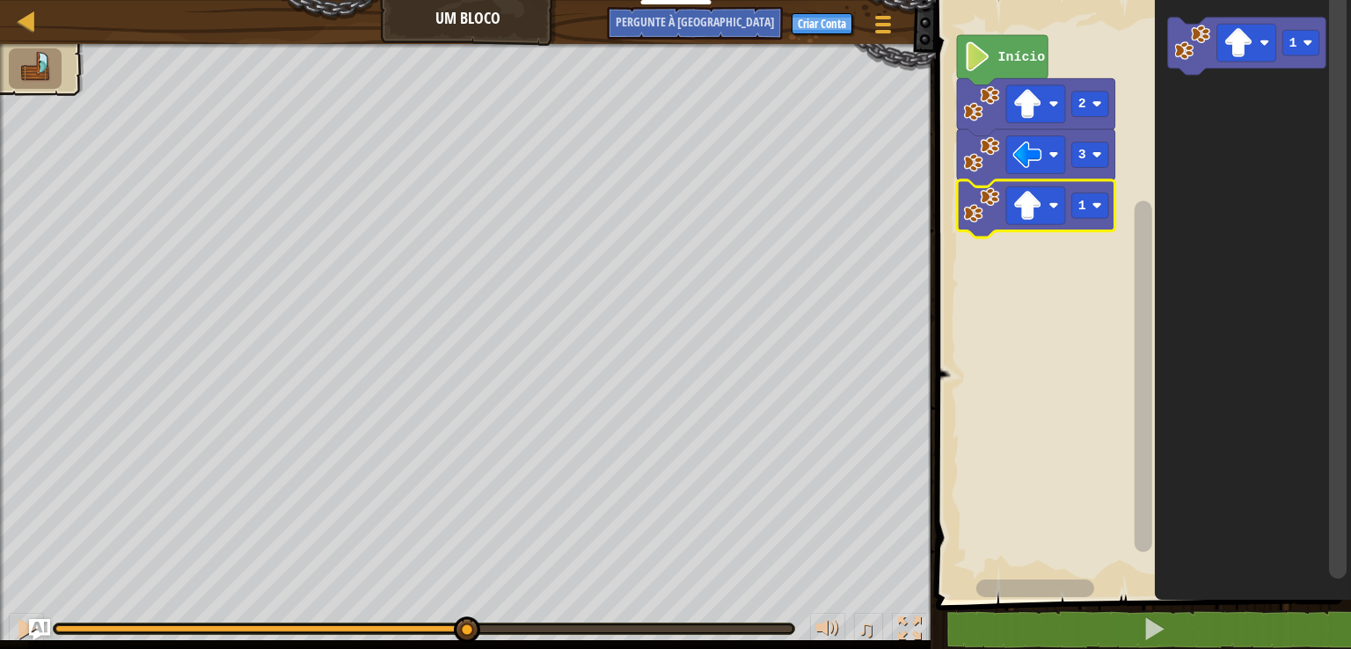
click at [1062, 207] on rect "Espaço de trabalho do Blockly" at bounding box center [1035, 205] width 59 height 38
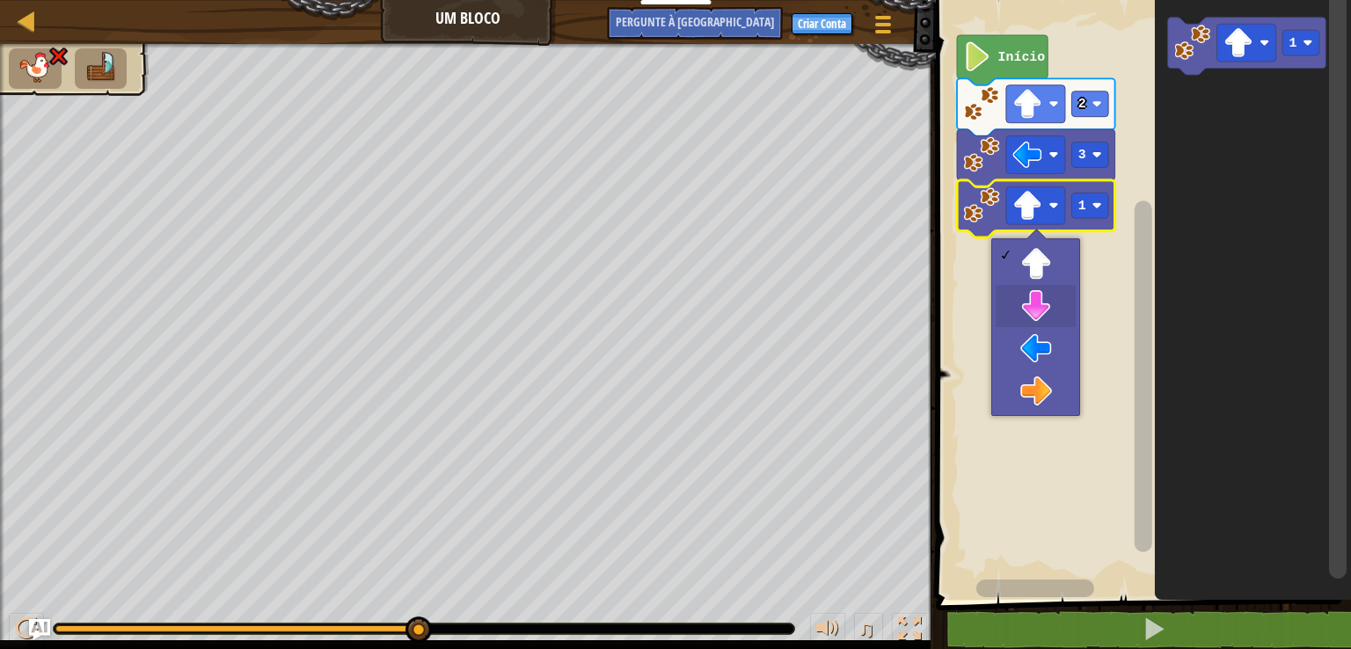
click at [1065, 303] on rect "Espaço de trabalho do Blockly" at bounding box center [1140, 295] width 420 height 609
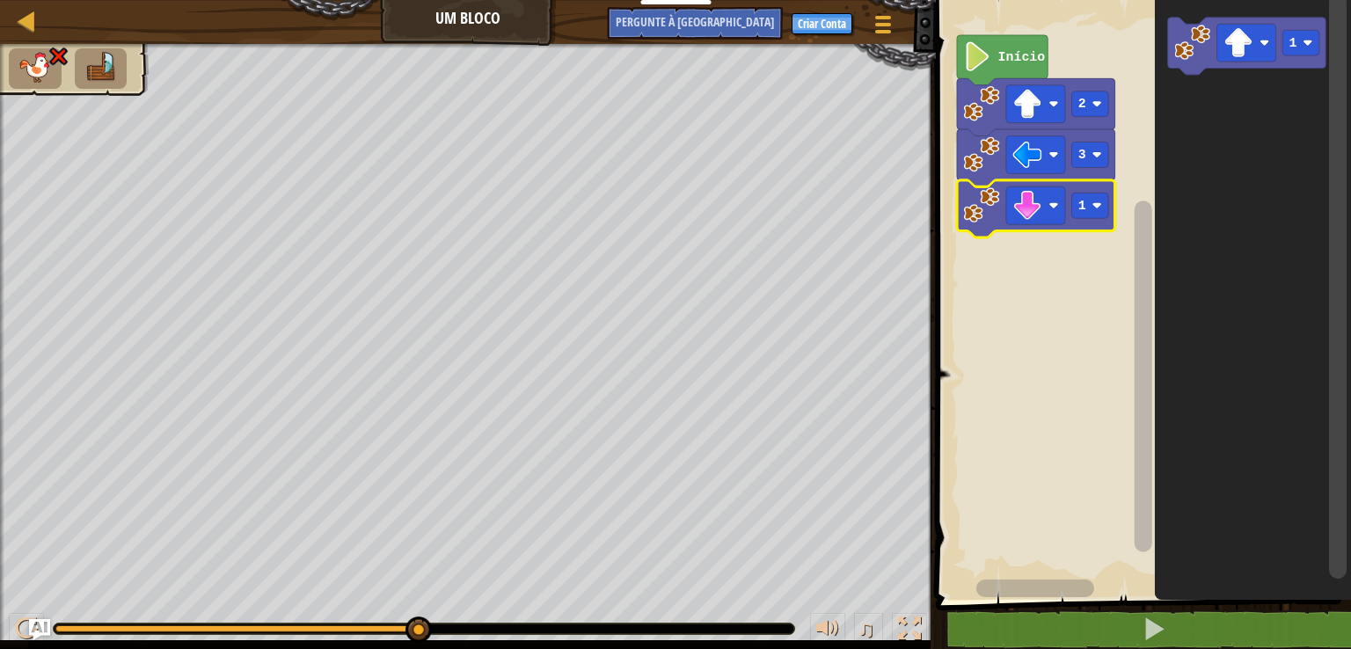
click at [1108, 202] on rect "Espaço de trabalho do Blockly" at bounding box center [1090, 206] width 37 height 26
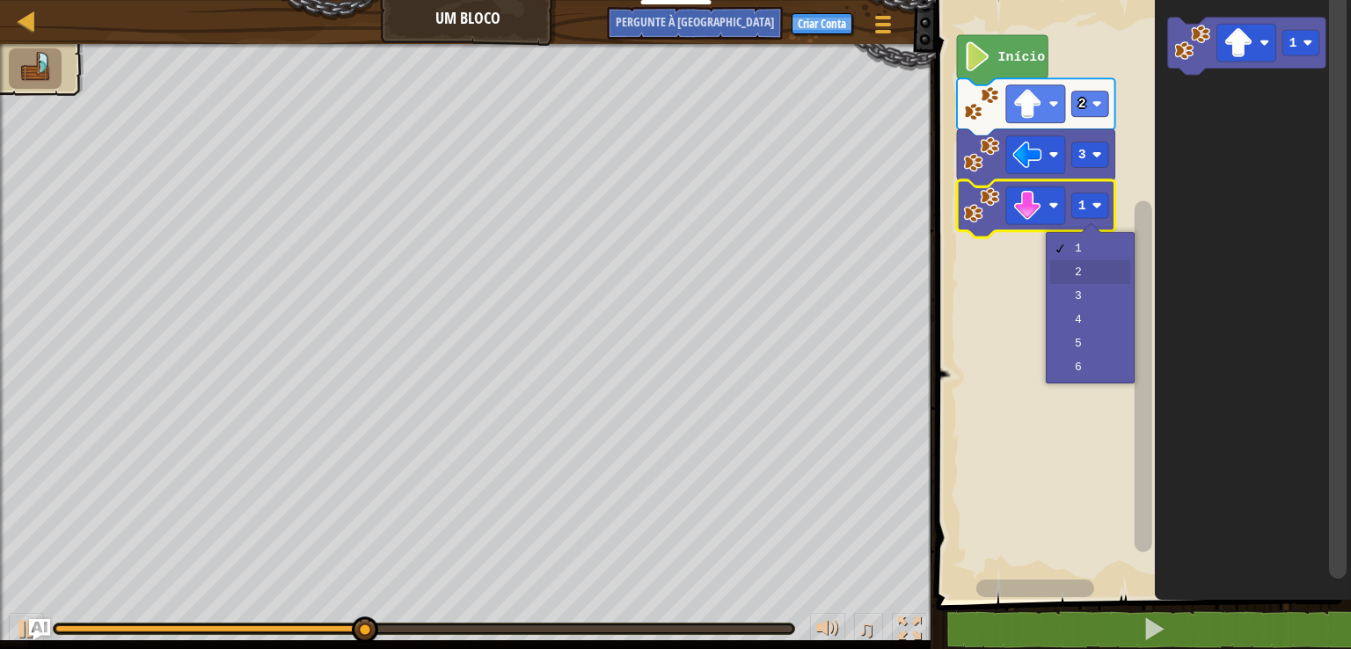
click at [1112, 265] on rect "Espaço de trabalho do Blockly" at bounding box center [1140, 295] width 420 height 609
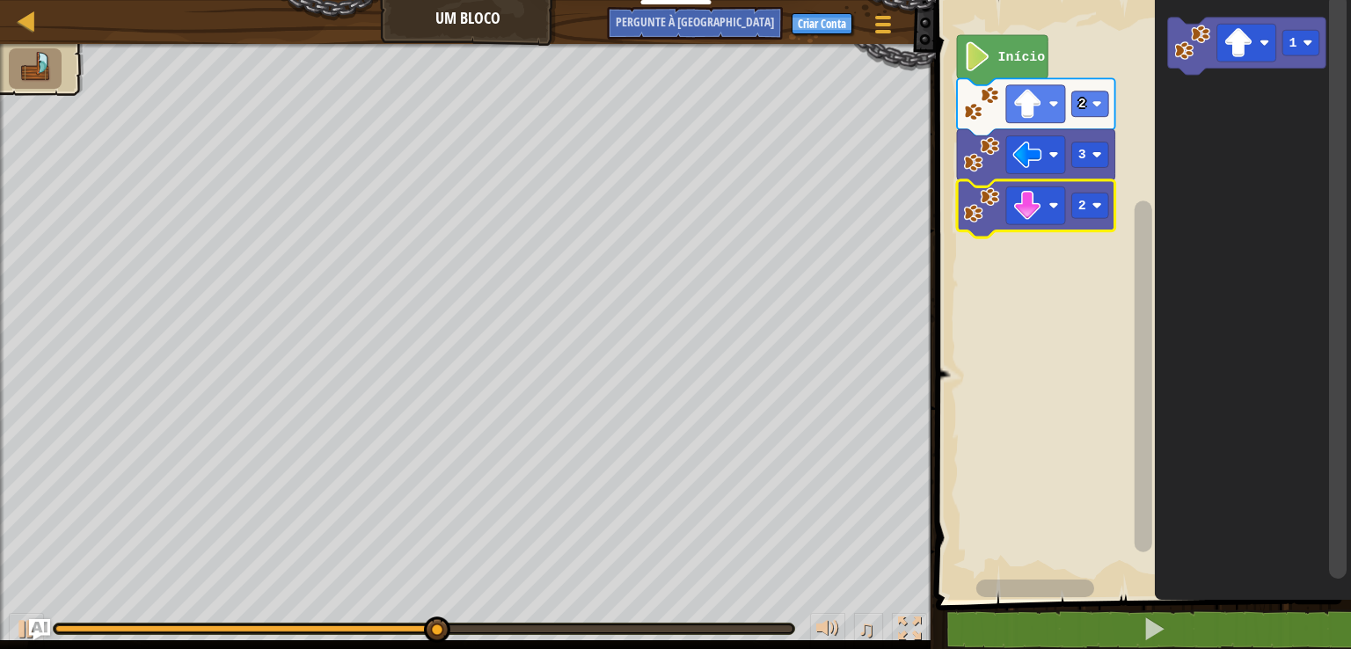
click at [1268, 39] on image "Espaço de trabalho do Blockly" at bounding box center [1264, 43] width 10 height 10
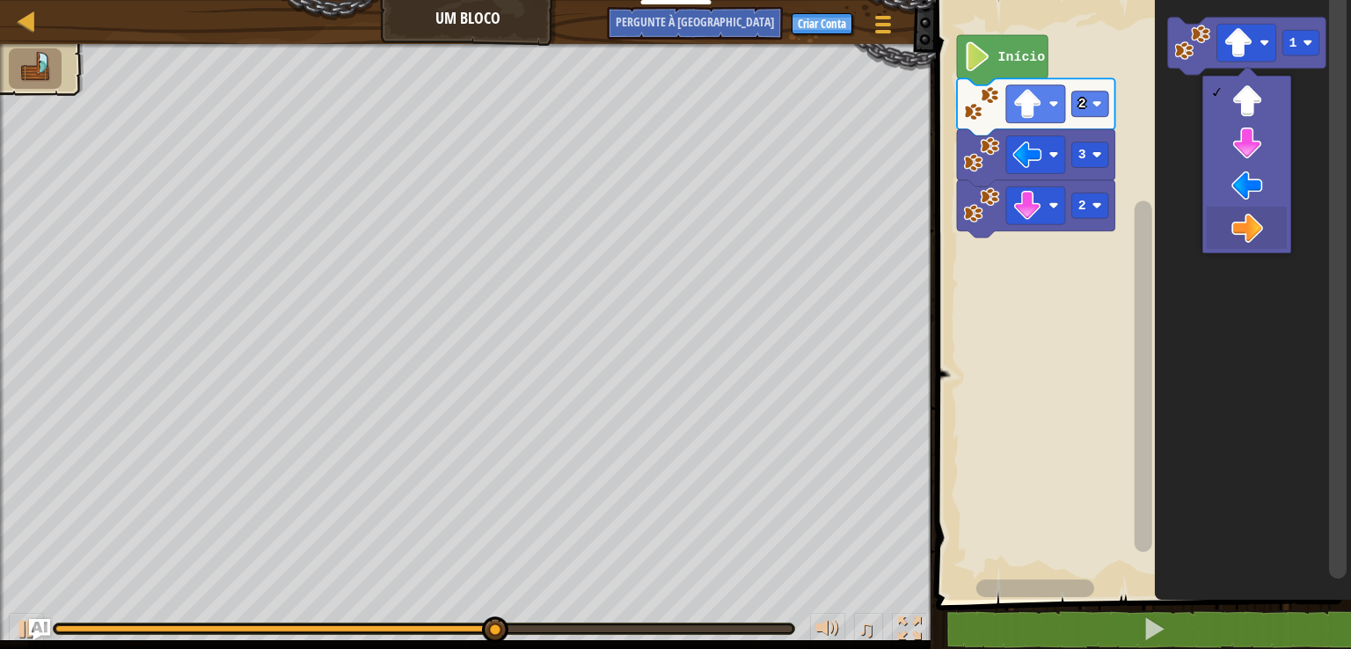
click at [1252, 223] on icon "Espaço de trabalho do Blockly" at bounding box center [1253, 295] width 196 height 609
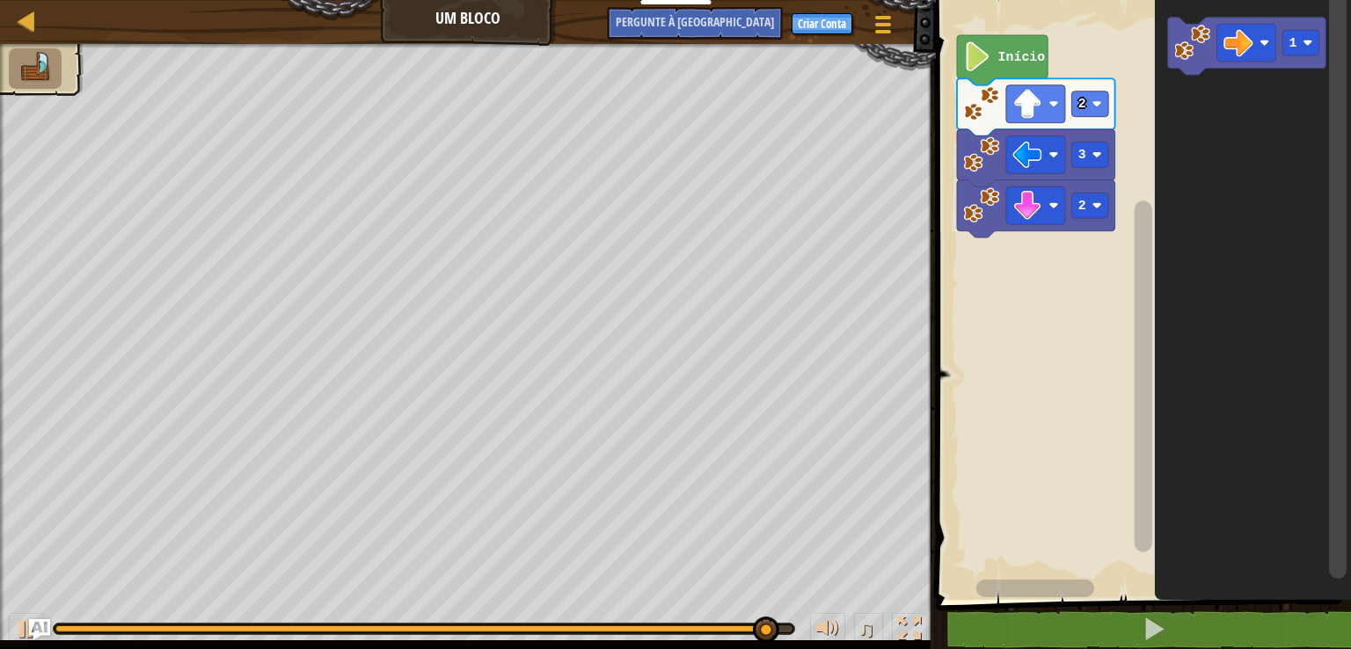
click at [1187, 42] on image "Espaço de trabalho do Blockly" at bounding box center [1193, 43] width 36 height 36
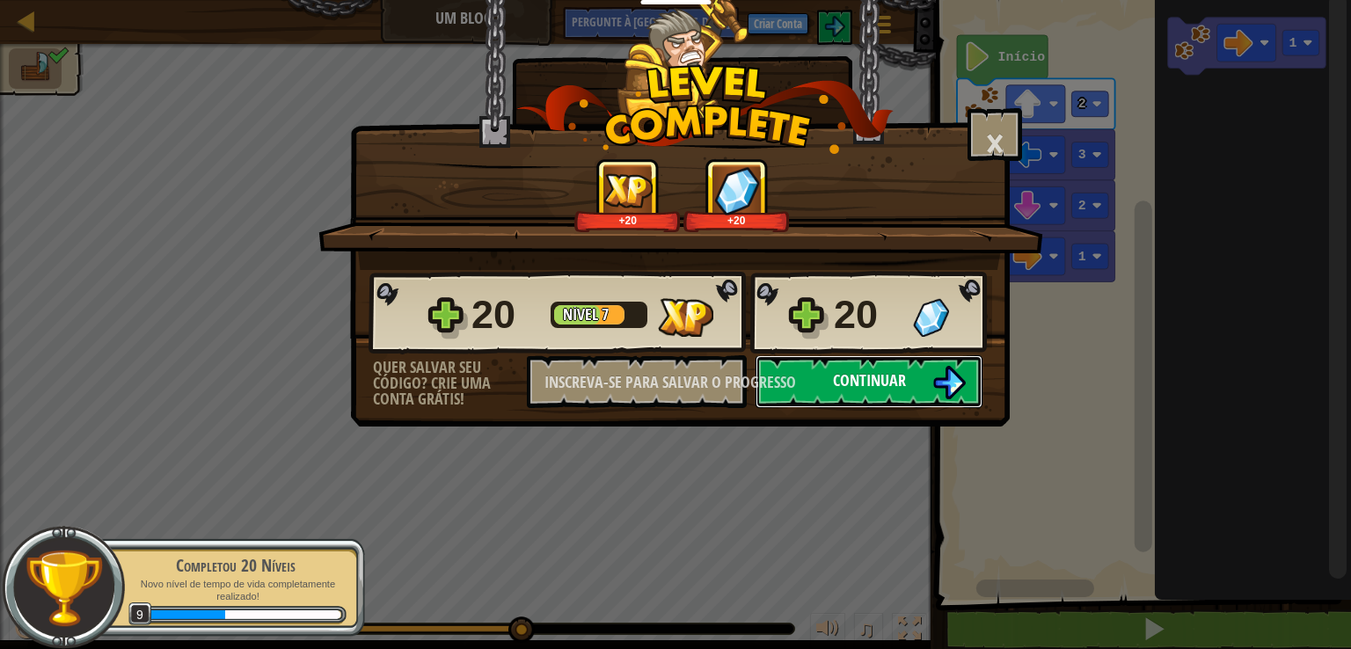
click at [943, 367] on img at bounding box center [948, 382] width 33 height 33
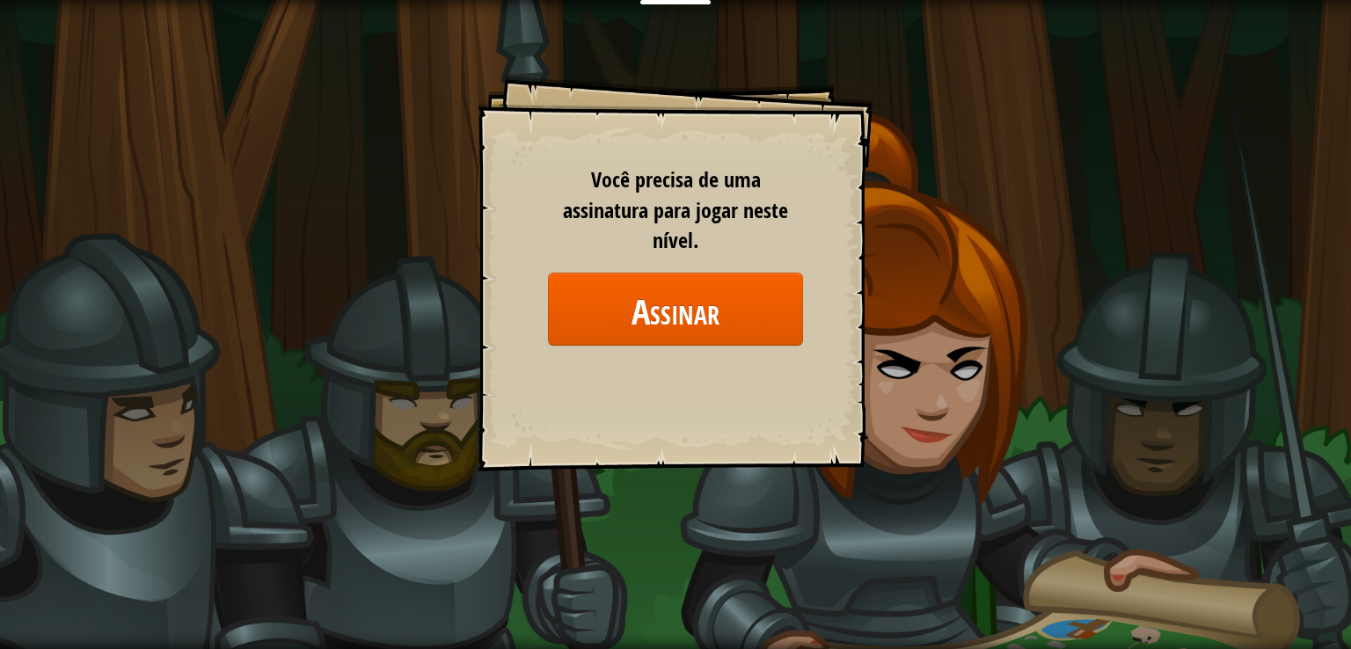
click at [928, 339] on div "Metas Nível inicial Erro ao carregar o servidor Você precisa de uma assinatura …" at bounding box center [675, 324] width 1351 height 649
click at [637, 401] on div "Metas Nível inicial Erro ao carregar o servidor Você precisa de uma assinatura …" at bounding box center [676, 274] width 396 height 396
